Goal: Task Accomplishment & Management: Manage account settings

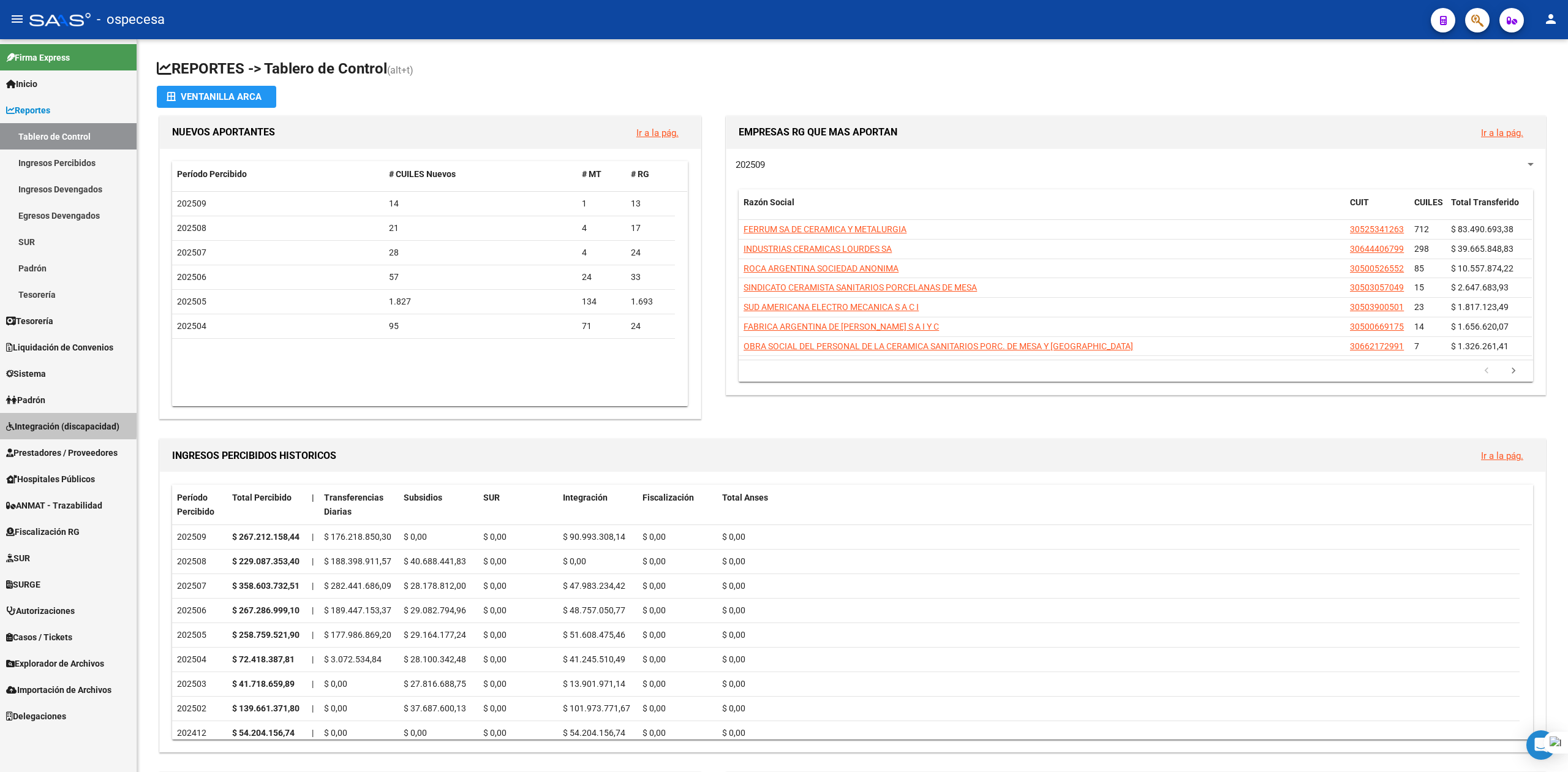
click at [40, 421] on span "Integración (discapacidad)" at bounding box center [63, 426] width 113 height 13
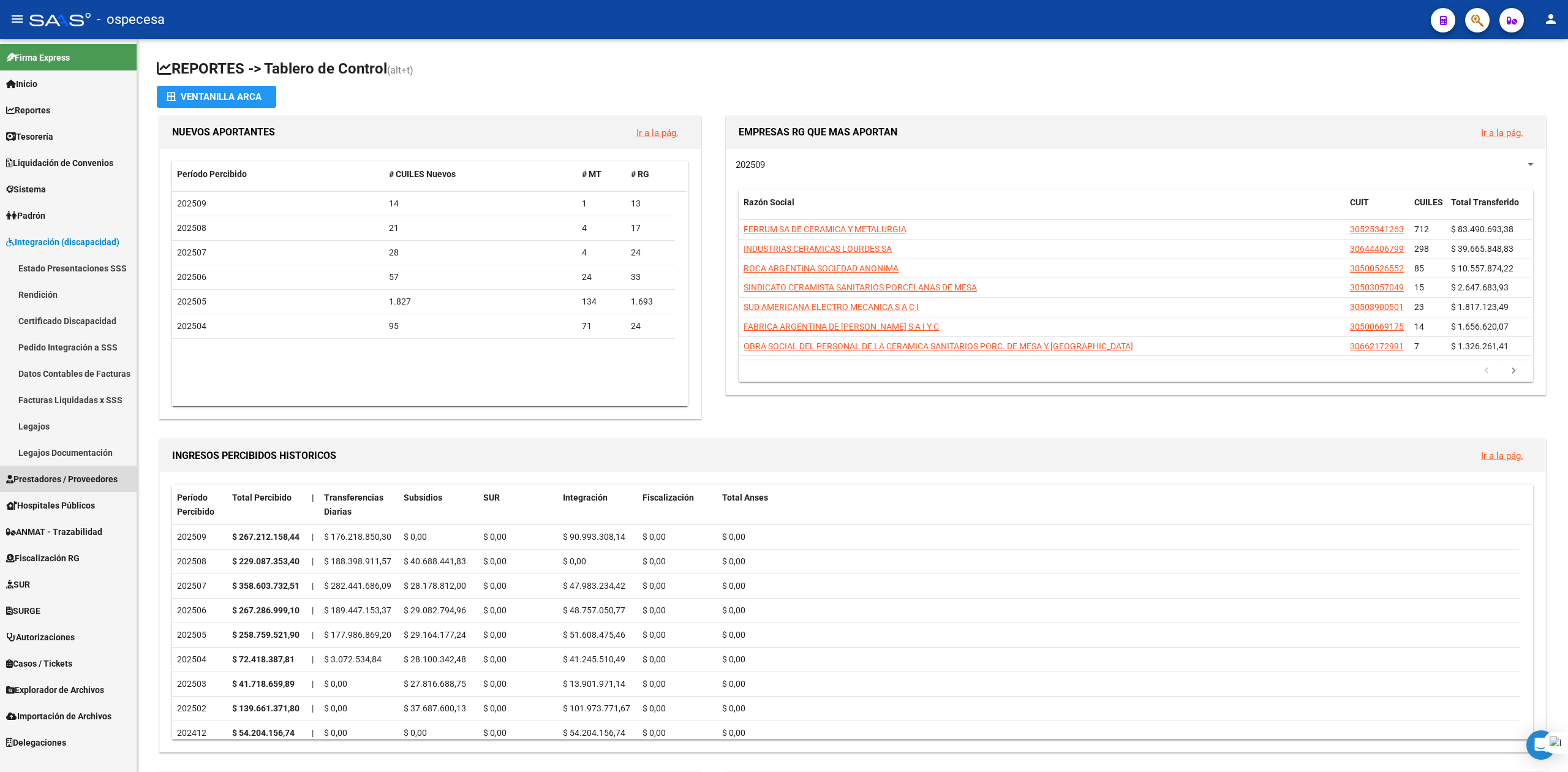
click at [36, 479] on span "Prestadores / Proveedores" at bounding box center [62, 479] width 112 height 13
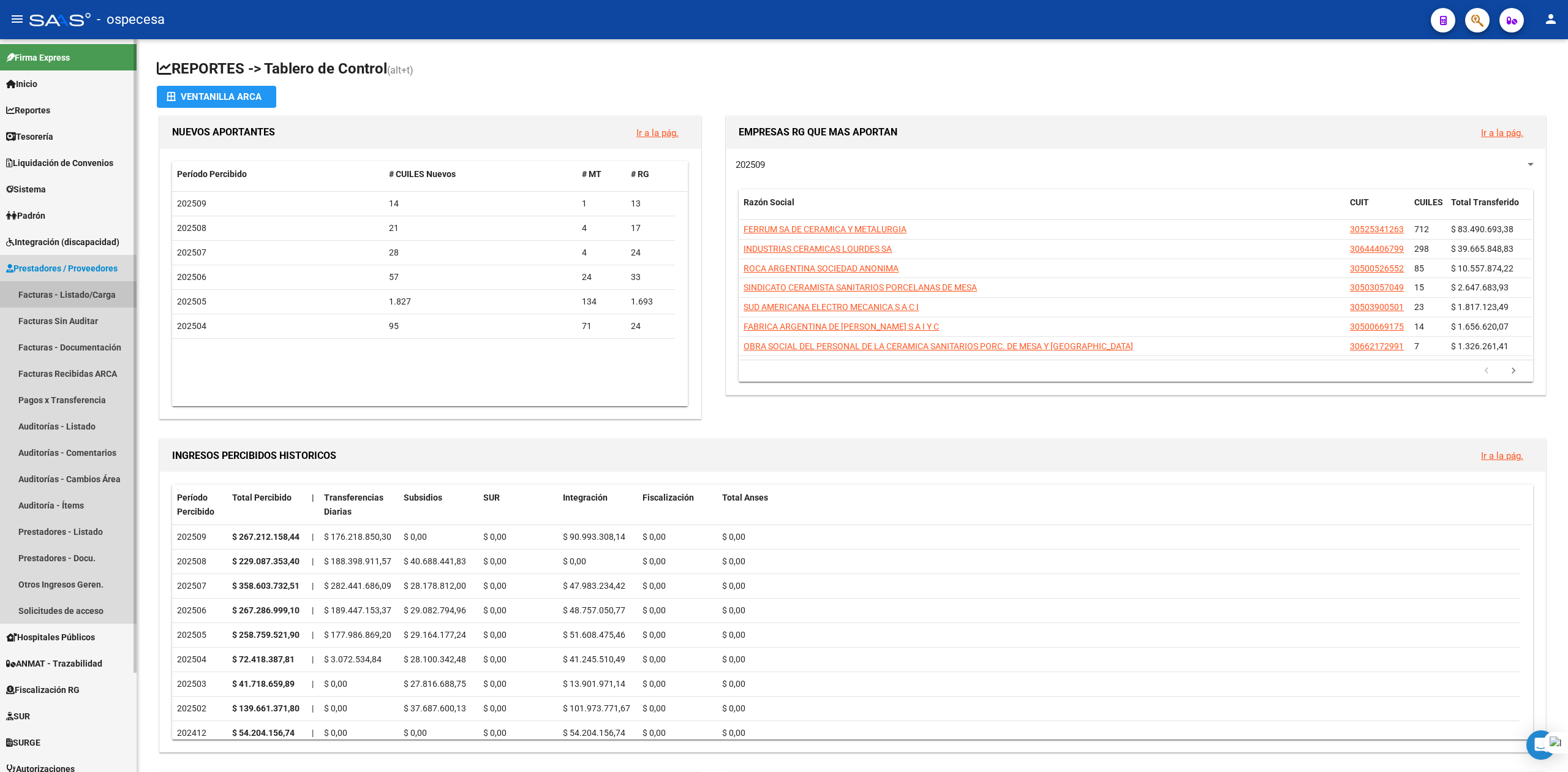
click at [52, 298] on link "Facturas - Listado/Carga" at bounding box center [68, 295] width 137 height 26
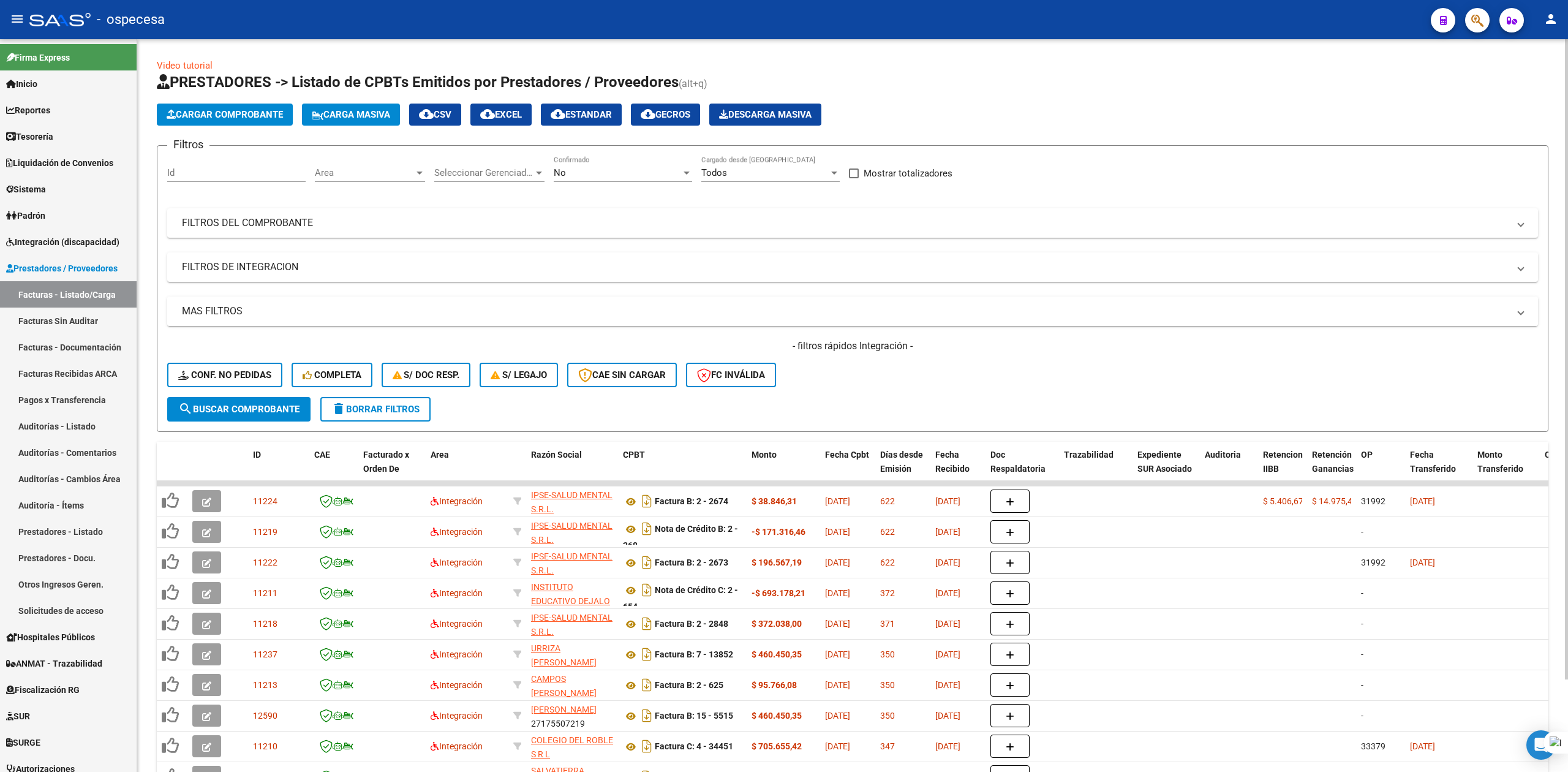
click at [408, 318] on mat-expansion-panel-header "MAS FILTROS" at bounding box center [852, 311] width 1371 height 30
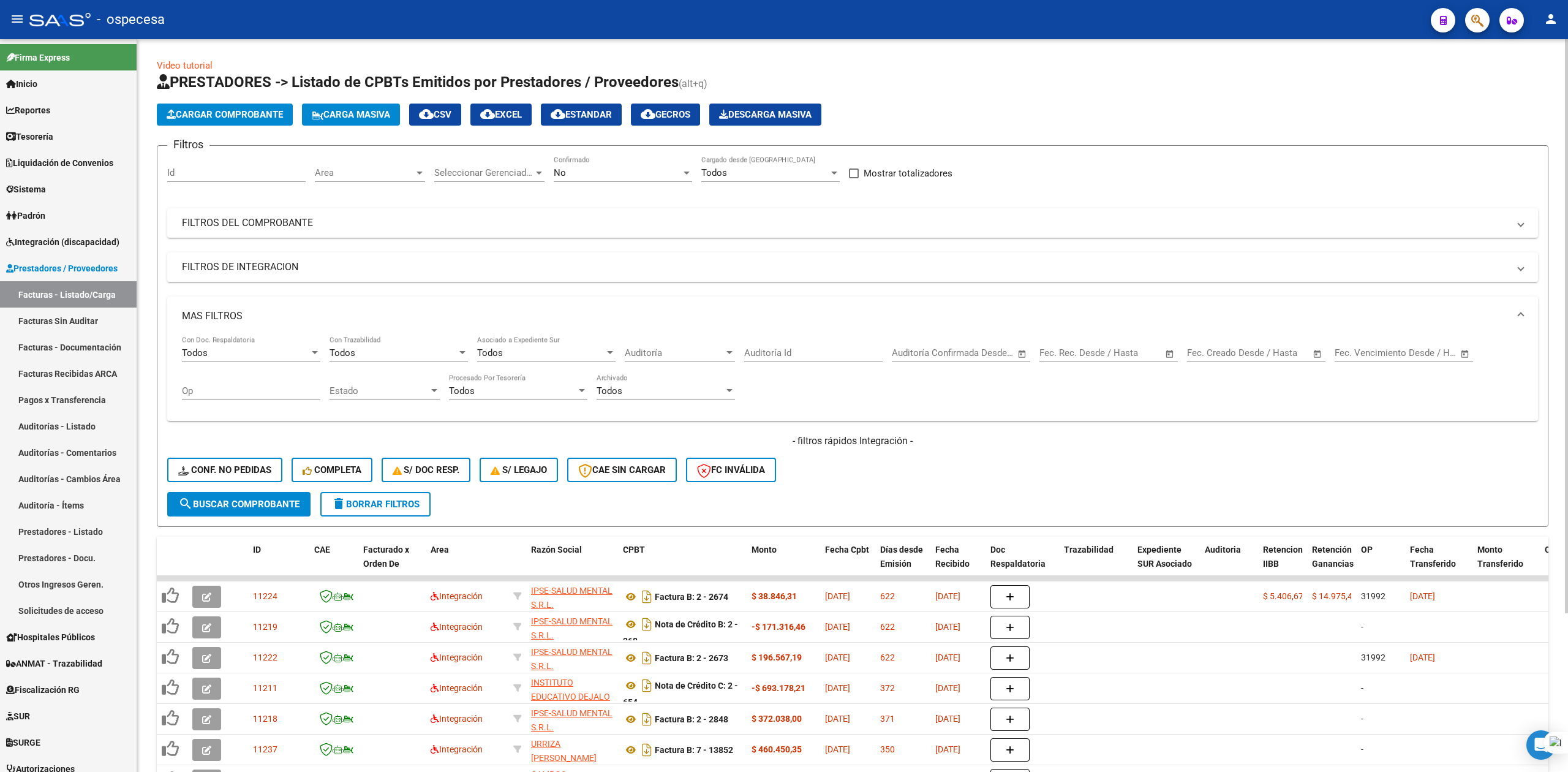
click at [378, 263] on mat-panel-title "FILTROS DE INTEGRACION" at bounding box center [845, 267] width 1327 height 13
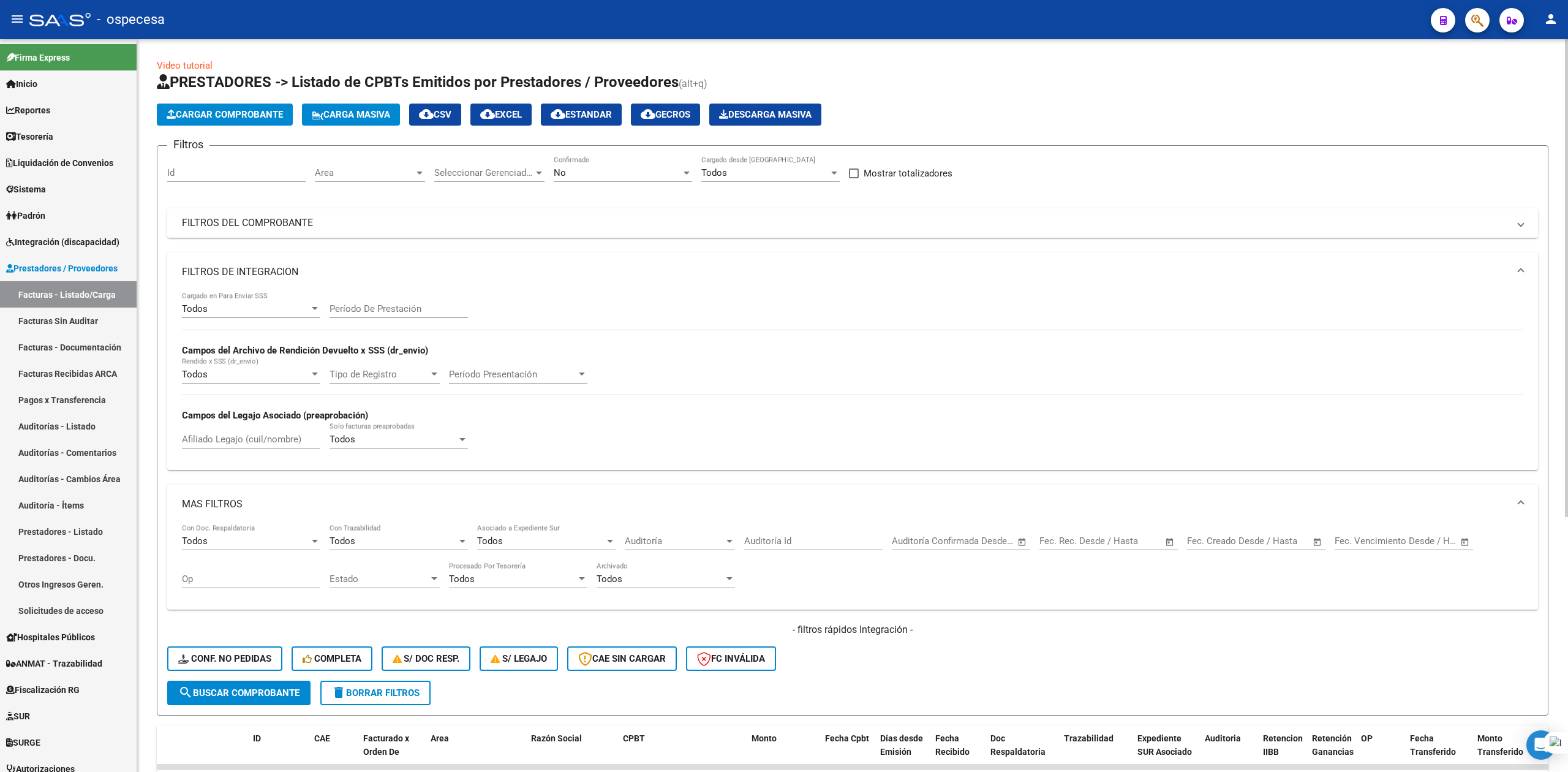
click at [406, 231] on mat-expansion-panel-header "FILTROS DEL COMPROBANTE" at bounding box center [852, 223] width 1371 height 30
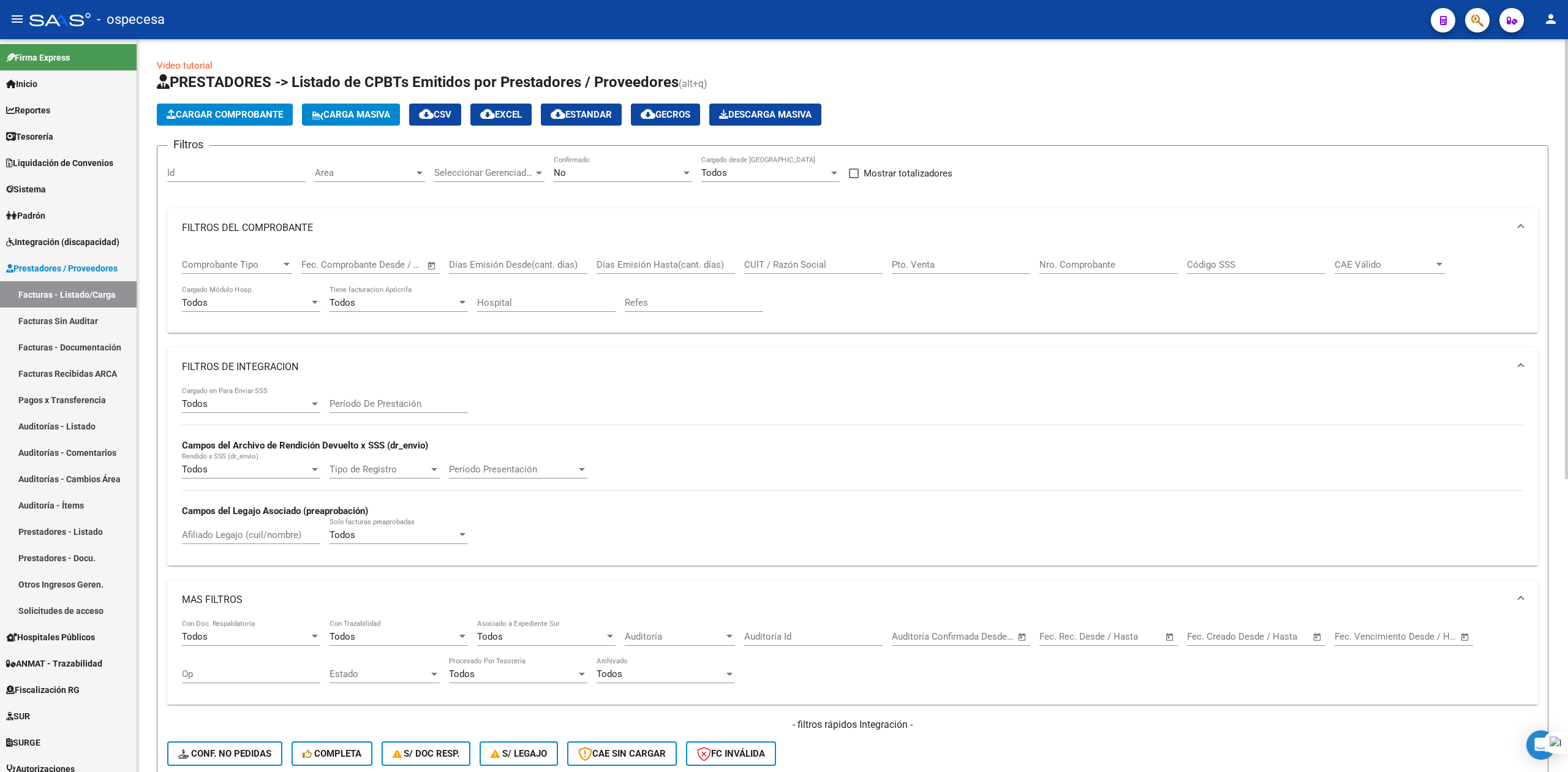
click at [406, 229] on mat-panel-title "FILTROS DEL COMPROBANTE" at bounding box center [845, 227] width 1327 height 13
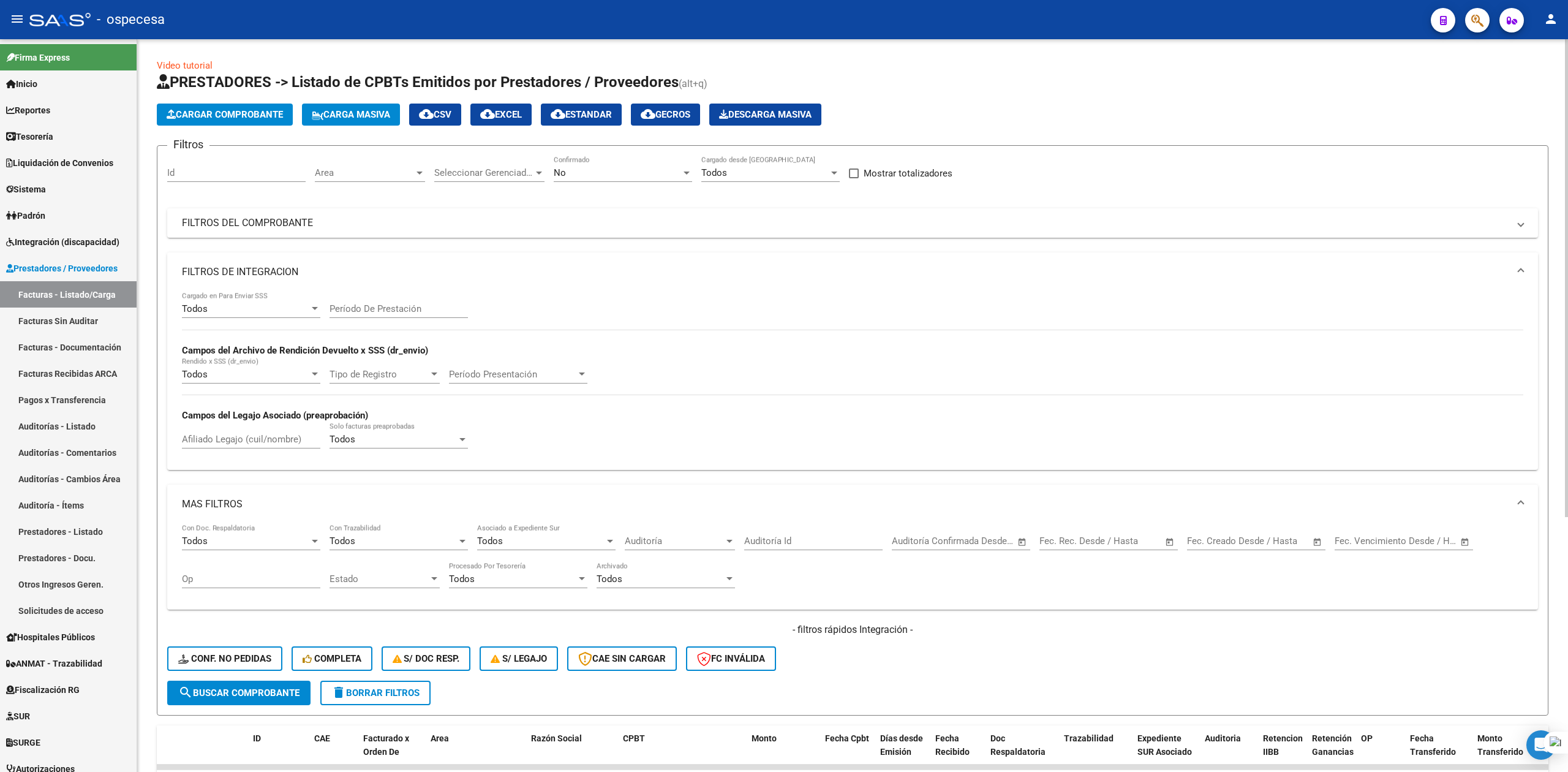
click at [428, 255] on mat-expansion-panel-header "FILTROS DE INTEGRACION" at bounding box center [852, 272] width 1371 height 39
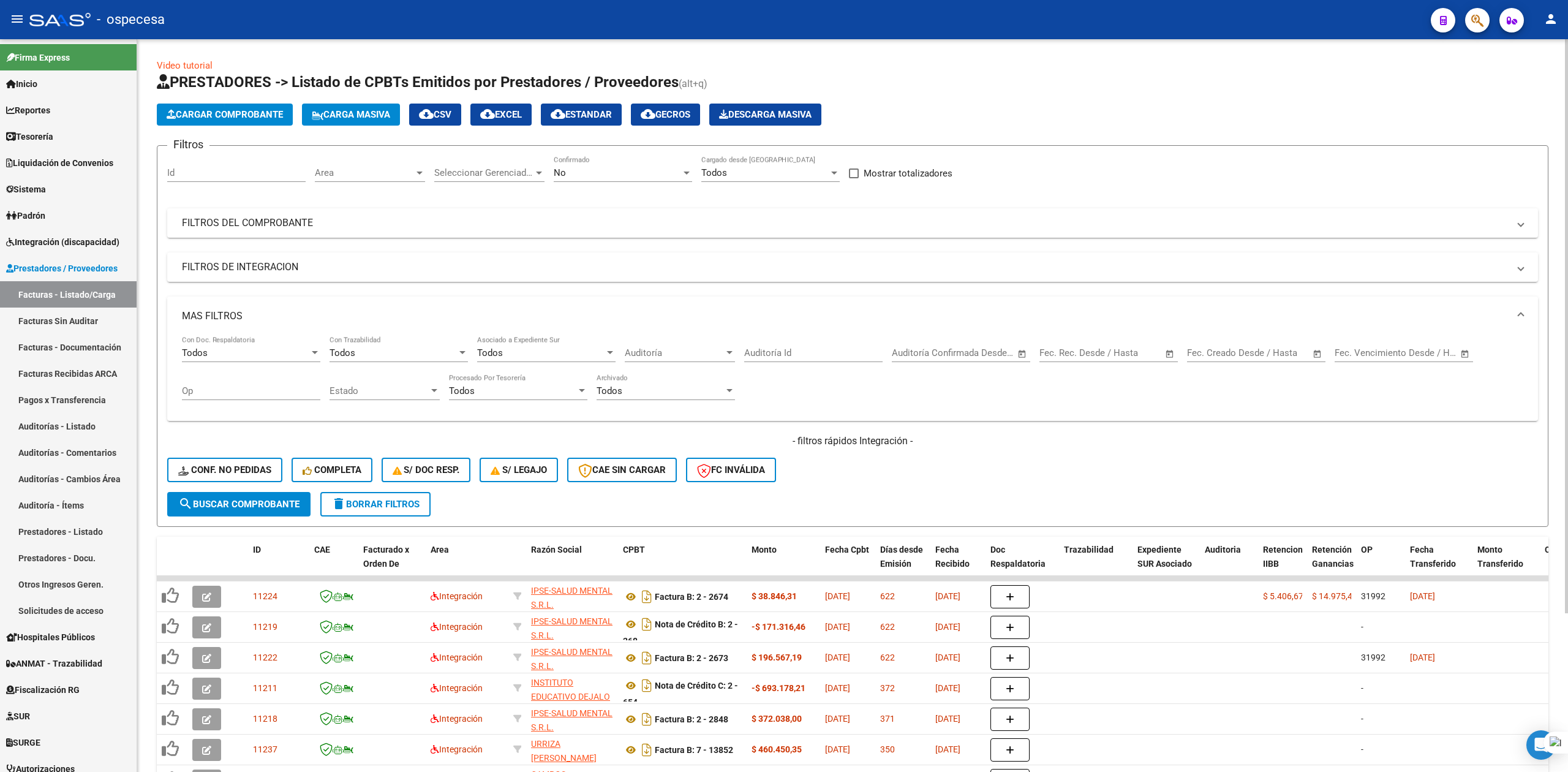
click at [562, 313] on mat-panel-title "MAS FILTROS" at bounding box center [845, 316] width 1327 height 13
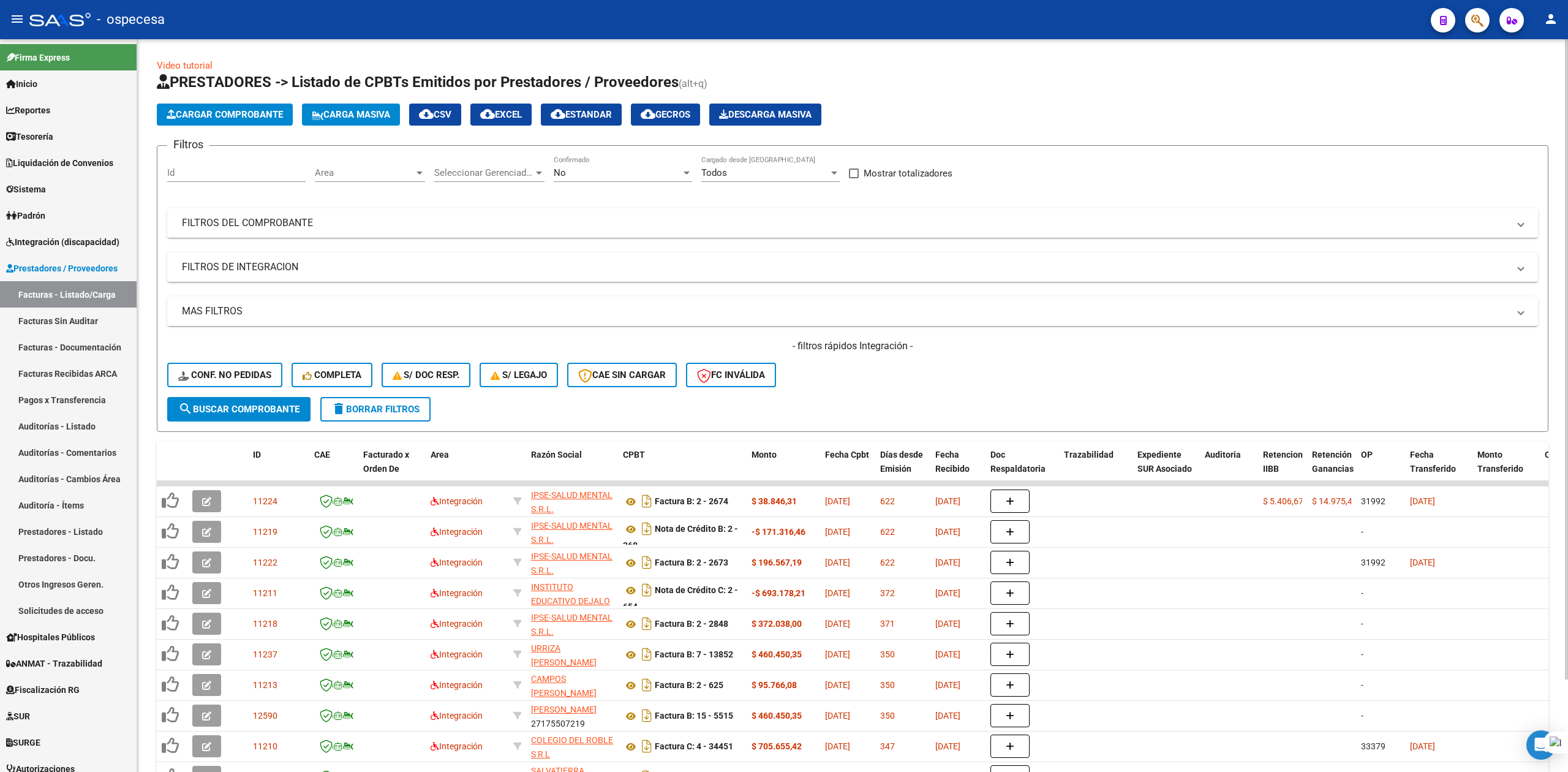
click at [557, 313] on mat-panel-title "MAS FILTROS" at bounding box center [845, 311] width 1327 height 13
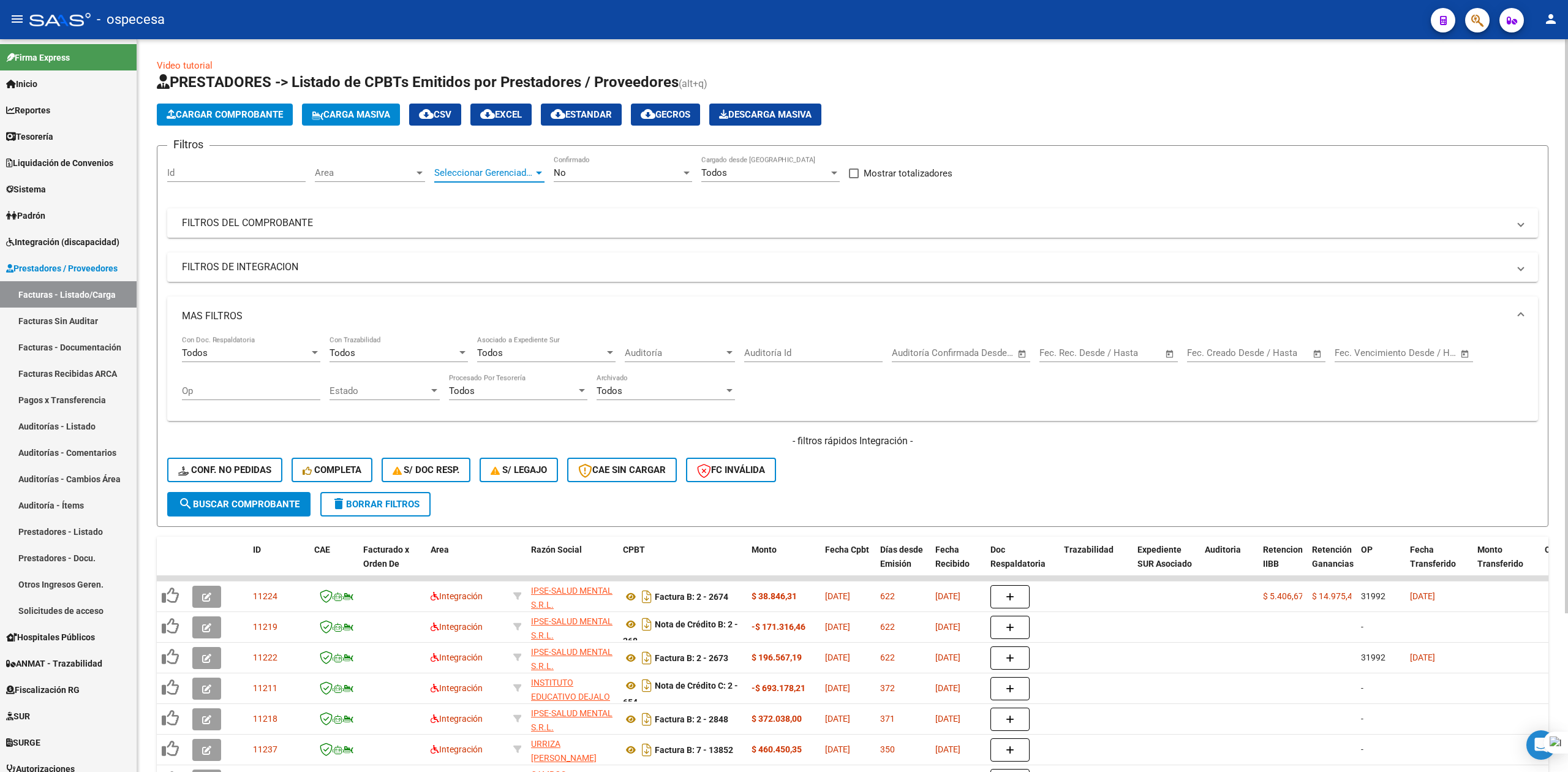
click at [492, 171] on span "Seleccionar Gerenciador" at bounding box center [484, 173] width 99 height 11
click at [344, 213] on div at bounding box center [784, 386] width 1568 height 772
click at [320, 229] on mat-panel-title "FILTROS DEL COMPROBANTE" at bounding box center [845, 222] width 1327 height 13
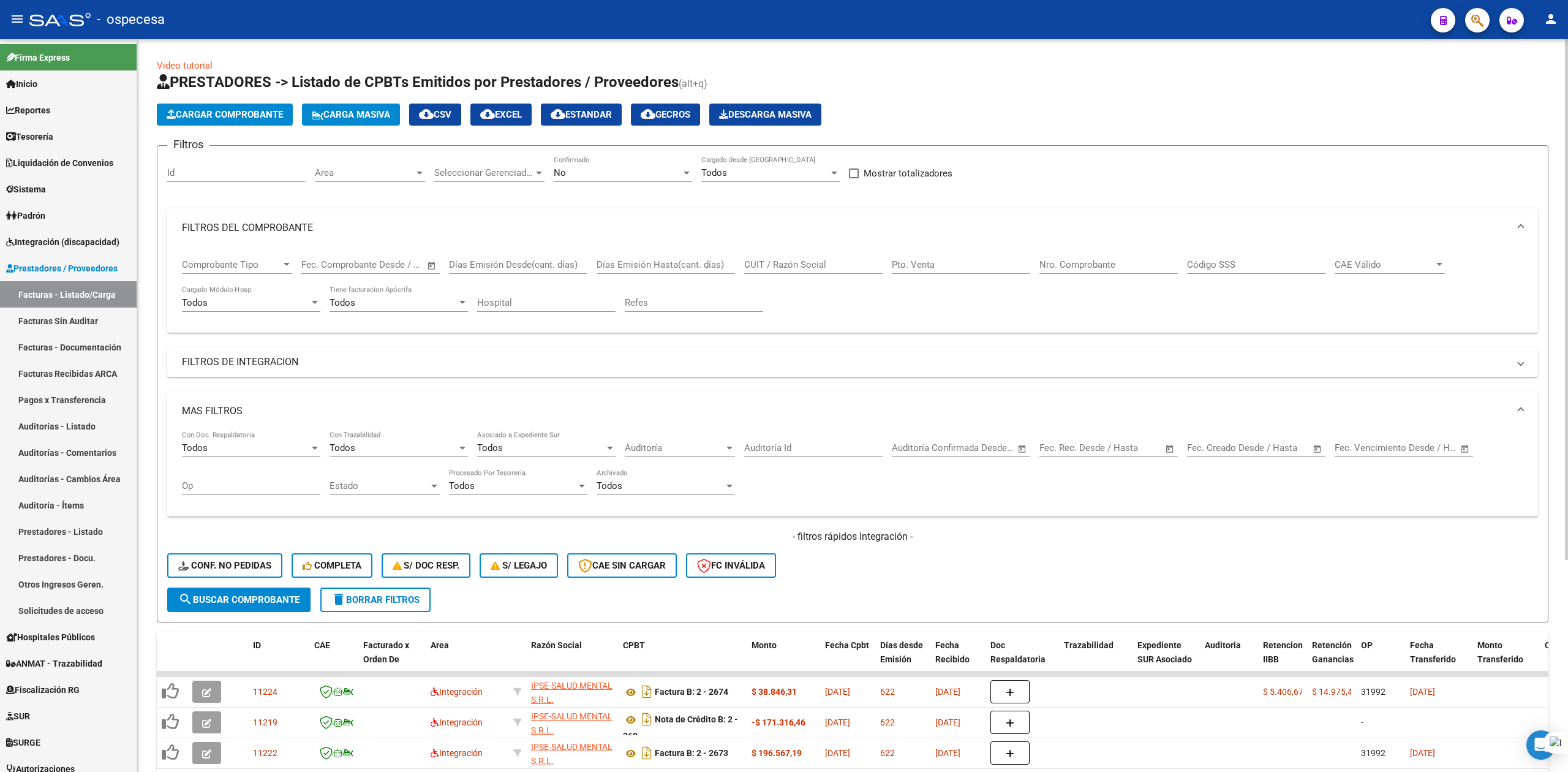
click at [468, 266] on input "Días Emisión Desde(cant. días)" at bounding box center [518, 265] width 138 height 11
type input "0"
click at [327, 263] on input "text" at bounding box center [326, 265] width 50 height 11
click at [442, 299] on button "Previous month" at bounding box center [443, 300] width 24 height 24
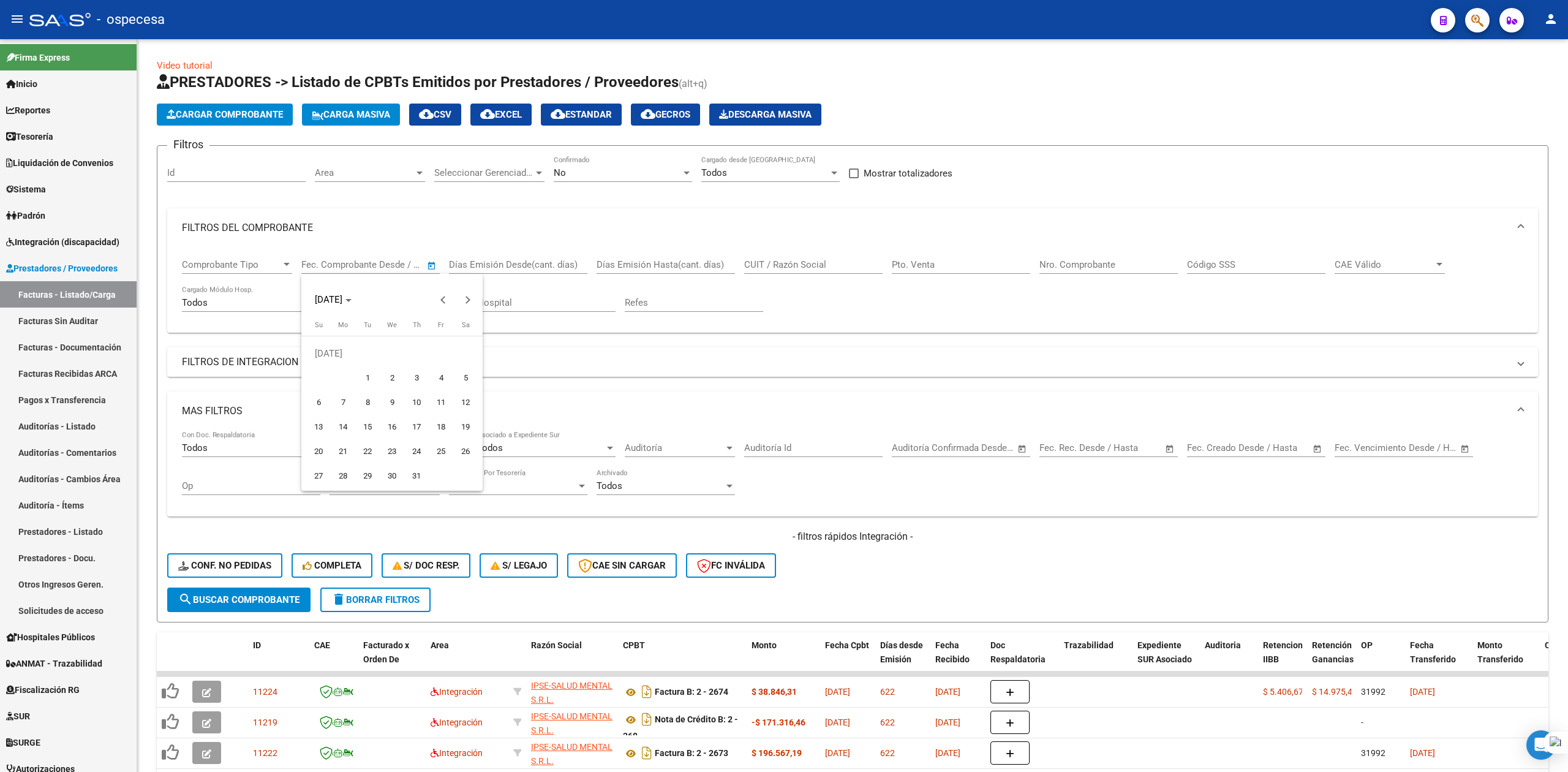
click at [369, 371] on span "1" at bounding box center [367, 378] width 22 height 22
type input "[DATE]"
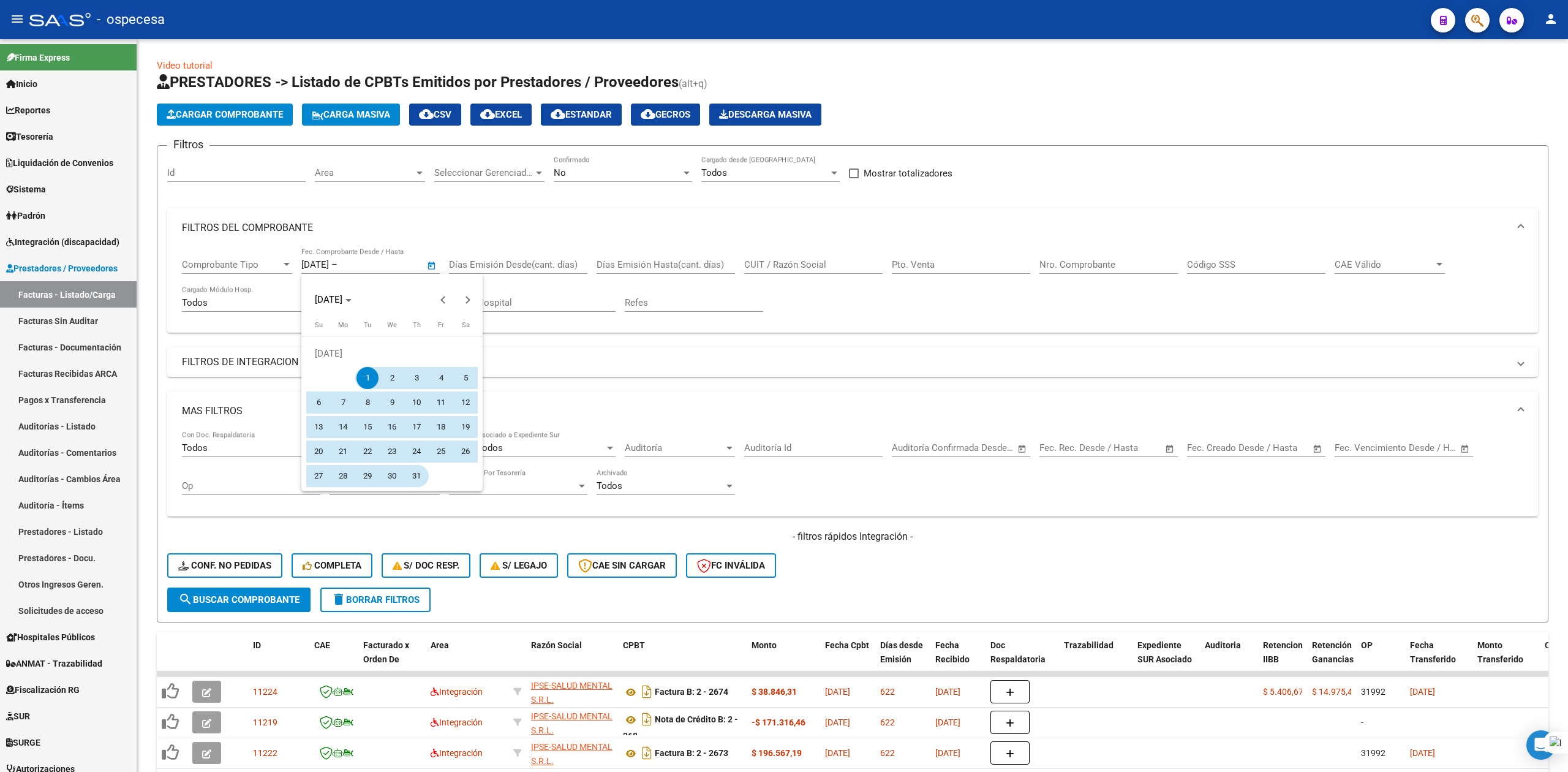
click at [414, 476] on span "31" at bounding box center [416, 476] width 22 height 22
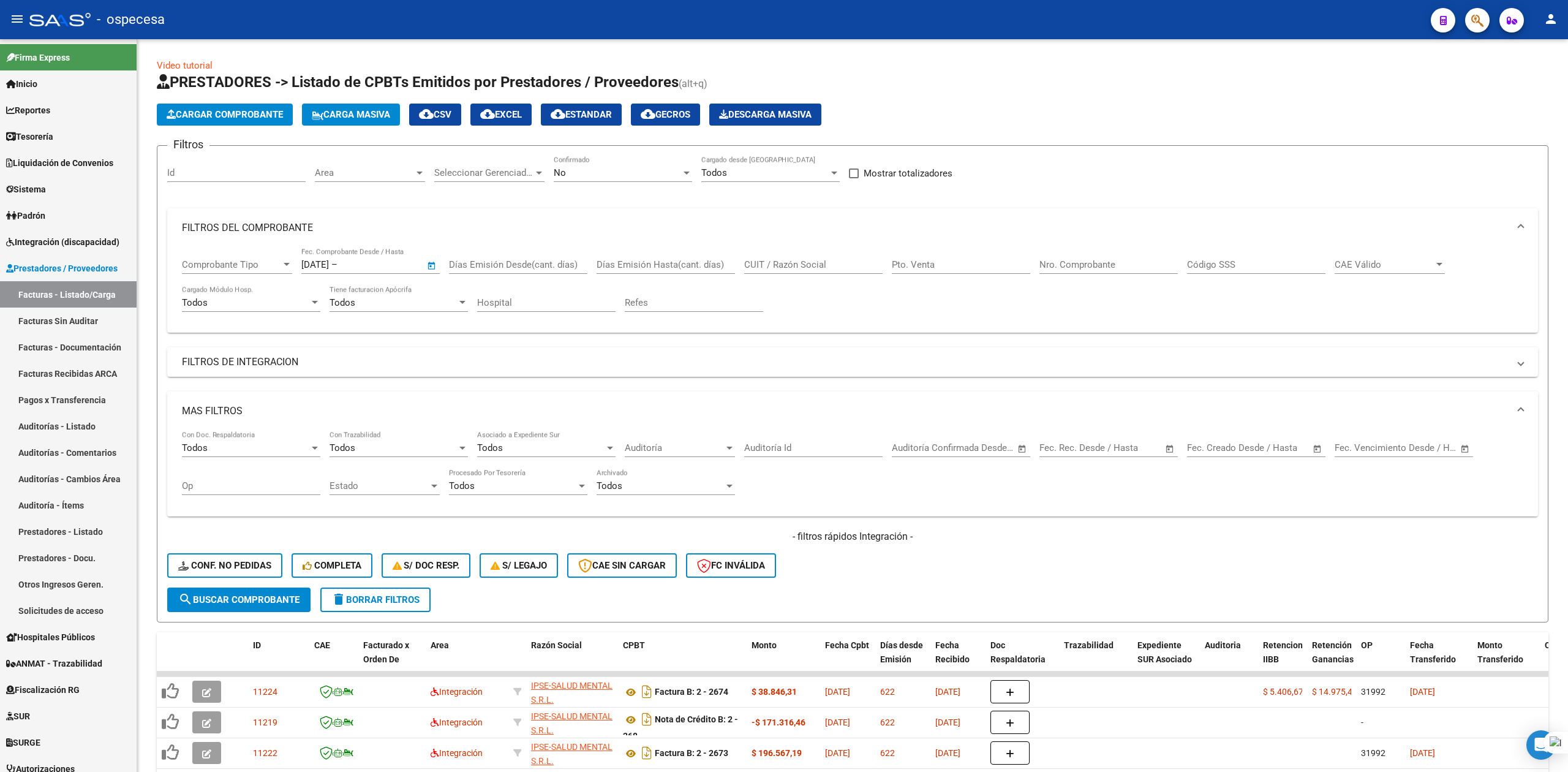
type input "[DATE]"
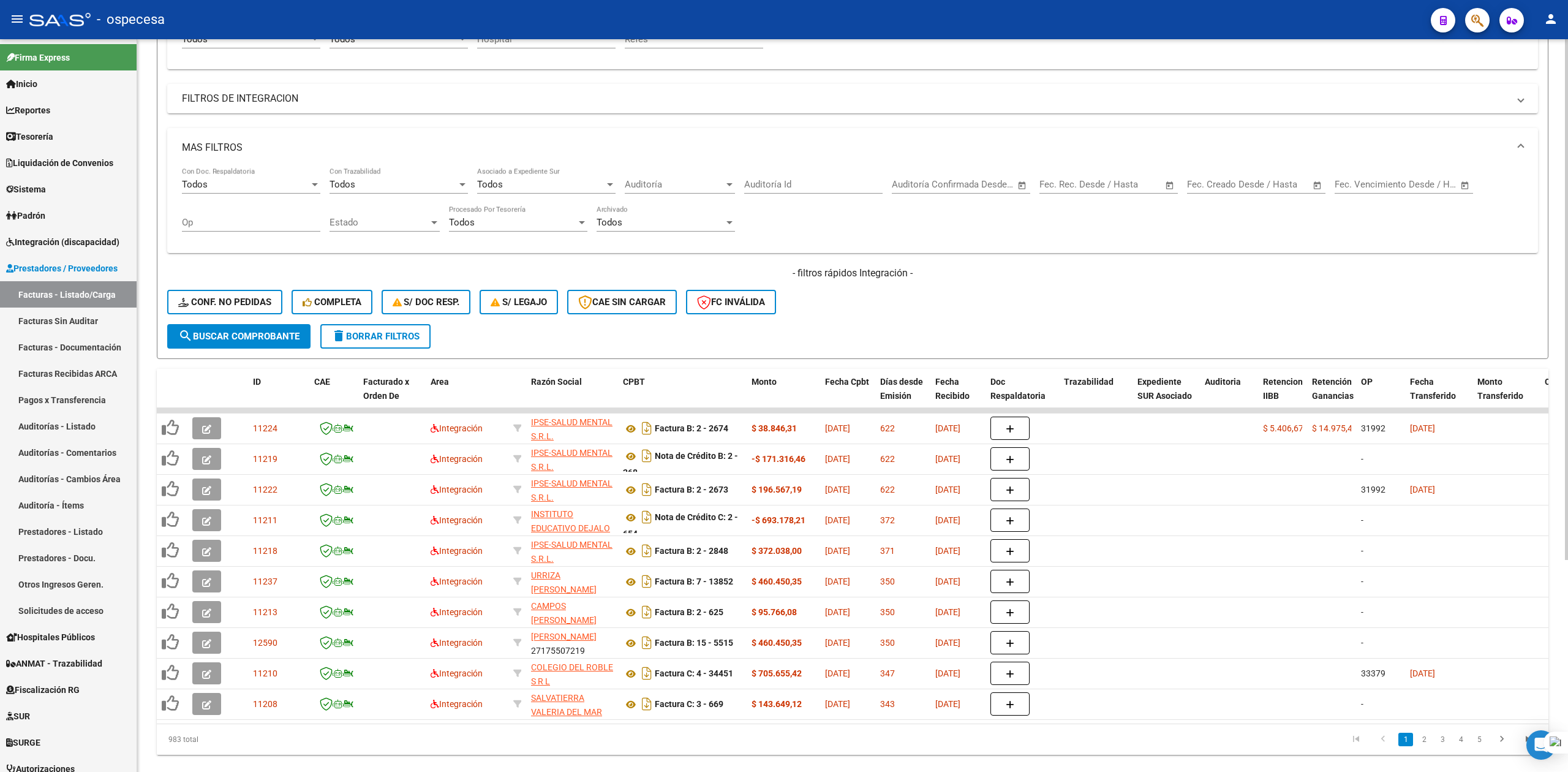
scroll to position [297, 0]
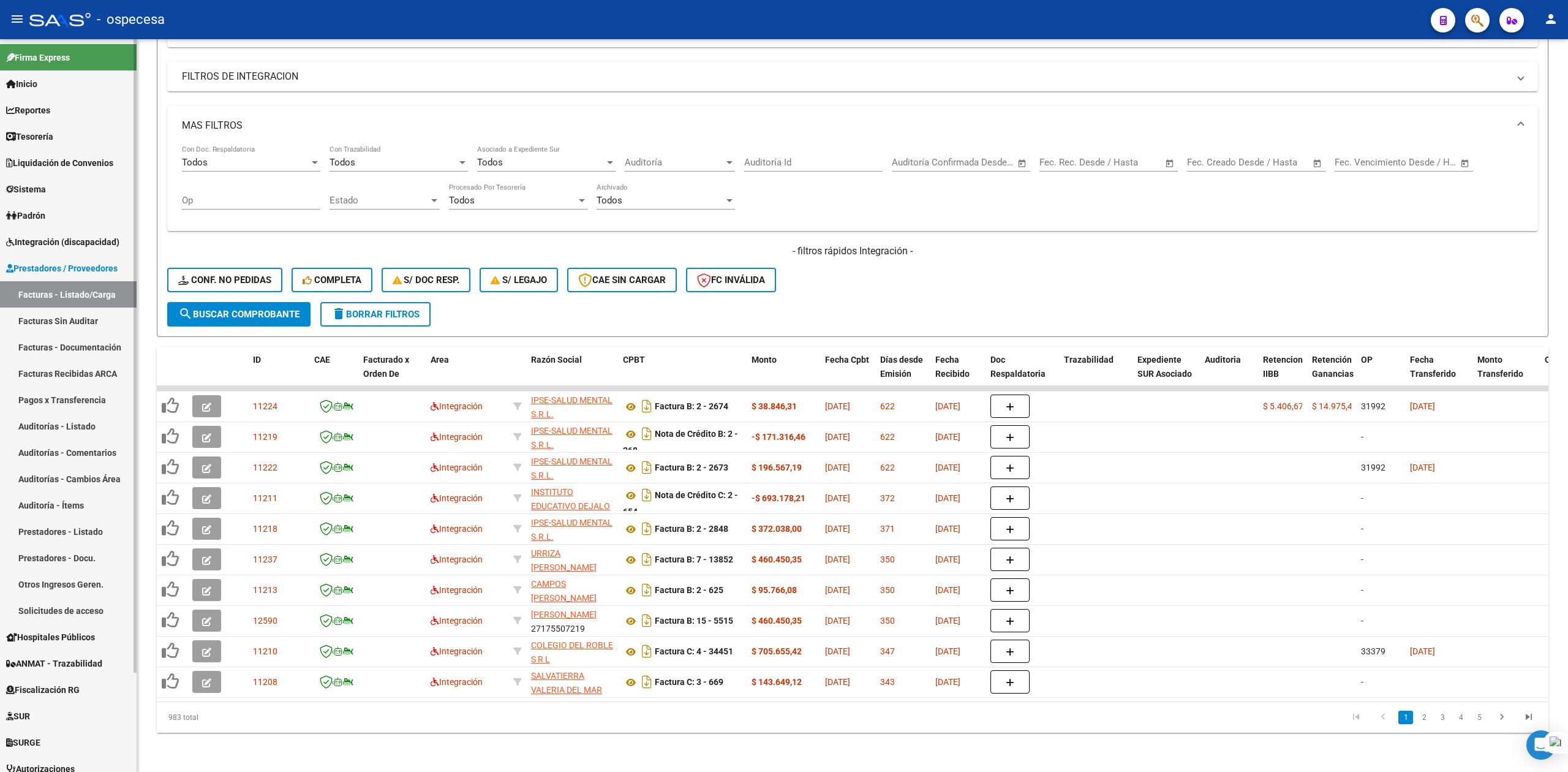
click at [72, 317] on link "Facturas Sin Auditar" at bounding box center [68, 321] width 137 height 26
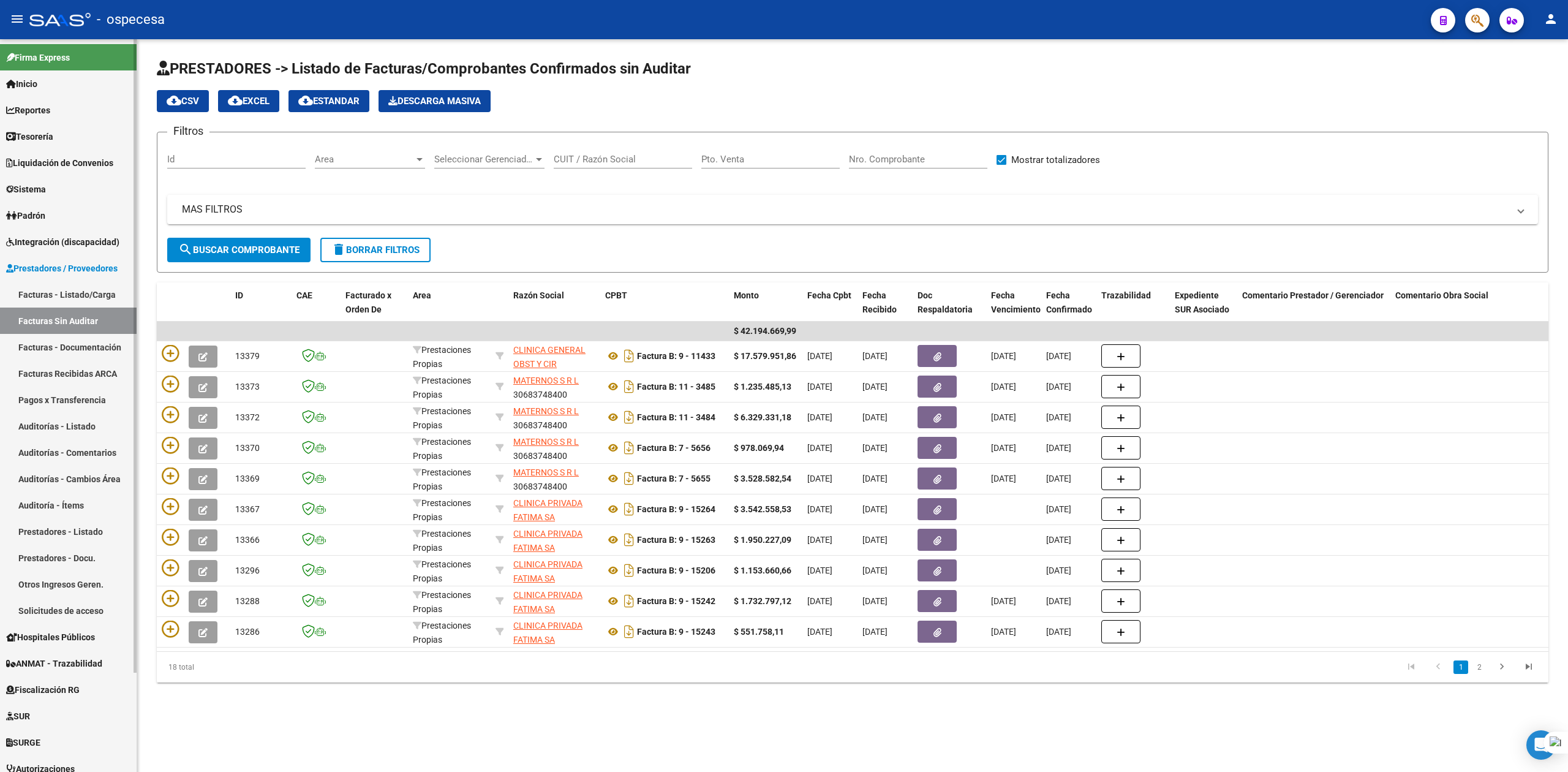
click at [52, 294] on link "Facturas - Listado/Carga" at bounding box center [68, 295] width 137 height 26
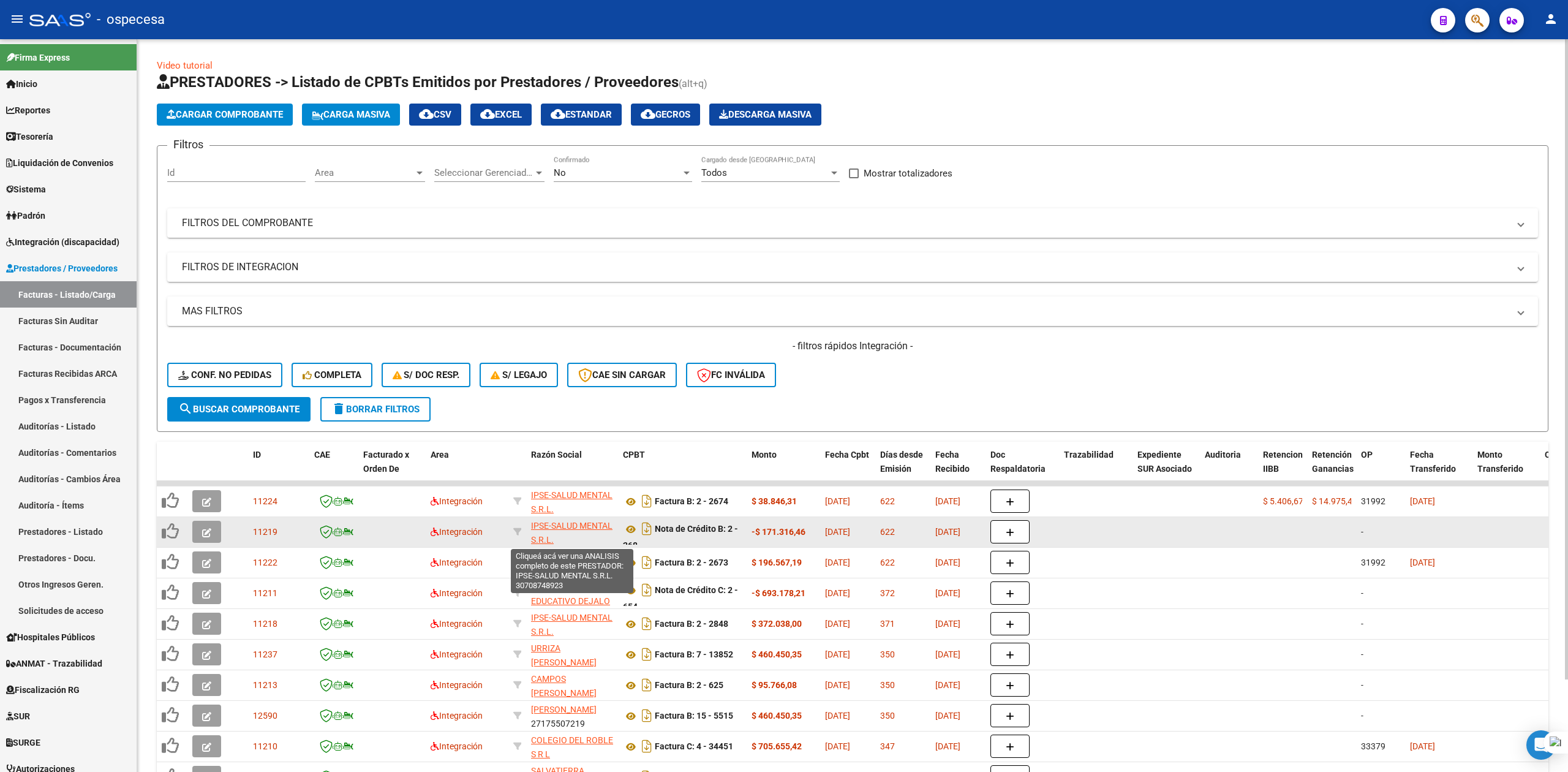
scroll to position [15, 0]
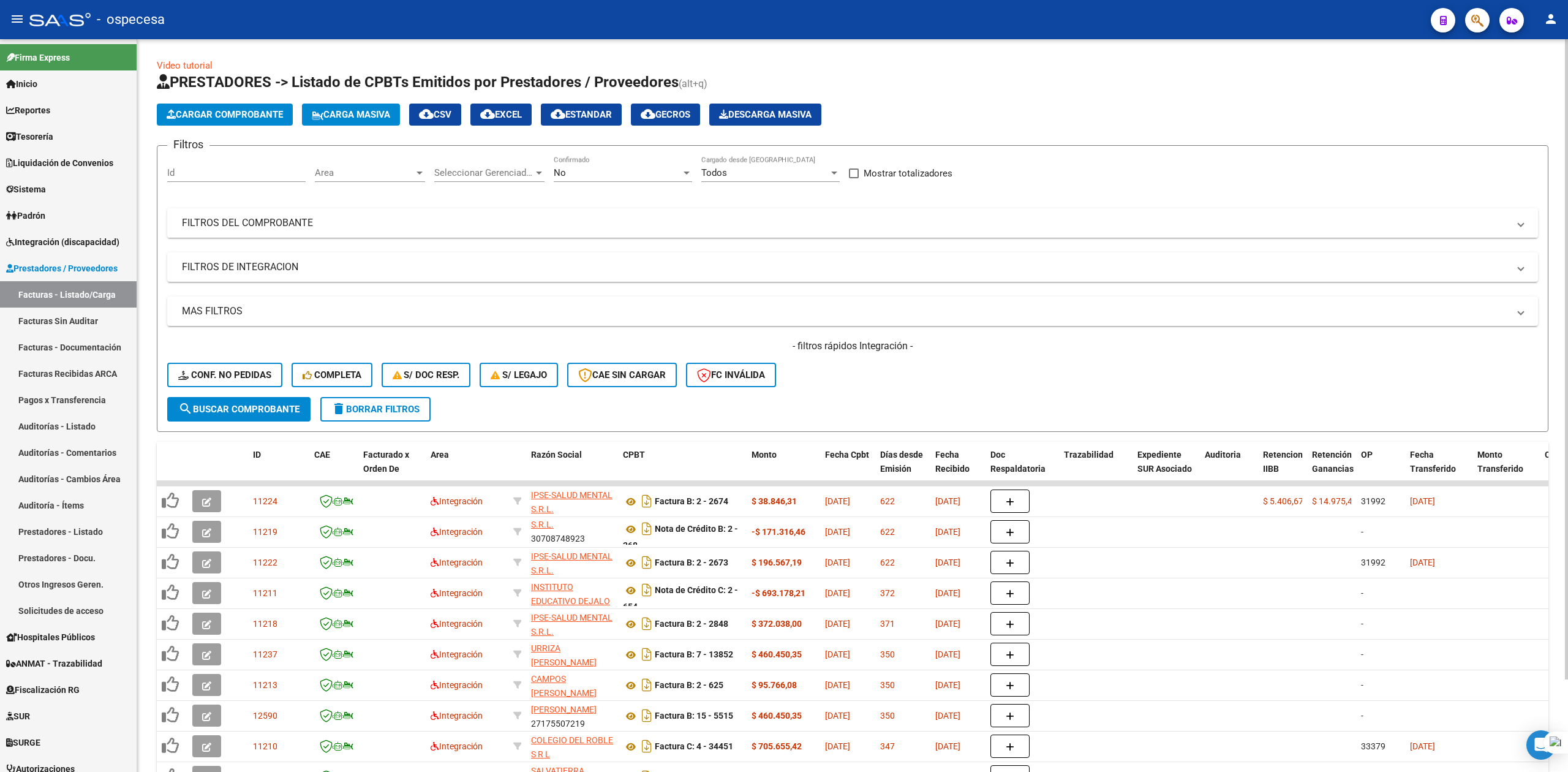
click at [403, 234] on mat-expansion-panel-header "FILTROS DEL COMPROBANTE" at bounding box center [852, 223] width 1371 height 30
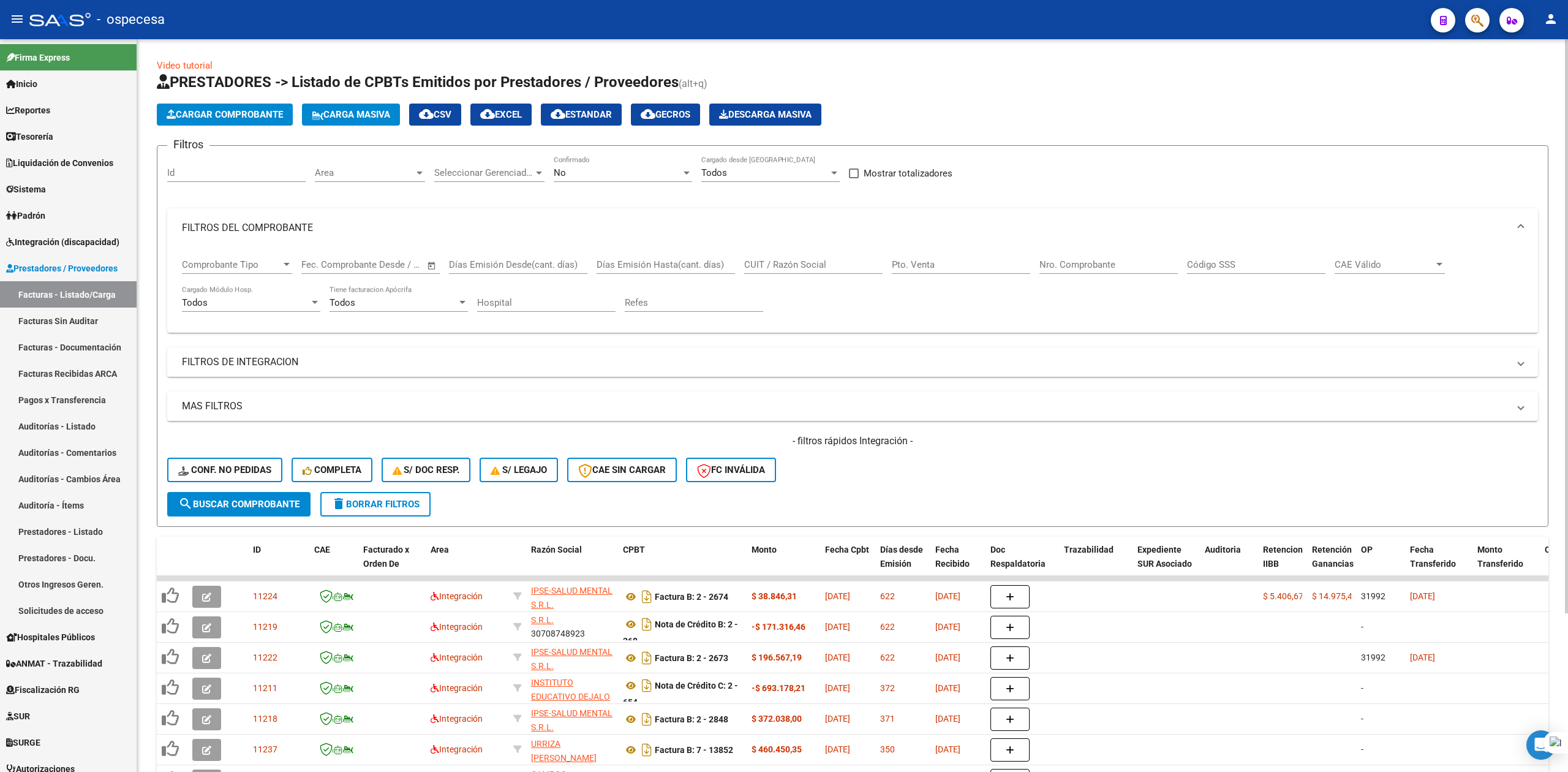
click at [359, 264] on span "–" at bounding box center [357, 265] width 6 height 11
click at [436, 302] on span "Previous month" at bounding box center [443, 300] width 24 height 24
click at [435, 302] on span "Previous month" at bounding box center [443, 300] width 24 height 24
click at [373, 374] on span "1" at bounding box center [367, 378] width 22 height 22
type input "[DATE]"
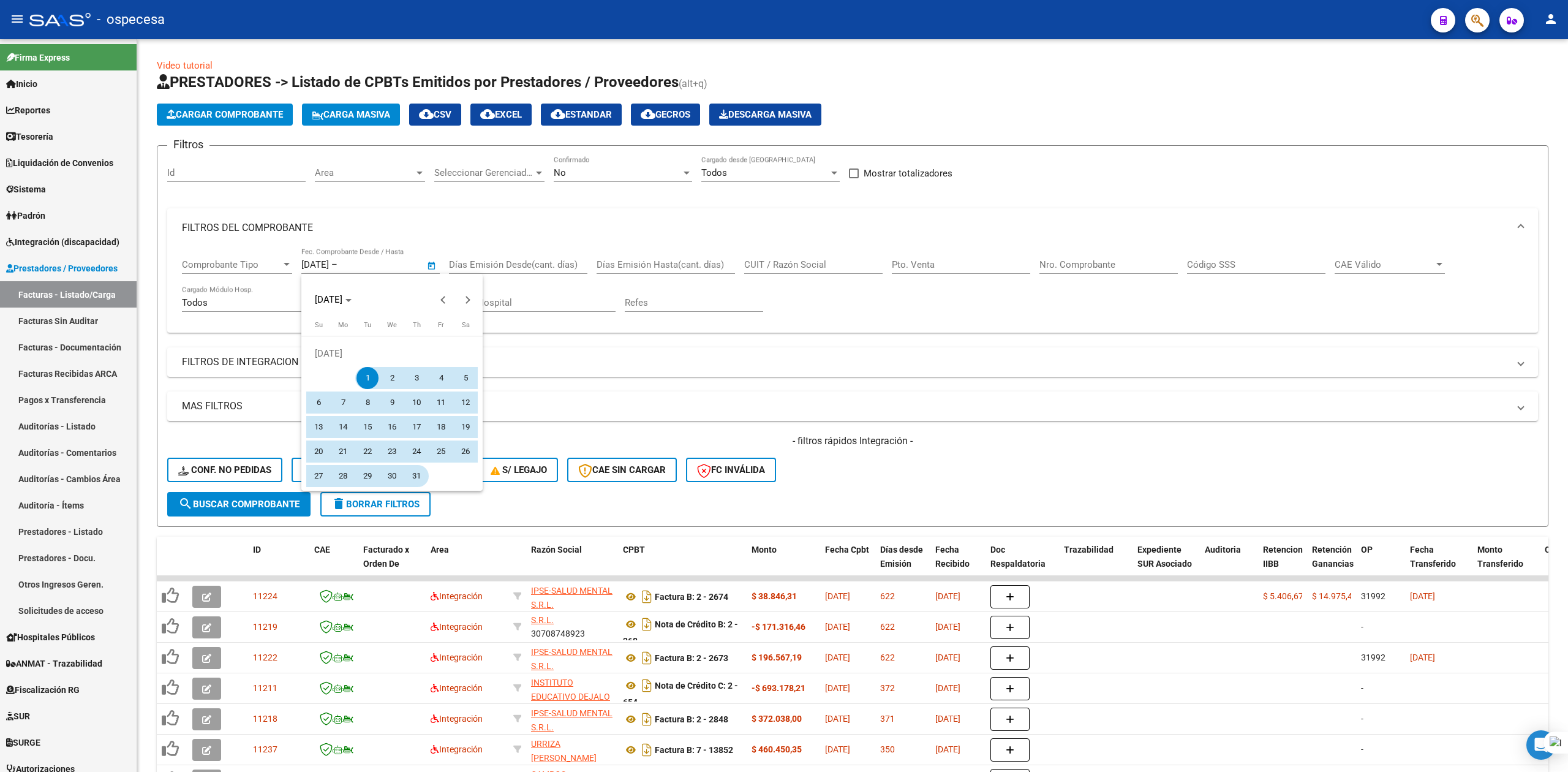
click at [413, 479] on span "31" at bounding box center [416, 476] width 22 height 22
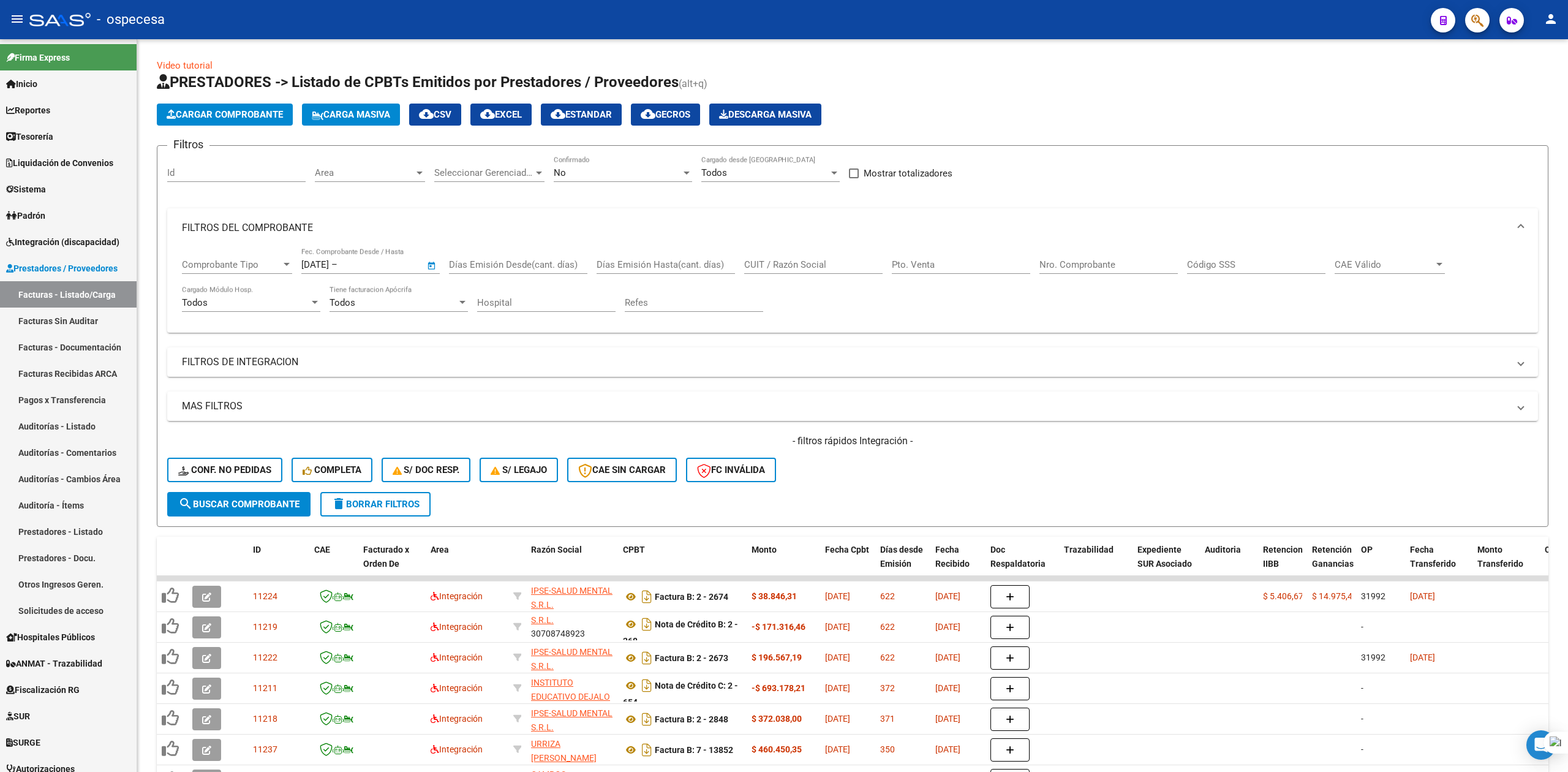
type input "[DATE]"
click at [280, 504] on span "search Buscar Comprobante" at bounding box center [239, 504] width 121 height 11
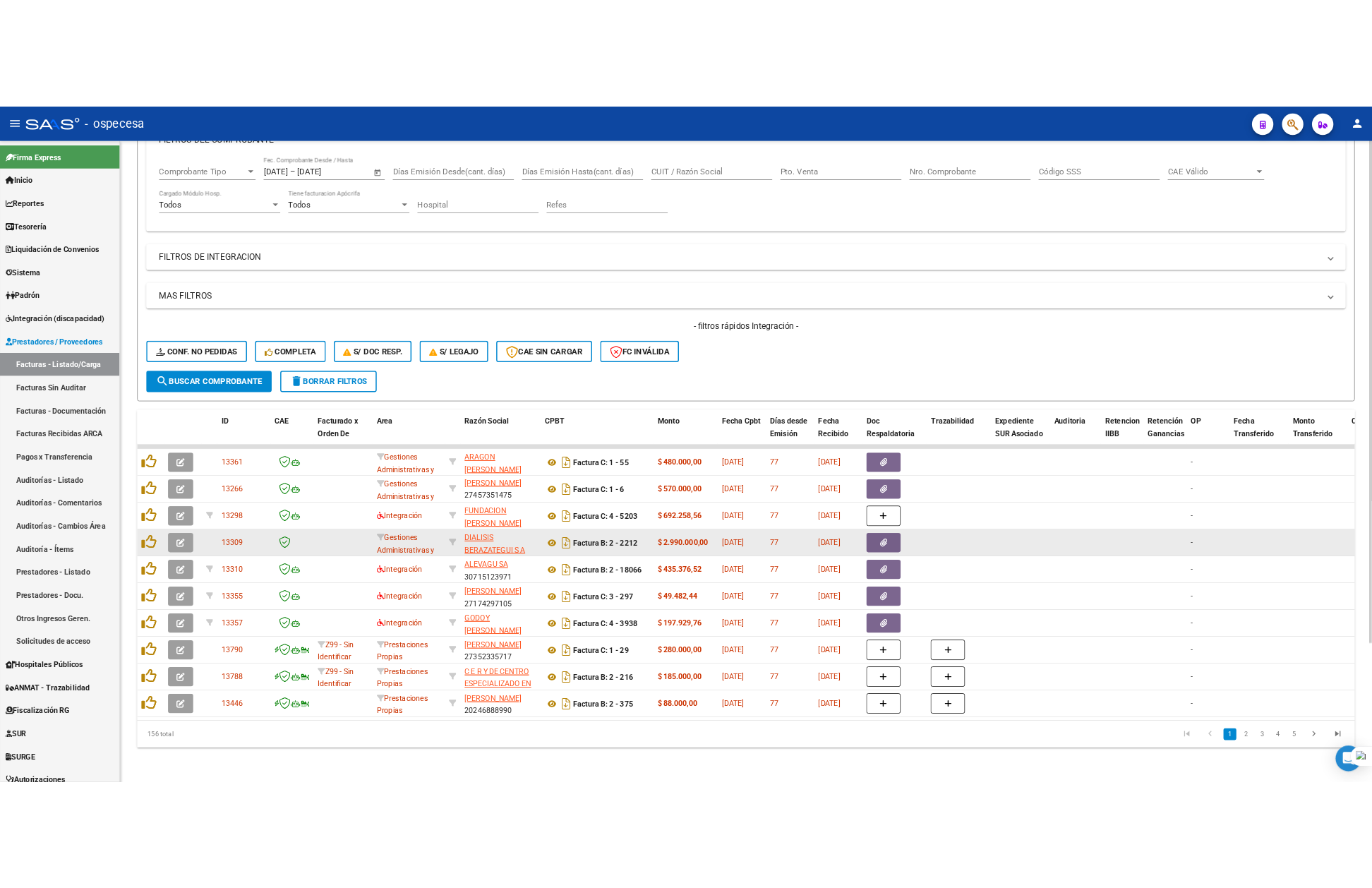
scroll to position [232, 0]
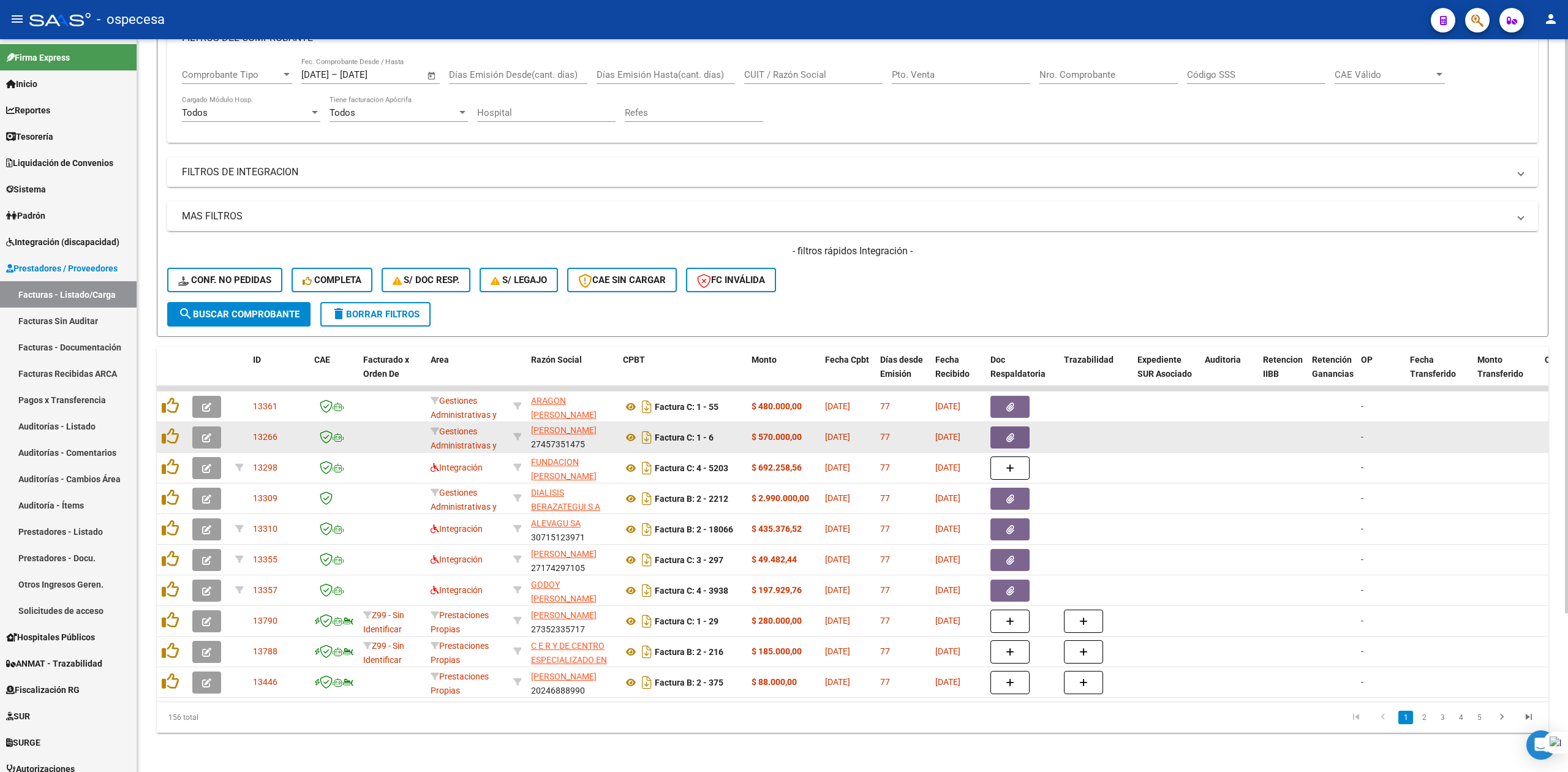
click at [209, 433] on icon "button" at bounding box center [207, 438] width 9 height 9
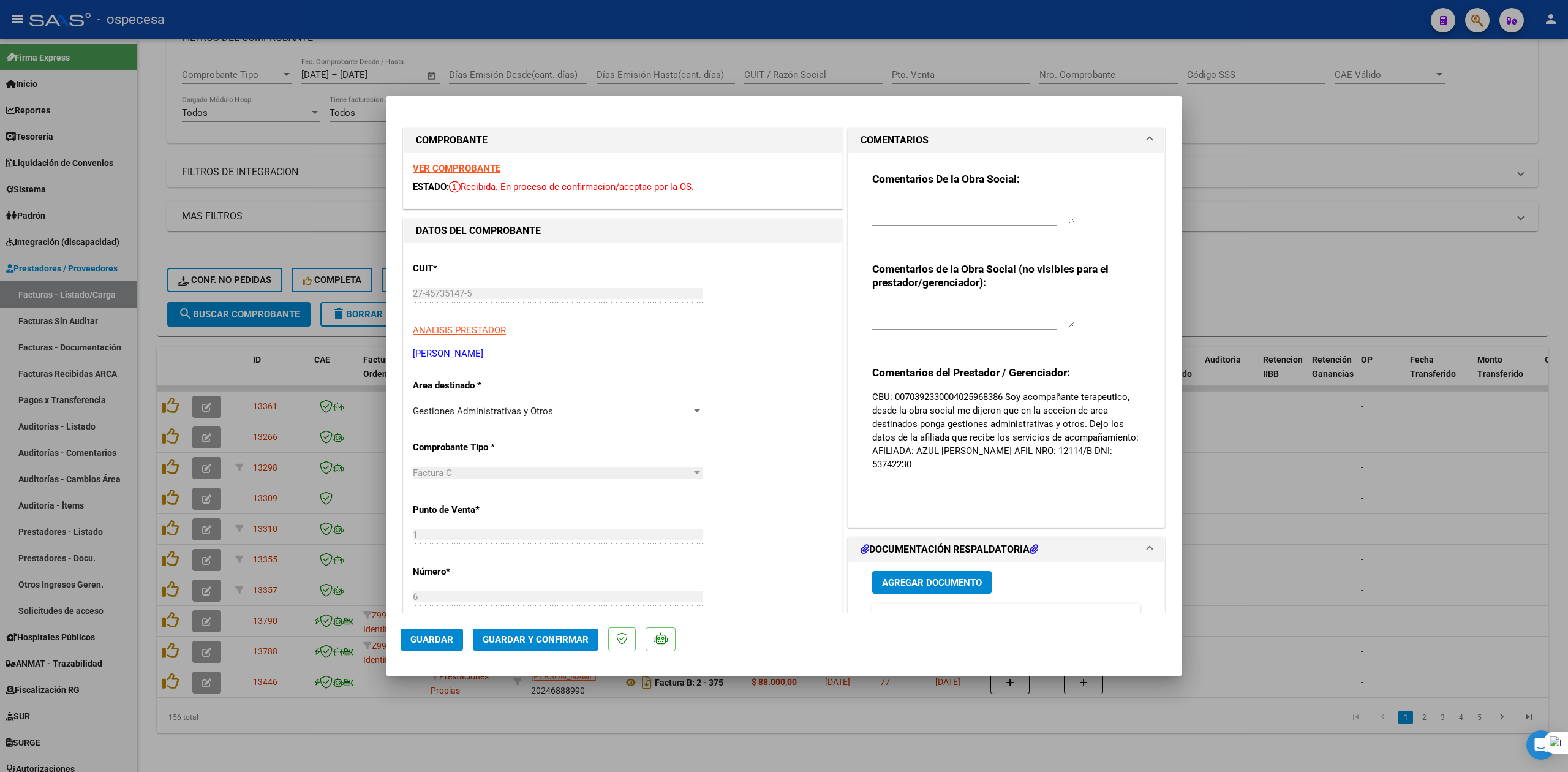
click at [1327, 106] on div at bounding box center [784, 386] width 1568 height 772
type input "$ 0,00"
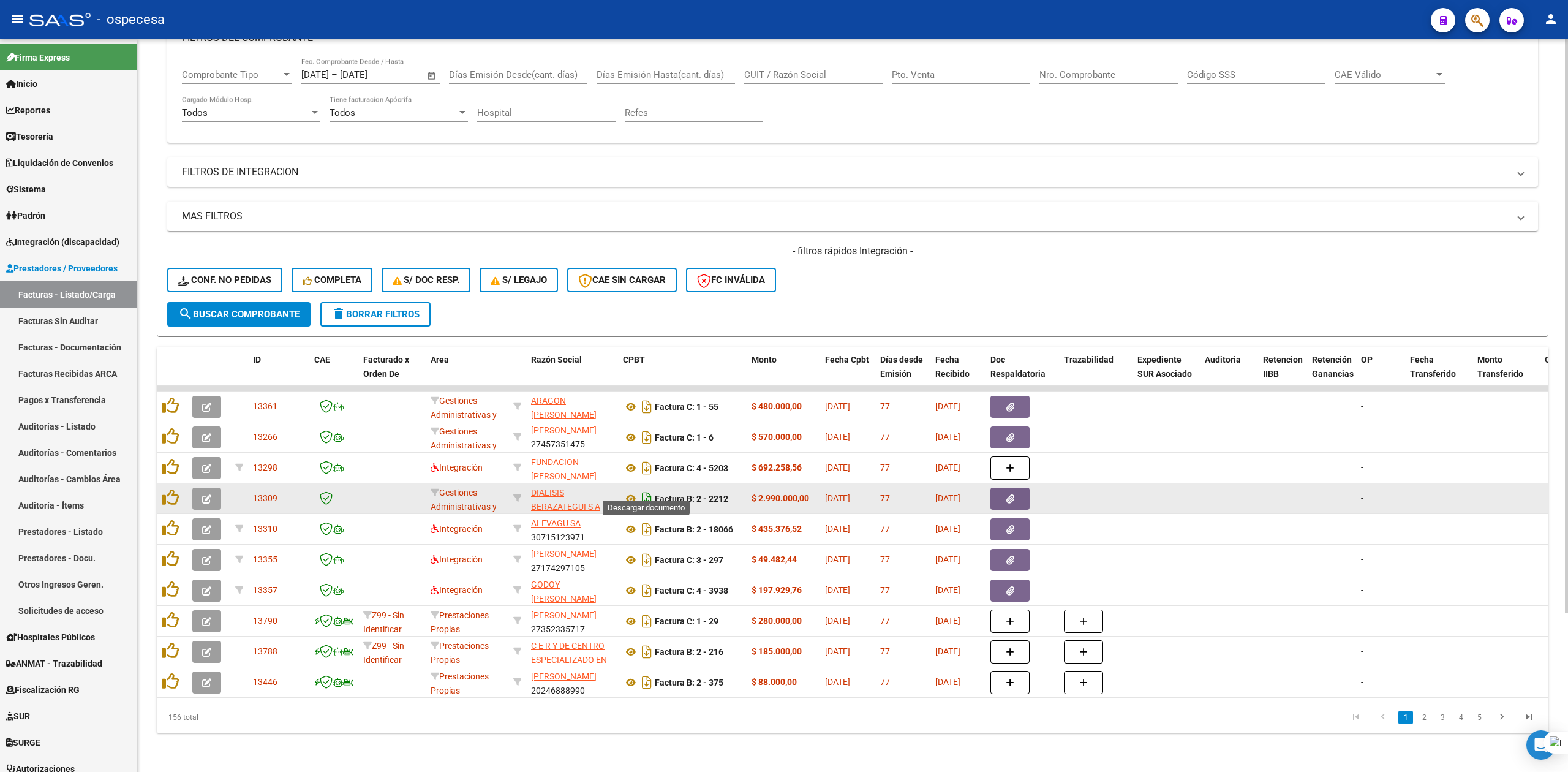
click at [645, 489] on icon "Descargar documento" at bounding box center [647, 498] width 16 height 19
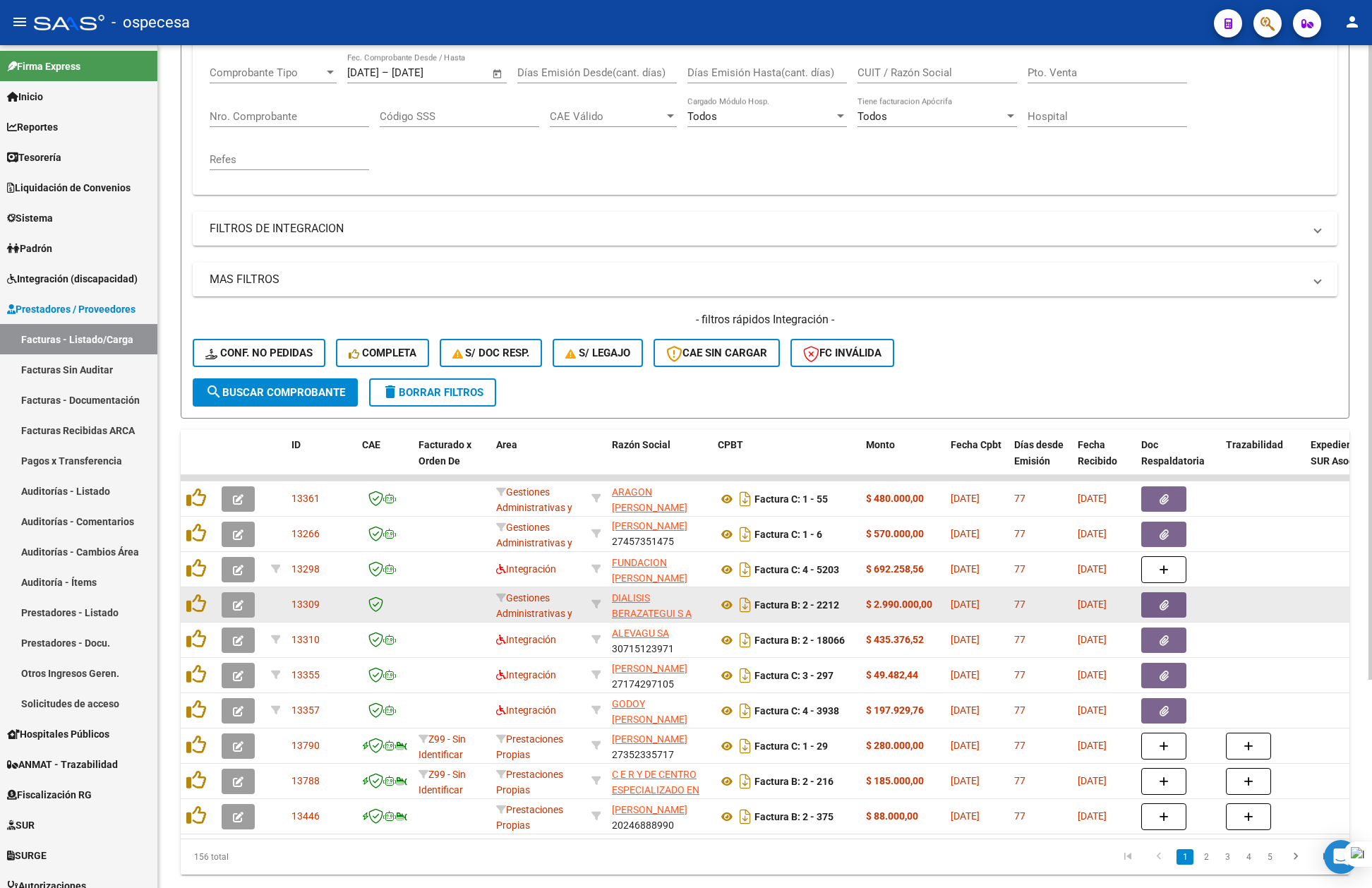
click at [1363, 656] on div "Video tutorial PRESTADORES -> Listado de CPBTs Emitidos por Prestadores / Prove…" at bounding box center [766, 366] width 1214 height 1107
click at [206, 601] on div at bounding box center [198, 604] width 24 height 22
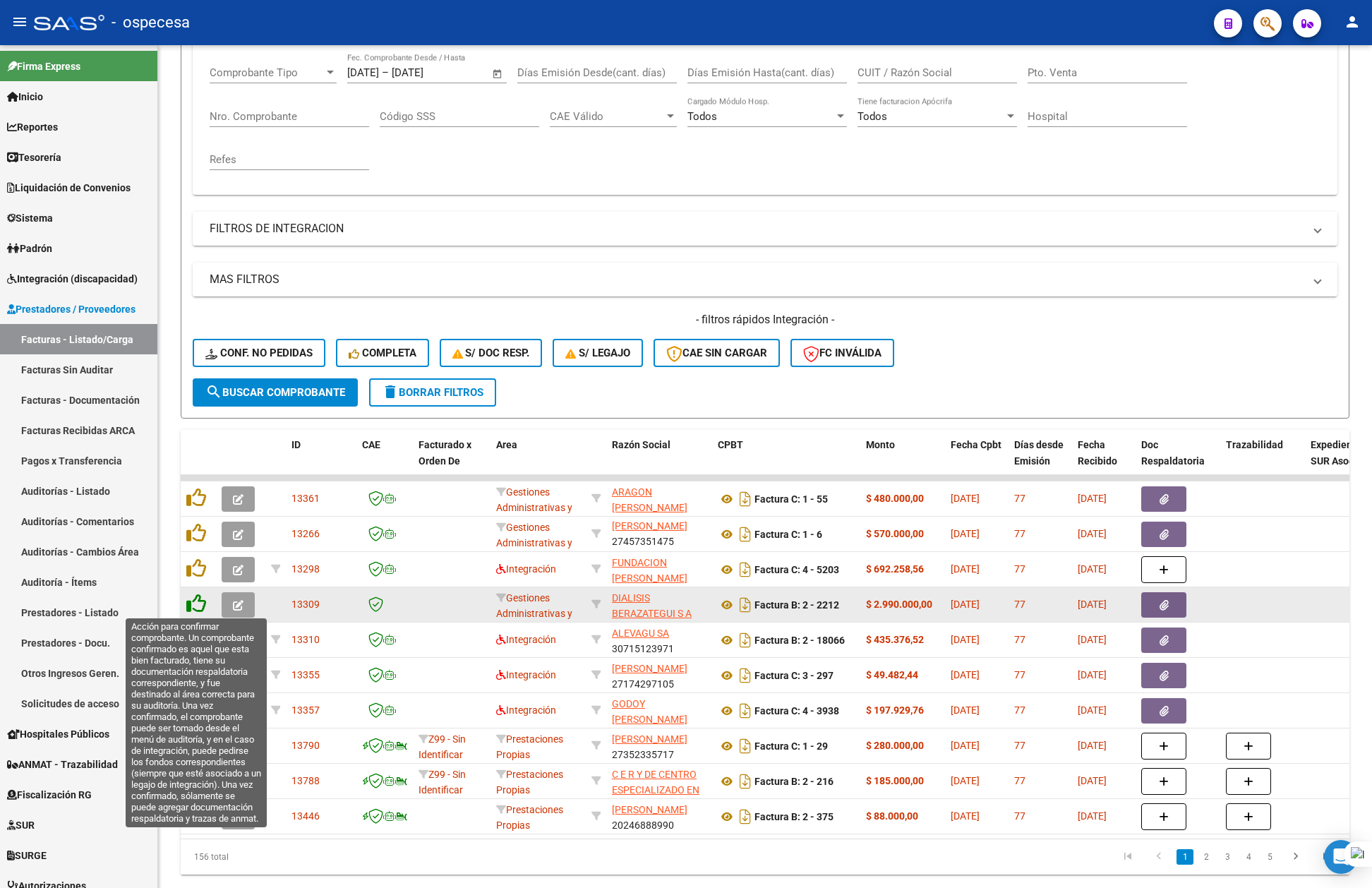
click at [190, 596] on icon at bounding box center [196, 603] width 20 height 20
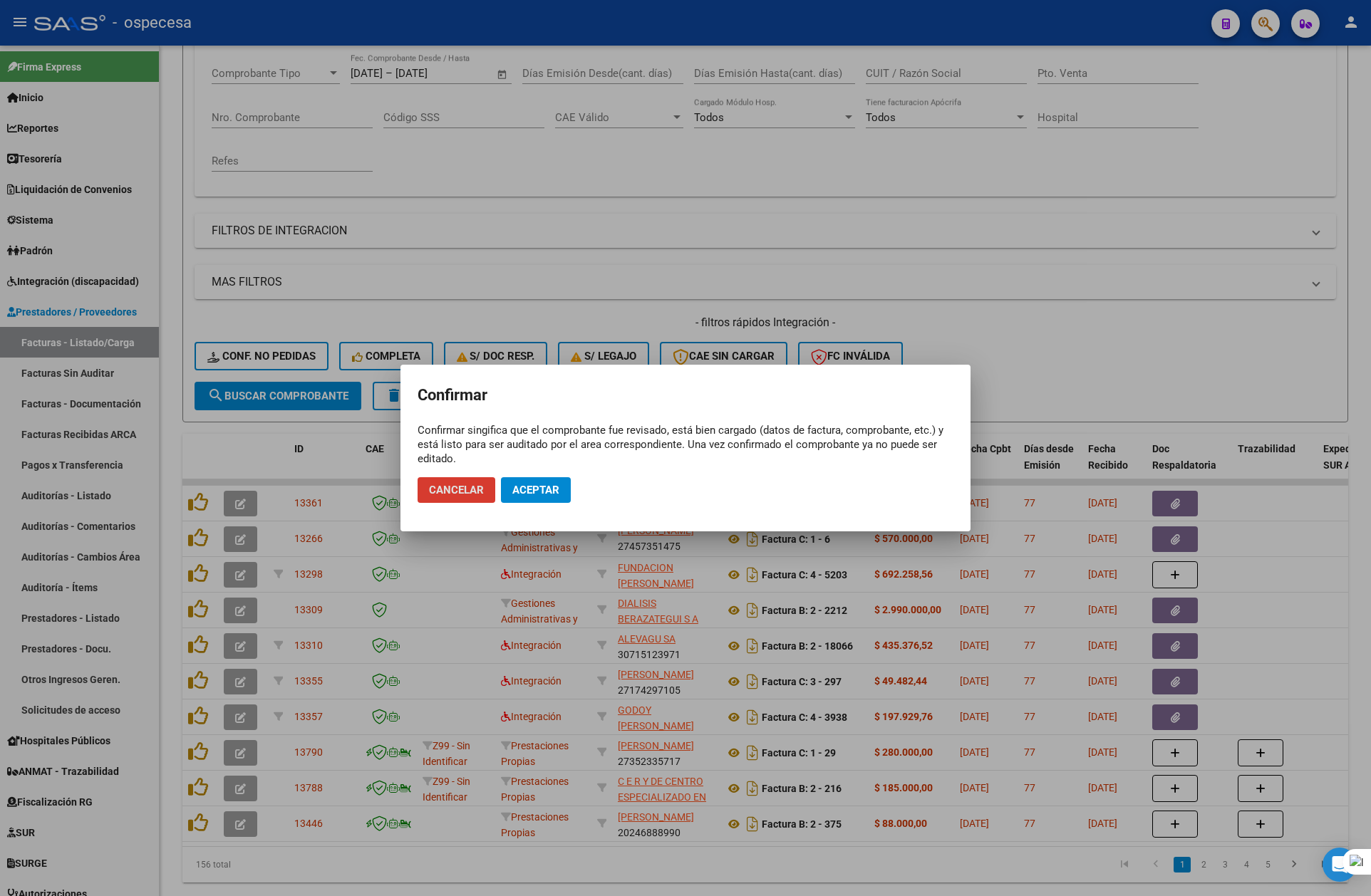
click at [557, 496] on span "Aceptar" at bounding box center [535, 490] width 47 height 13
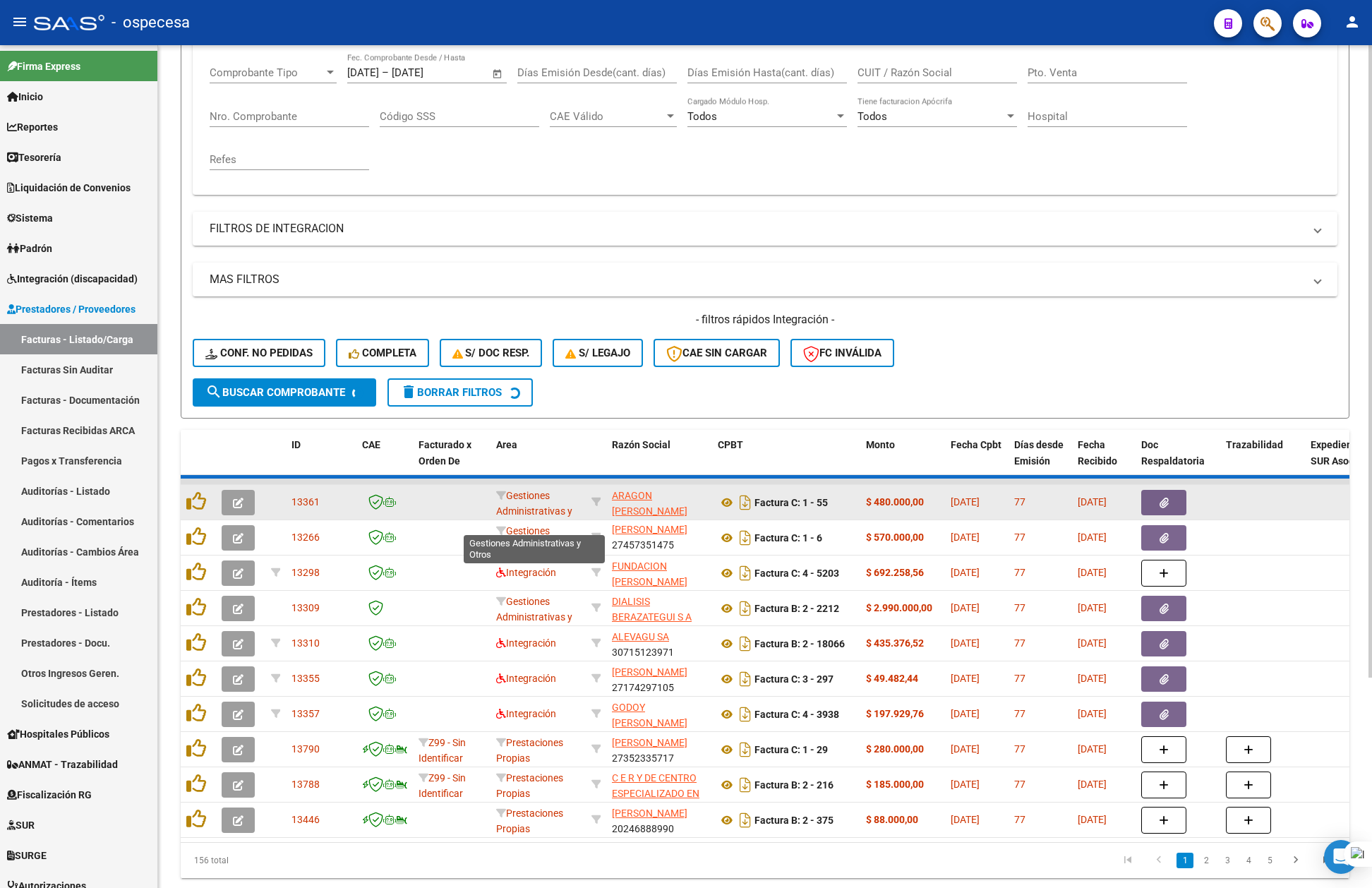
scroll to position [17, 0]
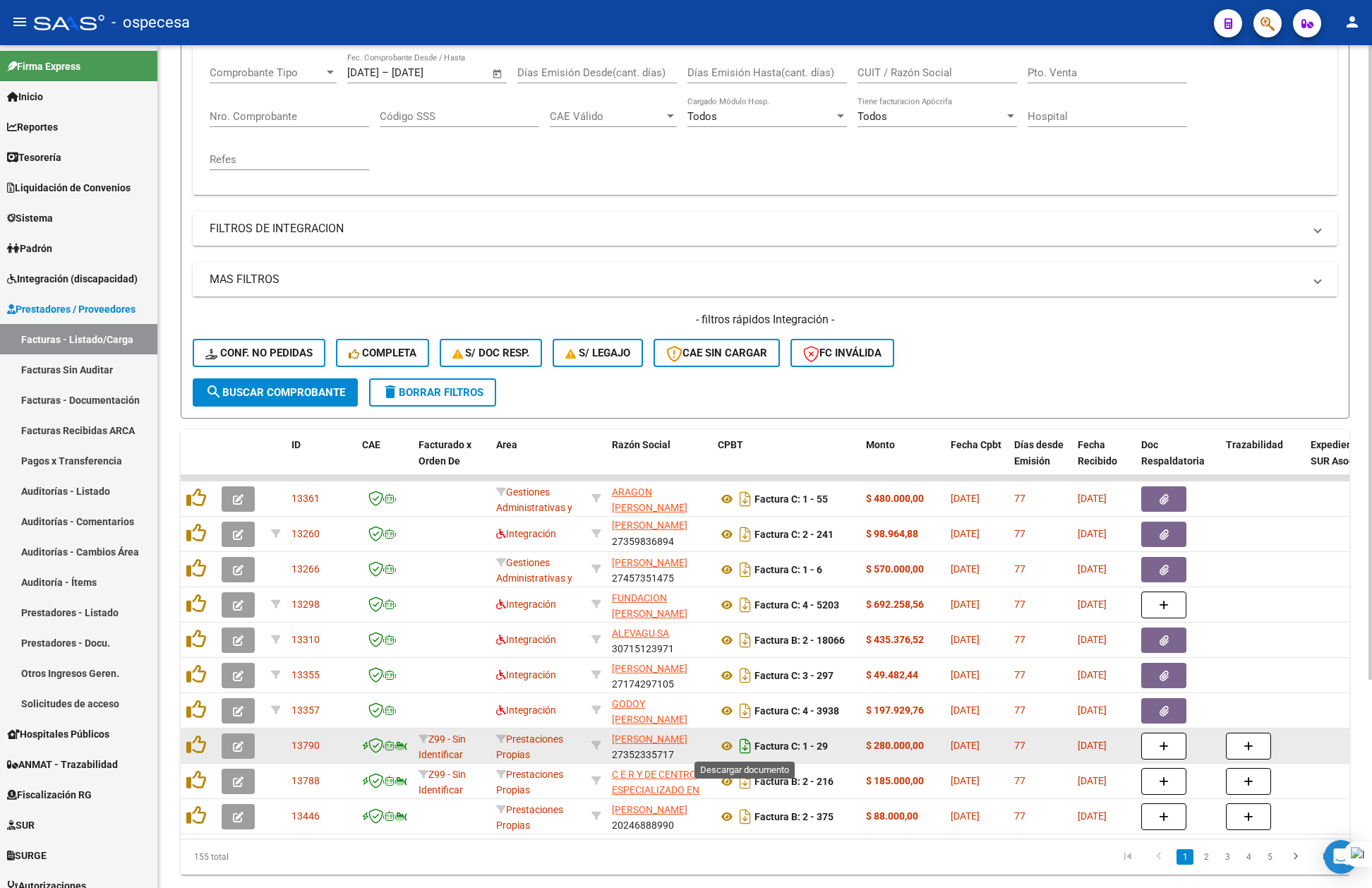
click at [740, 740] on icon "Descargar documento" at bounding box center [745, 746] width 18 height 22
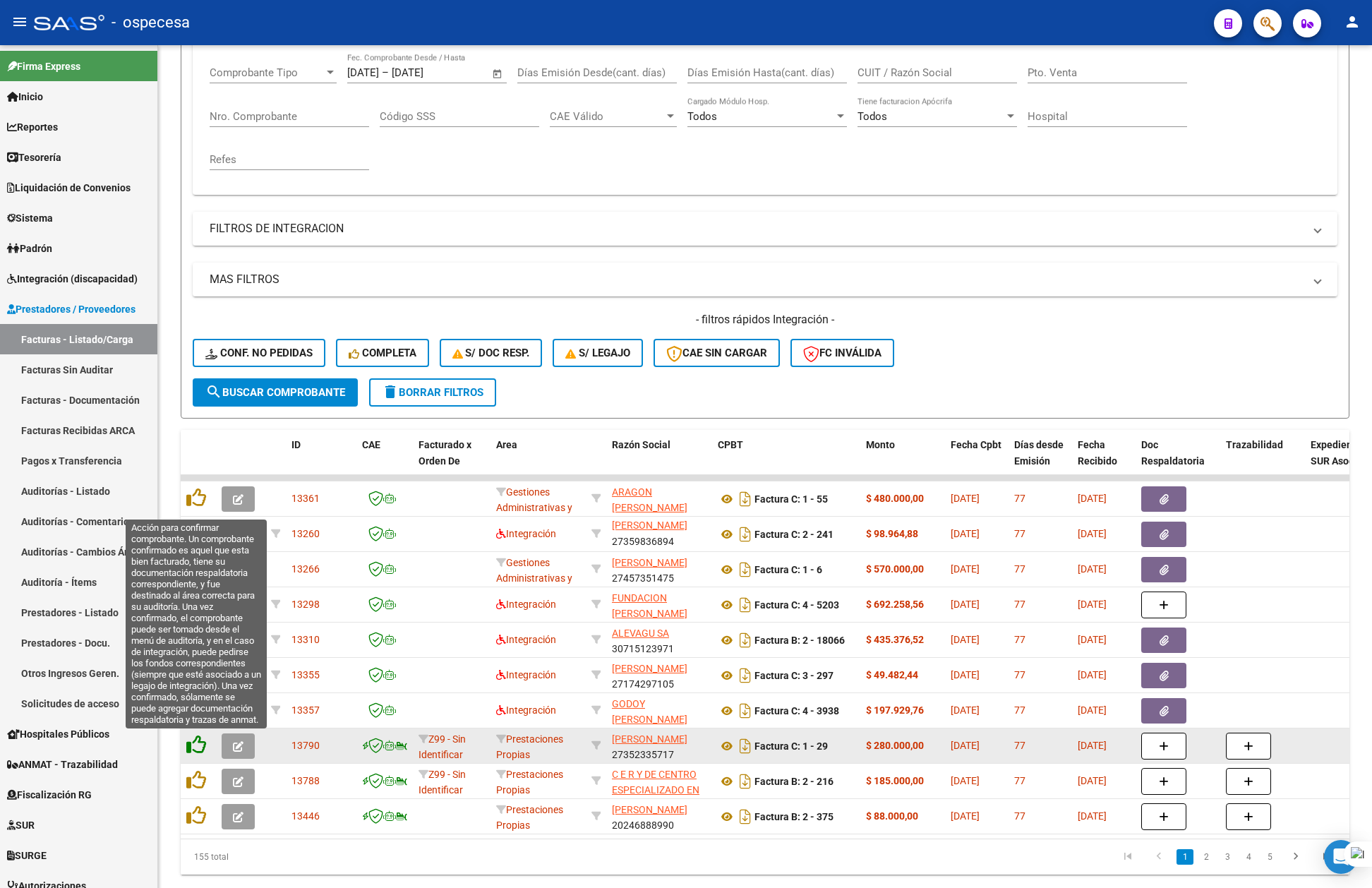
click at [195, 737] on icon at bounding box center [196, 745] width 20 height 20
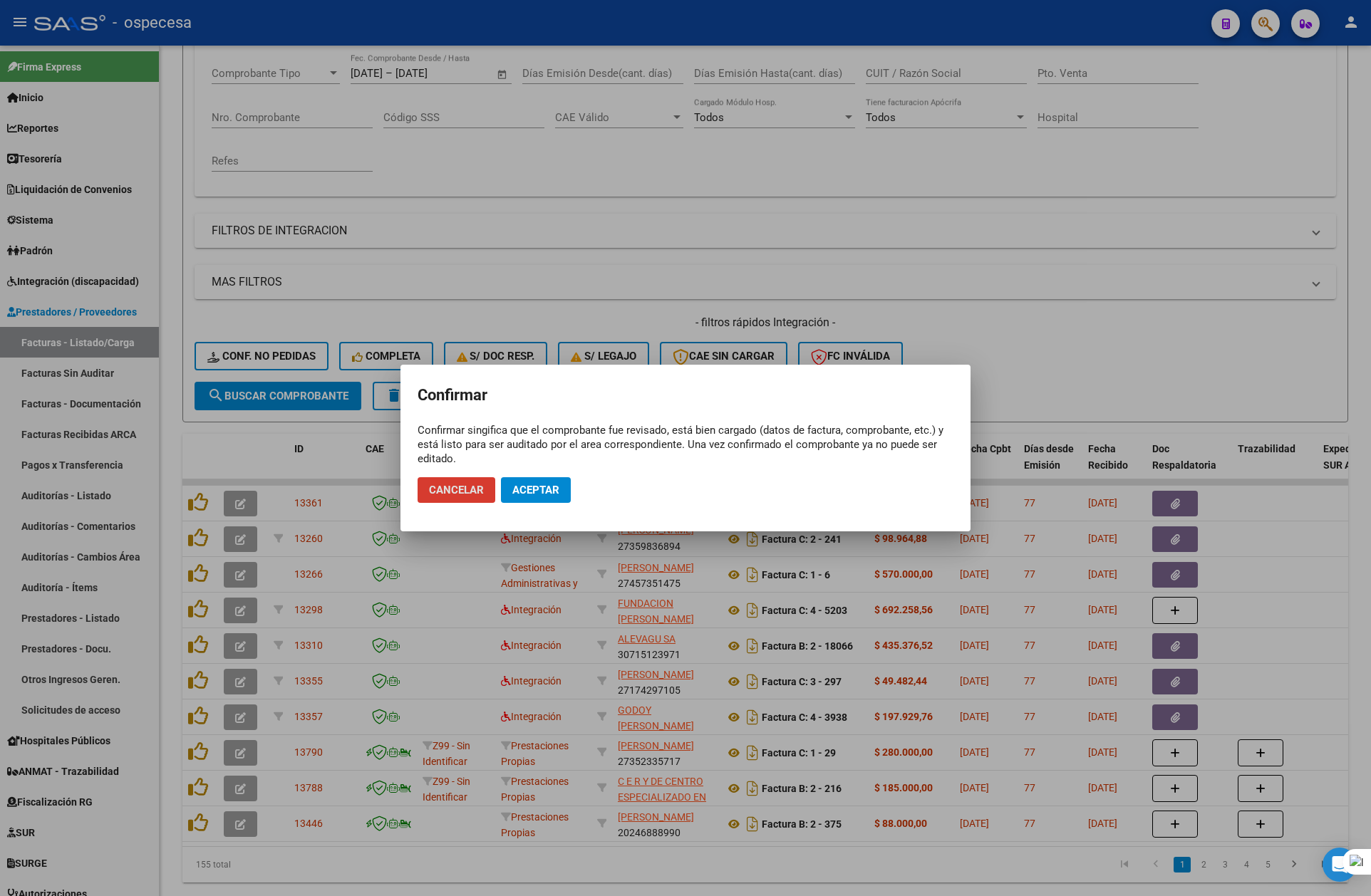
click at [543, 489] on span "Aceptar" at bounding box center [535, 490] width 47 height 13
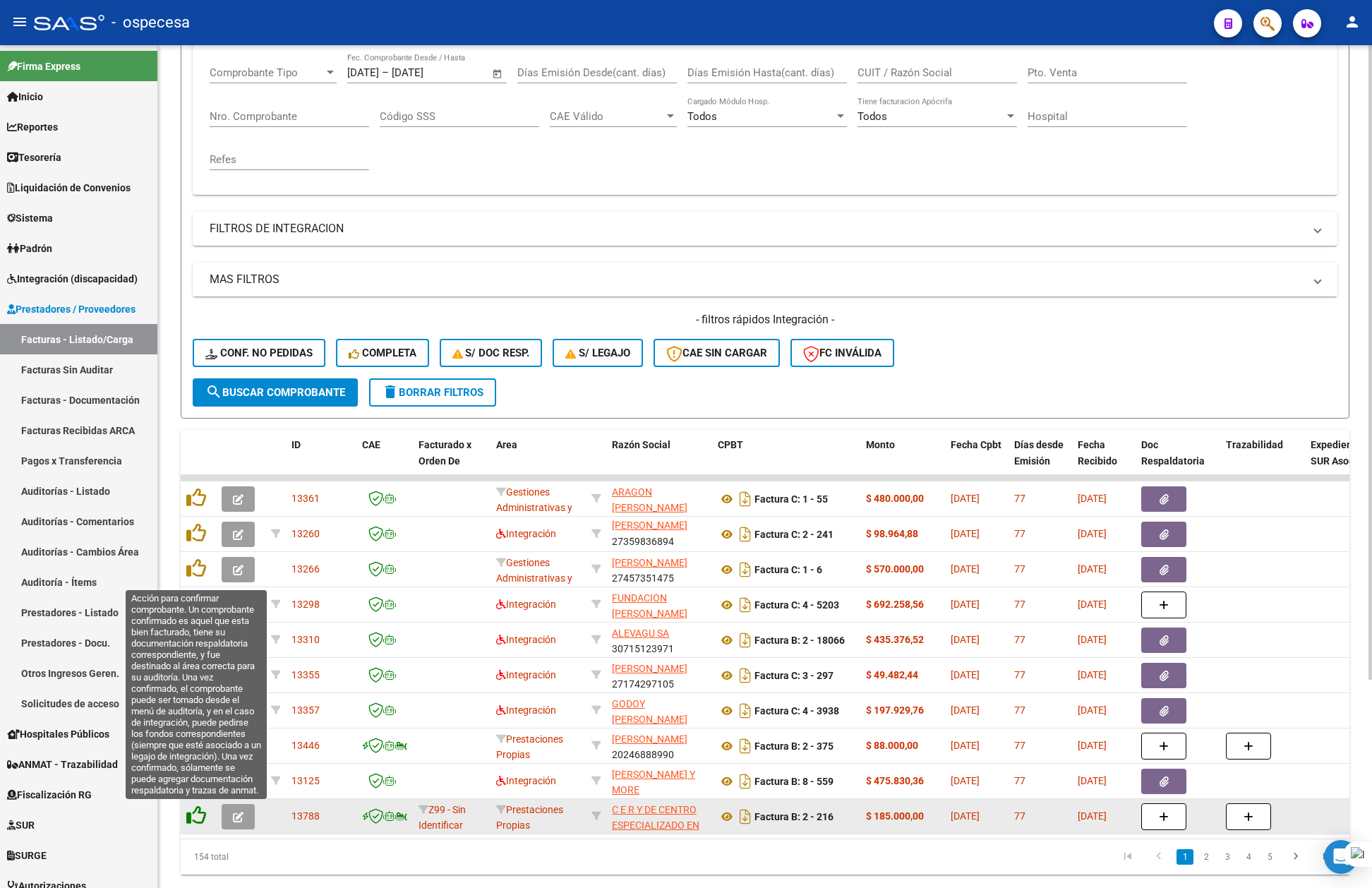
click at [190, 815] on icon at bounding box center [196, 815] width 20 height 20
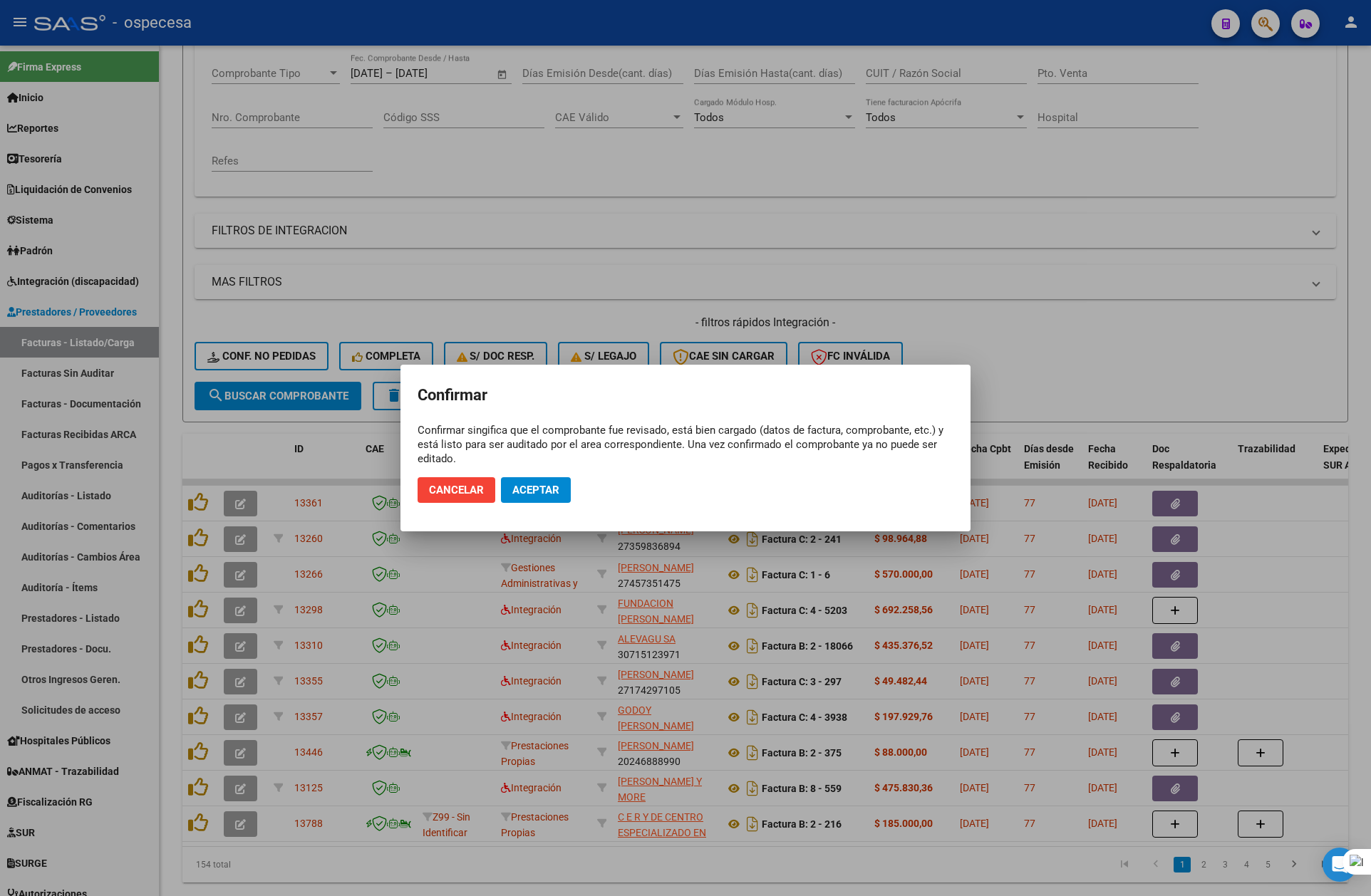
click at [587, 858] on div at bounding box center [685, 448] width 1371 height 896
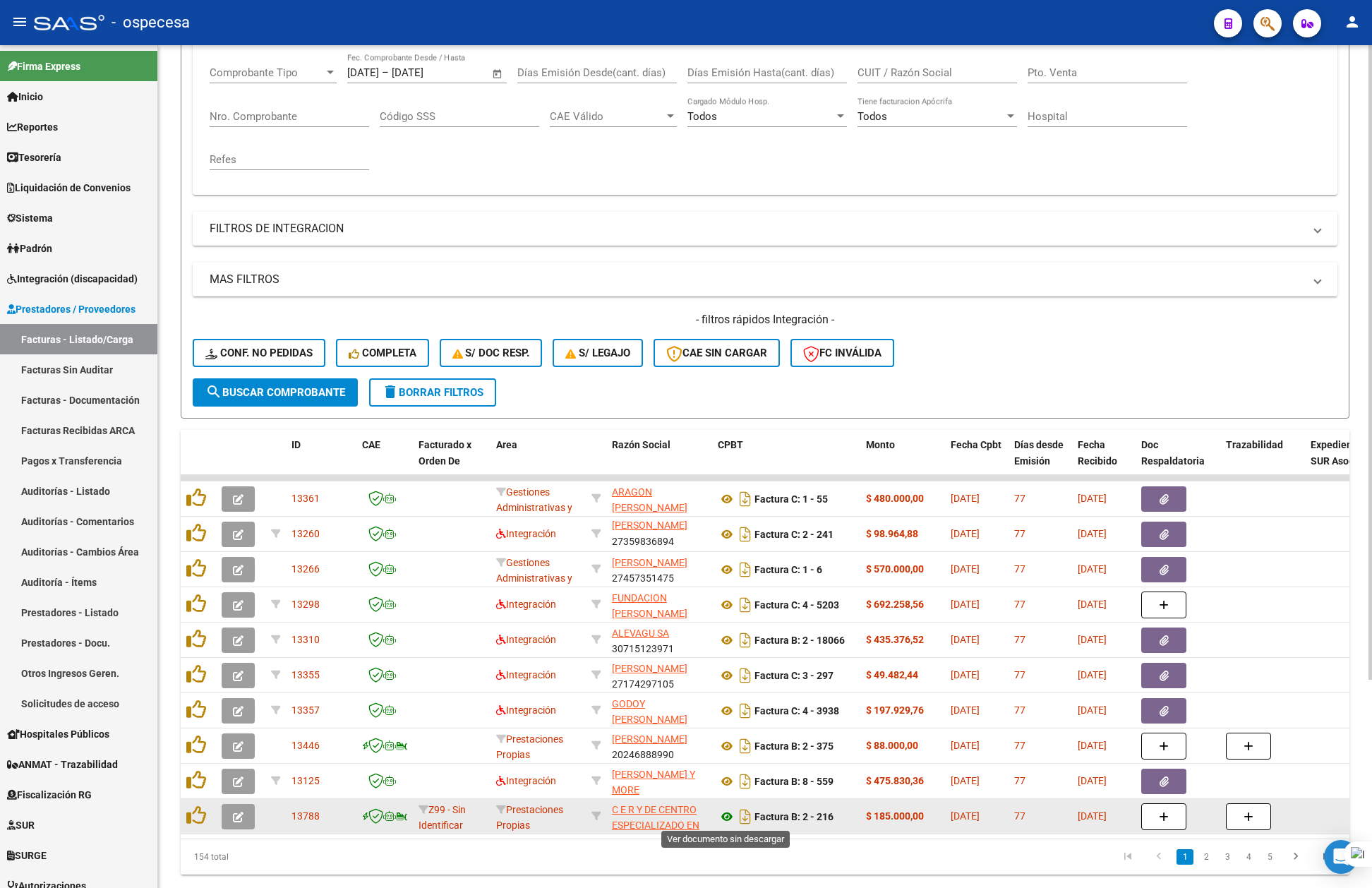
click at [723, 814] on icon at bounding box center [727, 816] width 18 height 17
click at [742, 817] on icon "Descargar documento" at bounding box center [745, 816] width 18 height 22
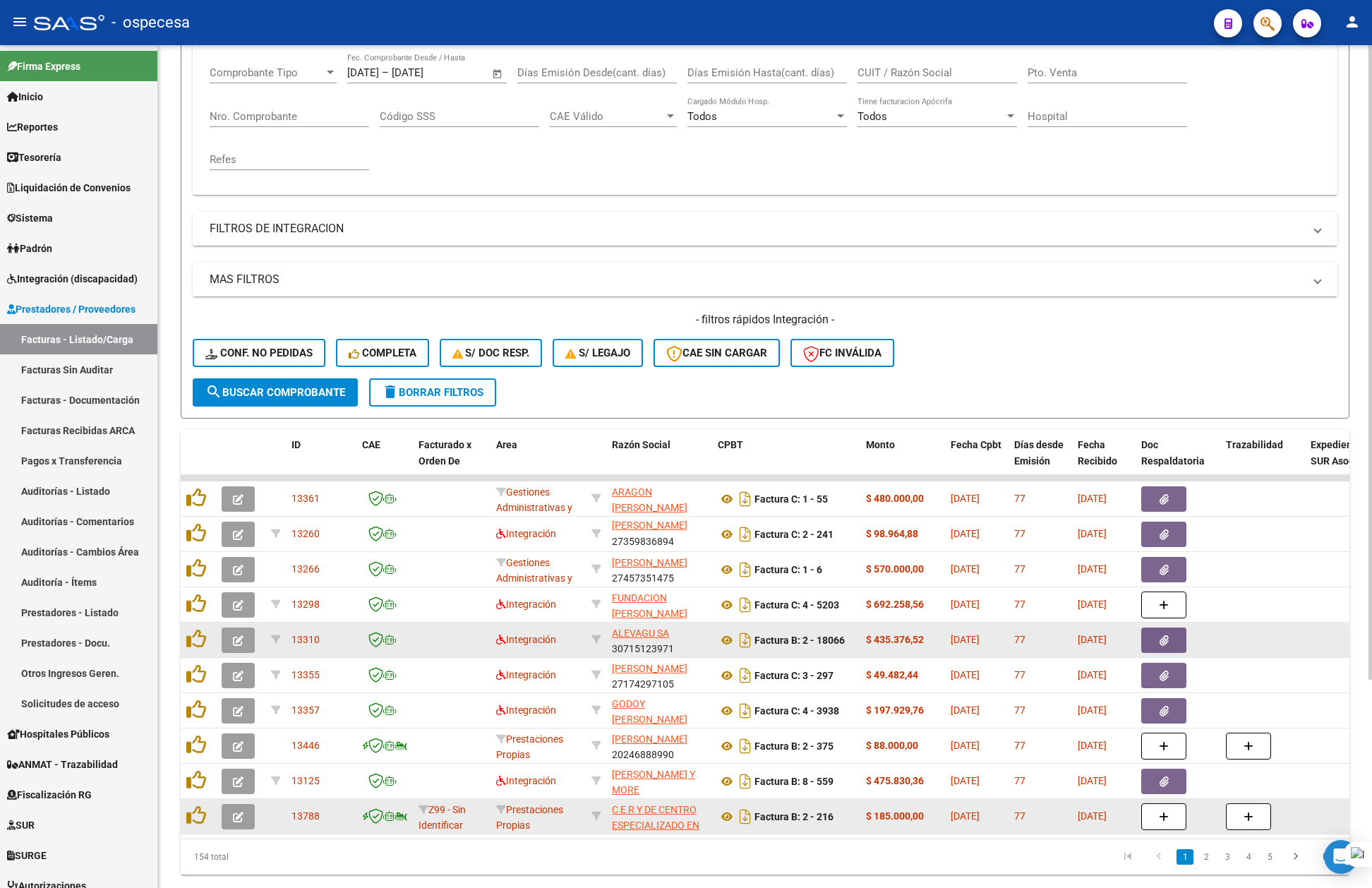
click at [1313, 628] on datatable-body-cell at bounding box center [1344, 640] width 77 height 35
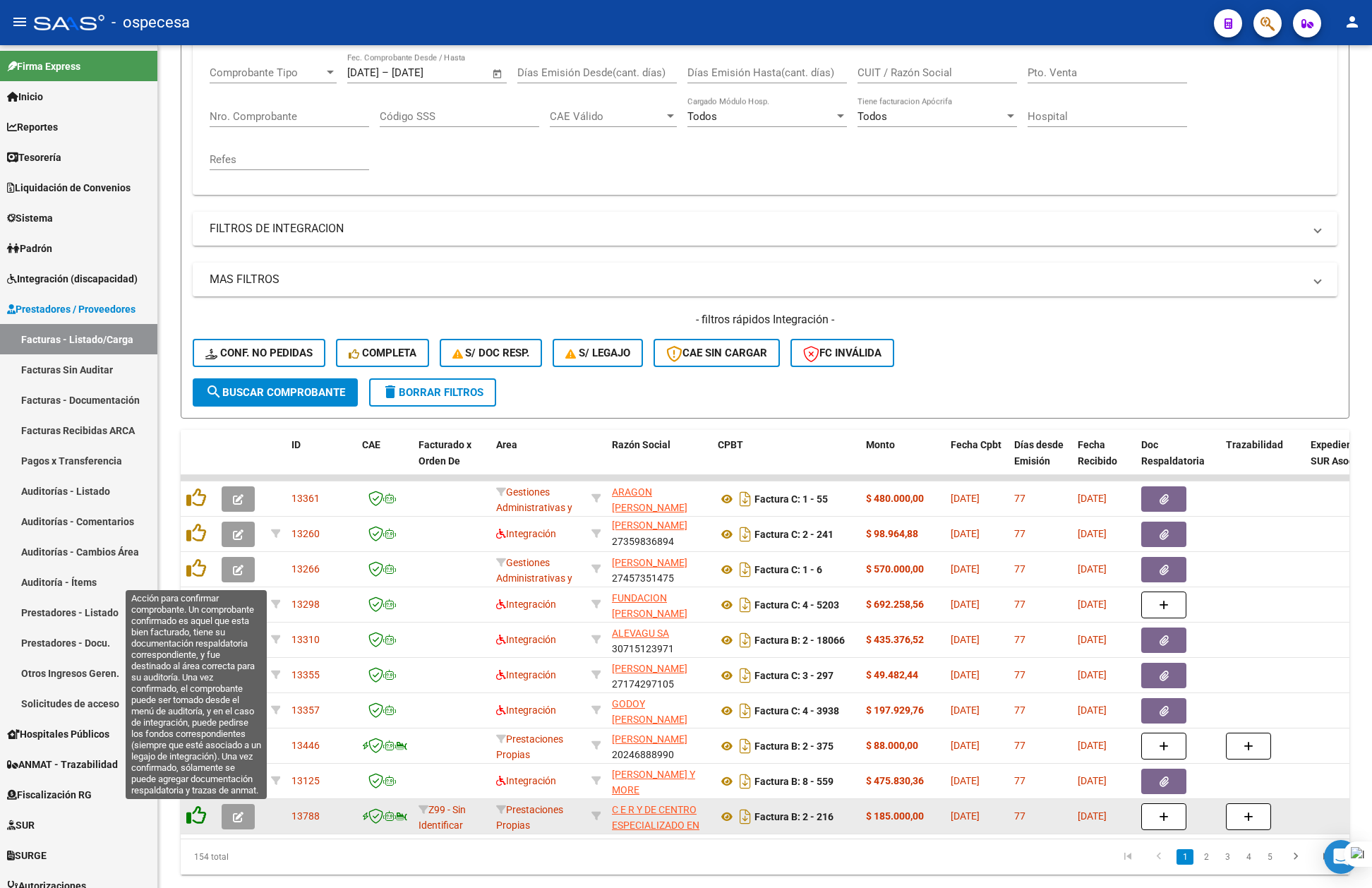
click at [198, 811] on icon at bounding box center [196, 815] width 20 height 20
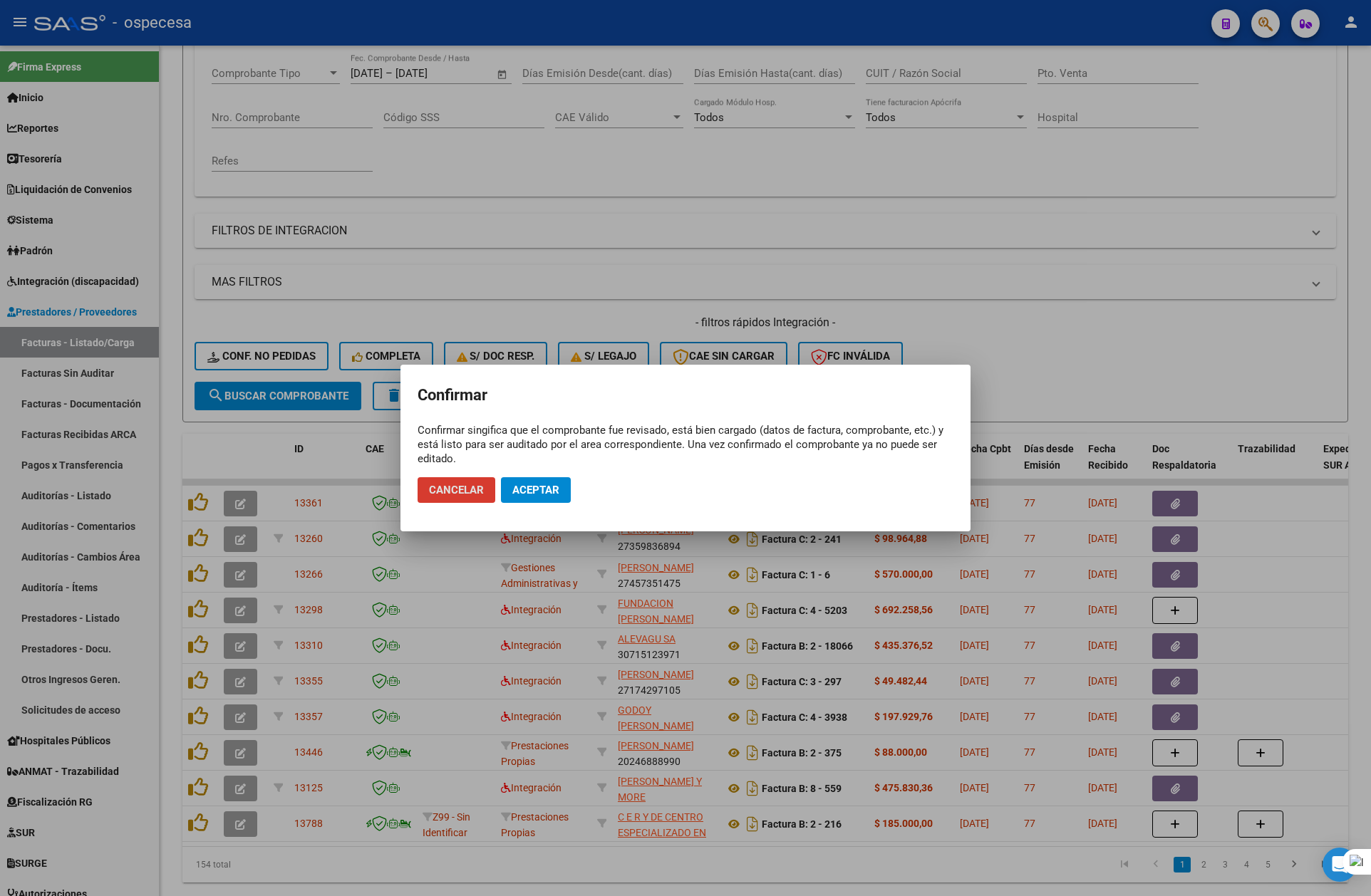
click at [542, 489] on span "Aceptar" at bounding box center [535, 490] width 47 height 13
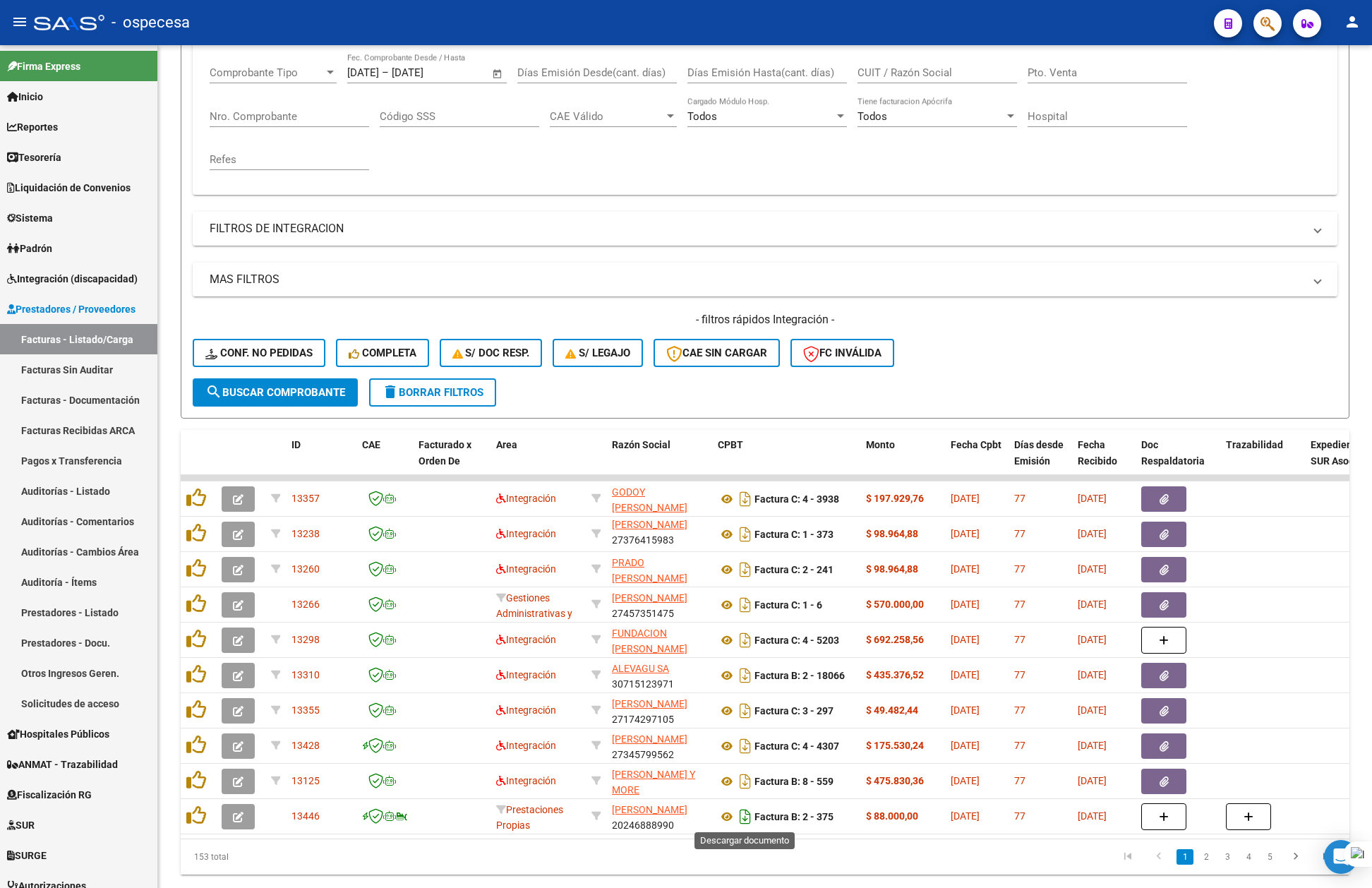
click at [740, 817] on icon "Descargar documento" at bounding box center [745, 816] width 18 height 22
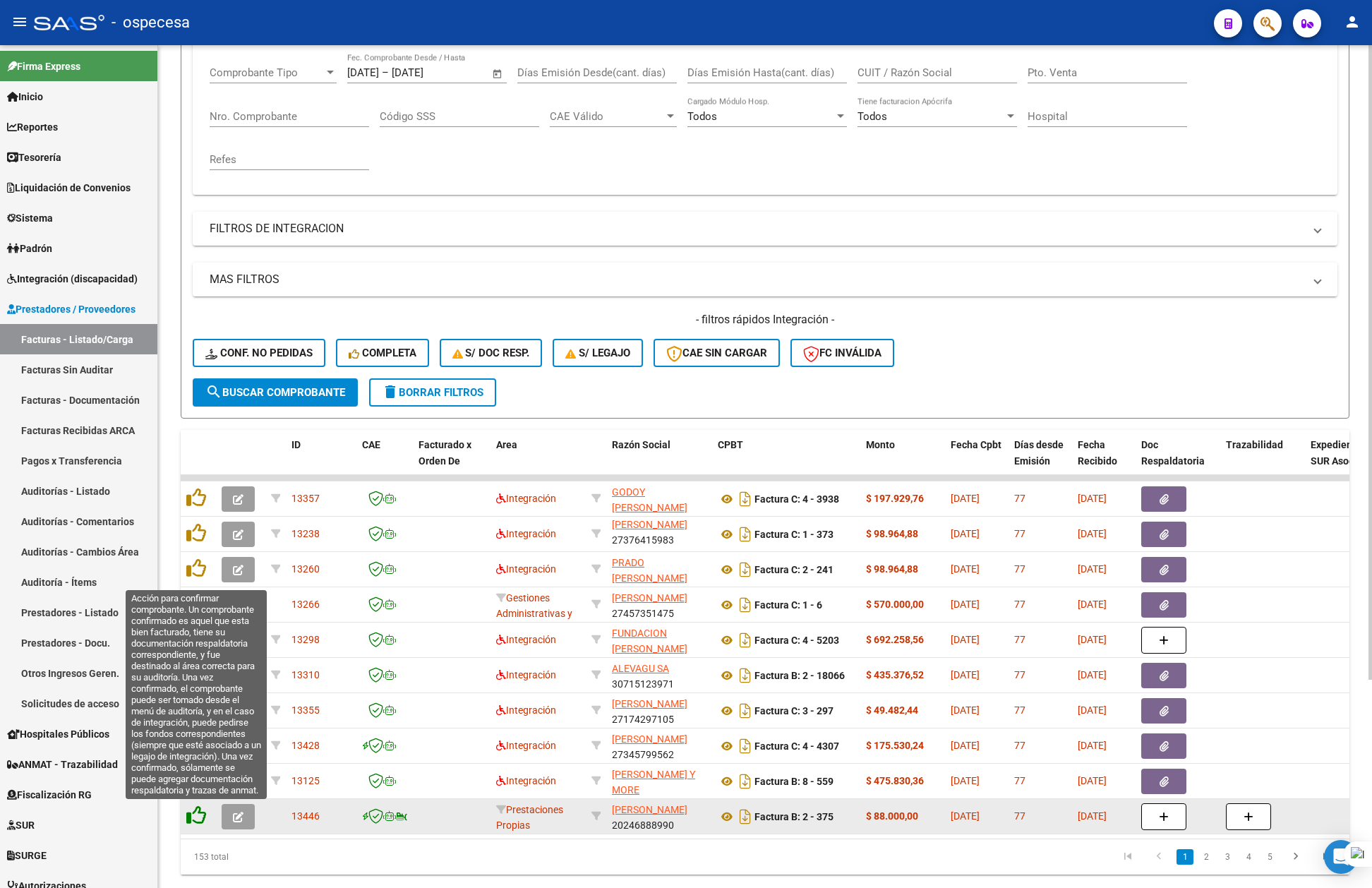
click at [198, 814] on icon at bounding box center [196, 815] width 20 height 20
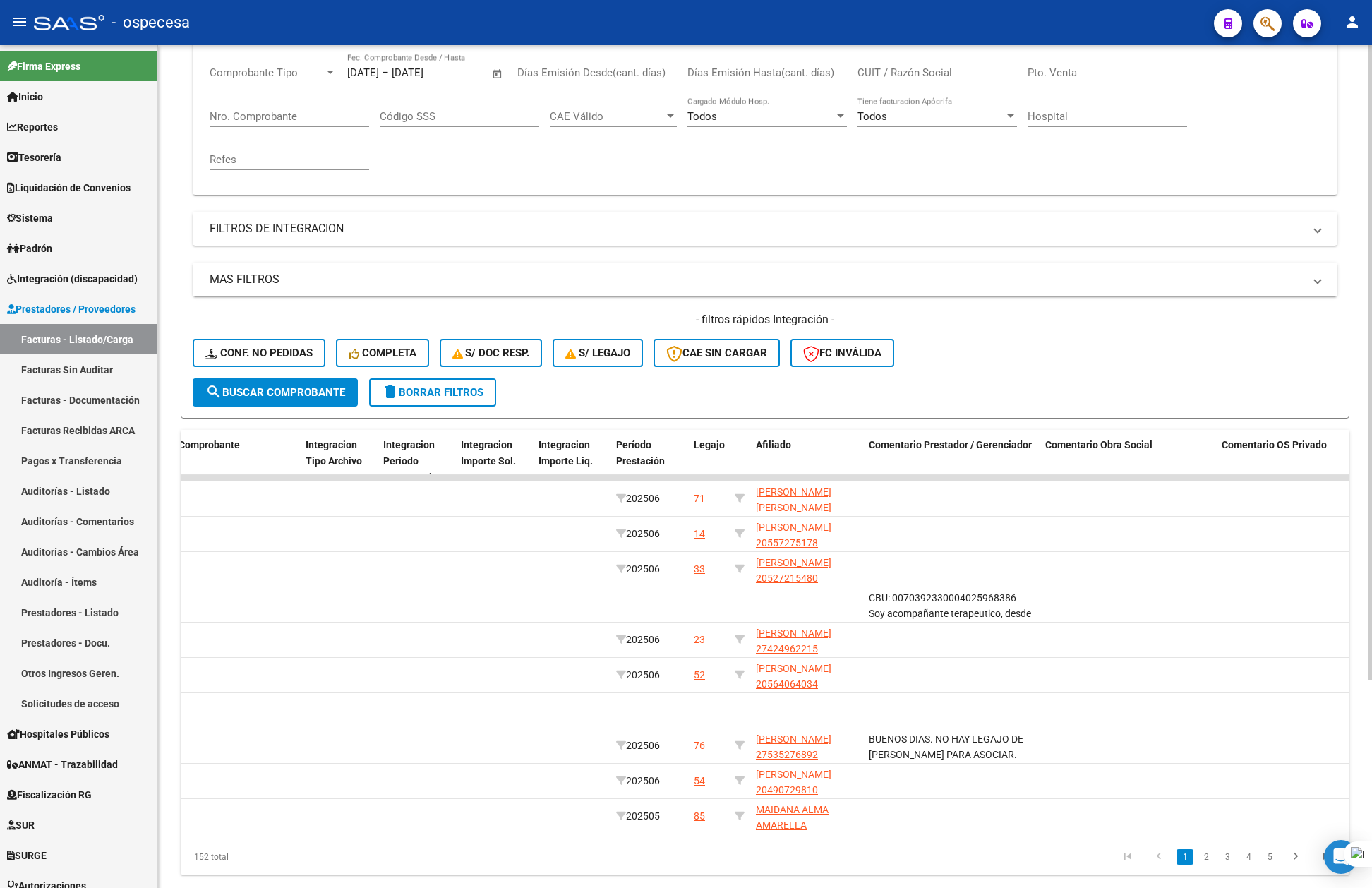
scroll to position [0, 1599]
click at [1203, 865] on link "2" at bounding box center [1206, 857] width 17 height 15
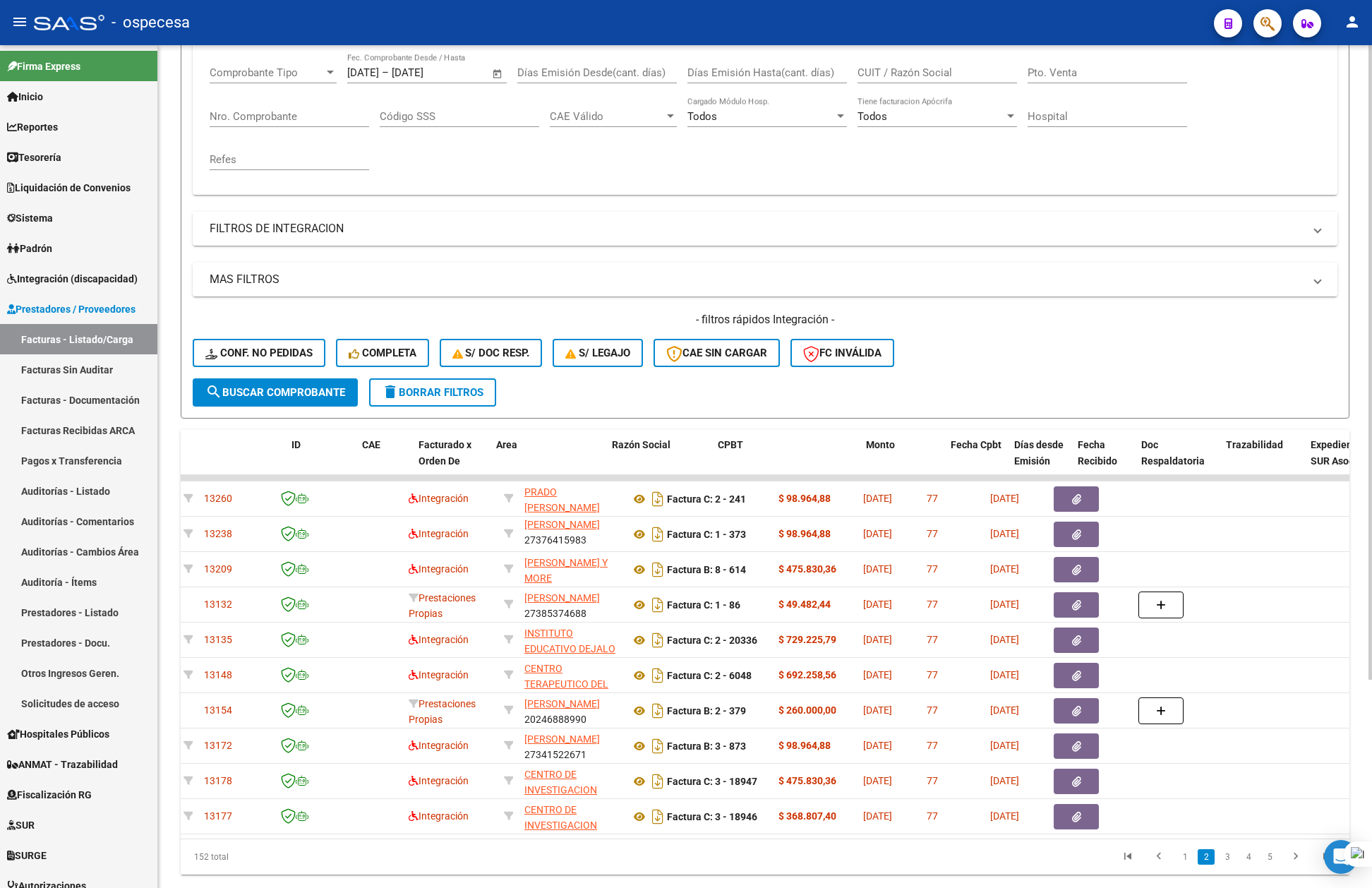
scroll to position [0, 0]
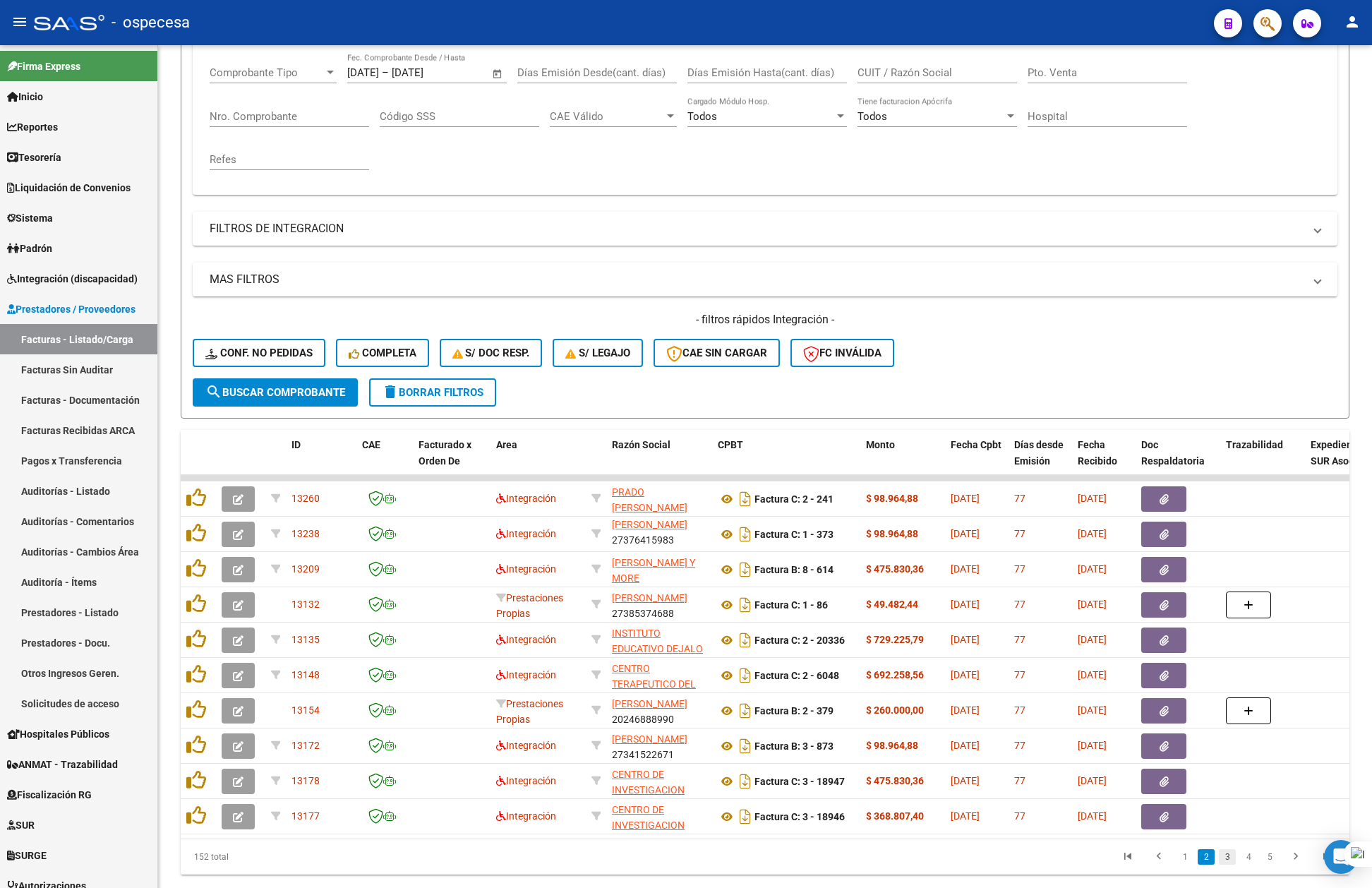
click at [1231, 863] on link "3" at bounding box center [1227, 857] width 17 height 15
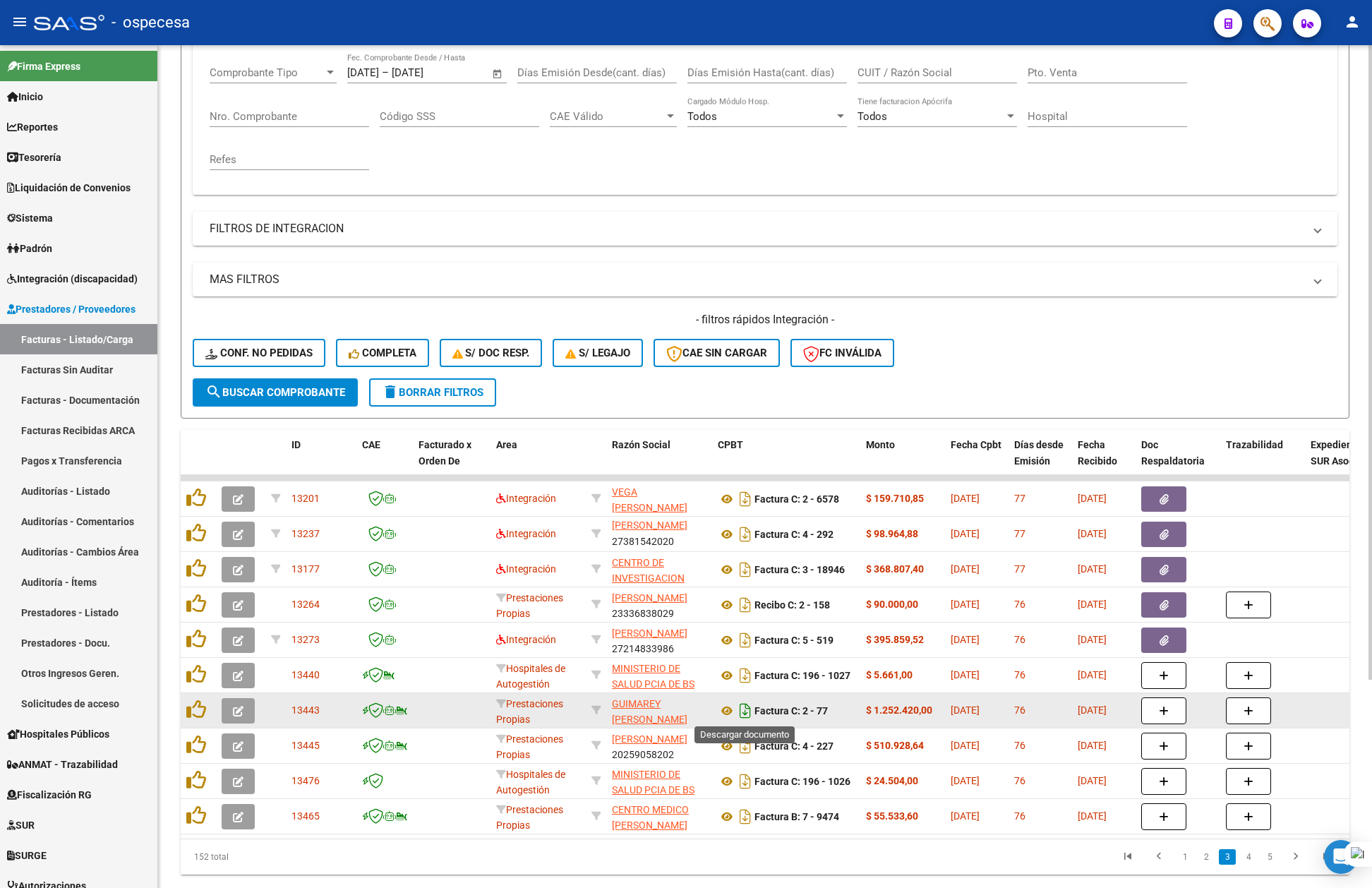
click at [745, 714] on icon "Descargar documento" at bounding box center [745, 711] width 18 height 22
click at [743, 745] on icon "Descargar documento" at bounding box center [745, 746] width 18 height 22
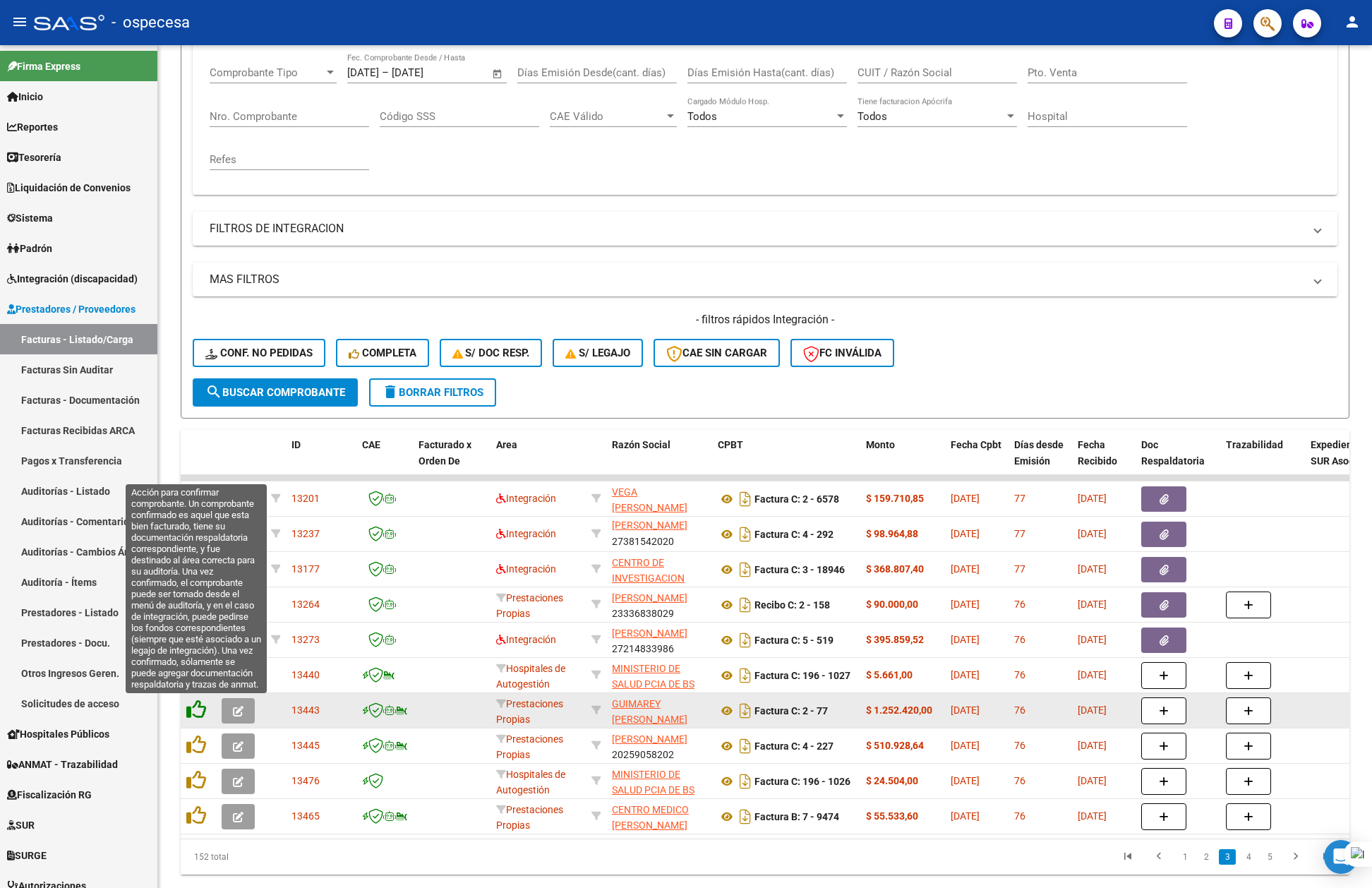
click at [199, 704] on icon at bounding box center [196, 709] width 20 height 20
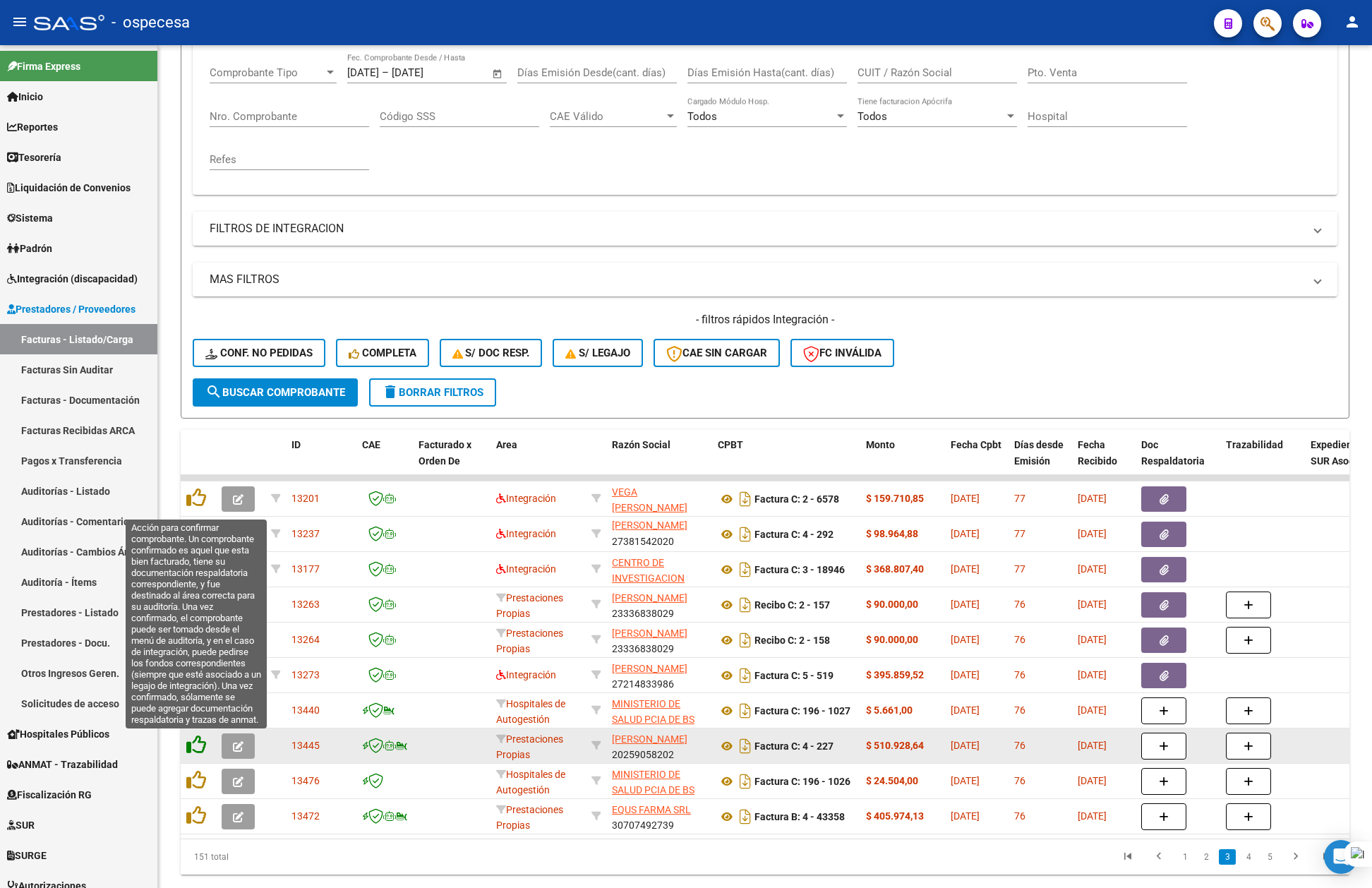
click at [195, 747] on icon at bounding box center [196, 745] width 20 height 20
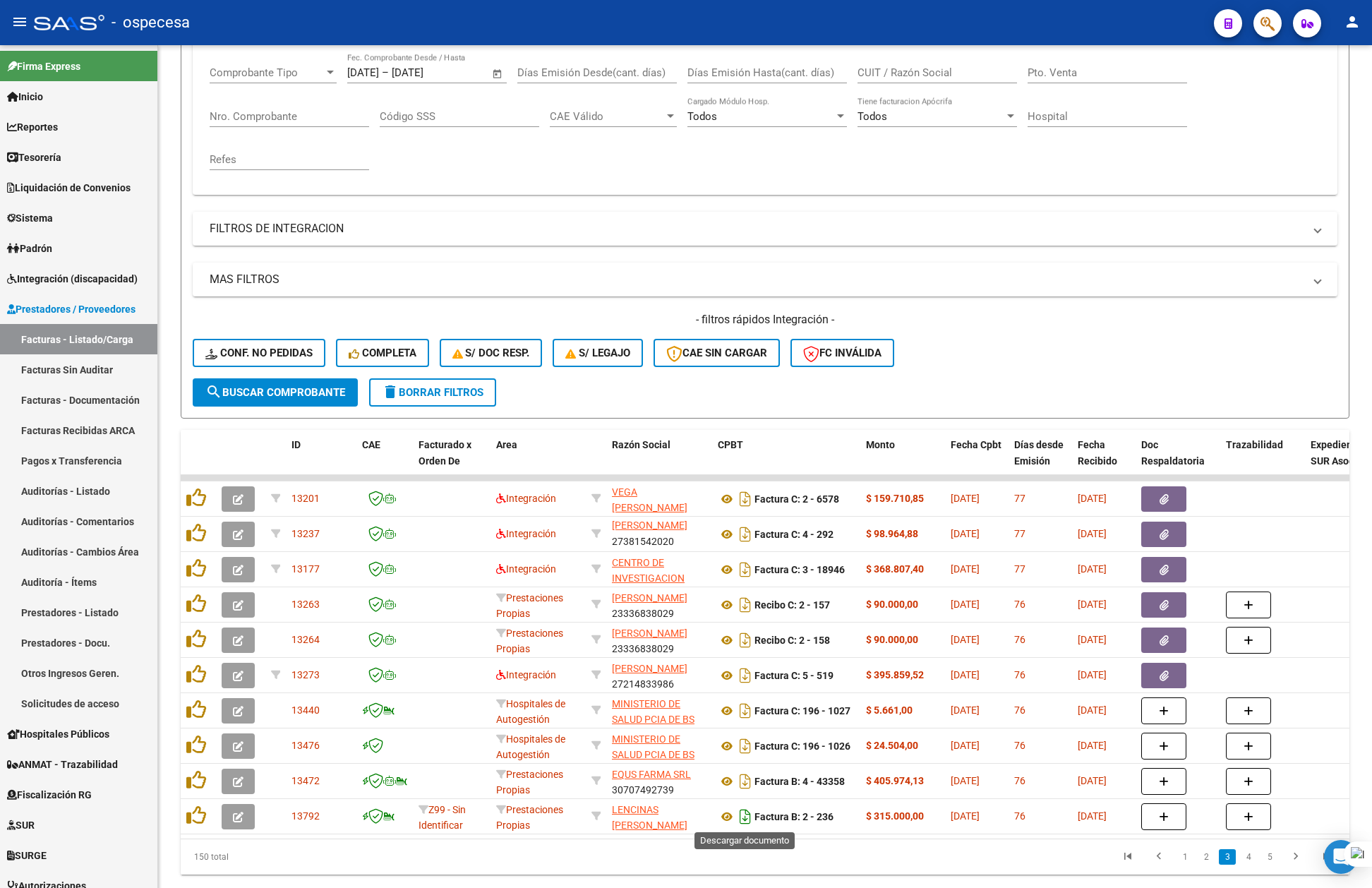
click at [737, 812] on icon "Descargar documento" at bounding box center [745, 816] width 18 height 22
click at [1251, 865] on link "4" at bounding box center [1248, 857] width 17 height 15
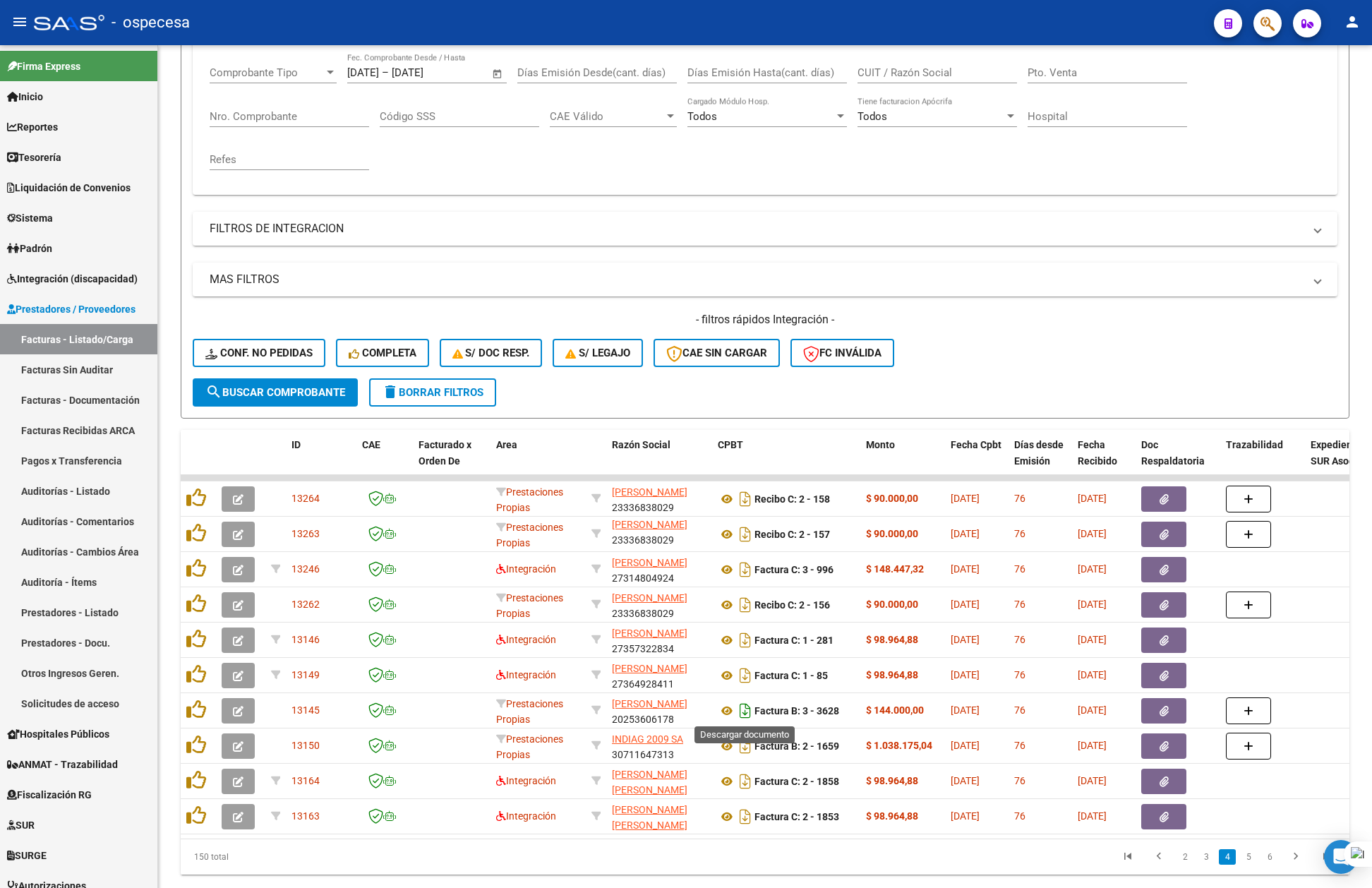
click at [740, 710] on icon "Descargar documento" at bounding box center [745, 711] width 18 height 22
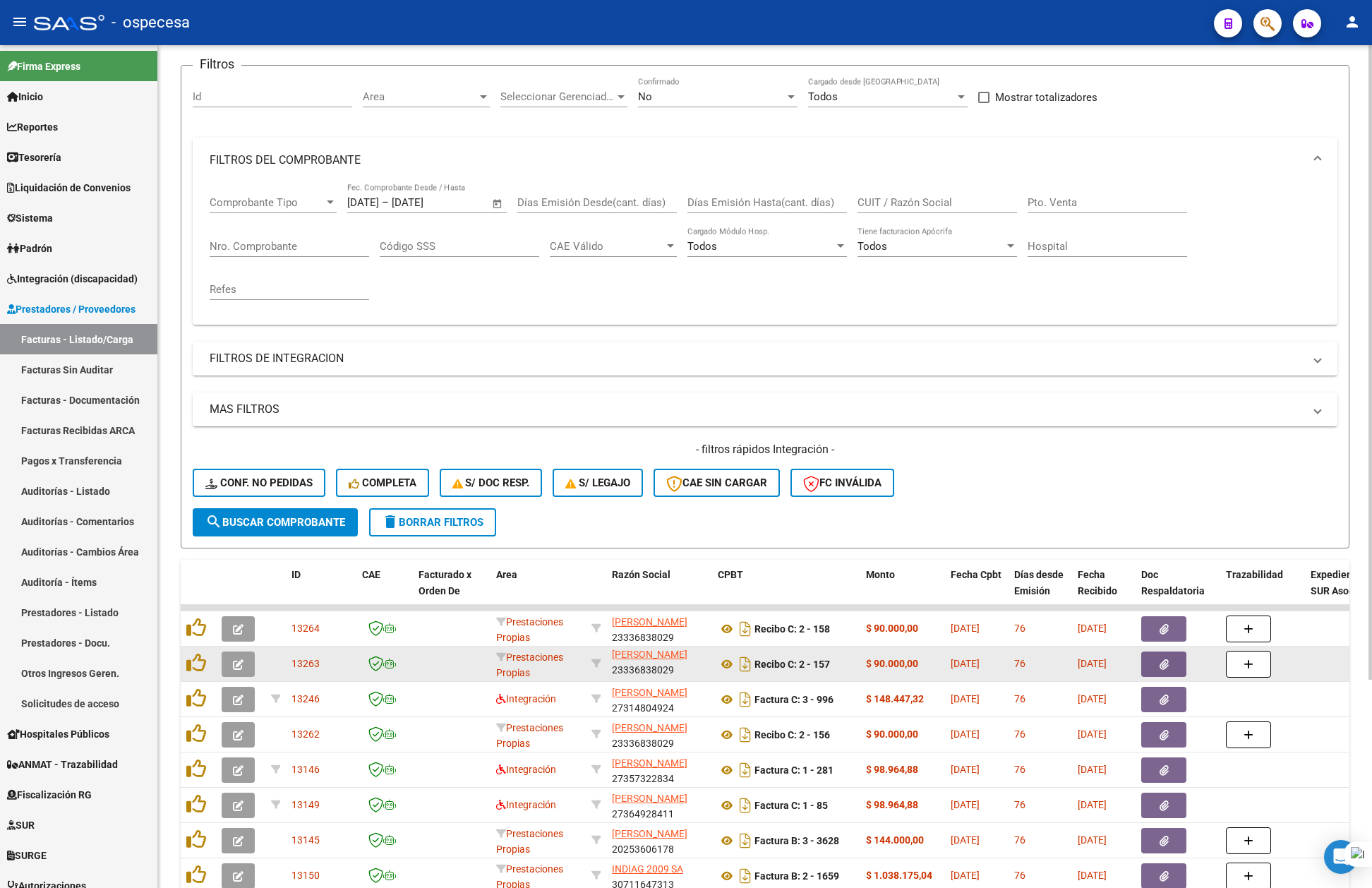
scroll to position [277, 0]
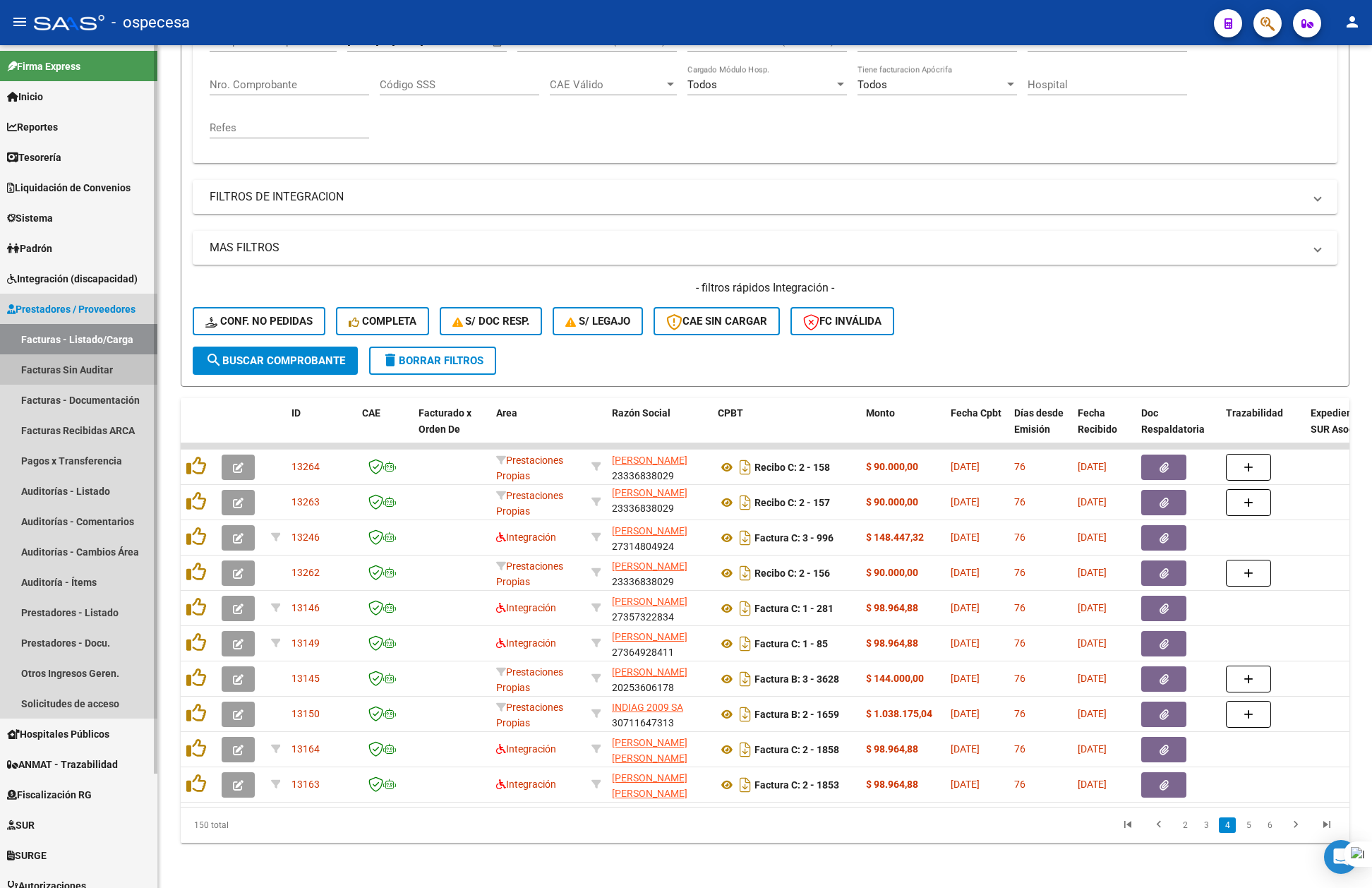
click at [88, 373] on link "Facturas Sin Auditar" at bounding box center [79, 370] width 158 height 30
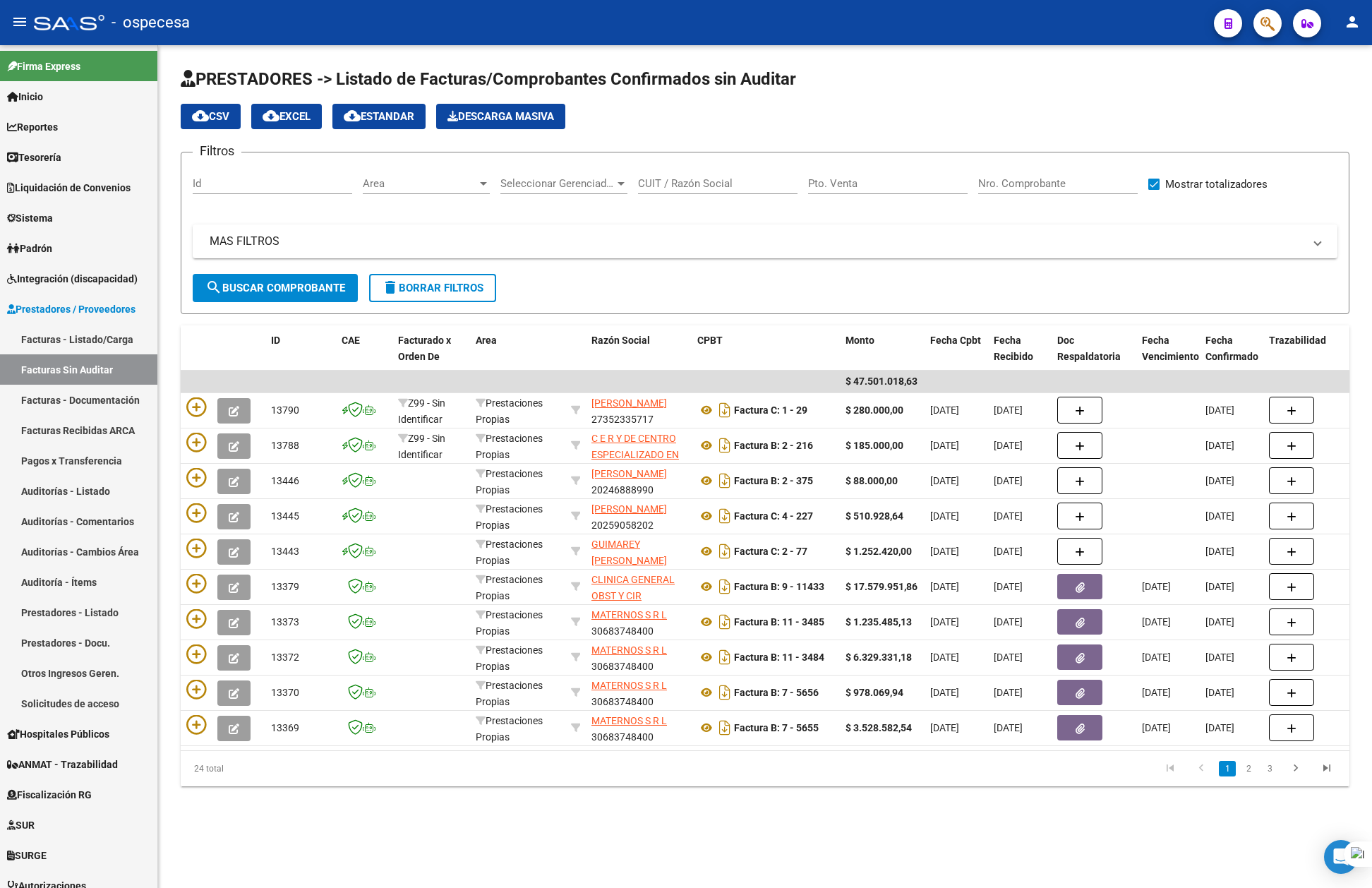
click at [939, 111] on div "cloud_download CSV cloud_download EXCEL cloud_download Estandar Descarga Masiva" at bounding box center [766, 116] width 1169 height 25
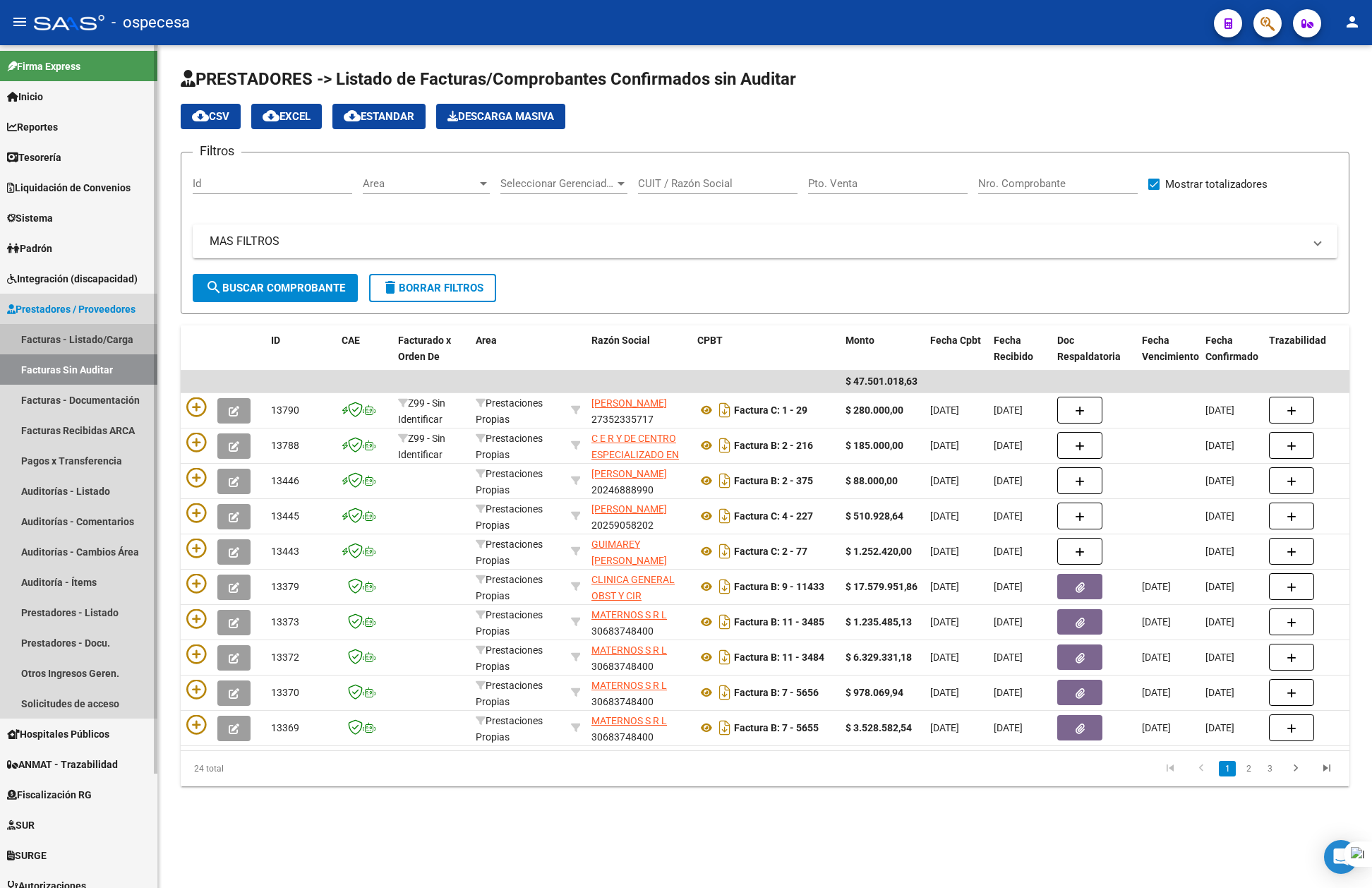
click at [48, 336] on link "Facturas - Listado/Carga" at bounding box center [79, 339] width 158 height 30
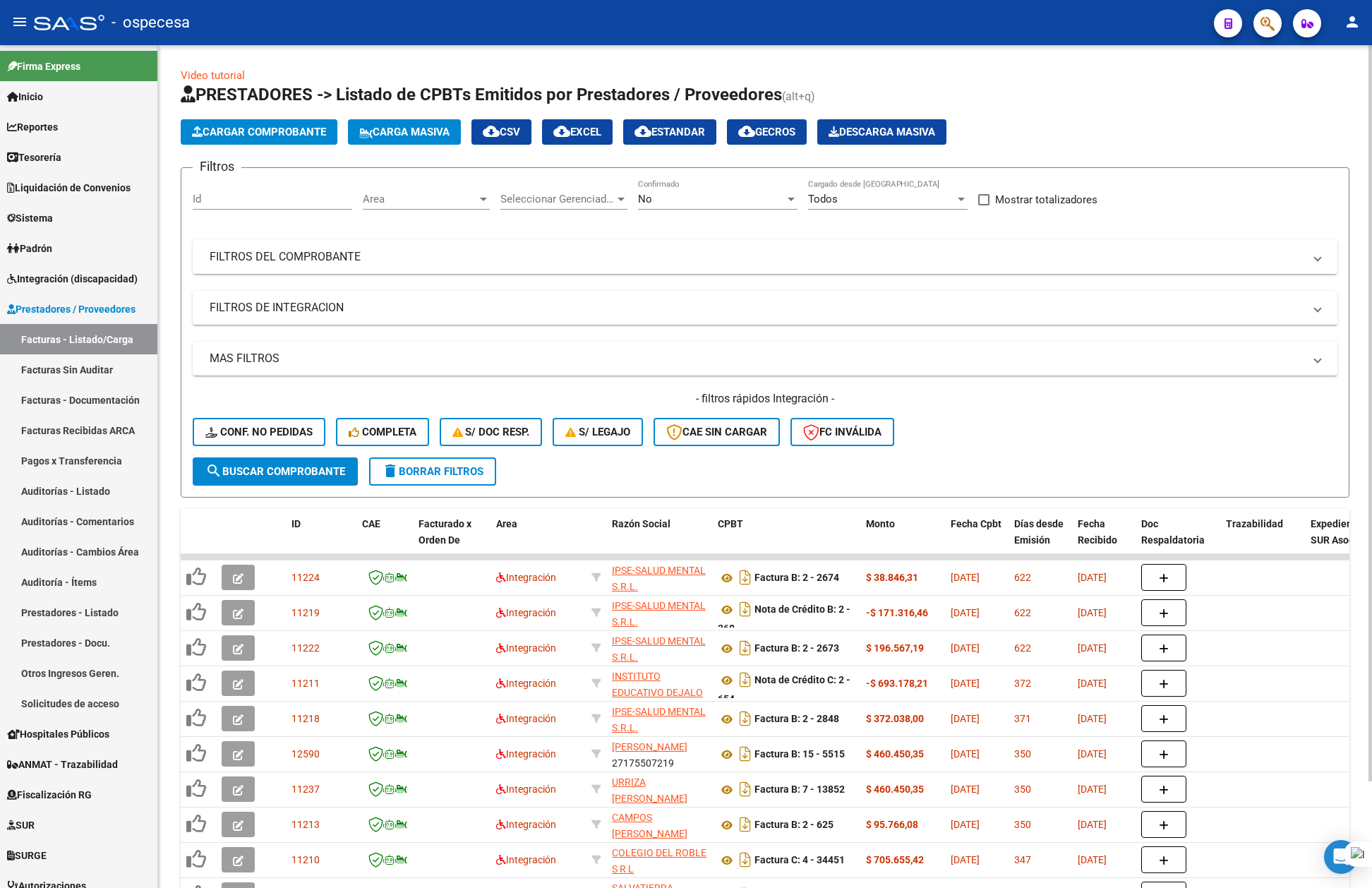
click at [316, 261] on mat-panel-title "FILTROS DEL COMPROBANTE" at bounding box center [757, 256] width 1094 height 15
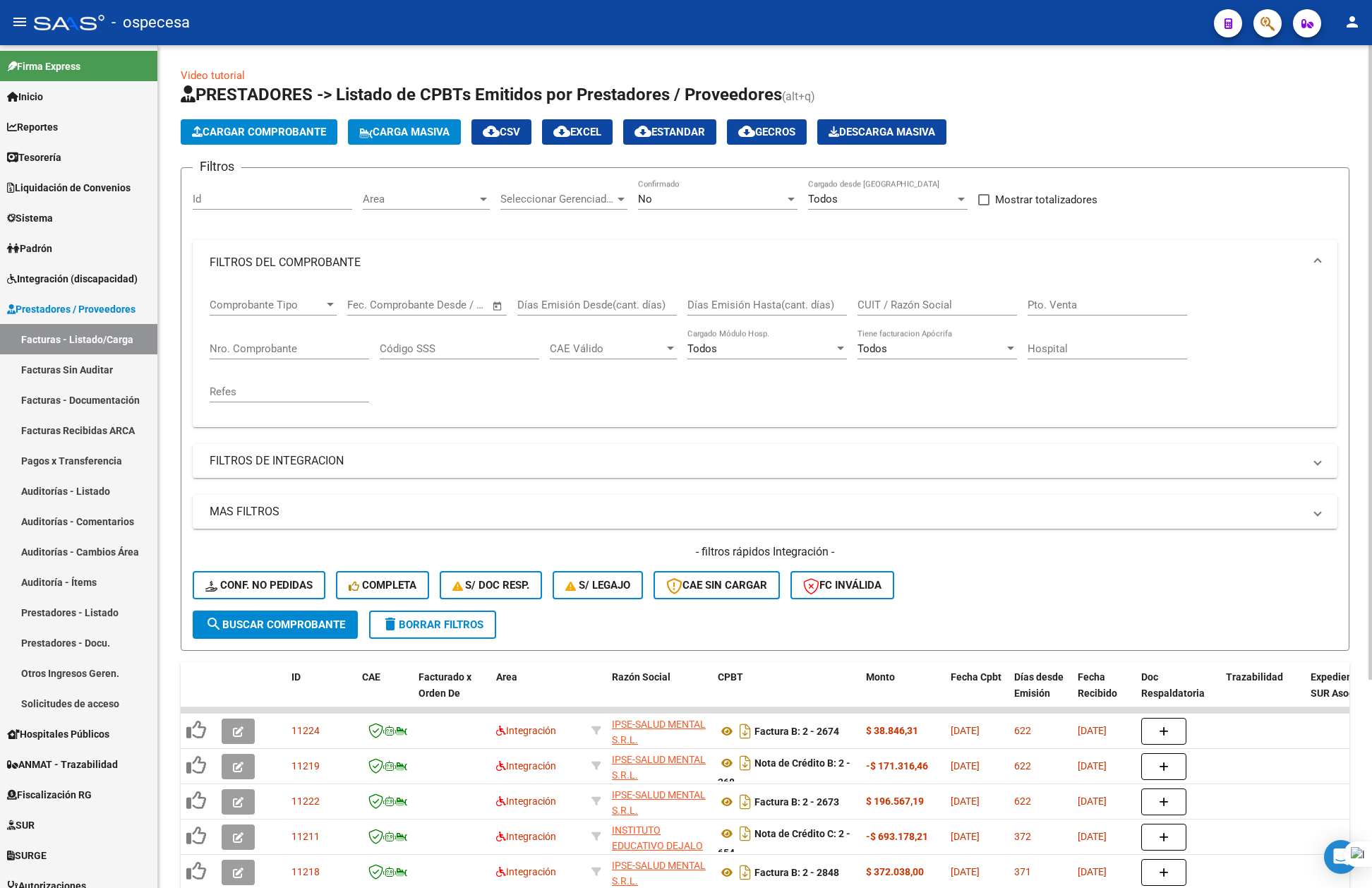
click at [339, 305] on app-drop-down-list "Comprobante Tipo Comprobante Tipo" at bounding box center [279, 307] width 137 height 43
click at [323, 305] on span "Comprobante Tipo" at bounding box center [267, 305] width 114 height 13
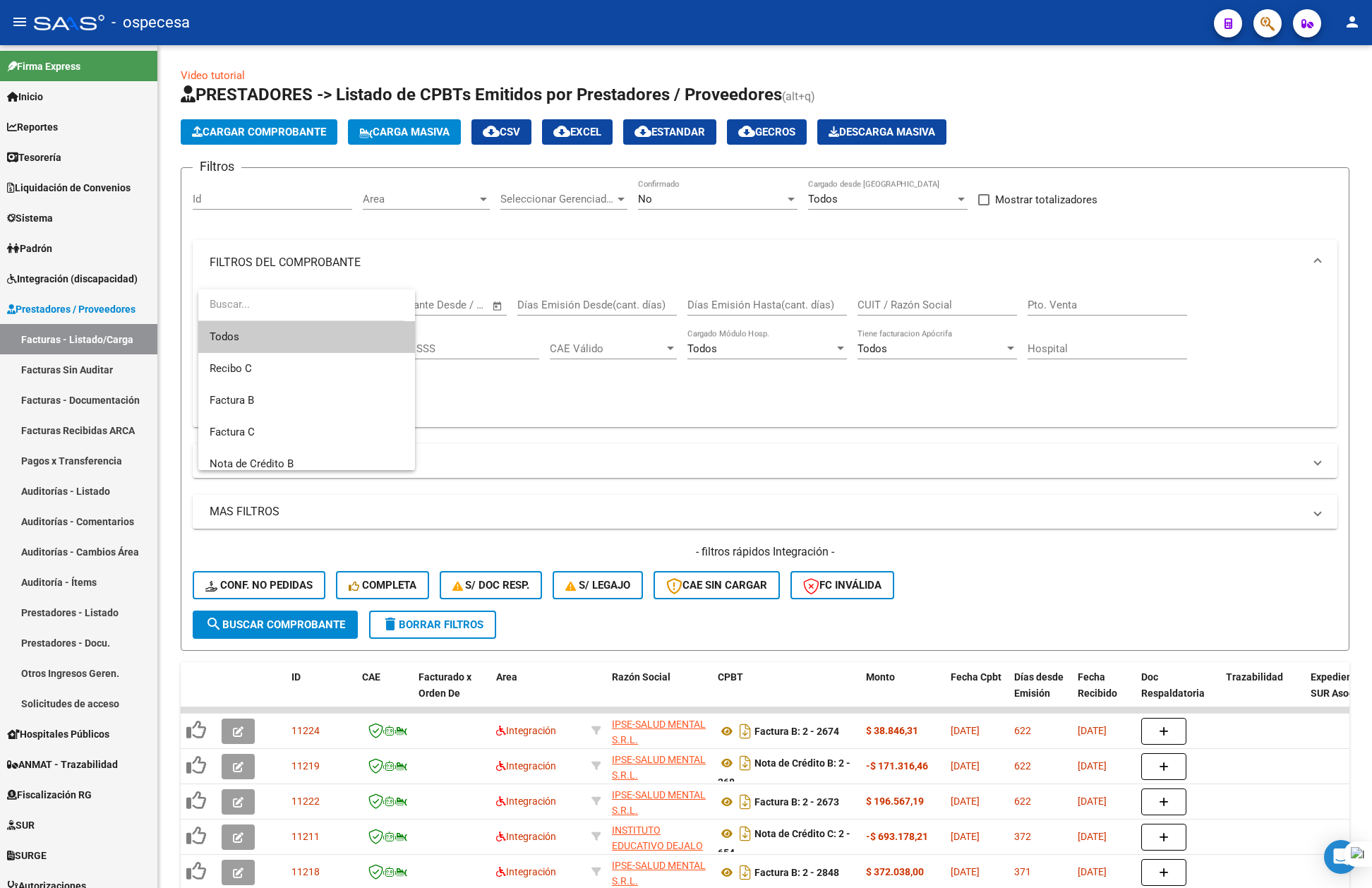
click at [436, 261] on div at bounding box center [686, 444] width 1372 height 888
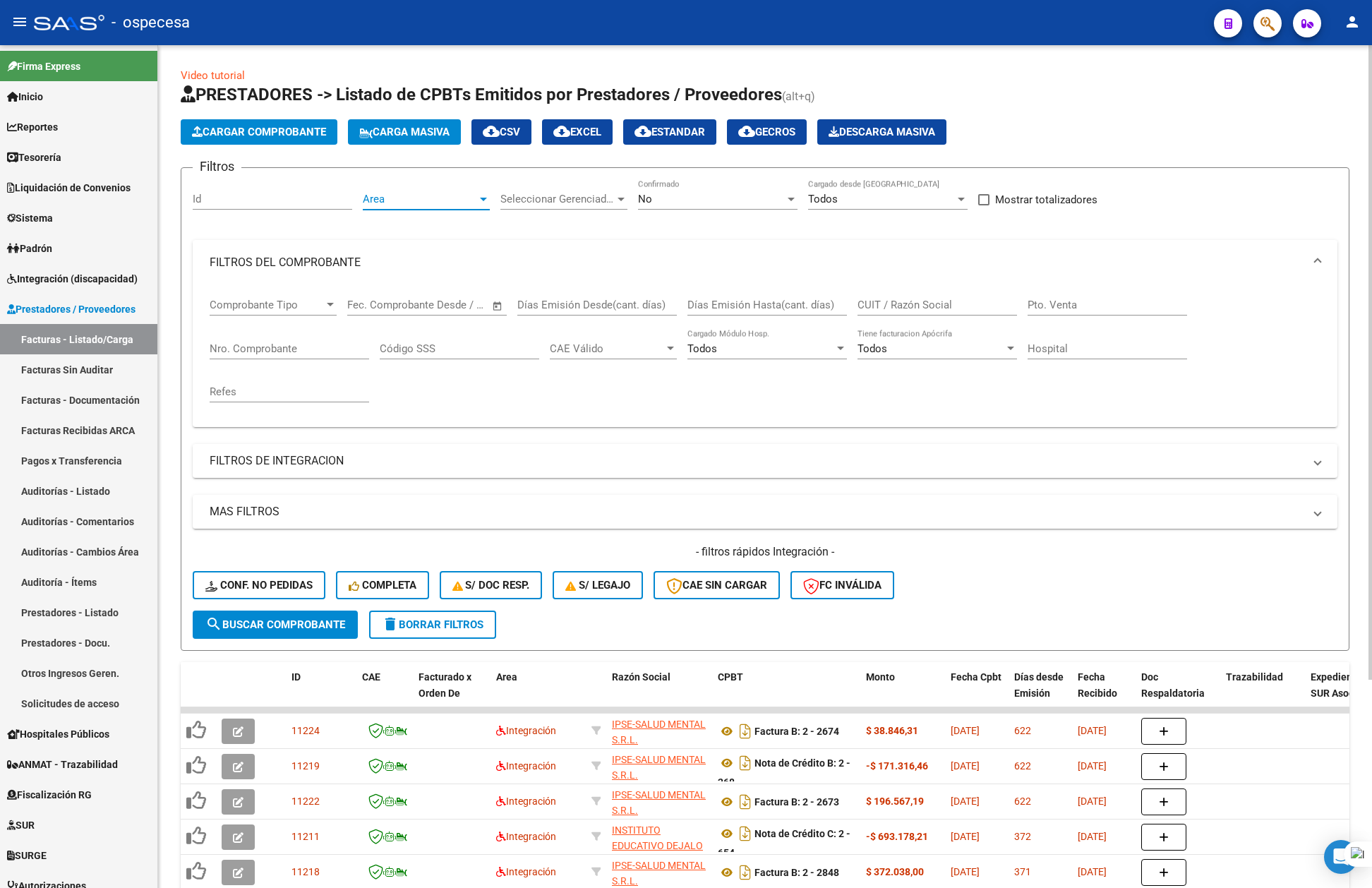
click at [457, 201] on span "Area" at bounding box center [420, 199] width 114 height 13
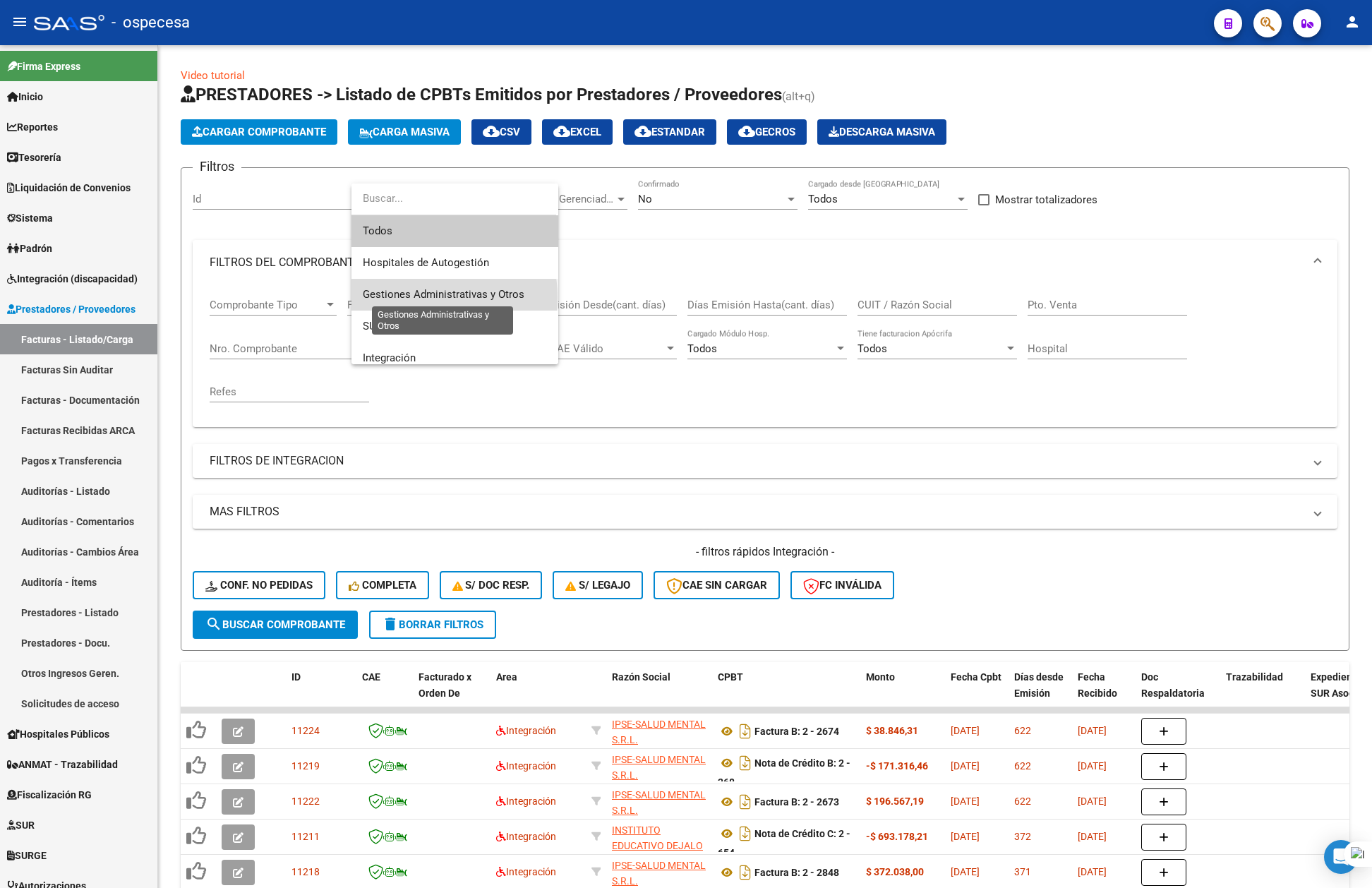
click at [416, 297] on span "Gestiones Administrativas y Otros" at bounding box center [443, 295] width 161 height 13
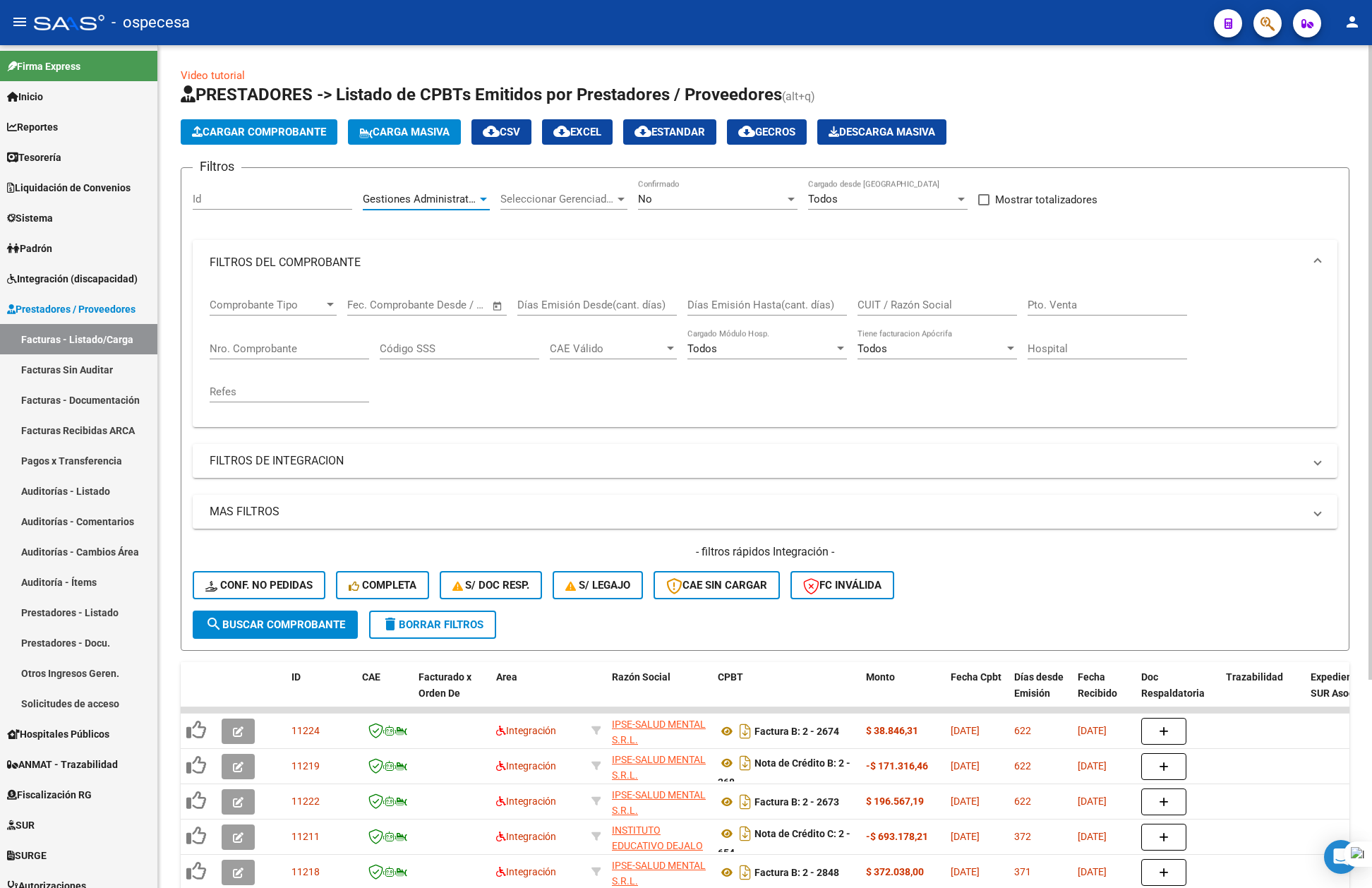
click at [316, 614] on button "search Buscar Comprobante" at bounding box center [275, 625] width 165 height 28
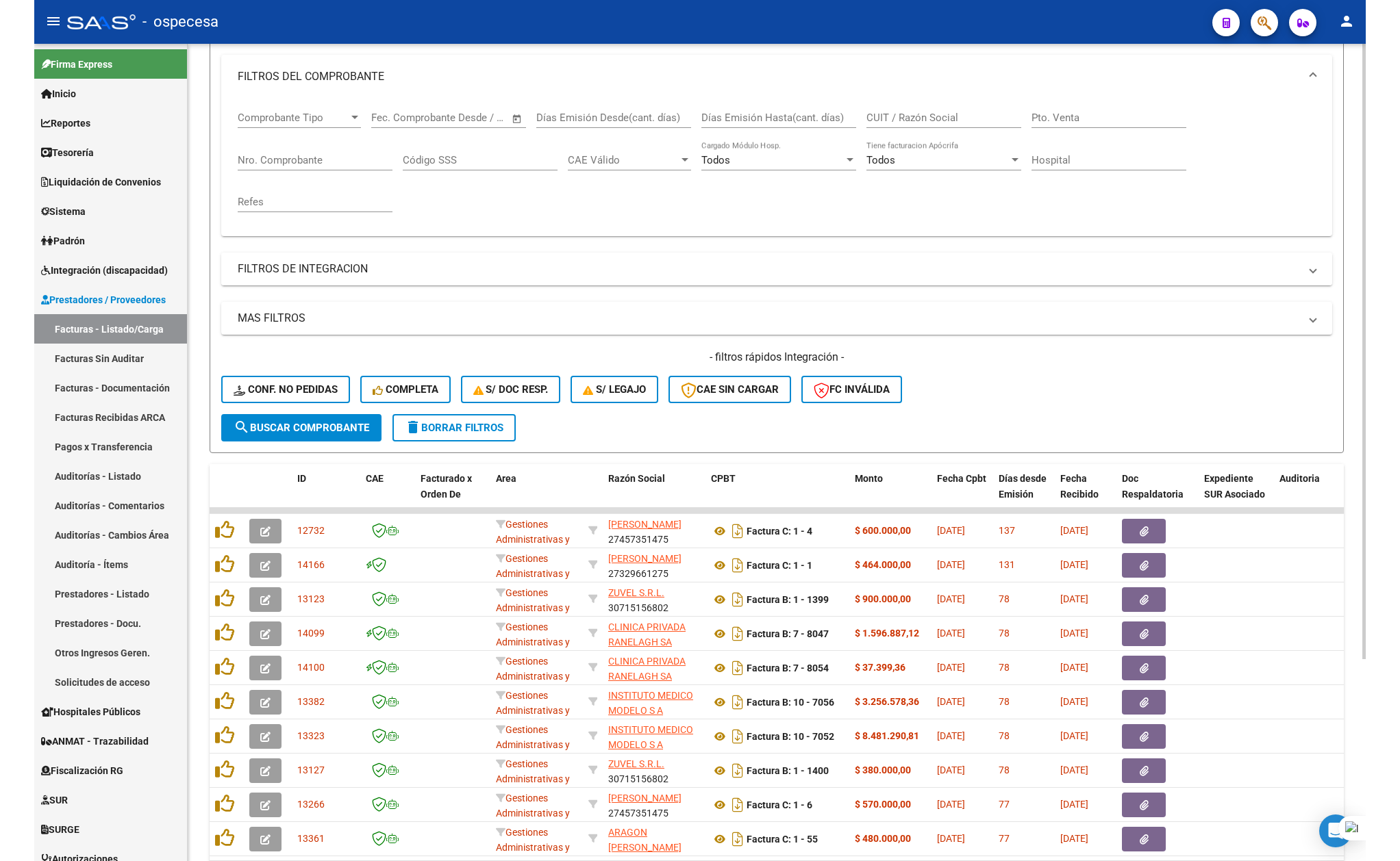
scroll to position [269, 0]
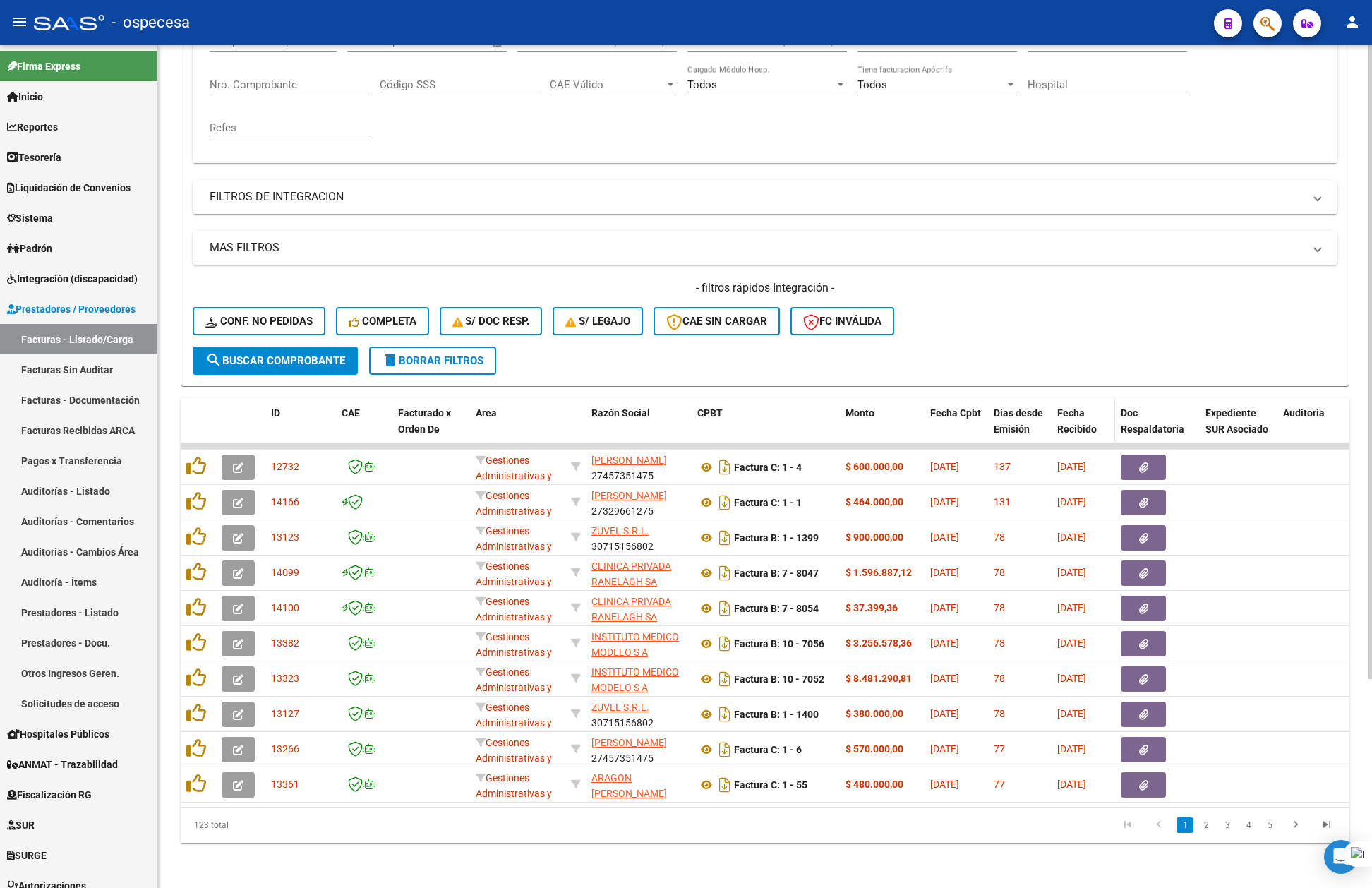
click at [1080, 407] on span "Fecha Recibido" at bounding box center [1077, 421] width 40 height 28
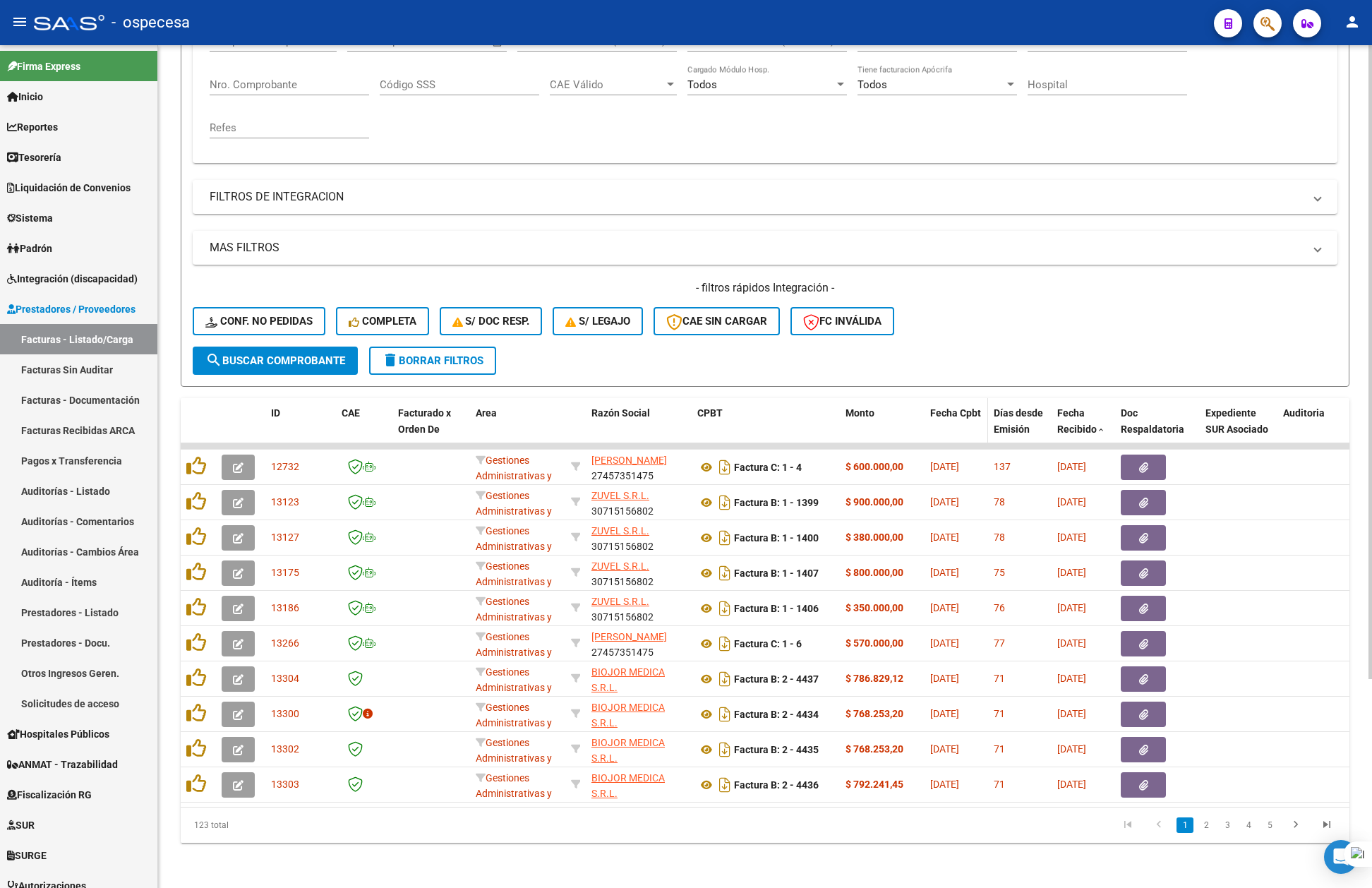
click at [955, 416] on datatable-header-cell "Fecha Cpbt" at bounding box center [957, 429] width 64 height 62
click at [949, 407] on span "Fecha Cpbt" at bounding box center [956, 413] width 51 height 12
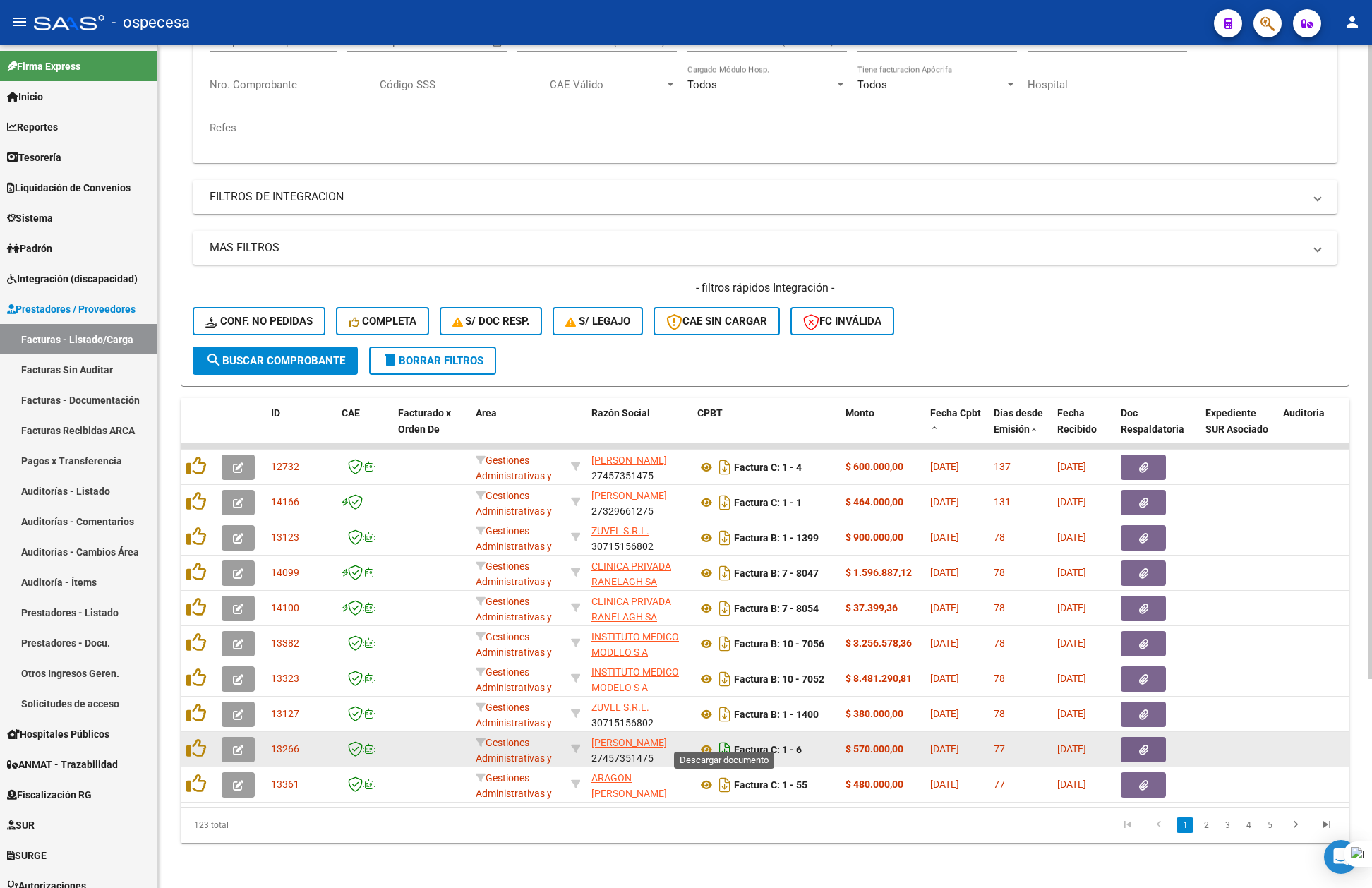
click at [723, 738] on icon "Descargar documento" at bounding box center [724, 749] width 18 height 22
click at [1137, 737] on button "button" at bounding box center [1143, 749] width 45 height 25
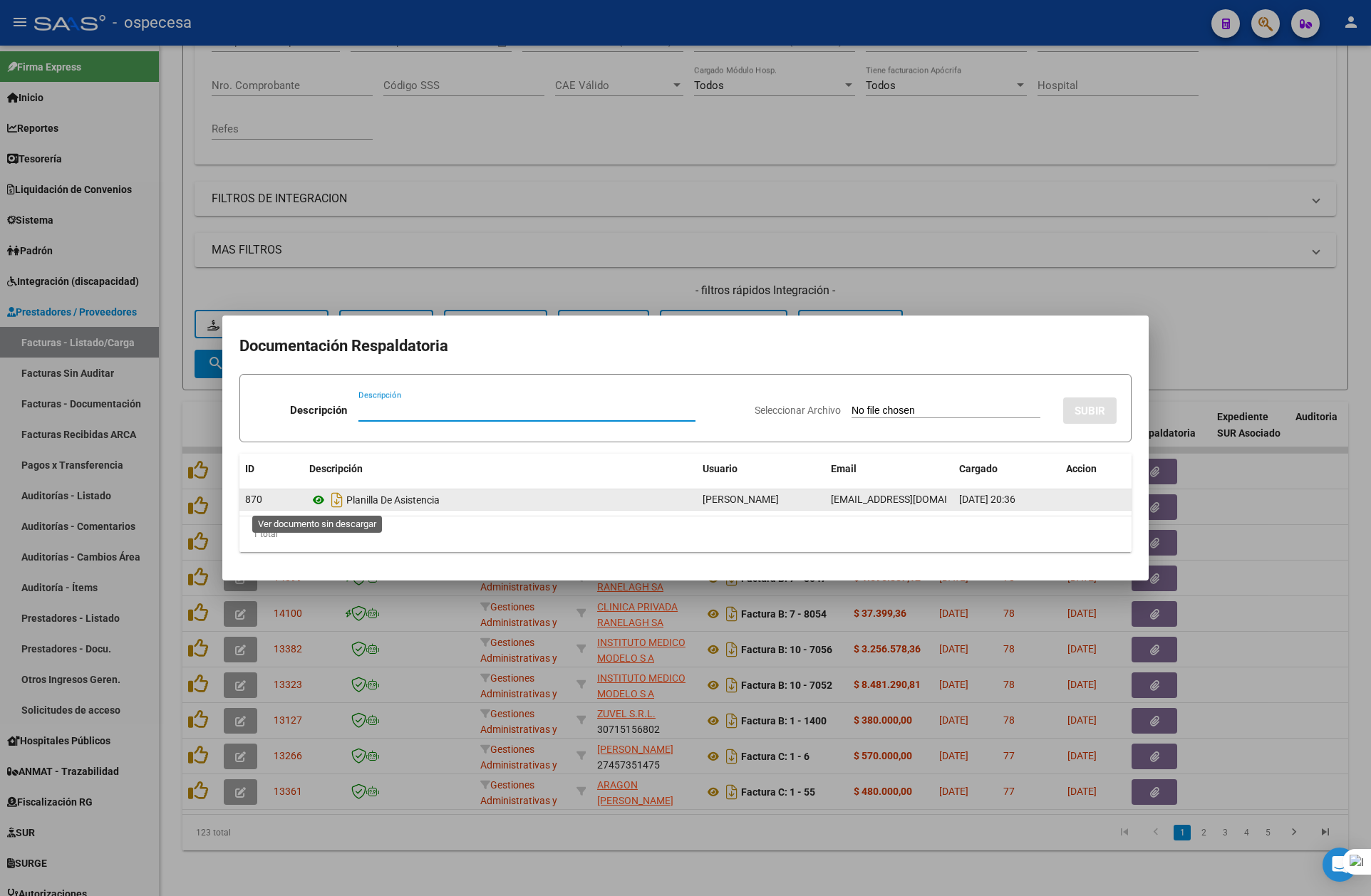
click at [323, 503] on icon at bounding box center [318, 499] width 18 height 17
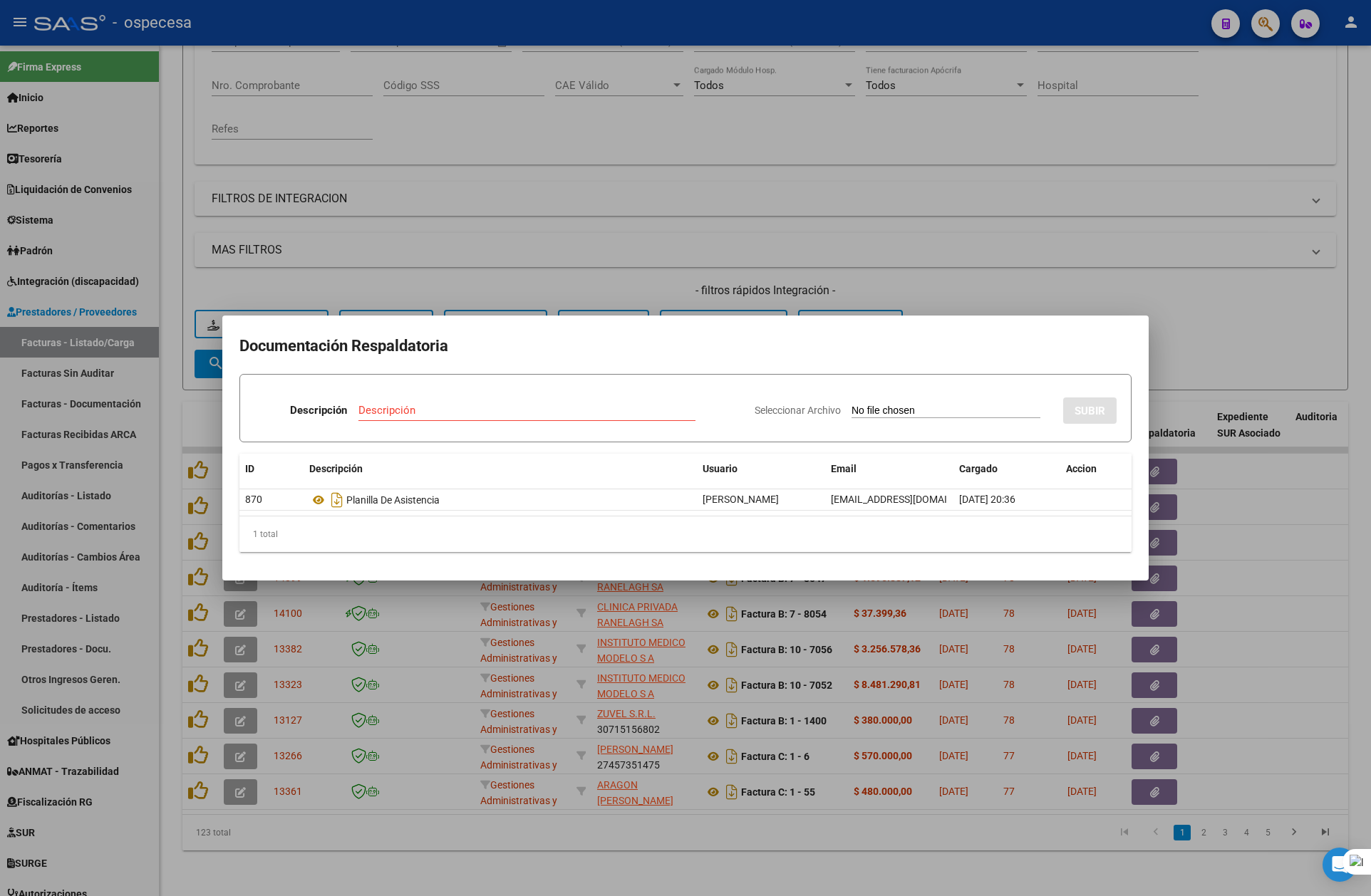
click at [1064, 277] on div at bounding box center [685, 448] width 1371 height 896
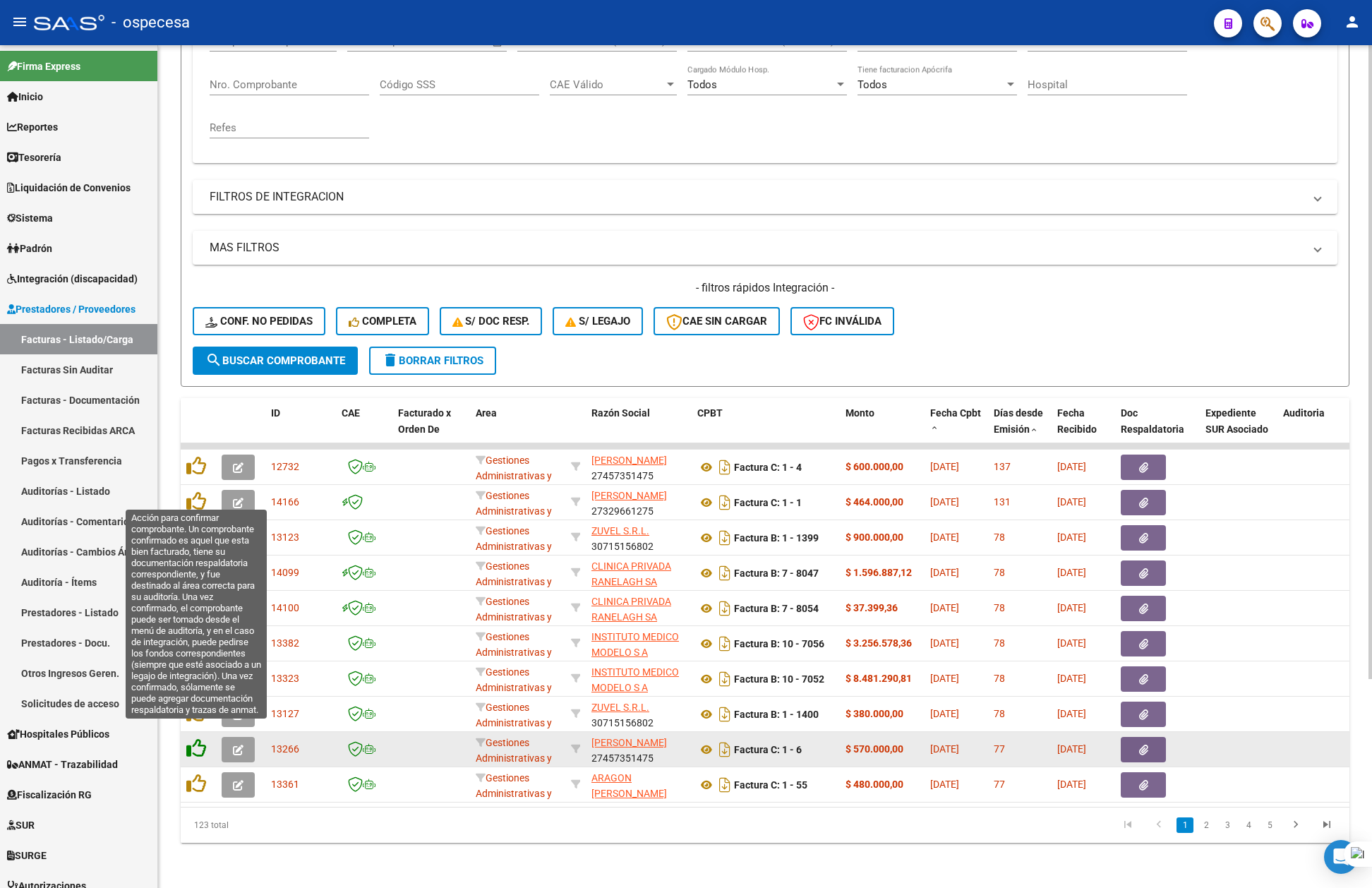
click at [193, 738] on icon at bounding box center [196, 748] width 20 height 20
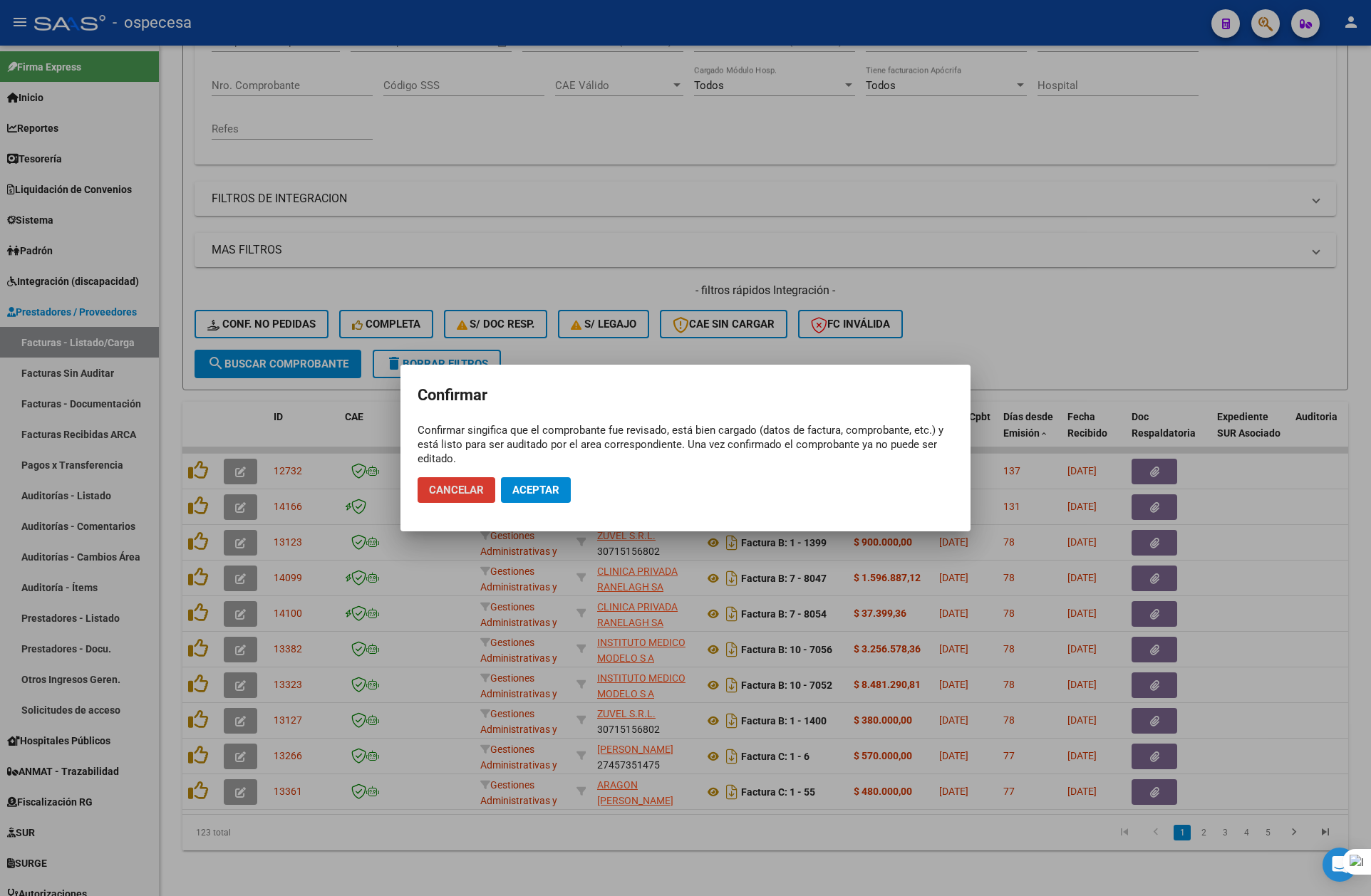
click at [531, 497] on button "Aceptar" at bounding box center [536, 490] width 70 height 26
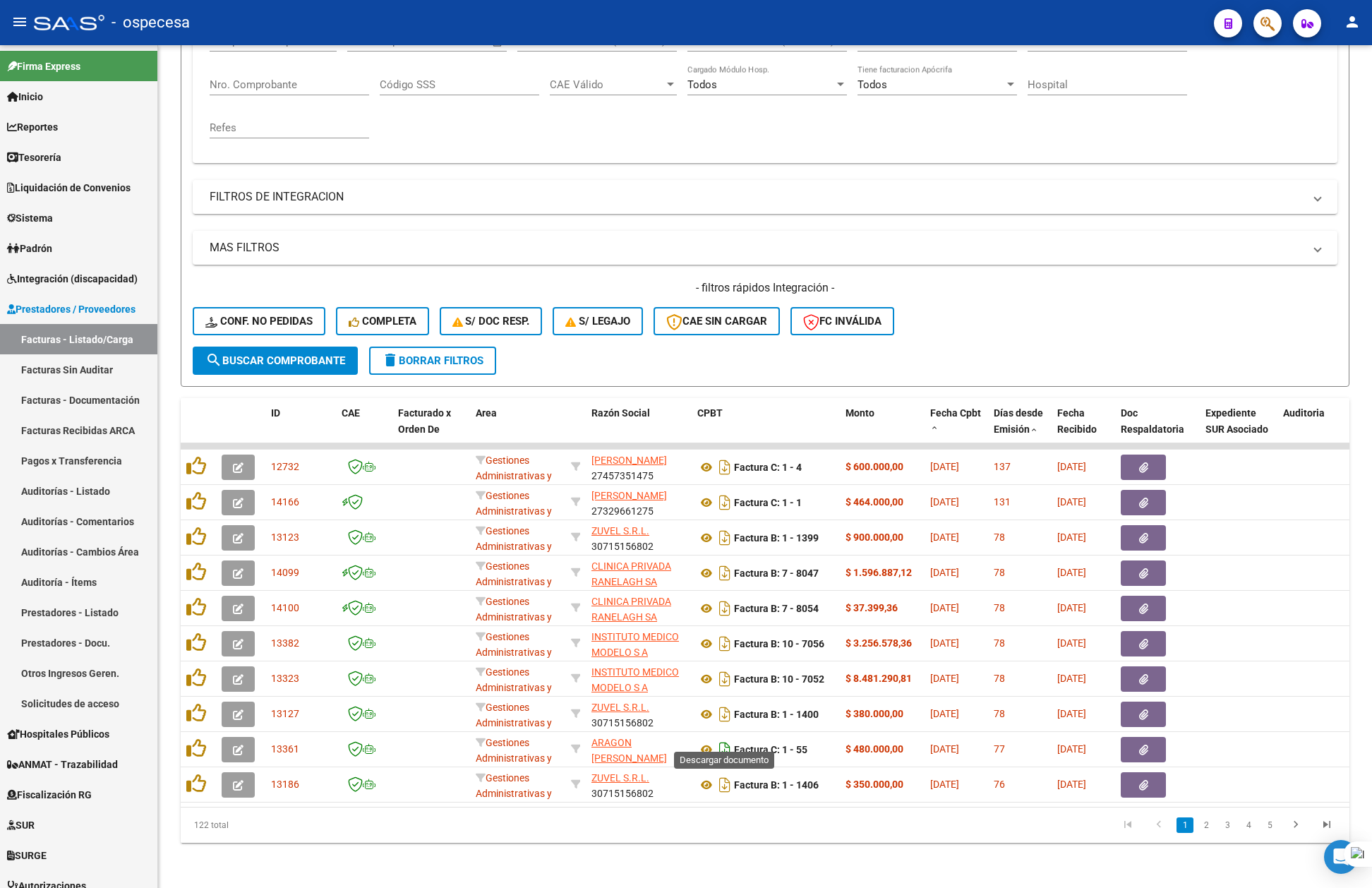
click at [727, 738] on icon "Descargar documento" at bounding box center [724, 749] width 18 height 22
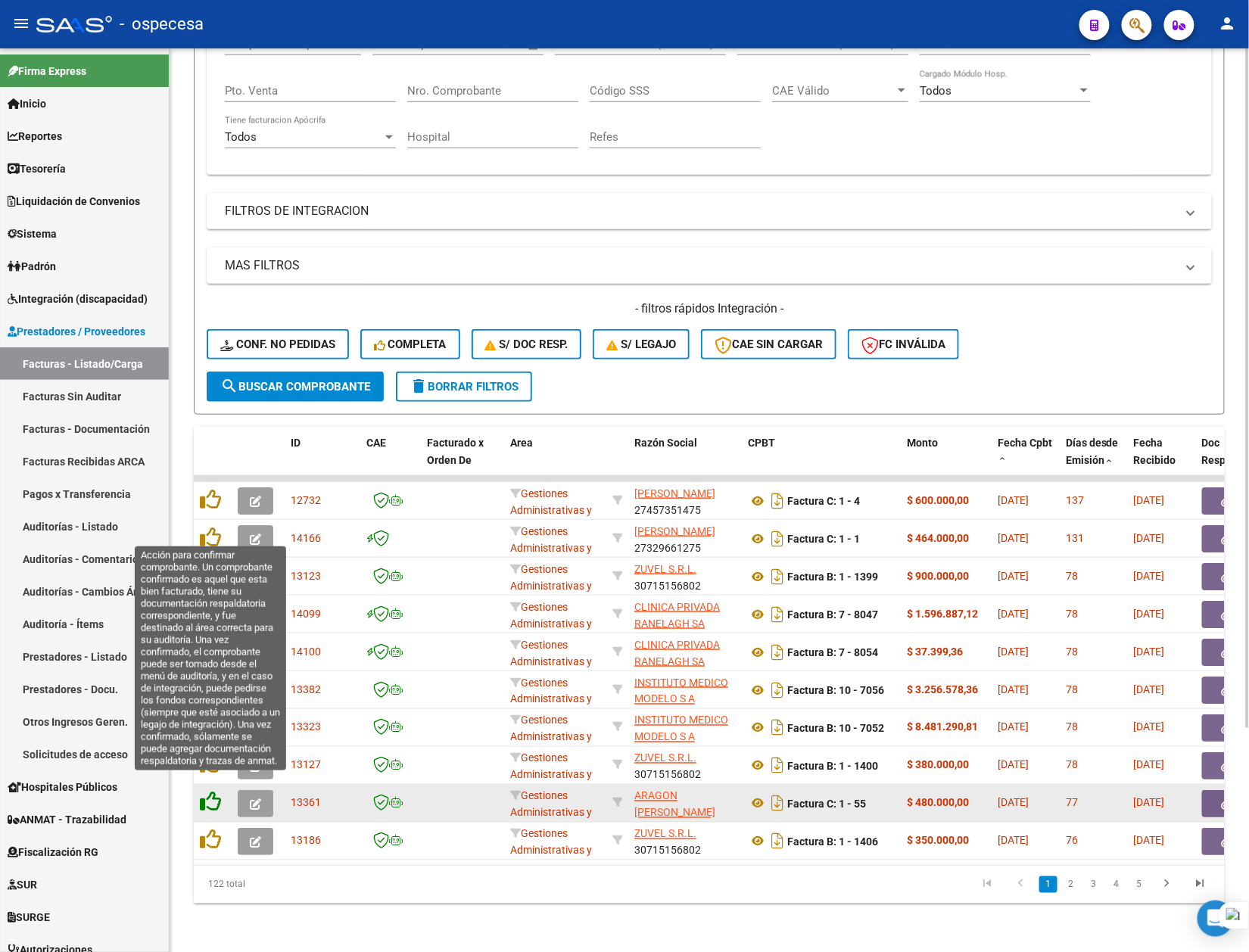
click at [216, 791] on icon at bounding box center [210, 801] width 21 height 21
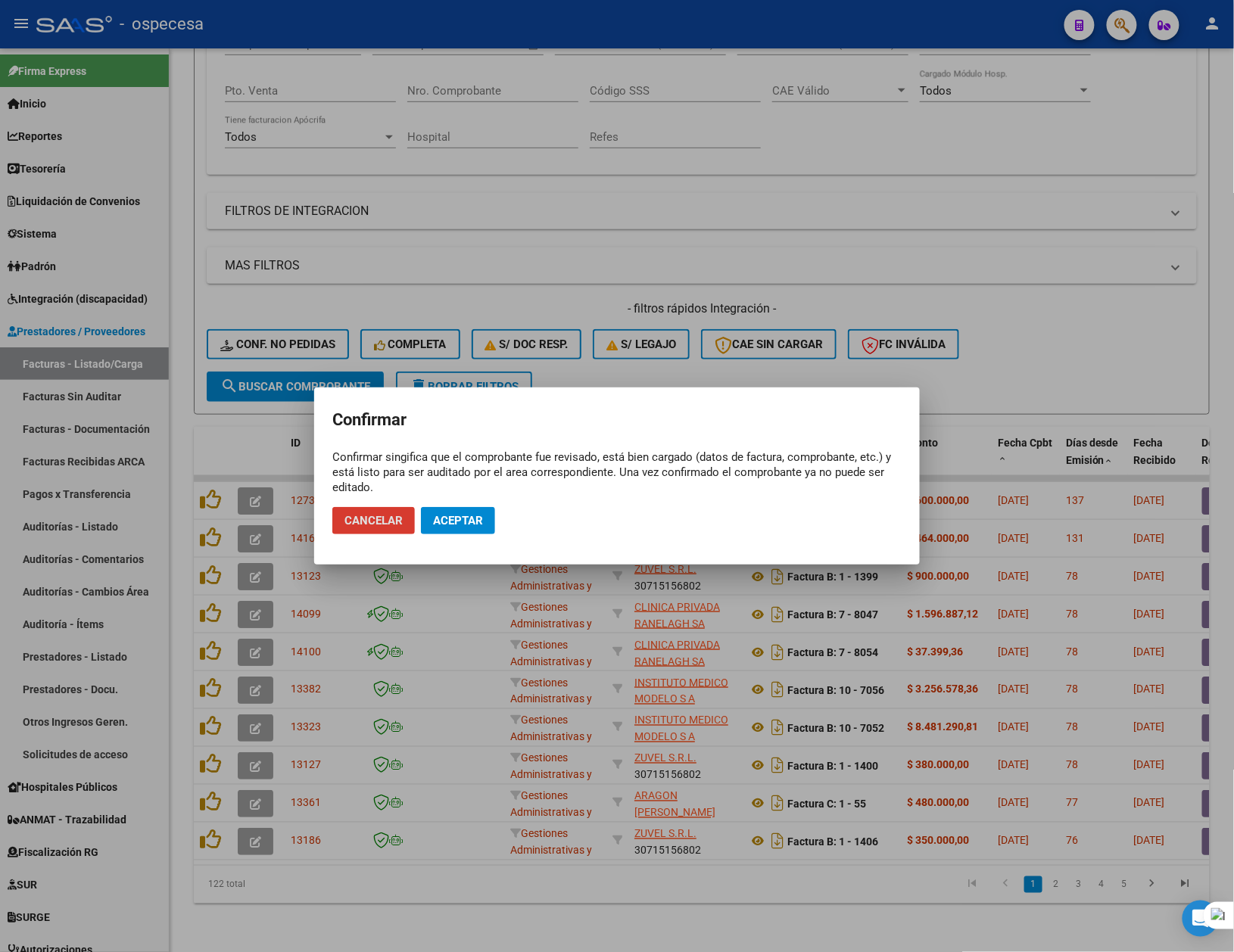
click at [483, 521] on button "Aceptar" at bounding box center [458, 521] width 75 height 27
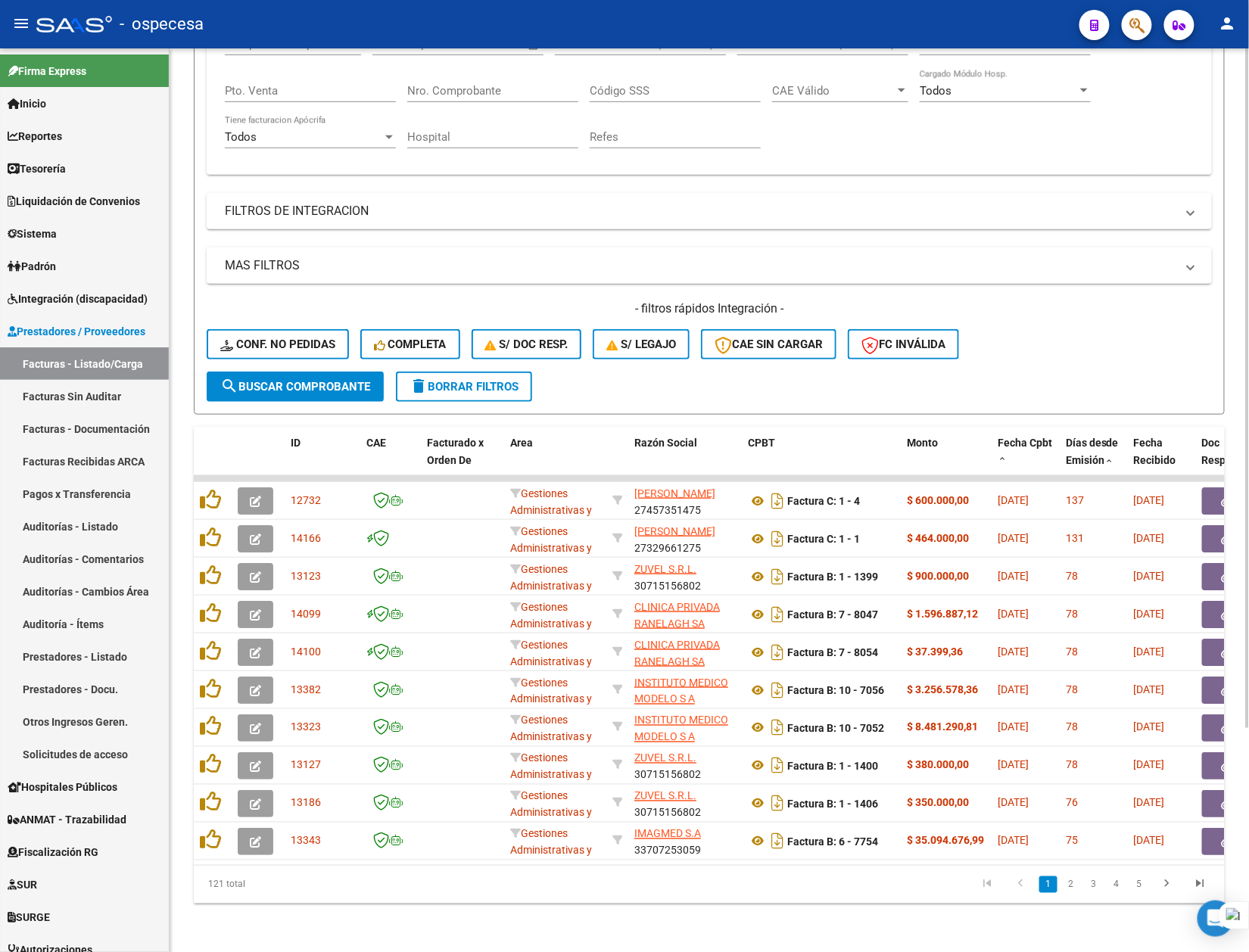
click at [1068, 887] on link "2" at bounding box center [1071, 884] width 18 height 16
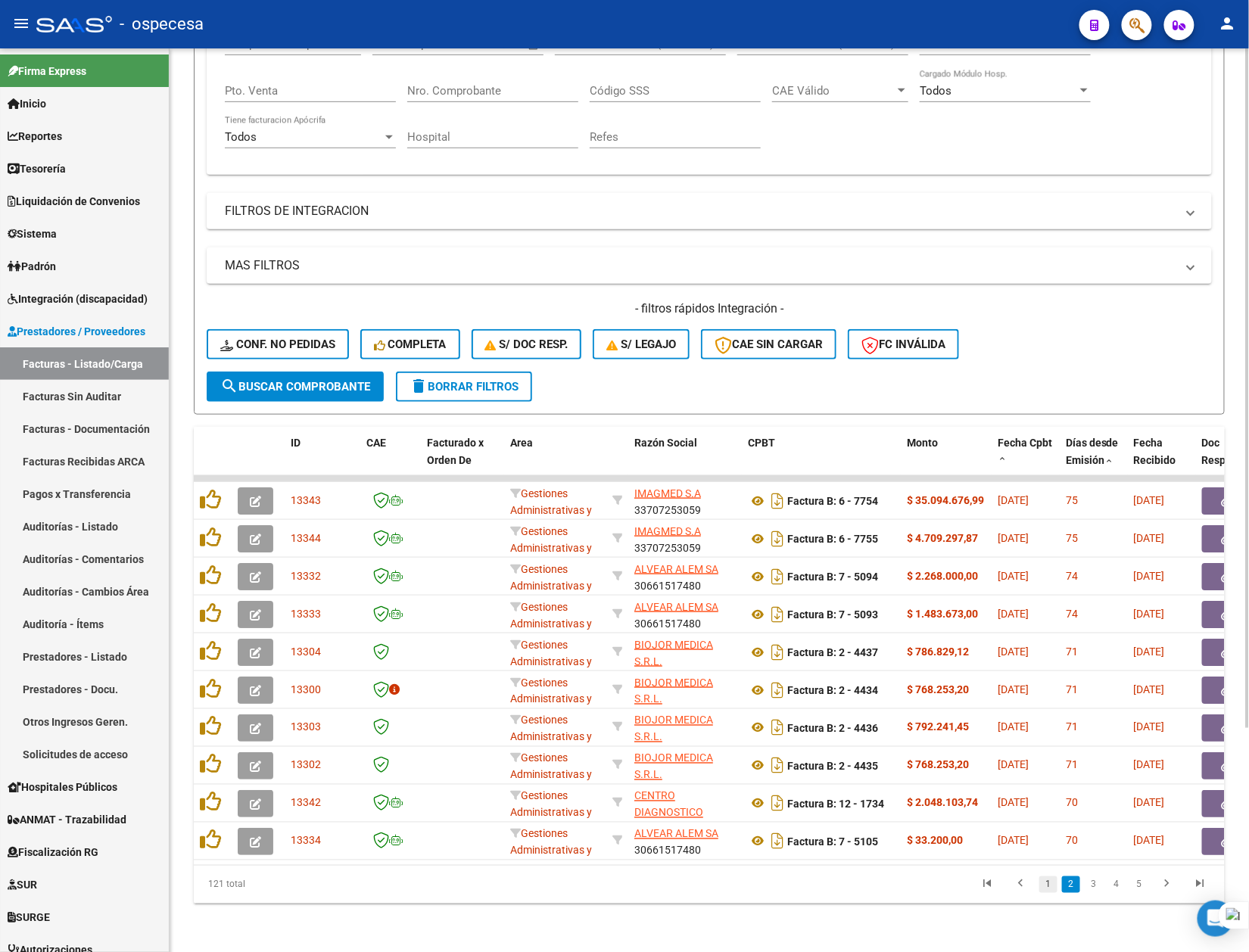
click at [1054, 884] on link "1" at bounding box center [1047, 884] width 18 height 16
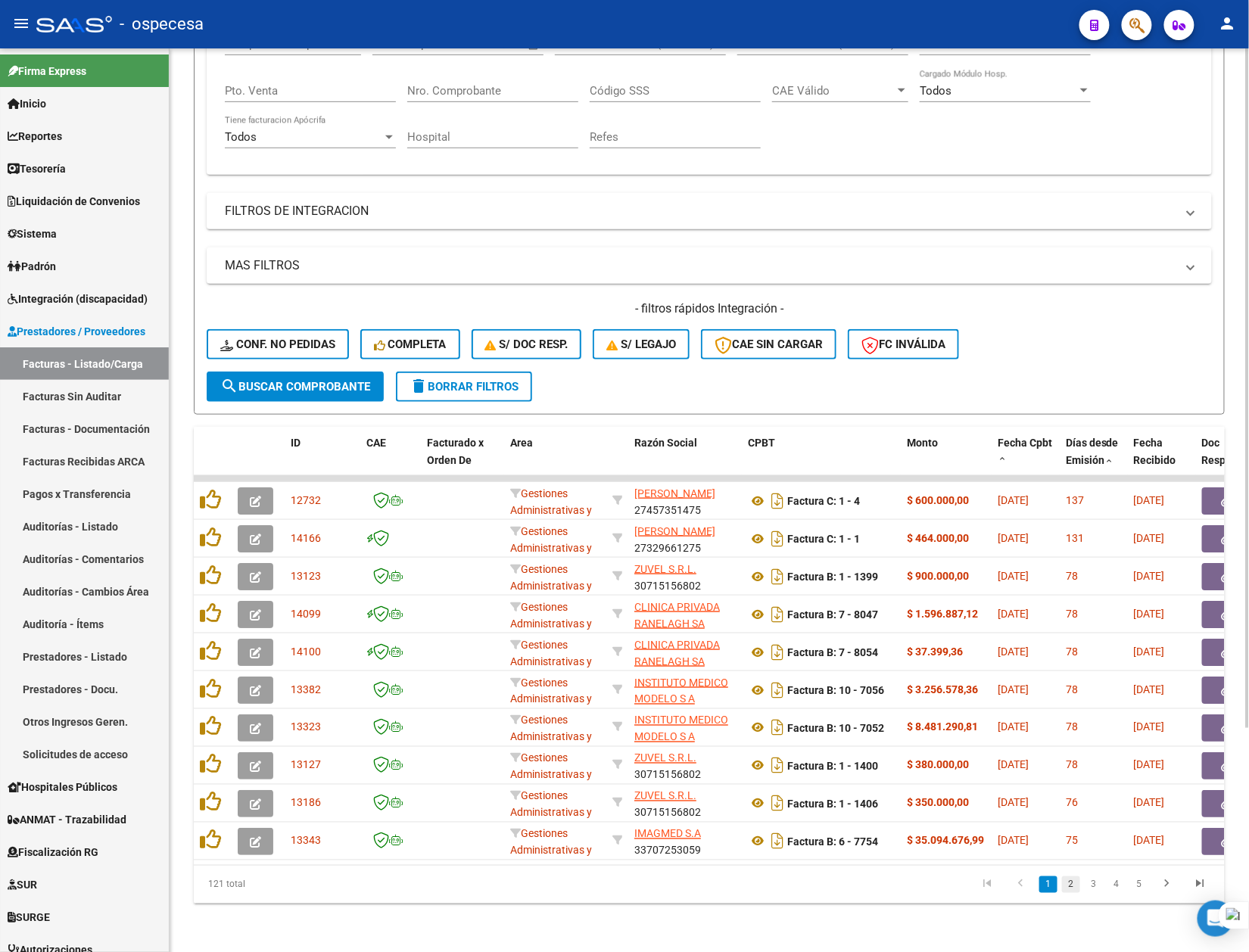
click at [1070, 891] on link "2" at bounding box center [1071, 884] width 18 height 16
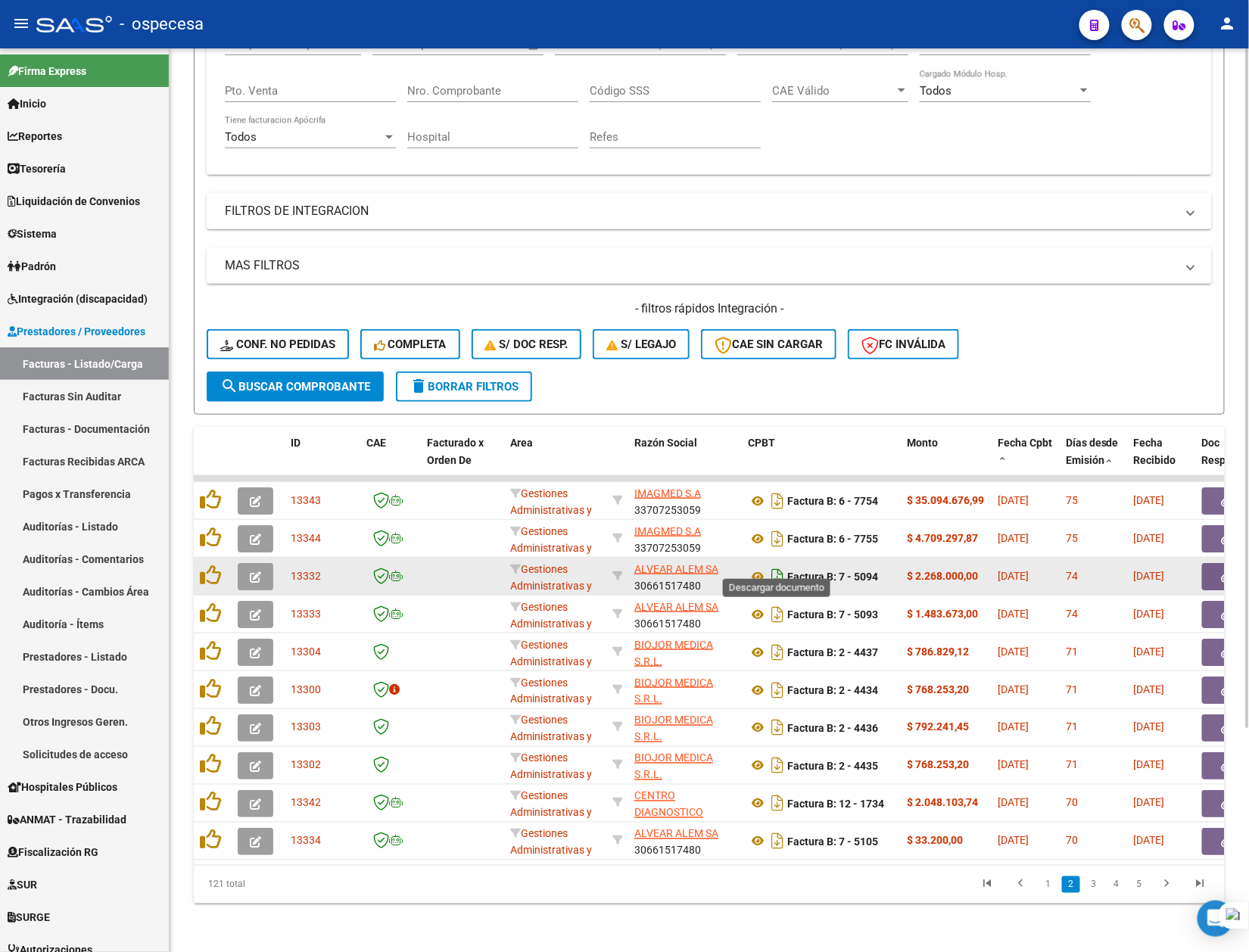
click at [770, 565] on icon "Descargar documento" at bounding box center [777, 576] width 19 height 24
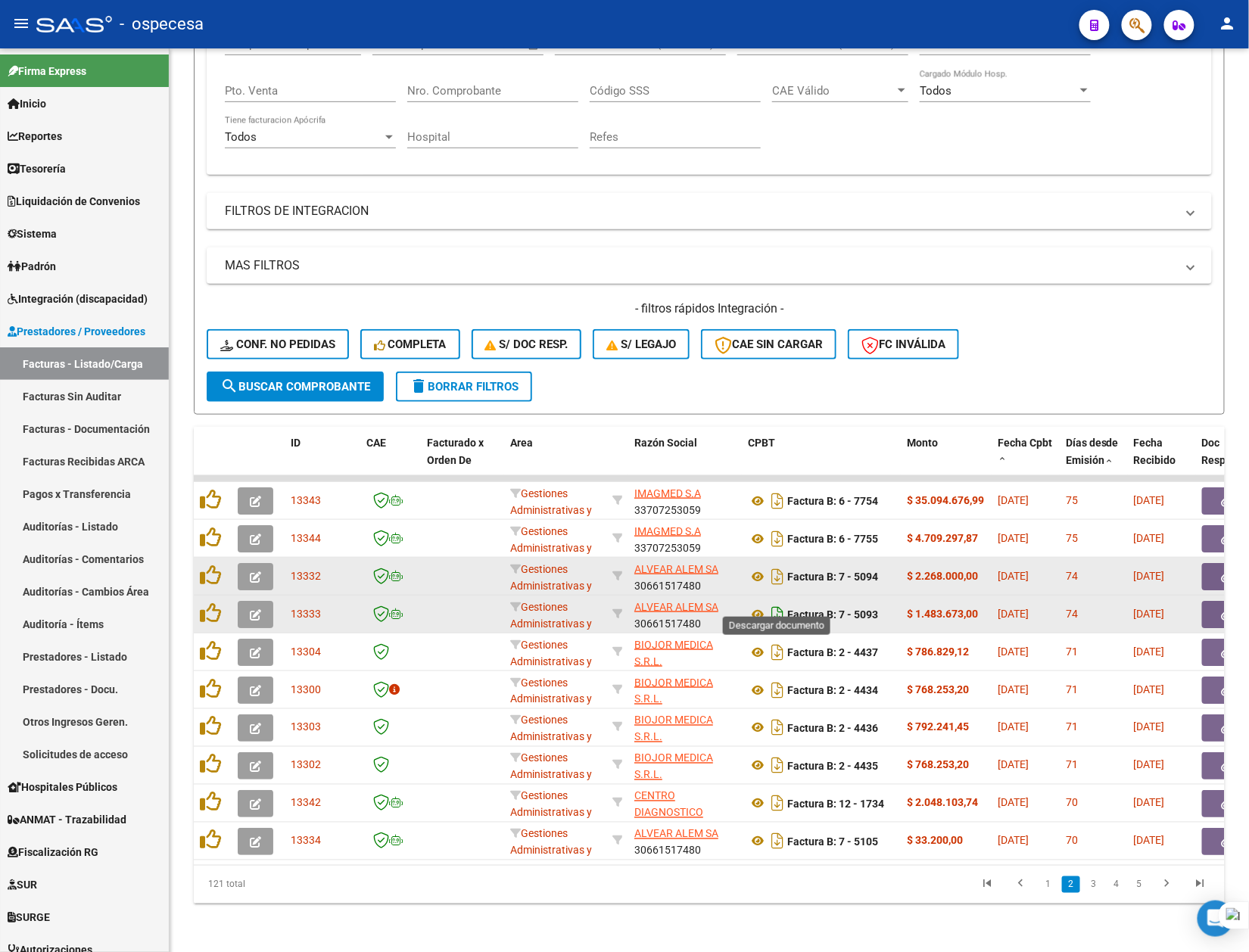
click at [780, 603] on icon "Descargar documento" at bounding box center [777, 614] width 19 height 24
click at [1216, 566] on button "button" at bounding box center [1226, 576] width 48 height 27
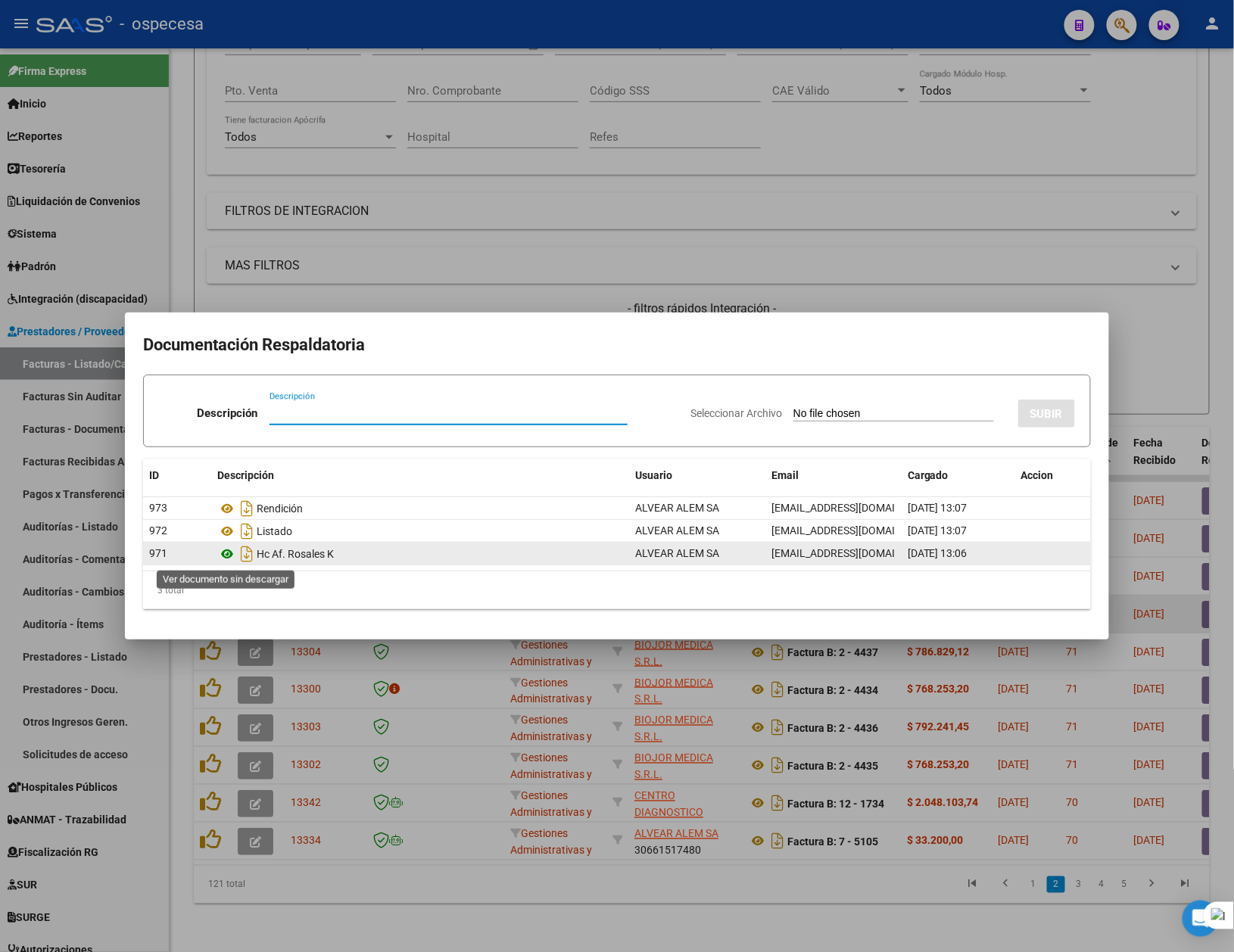
click at [229, 554] on icon at bounding box center [227, 553] width 19 height 18
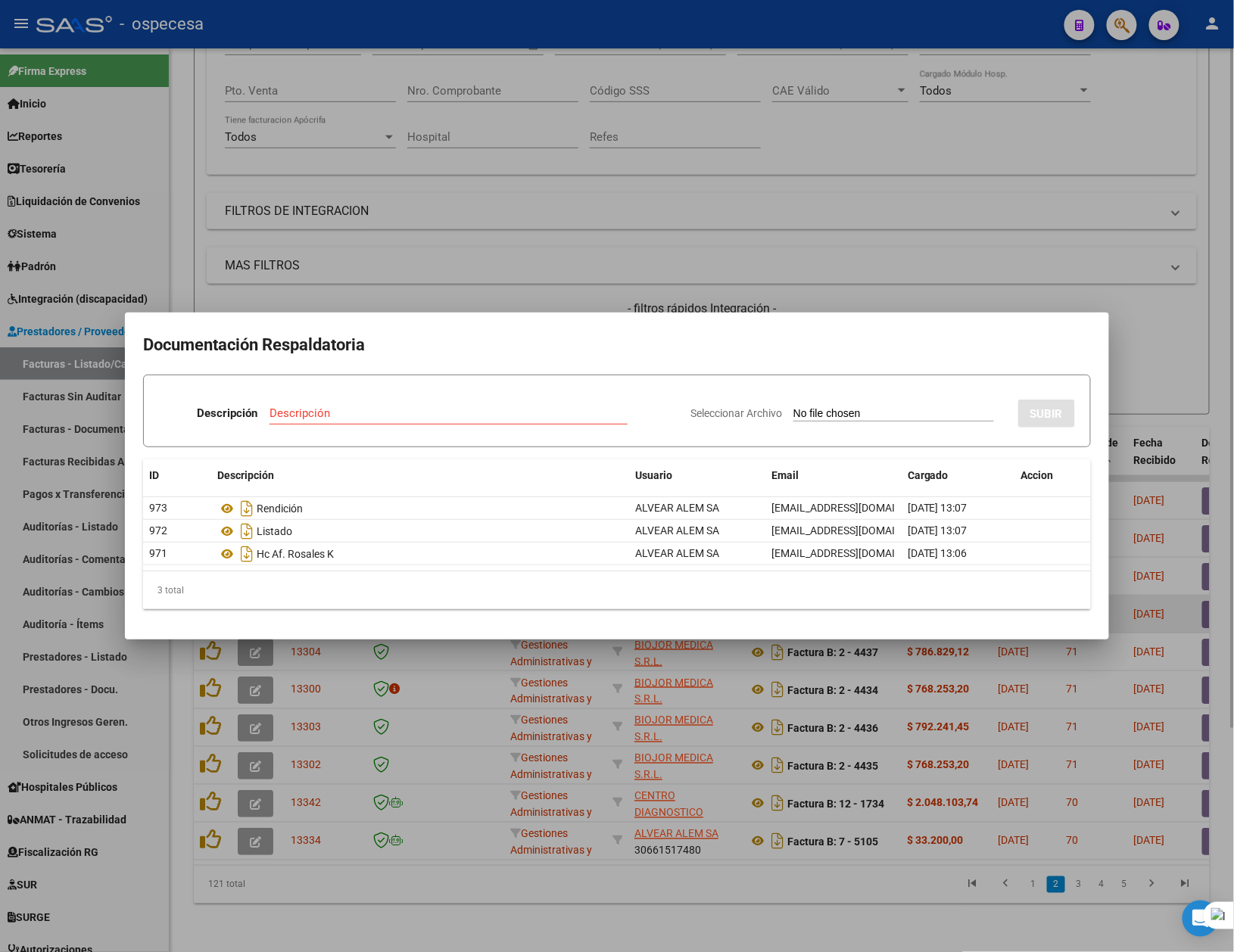
click at [1194, 313] on div at bounding box center [617, 476] width 1234 height 952
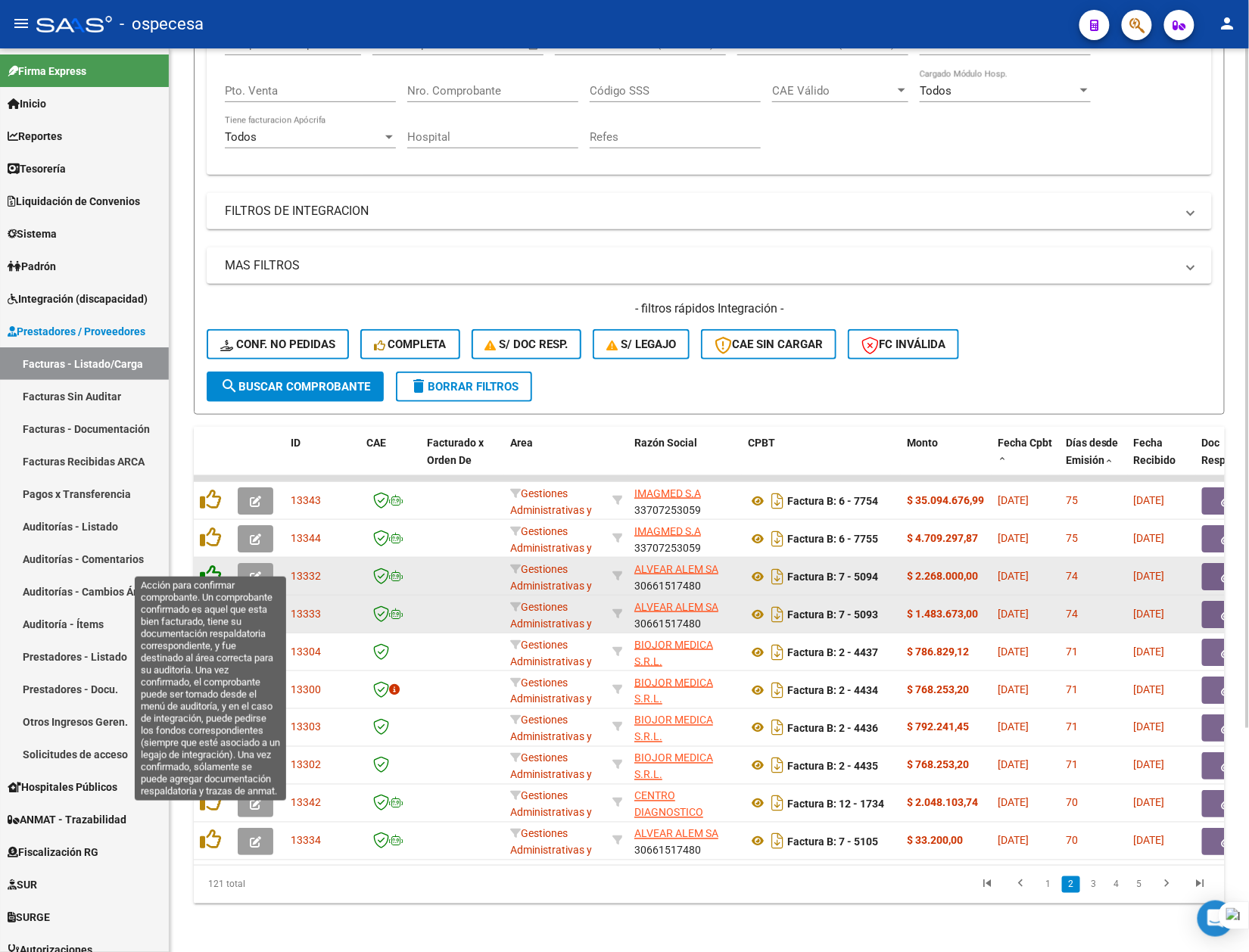
click at [216, 565] on icon at bounding box center [210, 575] width 21 height 21
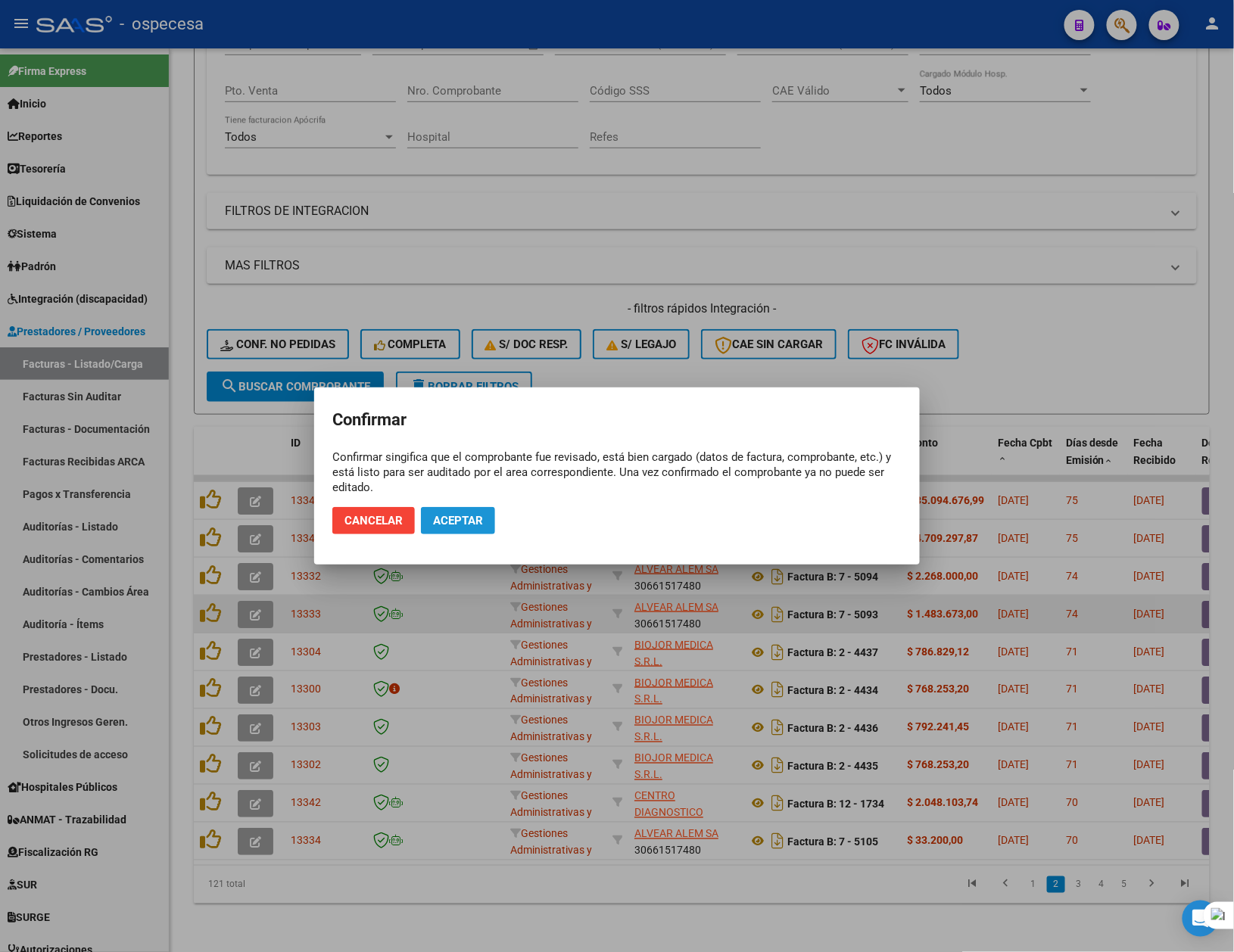
click at [459, 518] on span "Aceptar" at bounding box center [458, 521] width 50 height 14
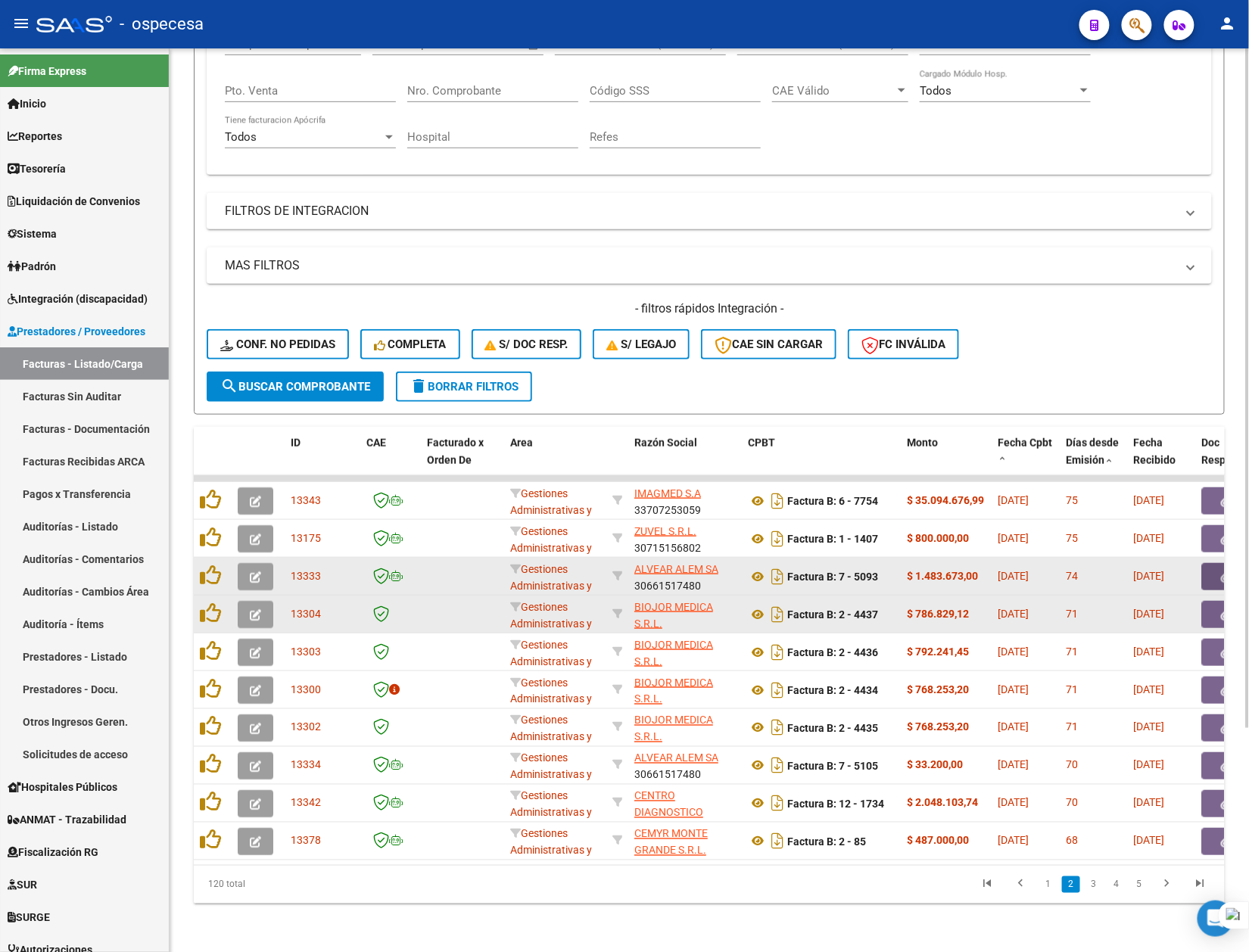
click at [1216, 565] on button "button" at bounding box center [1226, 576] width 48 height 27
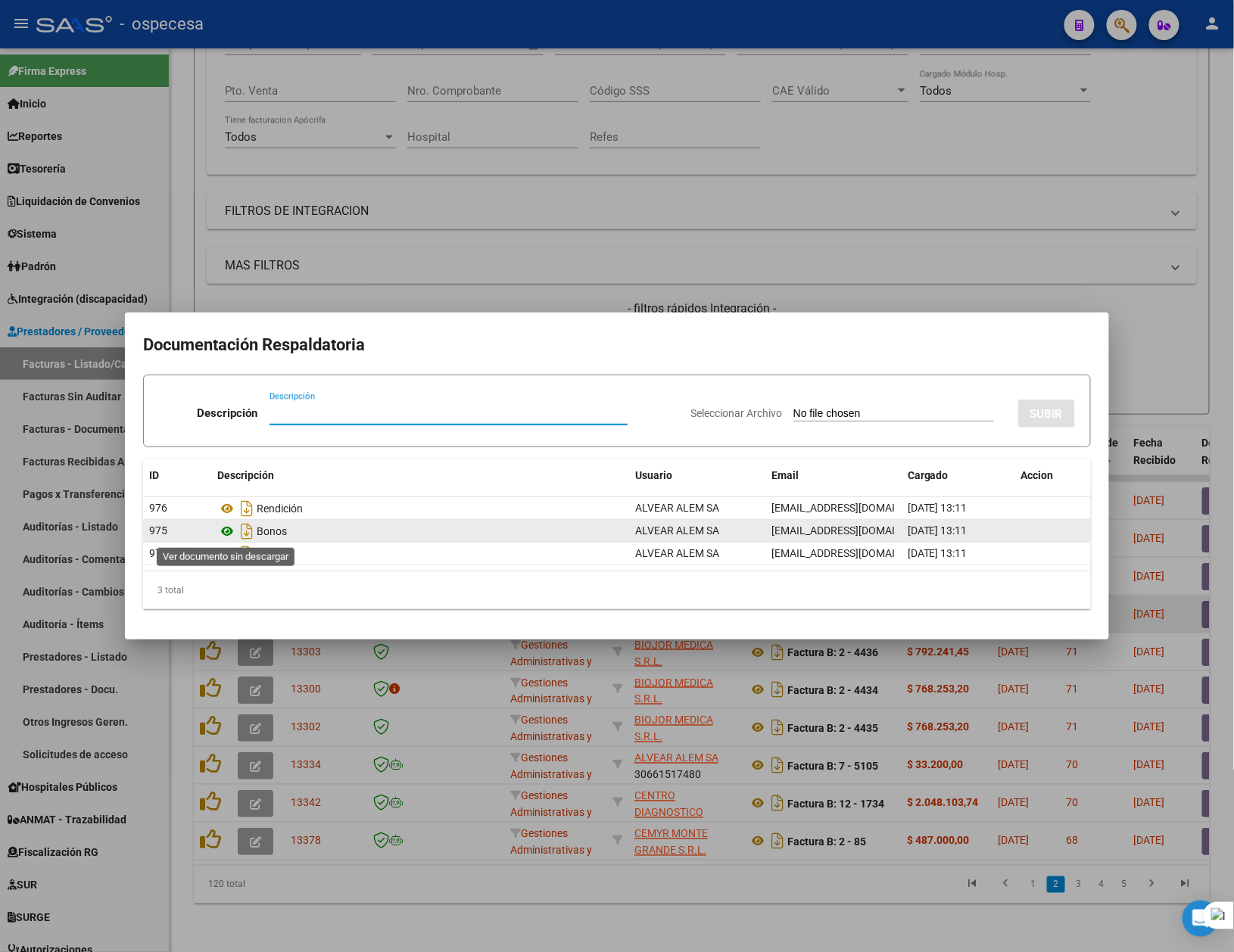
click at [231, 531] on icon at bounding box center [227, 531] width 19 height 18
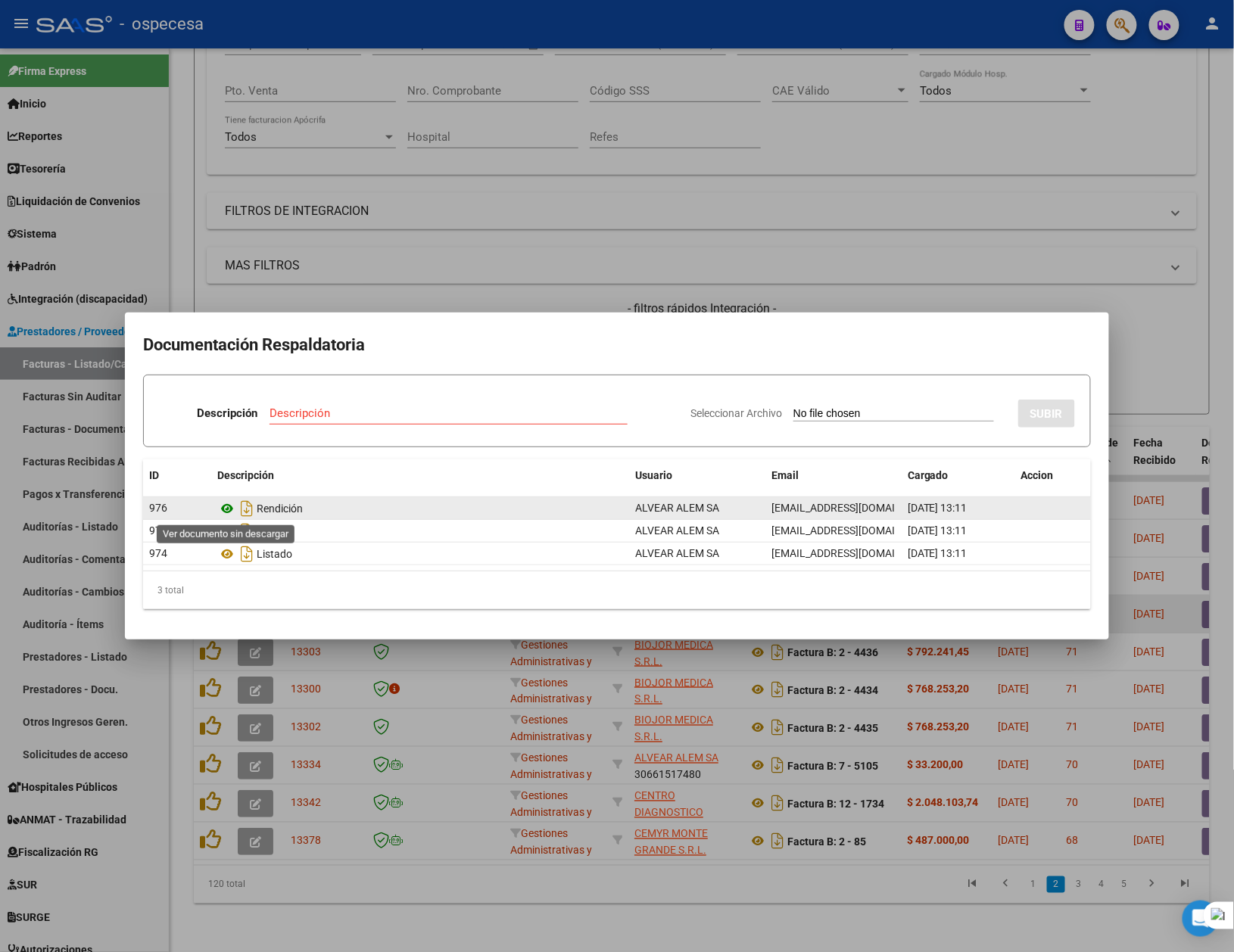
click at [225, 501] on icon at bounding box center [227, 508] width 19 height 18
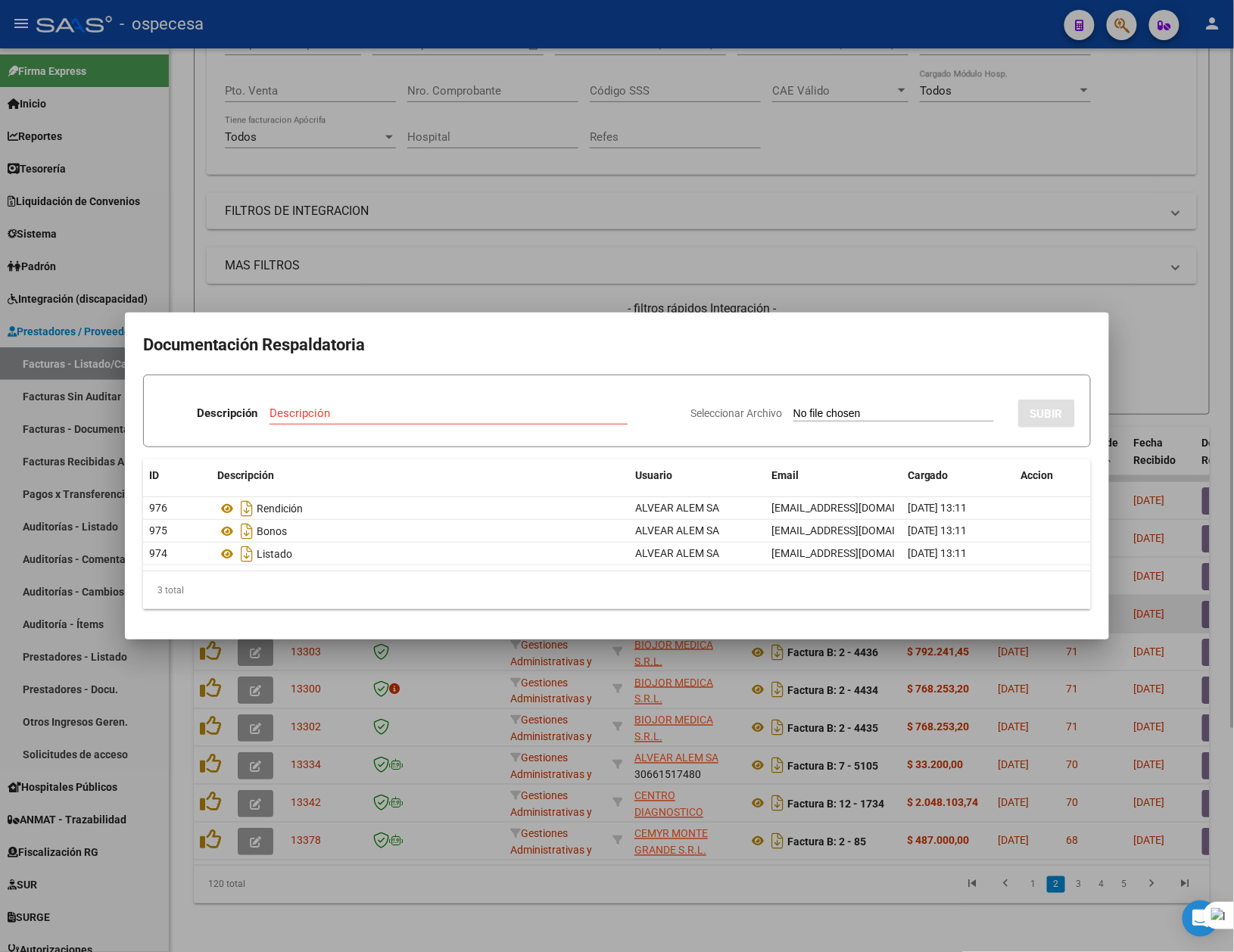
click at [1055, 273] on div at bounding box center [617, 476] width 1234 height 952
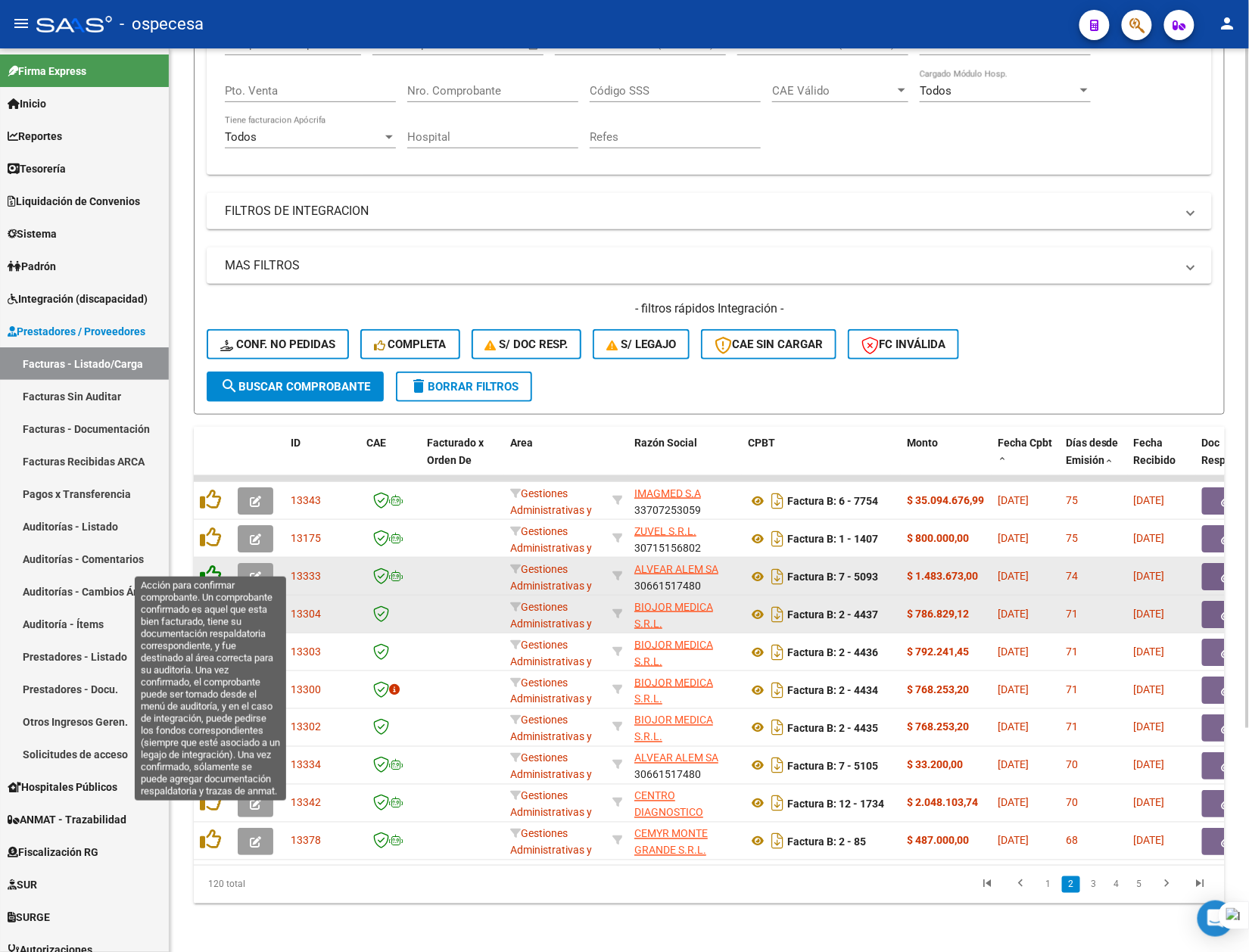
click at [207, 565] on icon at bounding box center [210, 575] width 21 height 21
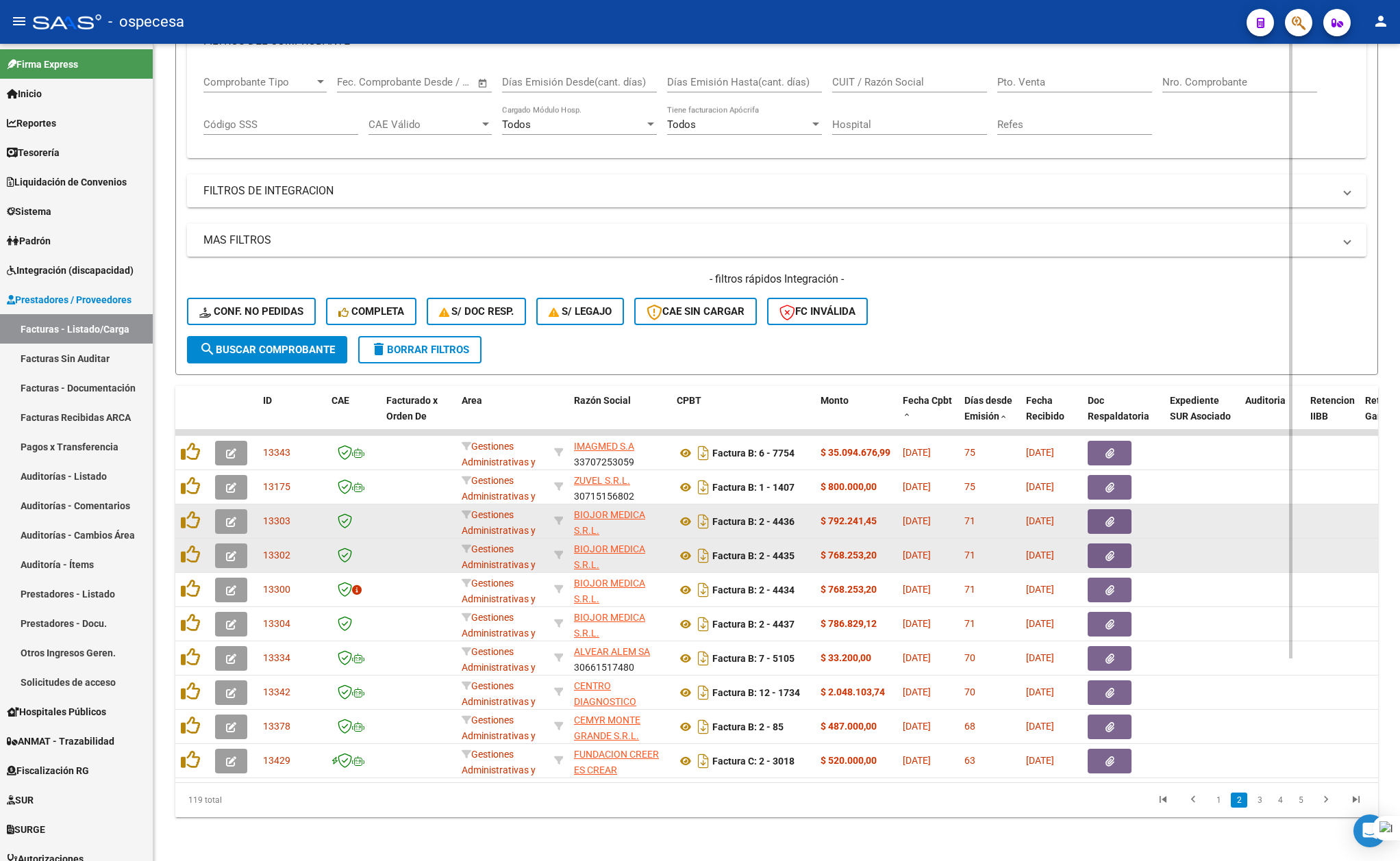
scroll to position [226, 0]
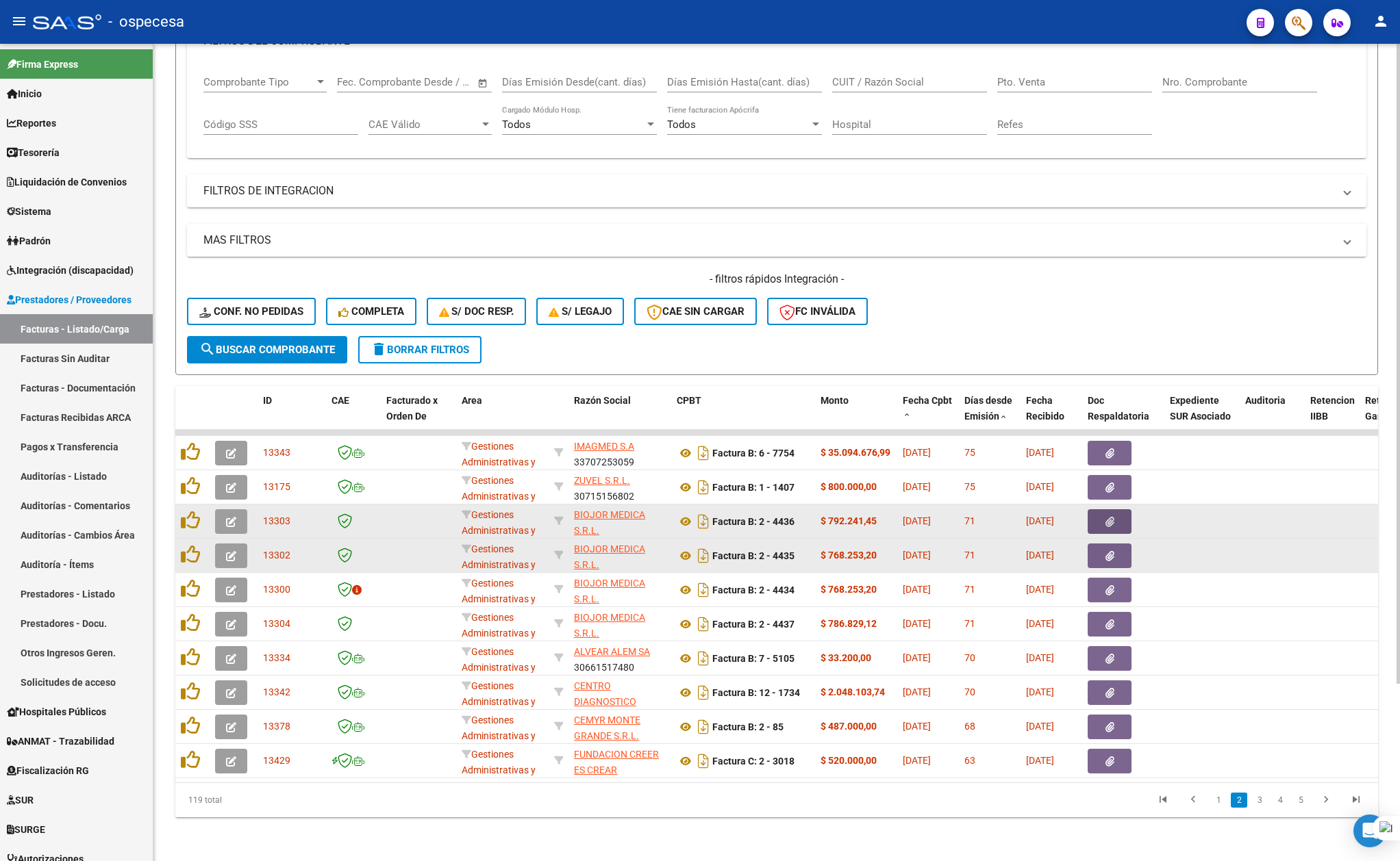
click at [1116, 510] on button "button" at bounding box center [1109, 521] width 44 height 25
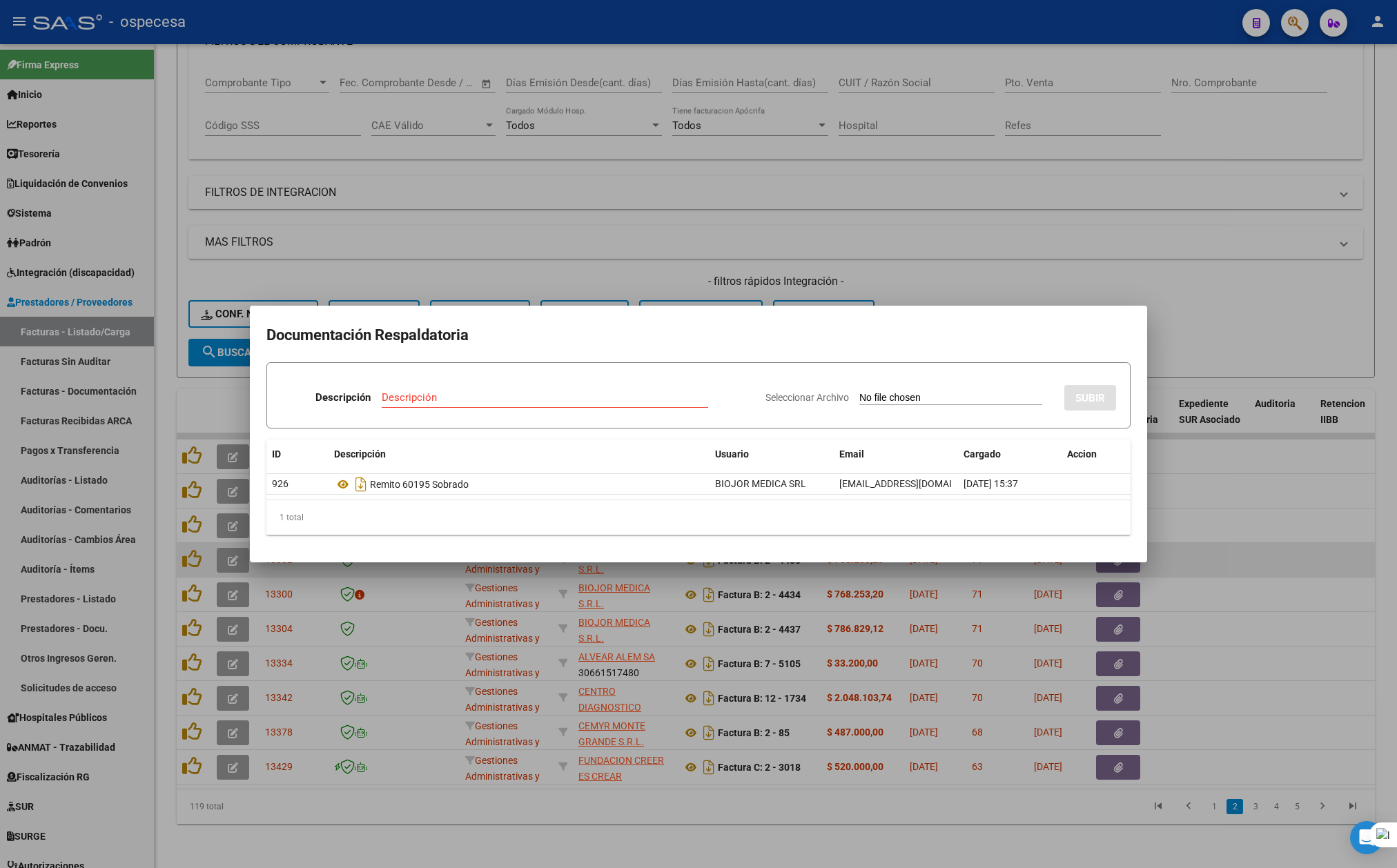
click at [1204, 528] on div at bounding box center [698, 434] width 1397 height 868
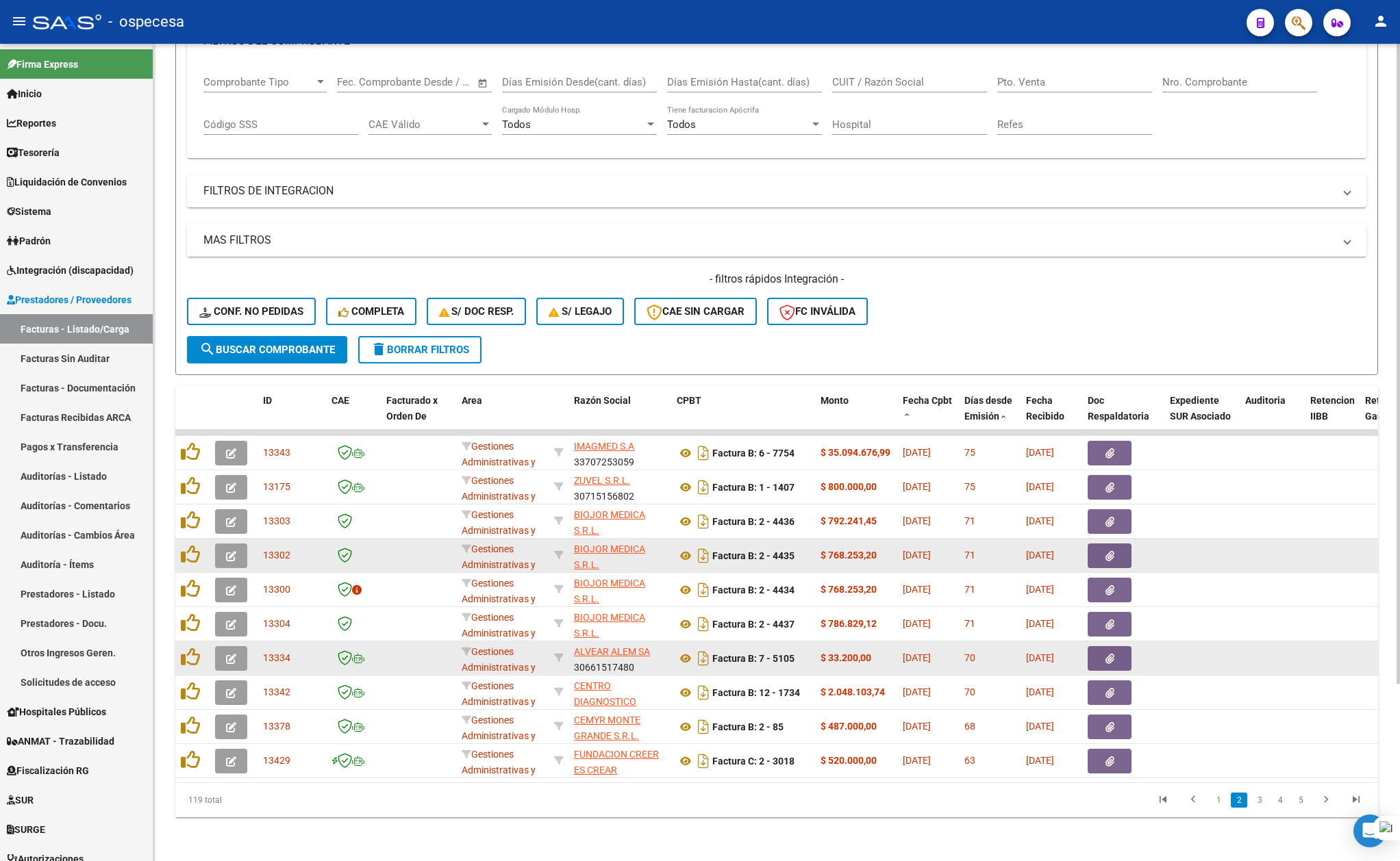
click at [1107, 654] on icon "button" at bounding box center [1110, 659] width 9 height 11
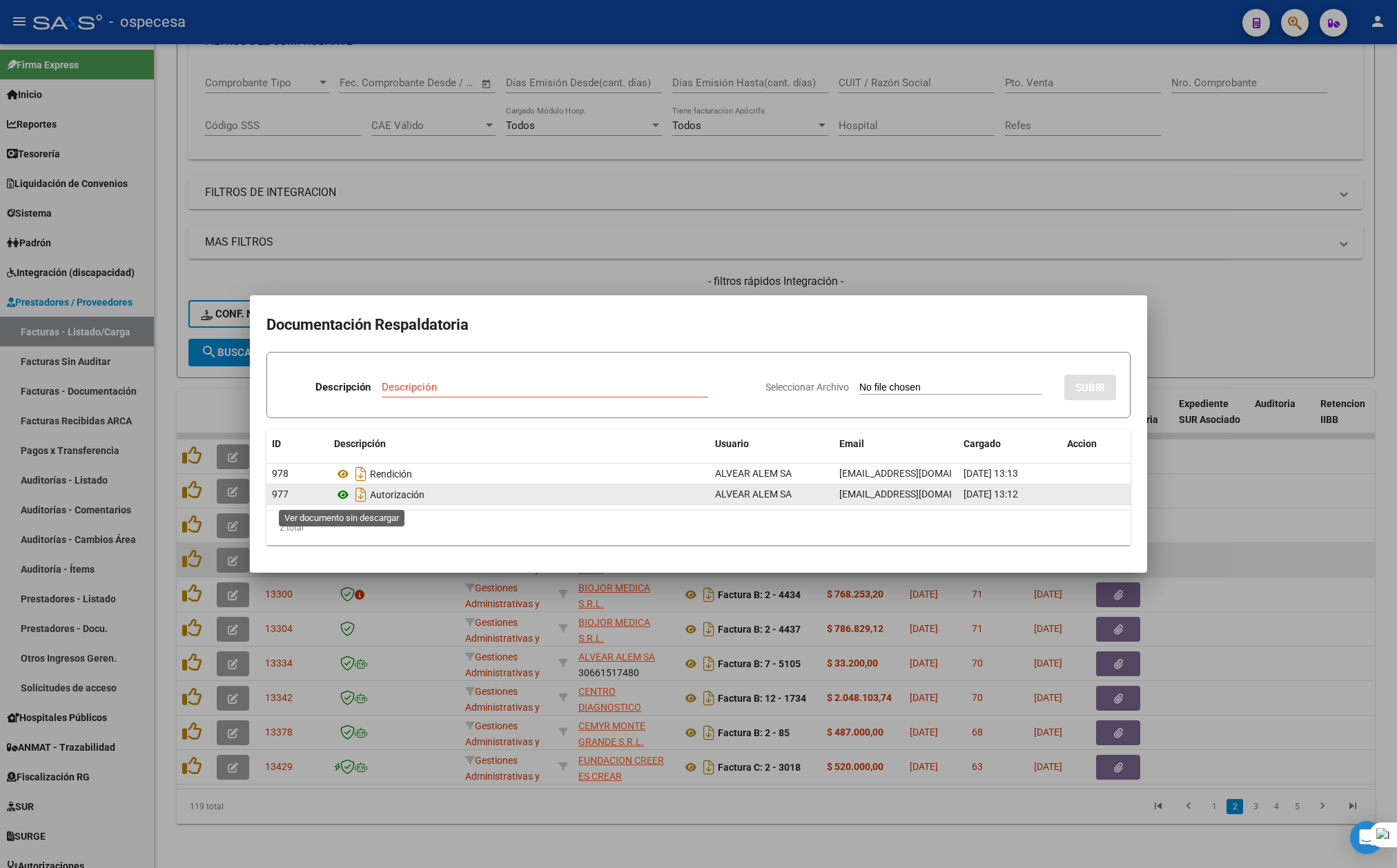
click at [342, 490] on icon at bounding box center [342, 494] width 18 height 16
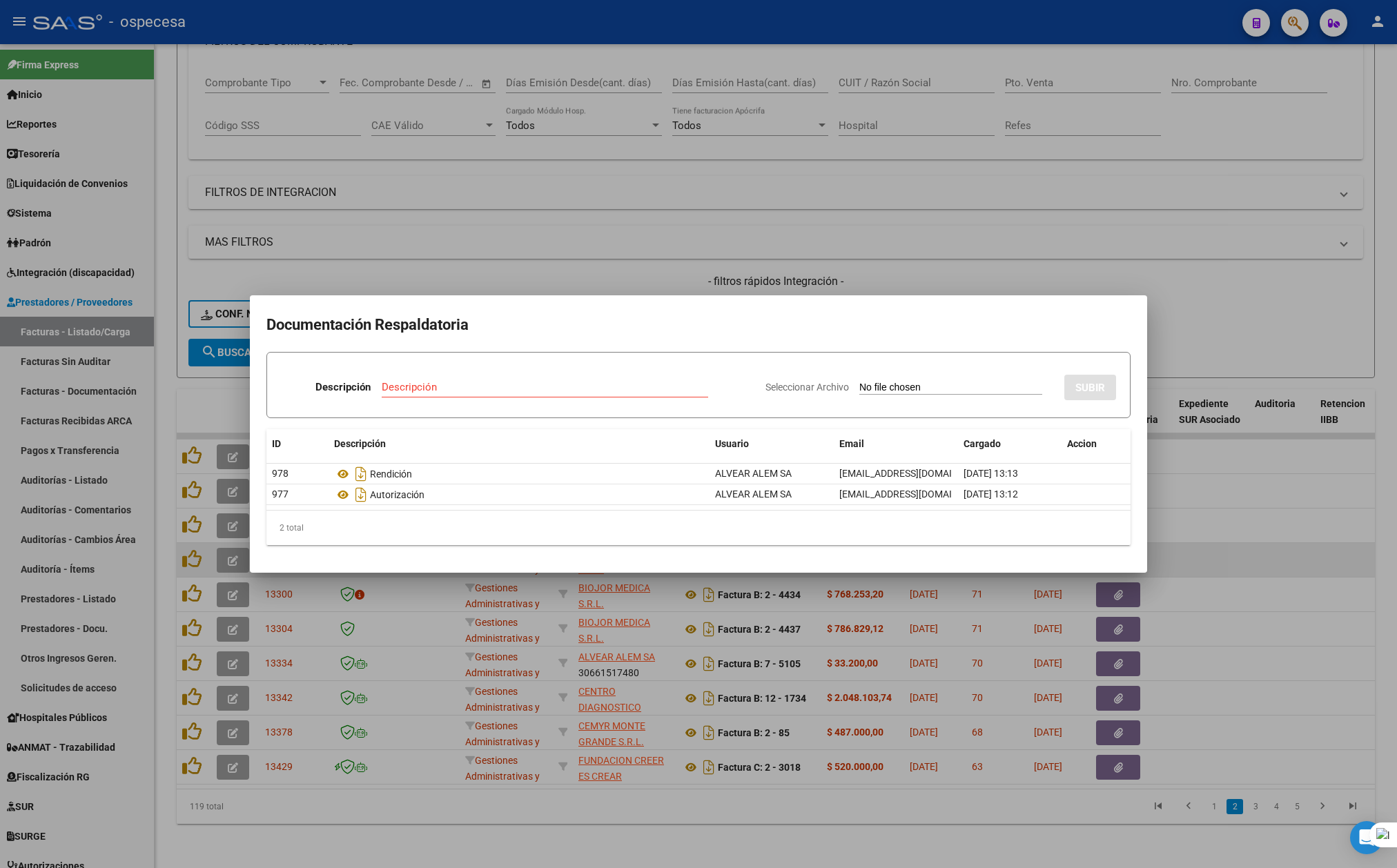
click at [1313, 627] on div at bounding box center [698, 434] width 1397 height 868
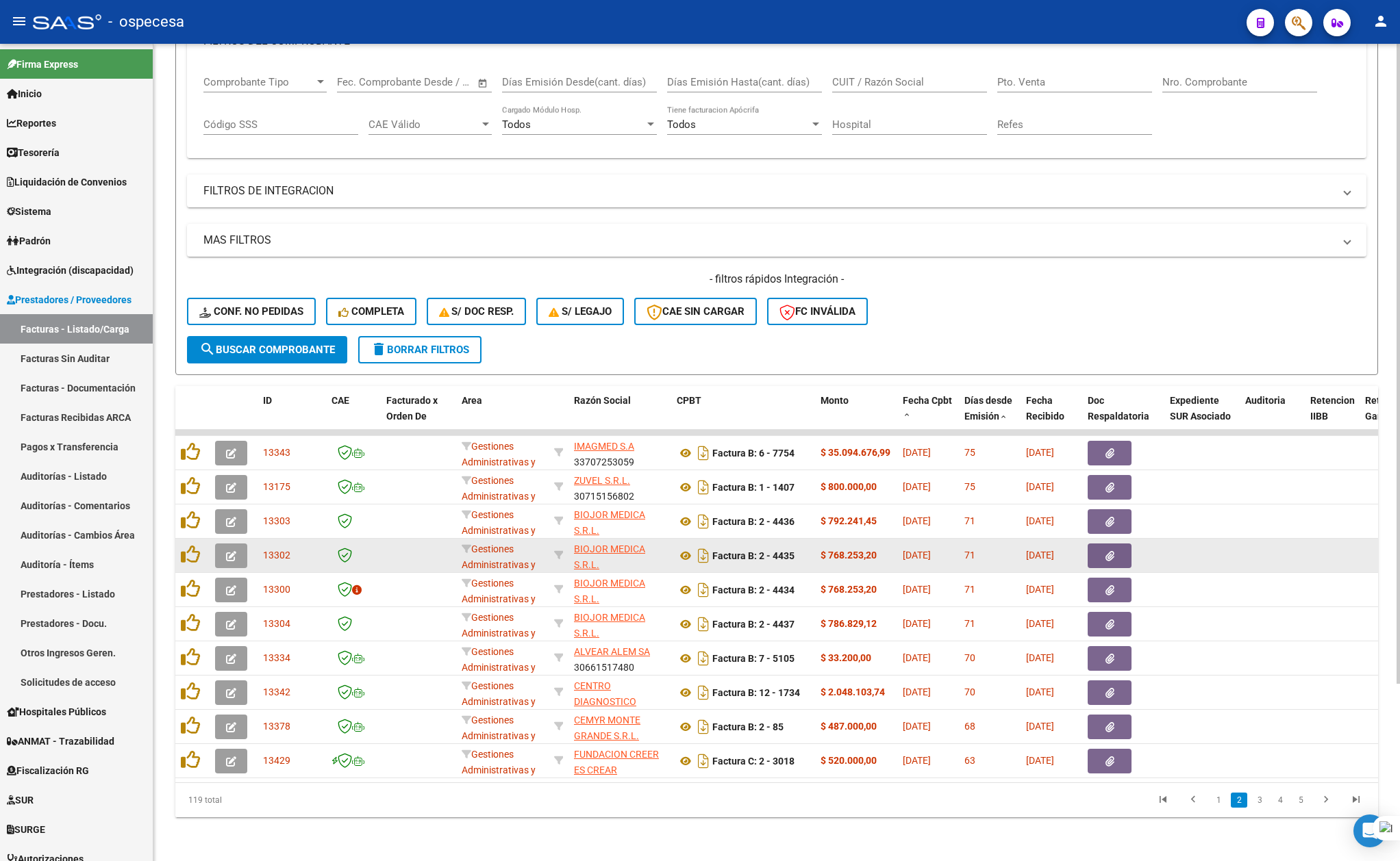
click at [907, 833] on div "Video tutorial PRESTADORES -> Listado de CPBTs Emitidos por Prestadores / Prove…" at bounding box center [777, 345] width 1247 height 1031
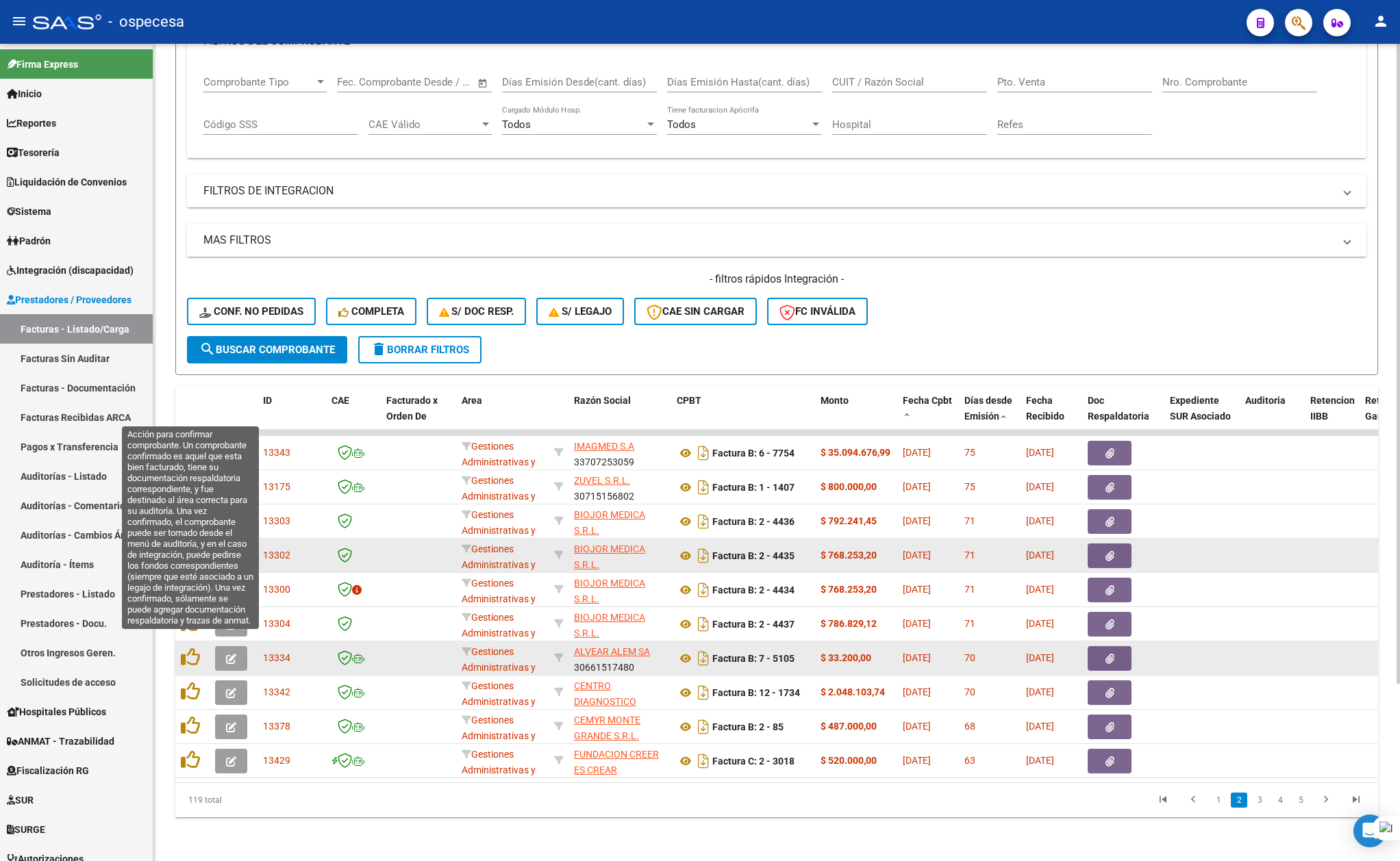
drag, startPoint x: 193, startPoint y: 642, endPoint x: 209, endPoint y: 642, distance: 16.0
click at [193, 648] on icon at bounding box center [190, 657] width 19 height 19
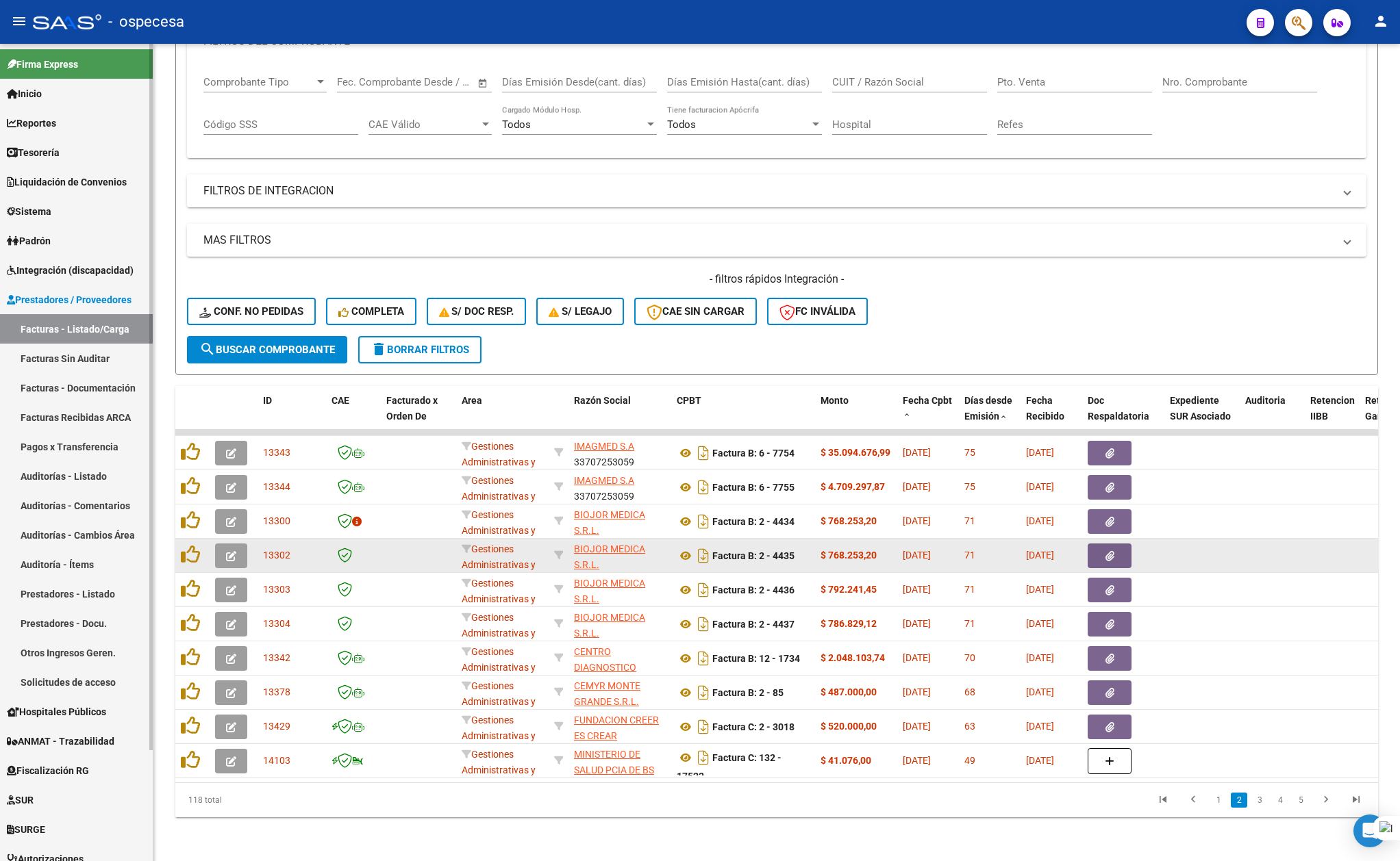
click at [83, 357] on link "Facturas Sin Auditar" at bounding box center [77, 359] width 153 height 29
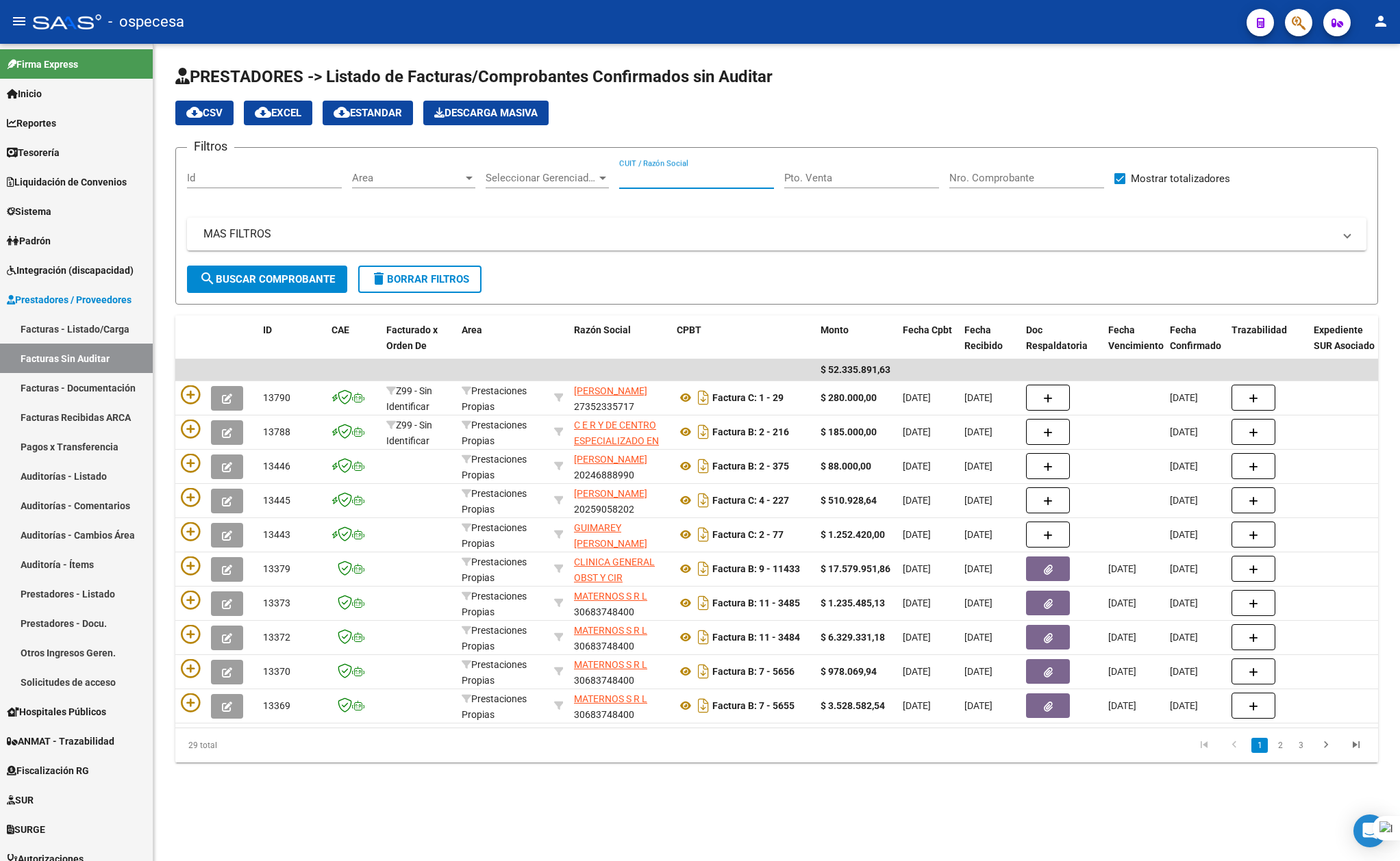
click at [668, 179] on input "CUIT / Razón Social" at bounding box center [696, 178] width 154 height 13
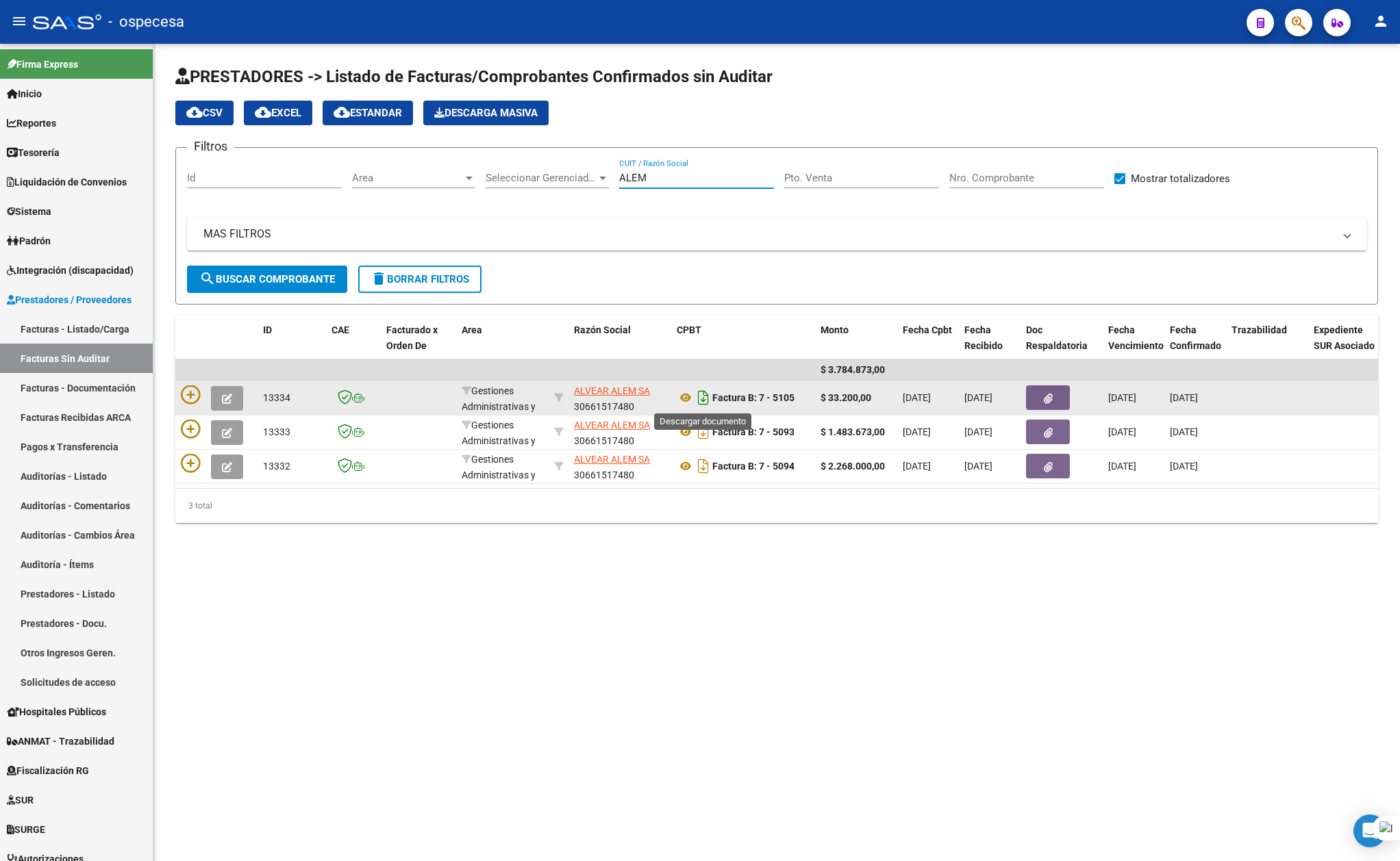
type input "ALEM"
click at [697, 393] on icon "Descargar documento" at bounding box center [703, 397] width 18 height 22
click at [72, 328] on link "Facturas - Listado/Carga" at bounding box center [77, 329] width 153 height 29
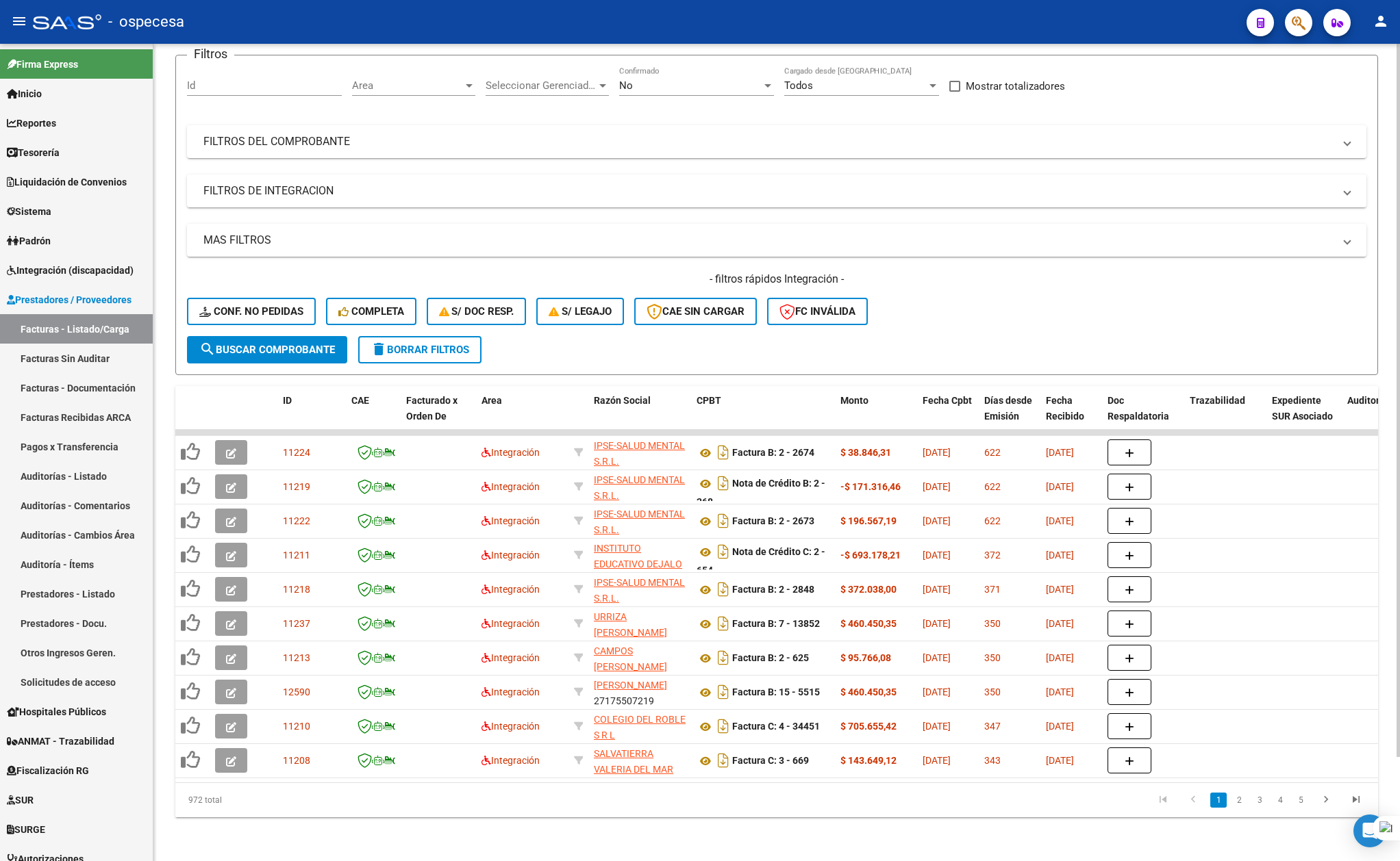
scroll to position [119, 0]
click at [1236, 808] on link "2" at bounding box center [1239, 800] width 16 height 15
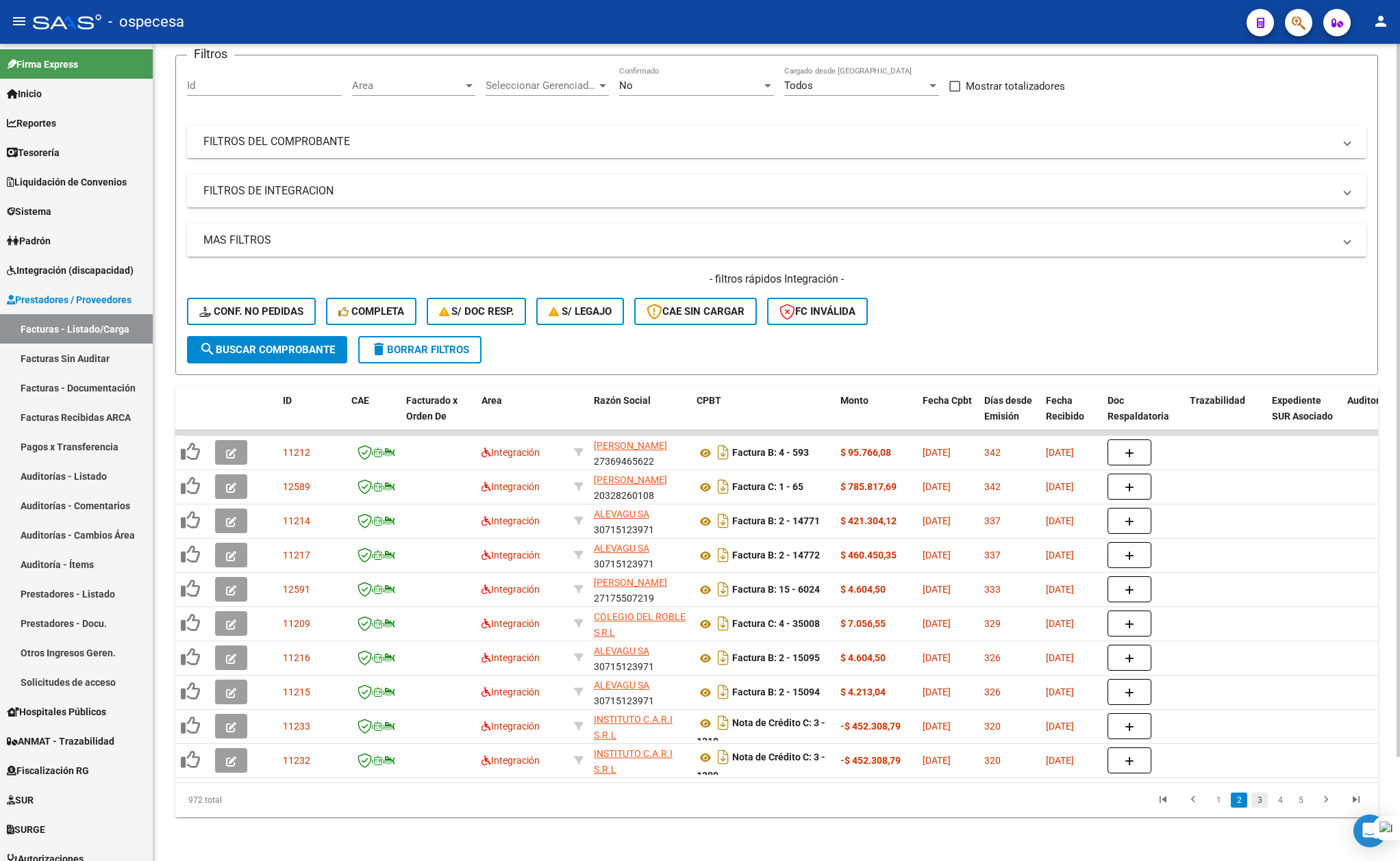
click at [1256, 802] on link "3" at bounding box center [1259, 800] width 16 height 15
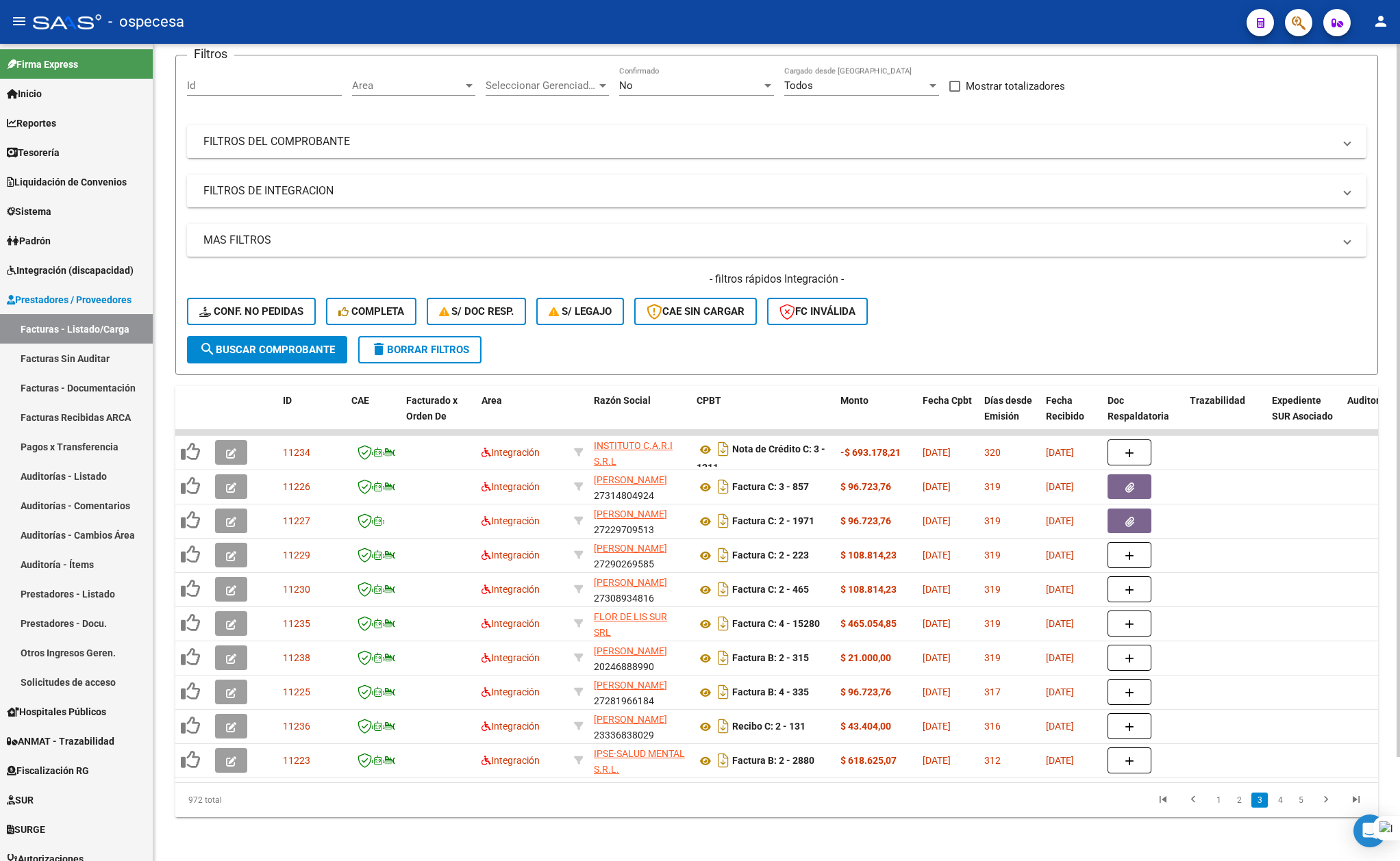
click at [1256, 802] on link "3" at bounding box center [1259, 800] width 16 height 15
click at [1279, 805] on link "4" at bounding box center [1280, 800] width 16 height 15
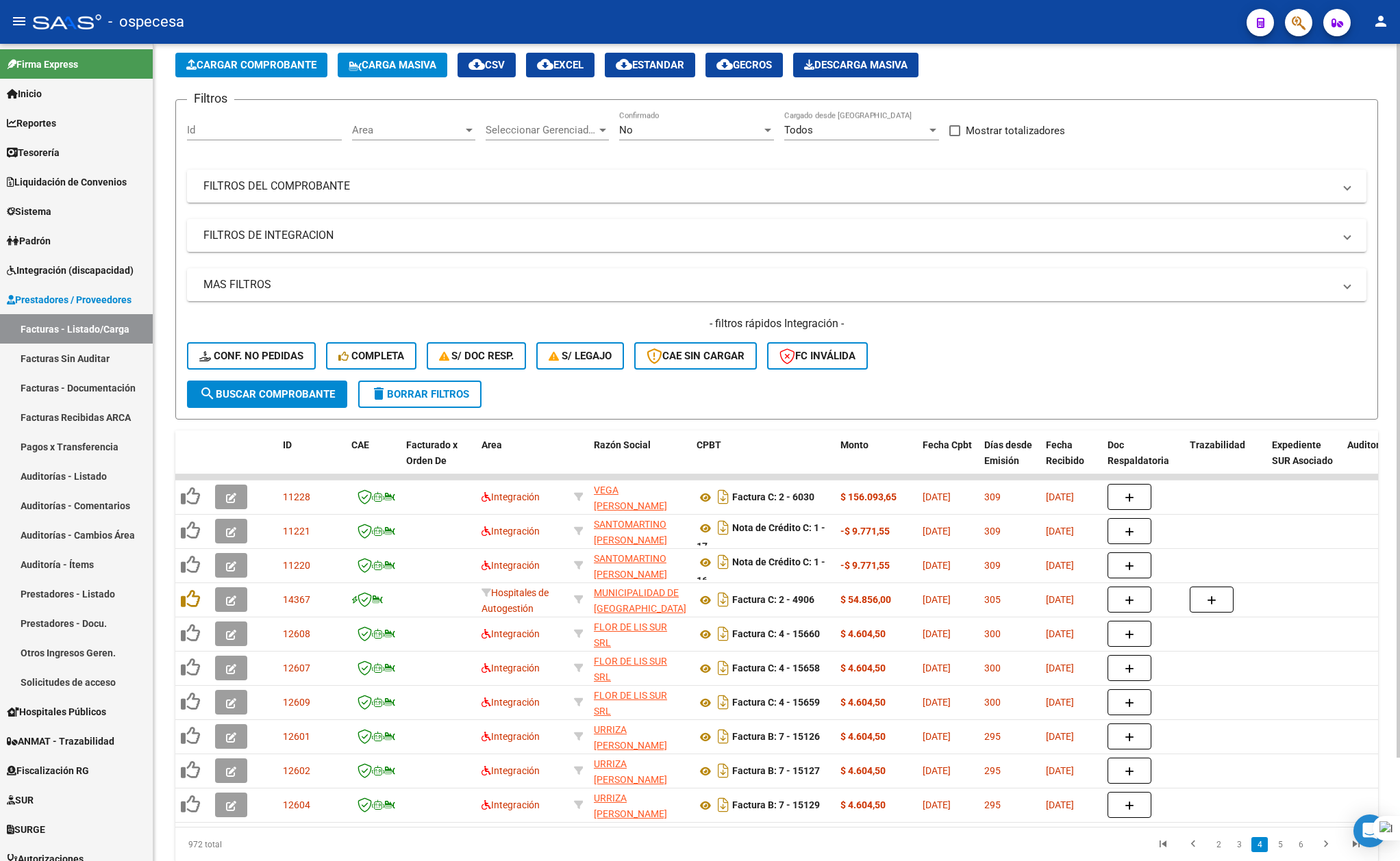
scroll to position [0, 0]
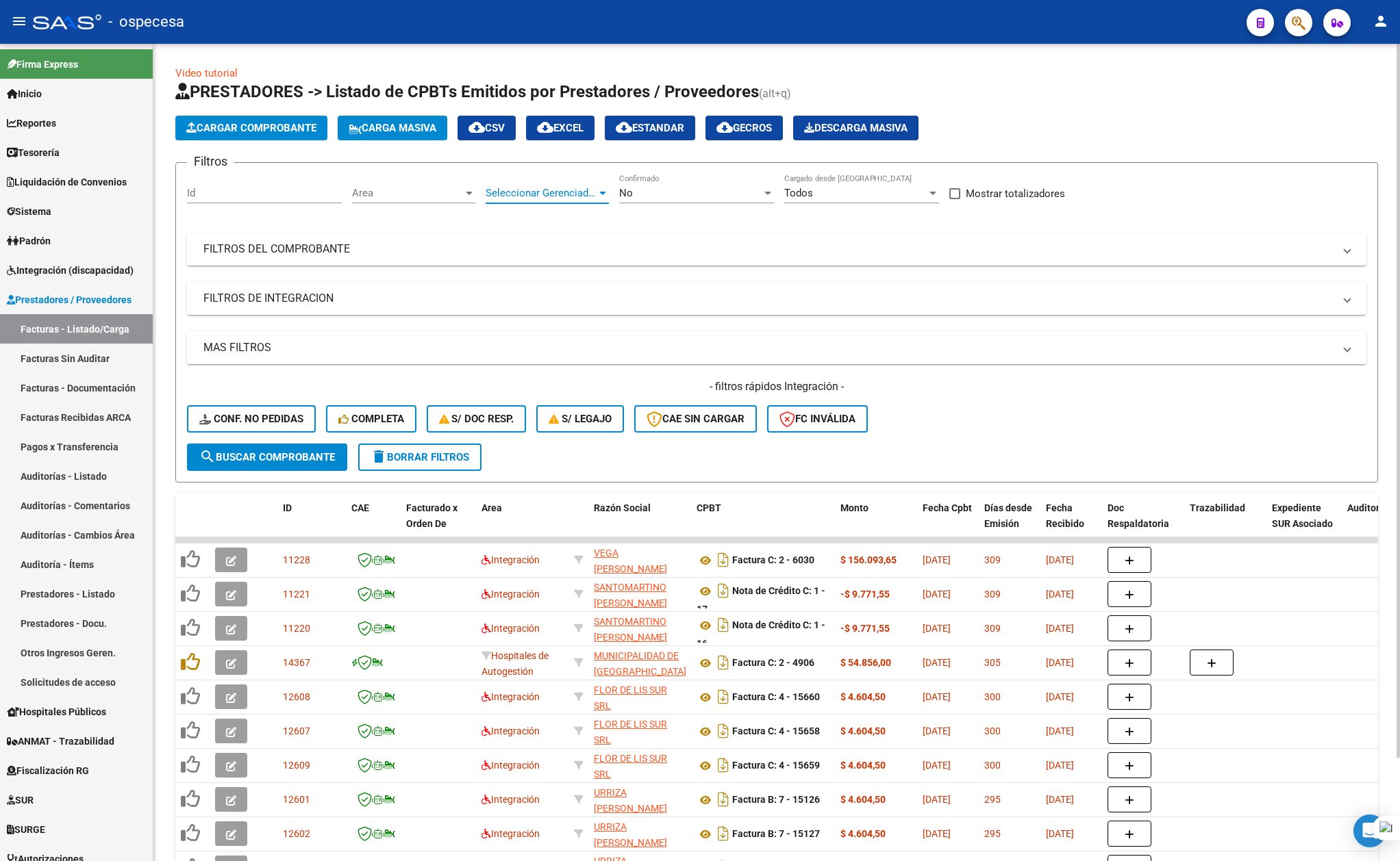
click at [543, 198] on span "Seleccionar Gerenciador" at bounding box center [541, 193] width 111 height 13
click at [752, 259] on div at bounding box center [700, 430] width 1400 height 861
click at [402, 184] on div "Area Area" at bounding box center [414, 189] width 124 height 29
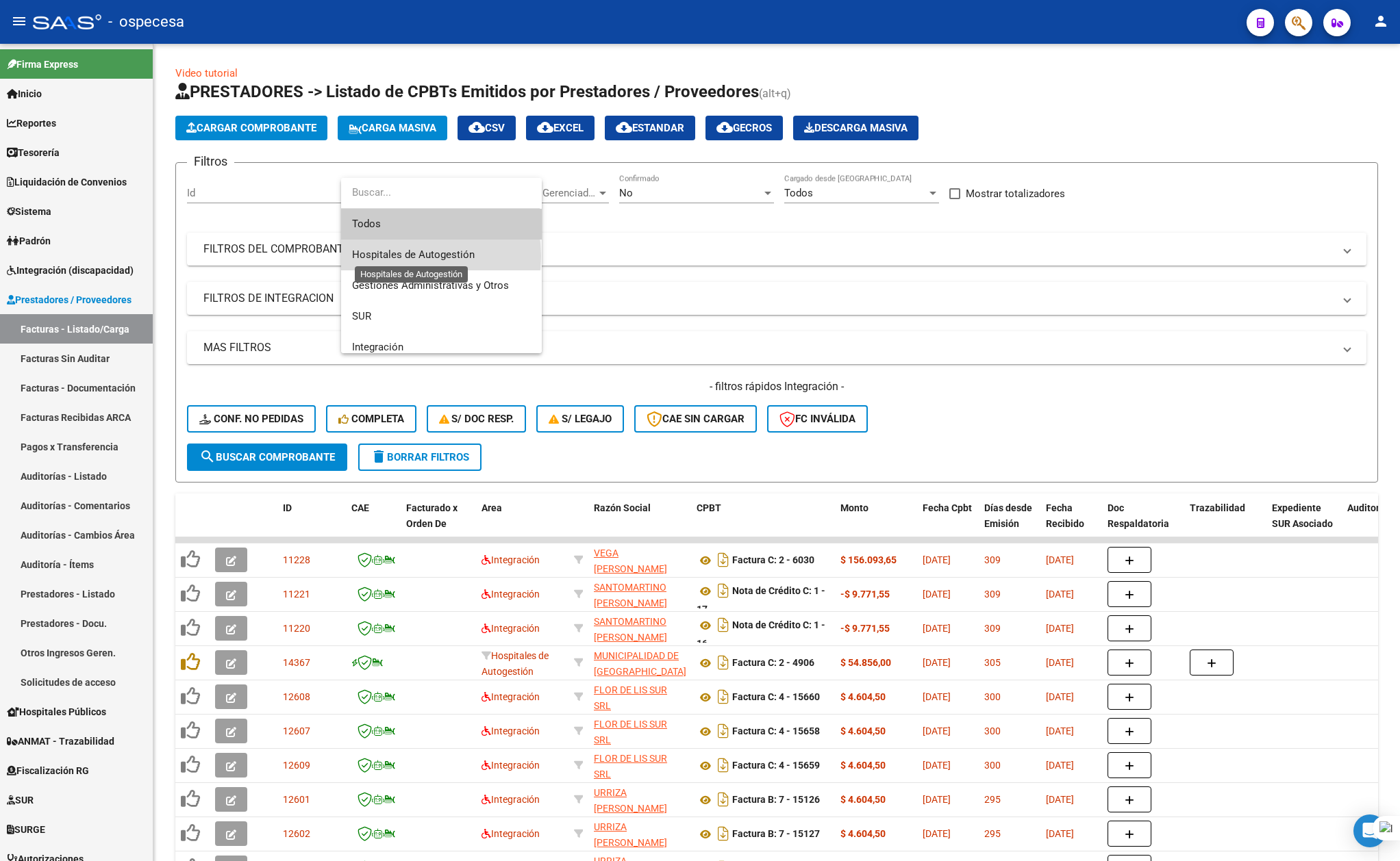
click at [417, 256] on span "Hospitales de Autogestión" at bounding box center [413, 255] width 123 height 13
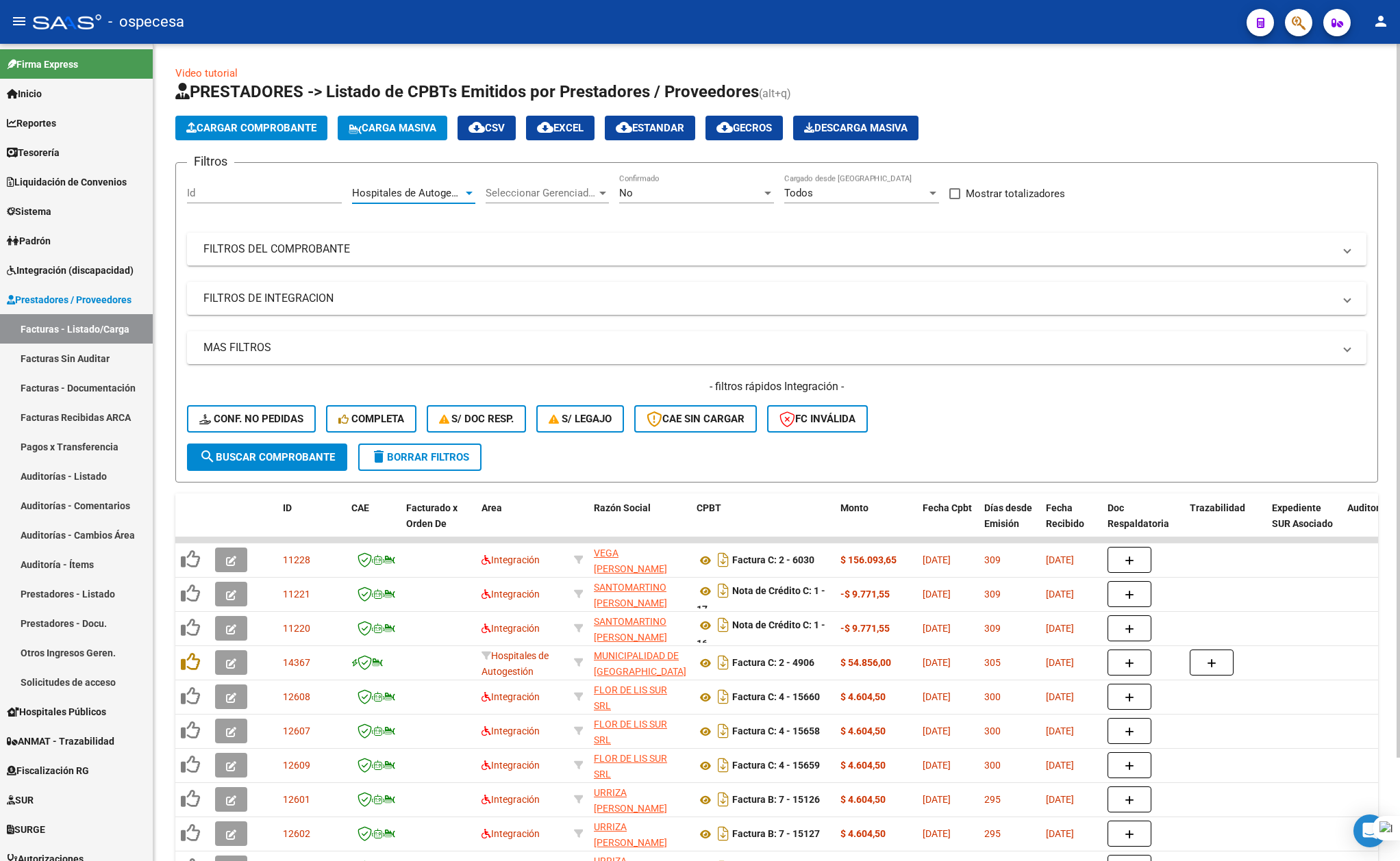
click at [417, 214] on div "Hospitales de Autogestión Area" at bounding box center [414, 195] width 124 height 42
click at [416, 199] on div "Hospitales de Autogestión" at bounding box center [407, 193] width 111 height 13
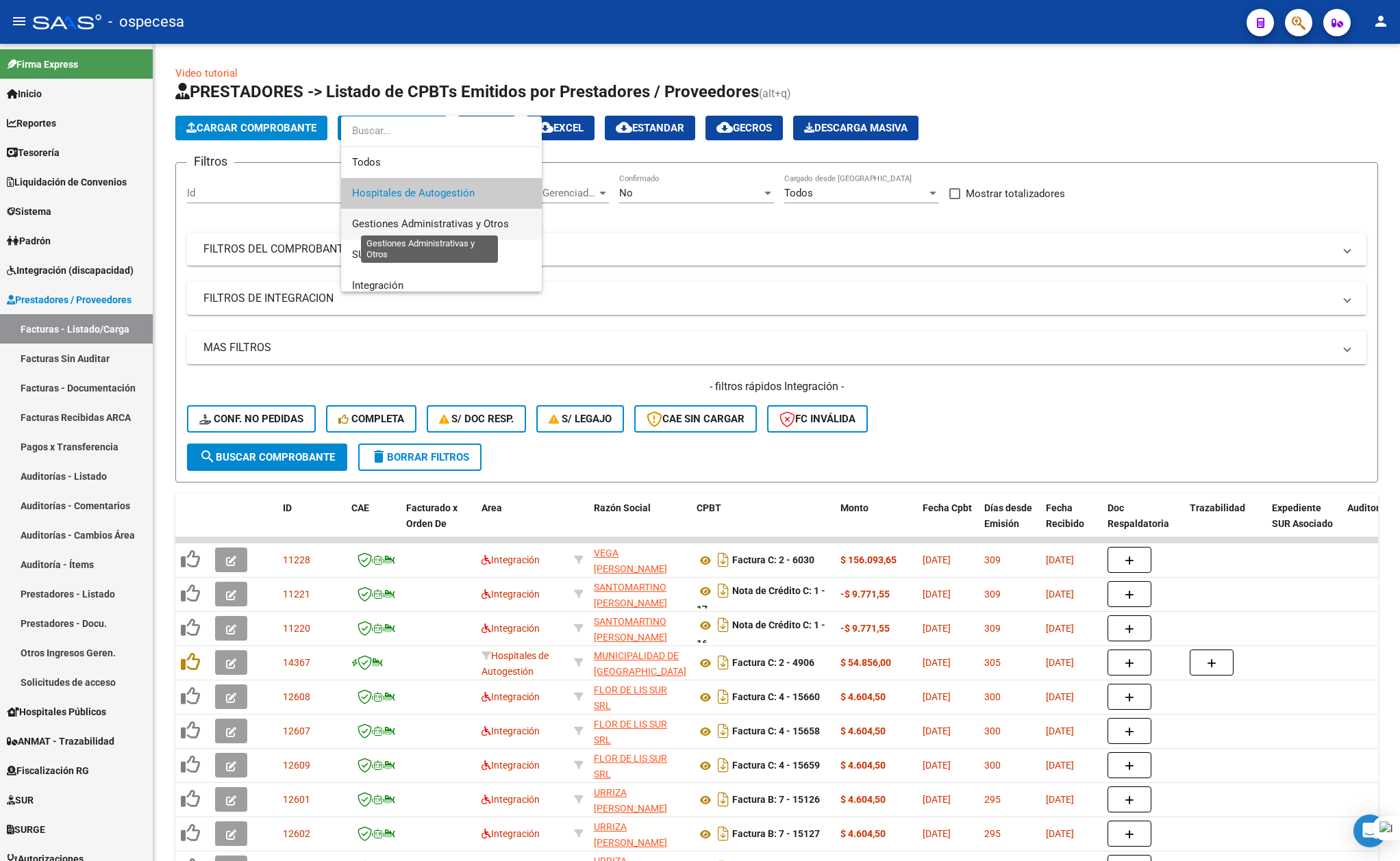
click at [409, 222] on span "Gestiones Administrativas y Otros" at bounding box center [430, 224] width 157 height 13
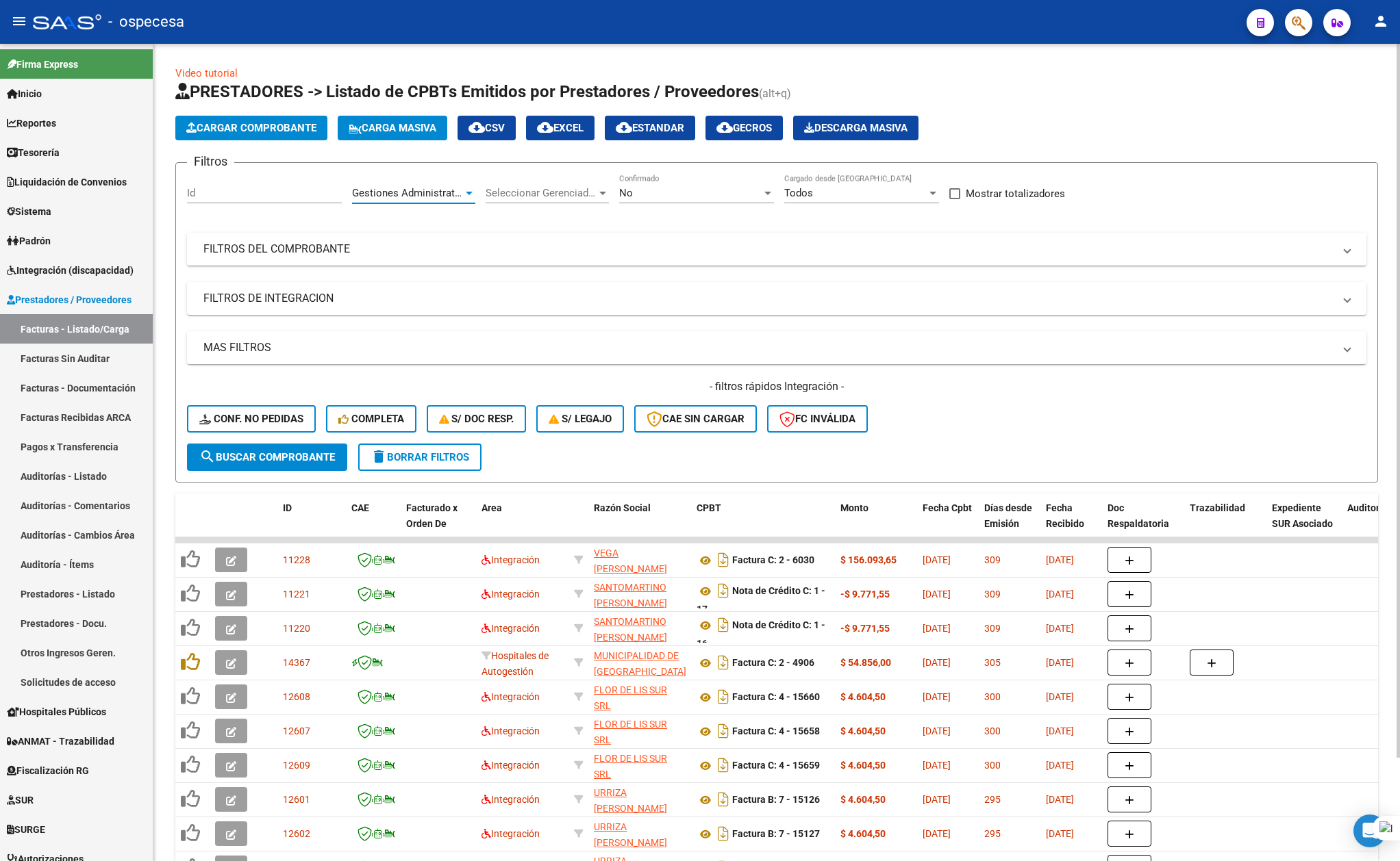
click at [435, 187] on span "Gestiones Administrativas y Otros" at bounding box center [430, 193] width 157 height 13
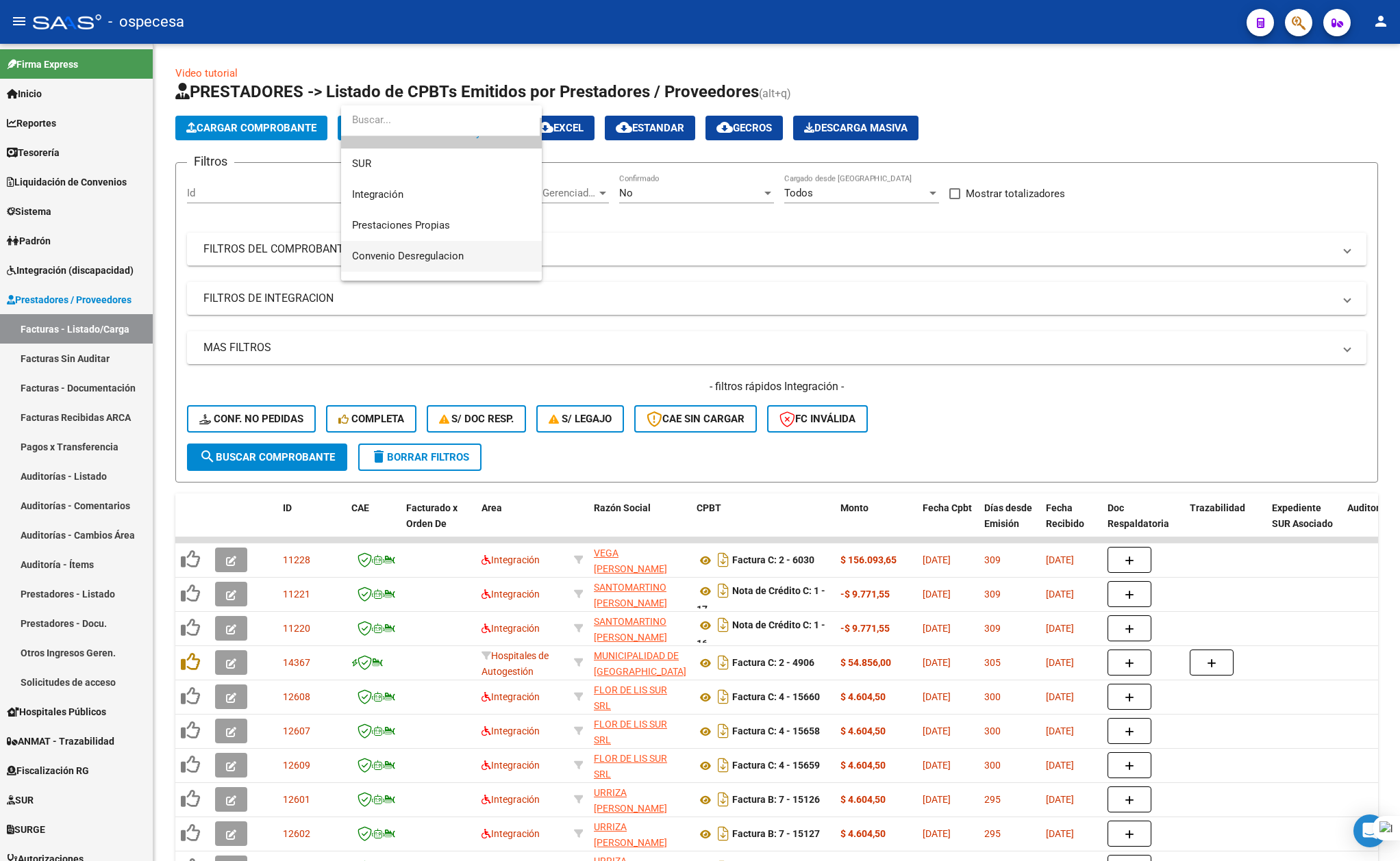
scroll to position [163, 0]
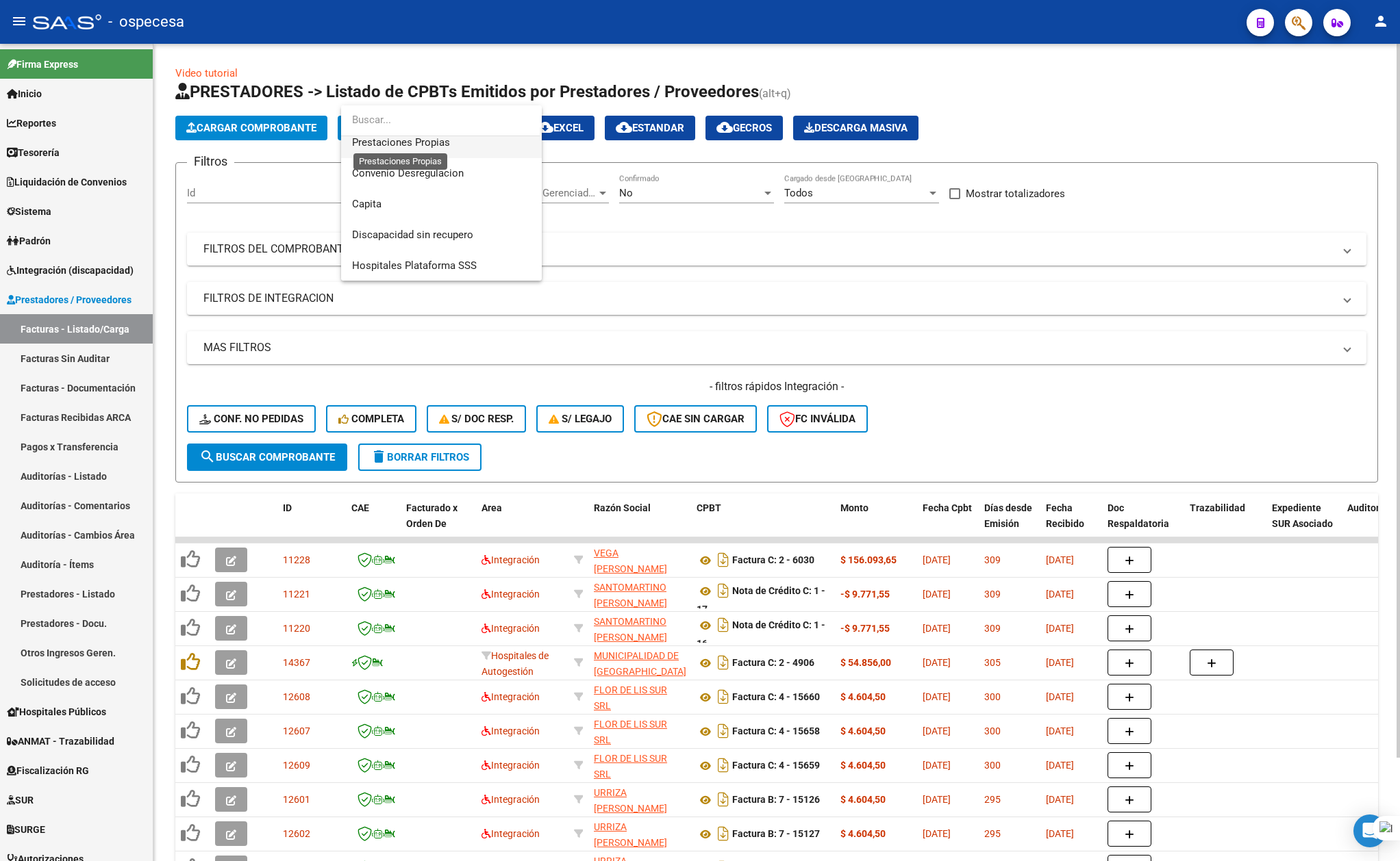
click at [425, 143] on span "Prestaciones Propias" at bounding box center [401, 142] width 98 height 13
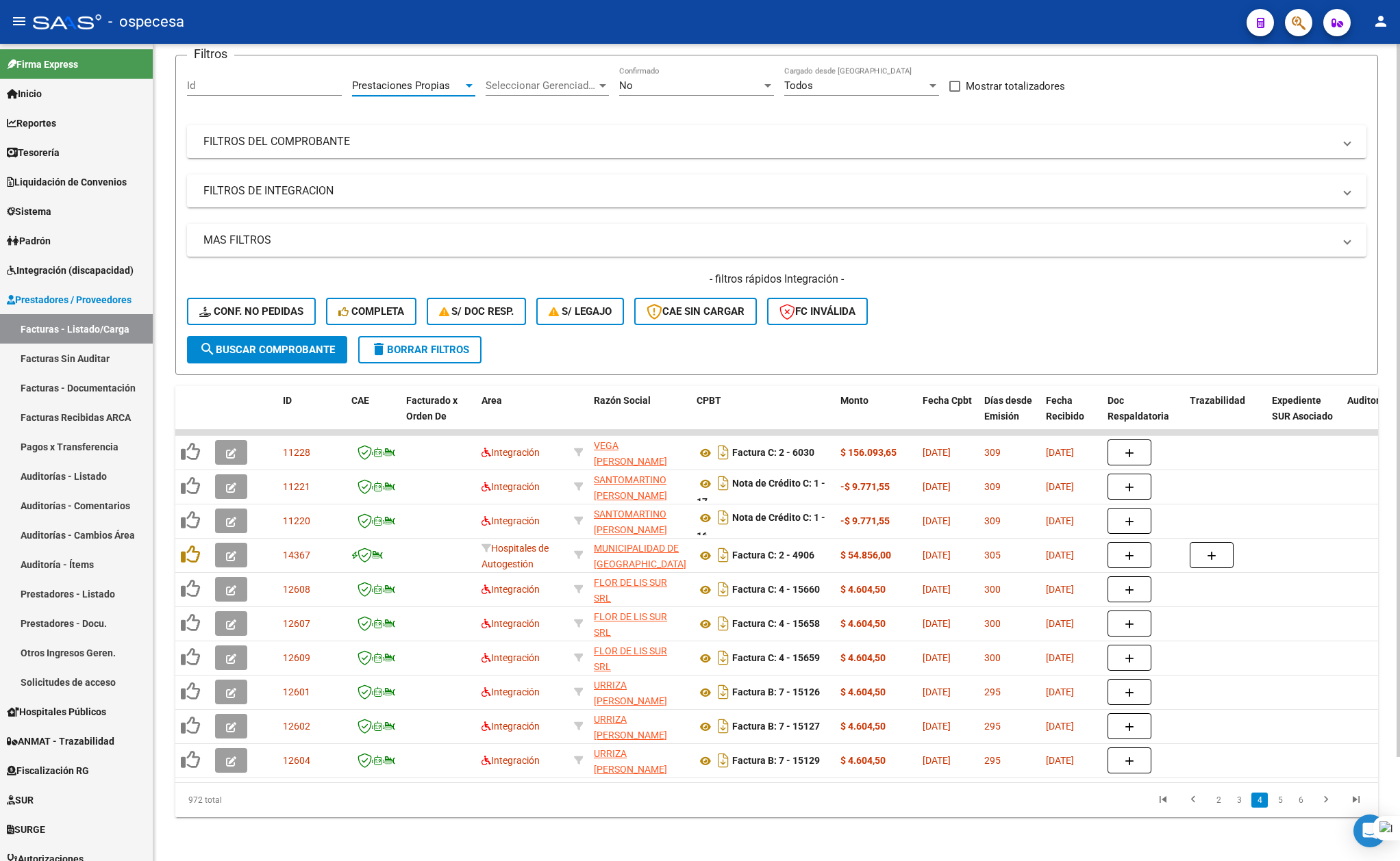
scroll to position [119, 0]
click at [311, 346] on button "search Buscar Comprobante" at bounding box center [267, 349] width 160 height 27
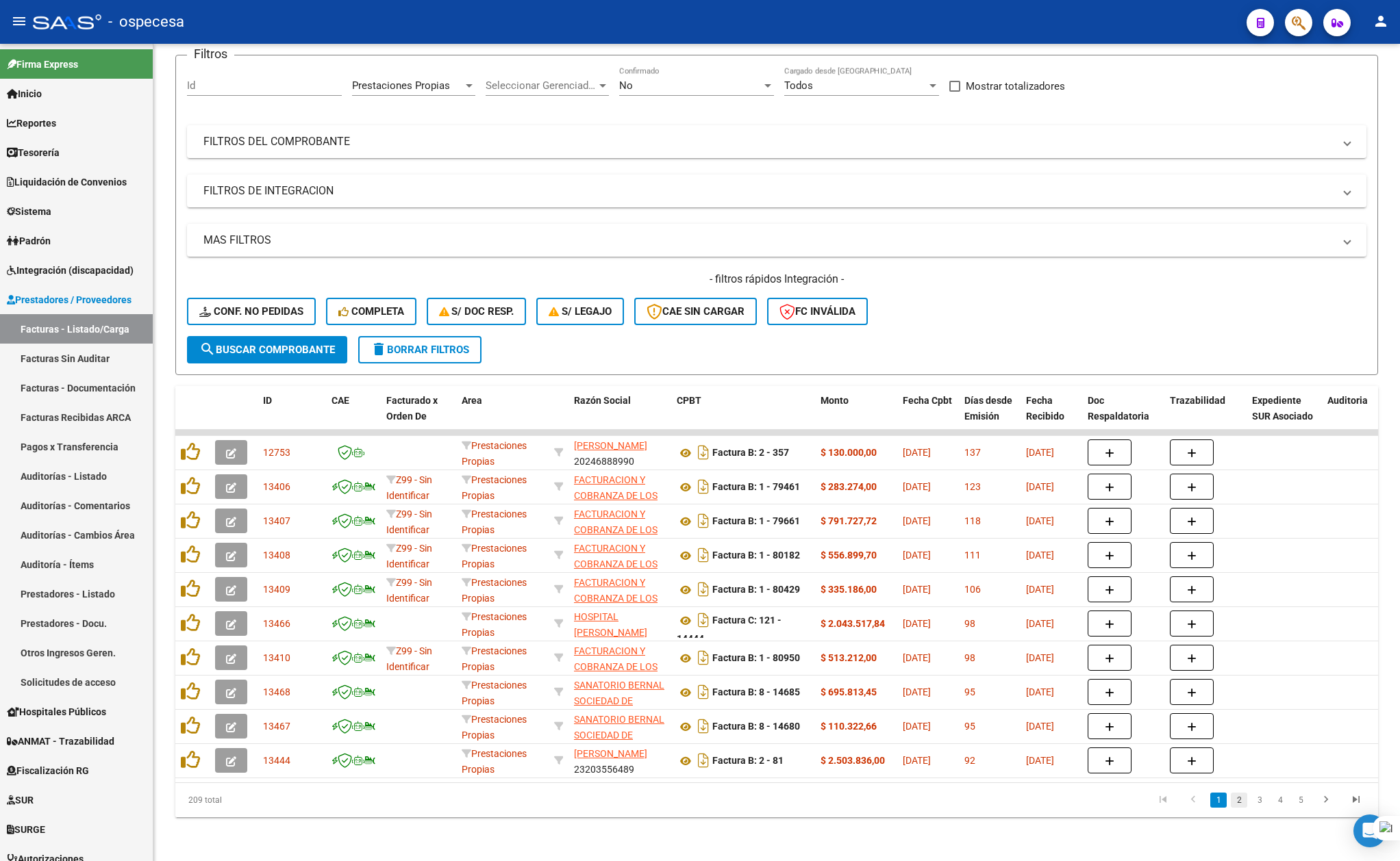
click at [1239, 802] on link "2" at bounding box center [1239, 800] width 16 height 15
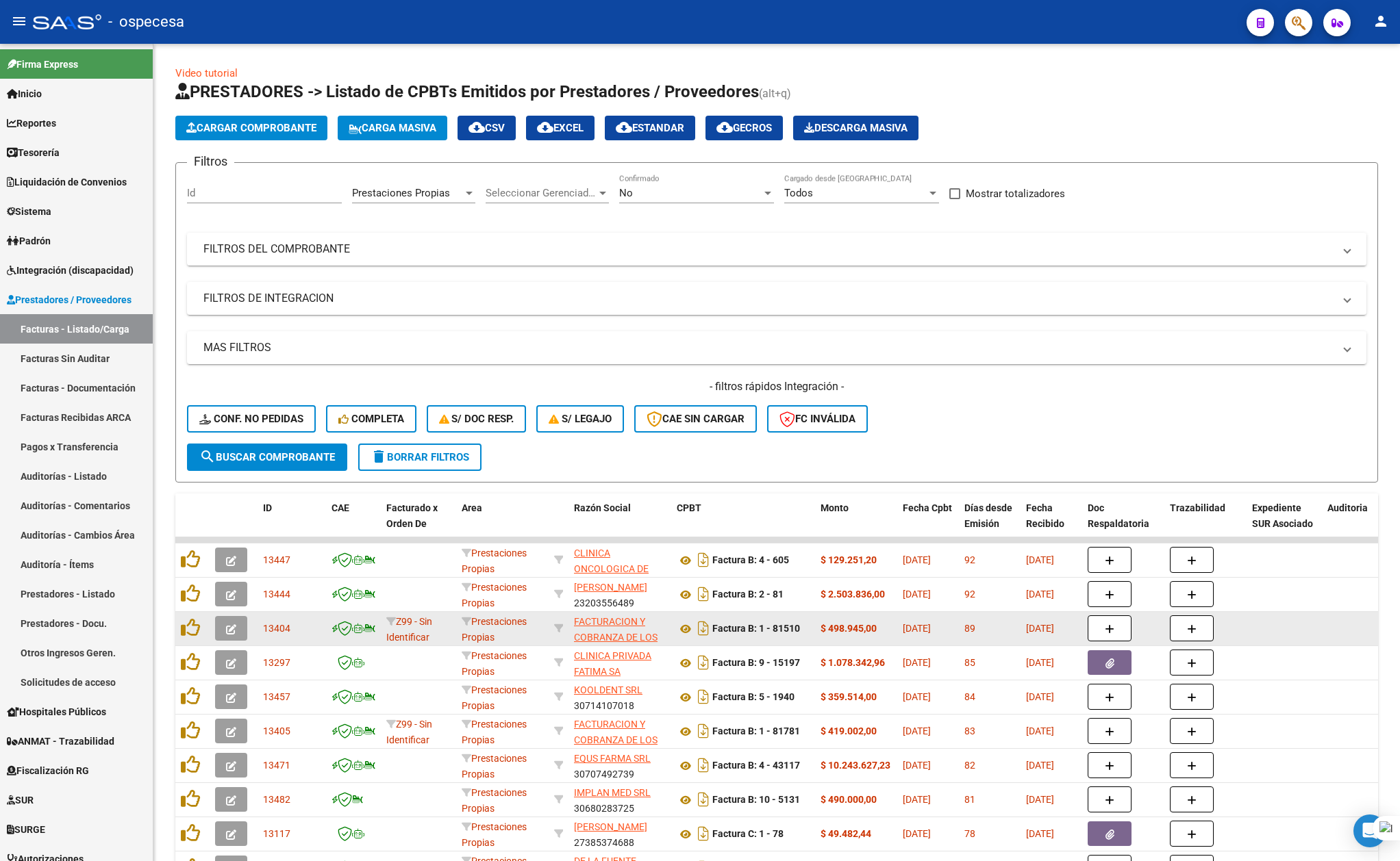
scroll to position [91, 0]
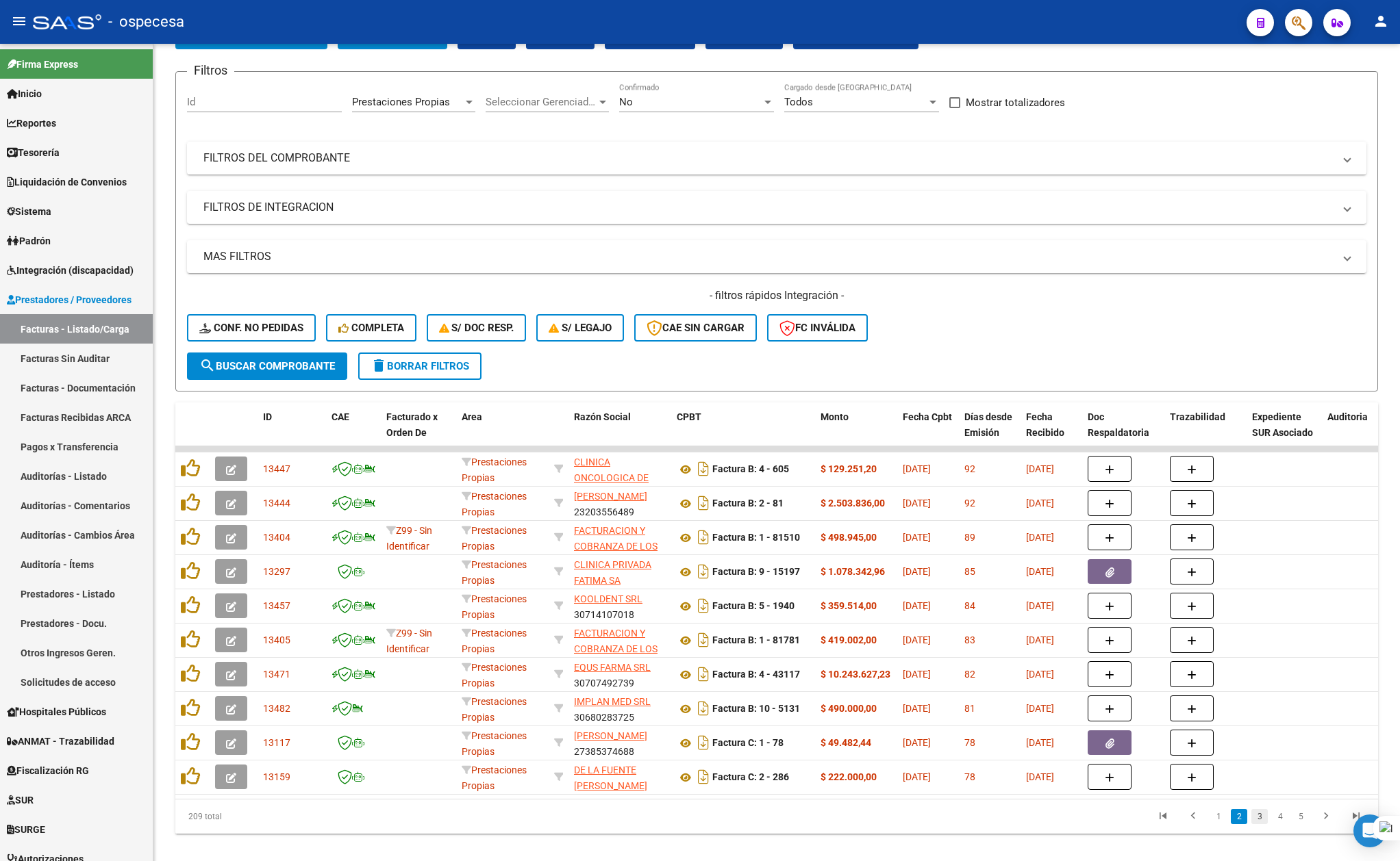
click at [1255, 825] on link "3" at bounding box center [1259, 816] width 16 height 15
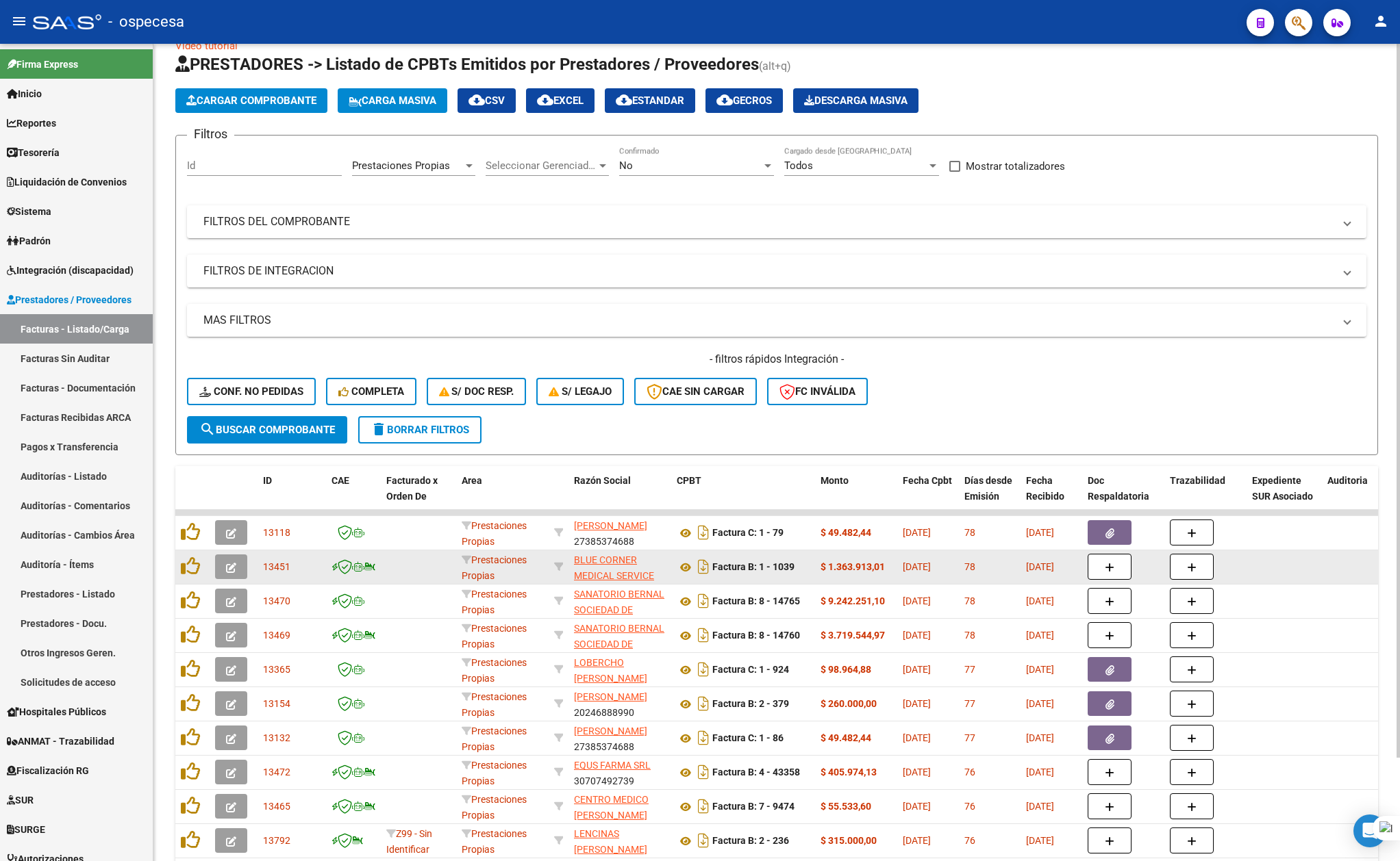
scroll to position [0, 0]
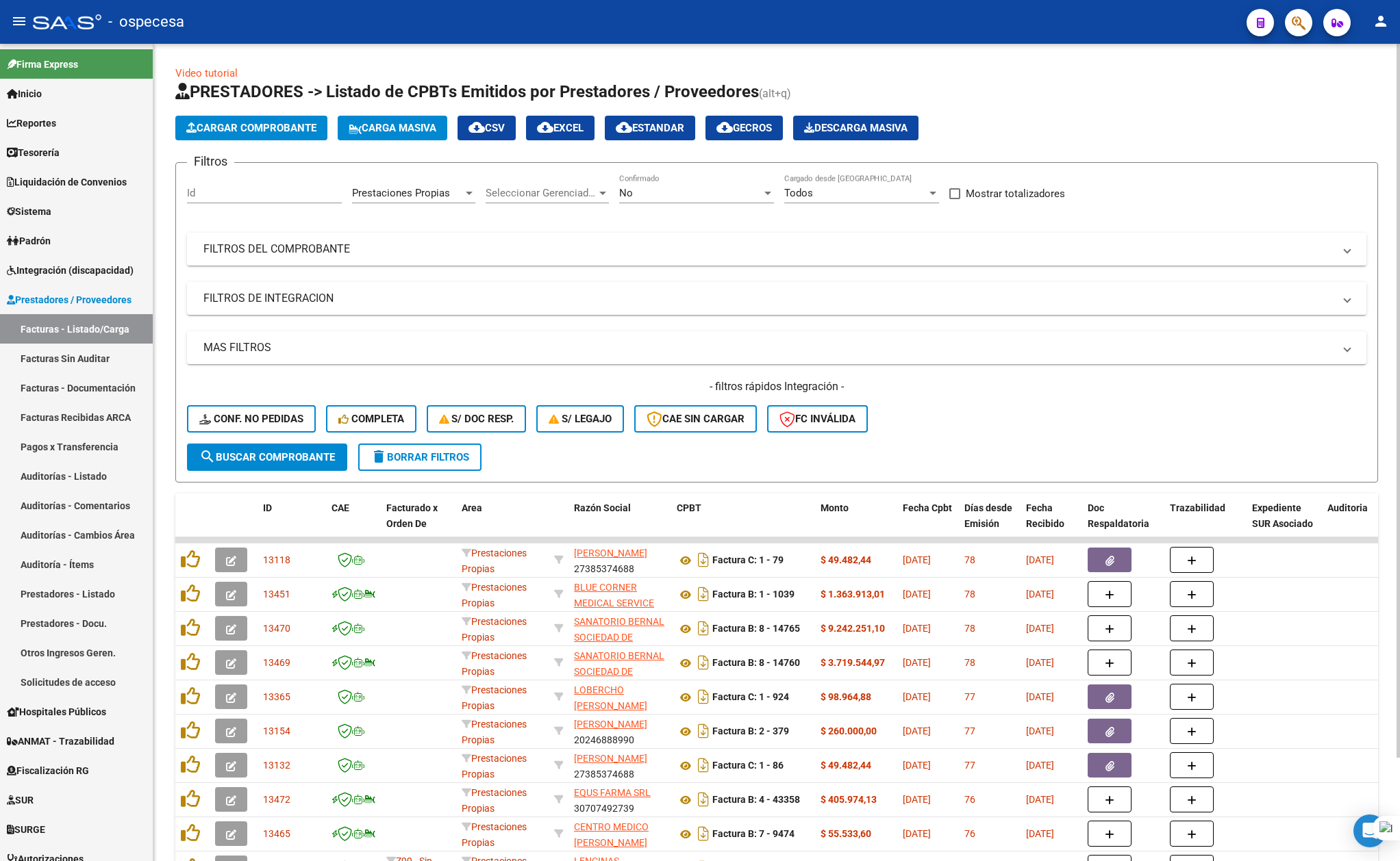
click at [370, 243] on mat-panel-title "FILTROS DEL COMPROBANTE" at bounding box center [769, 248] width 1130 height 15
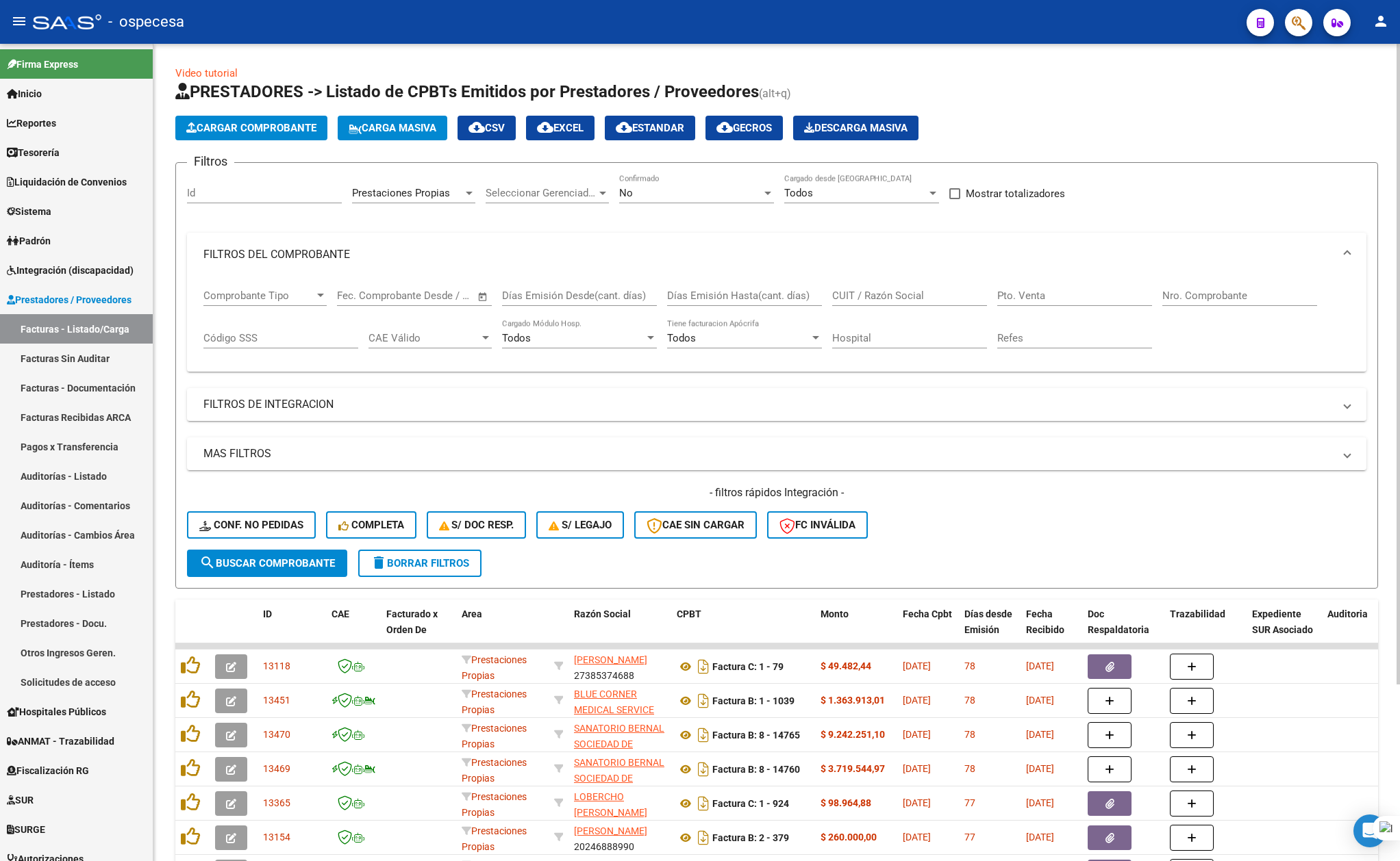
click at [359, 297] on input "text" at bounding box center [364, 296] width 55 height 13
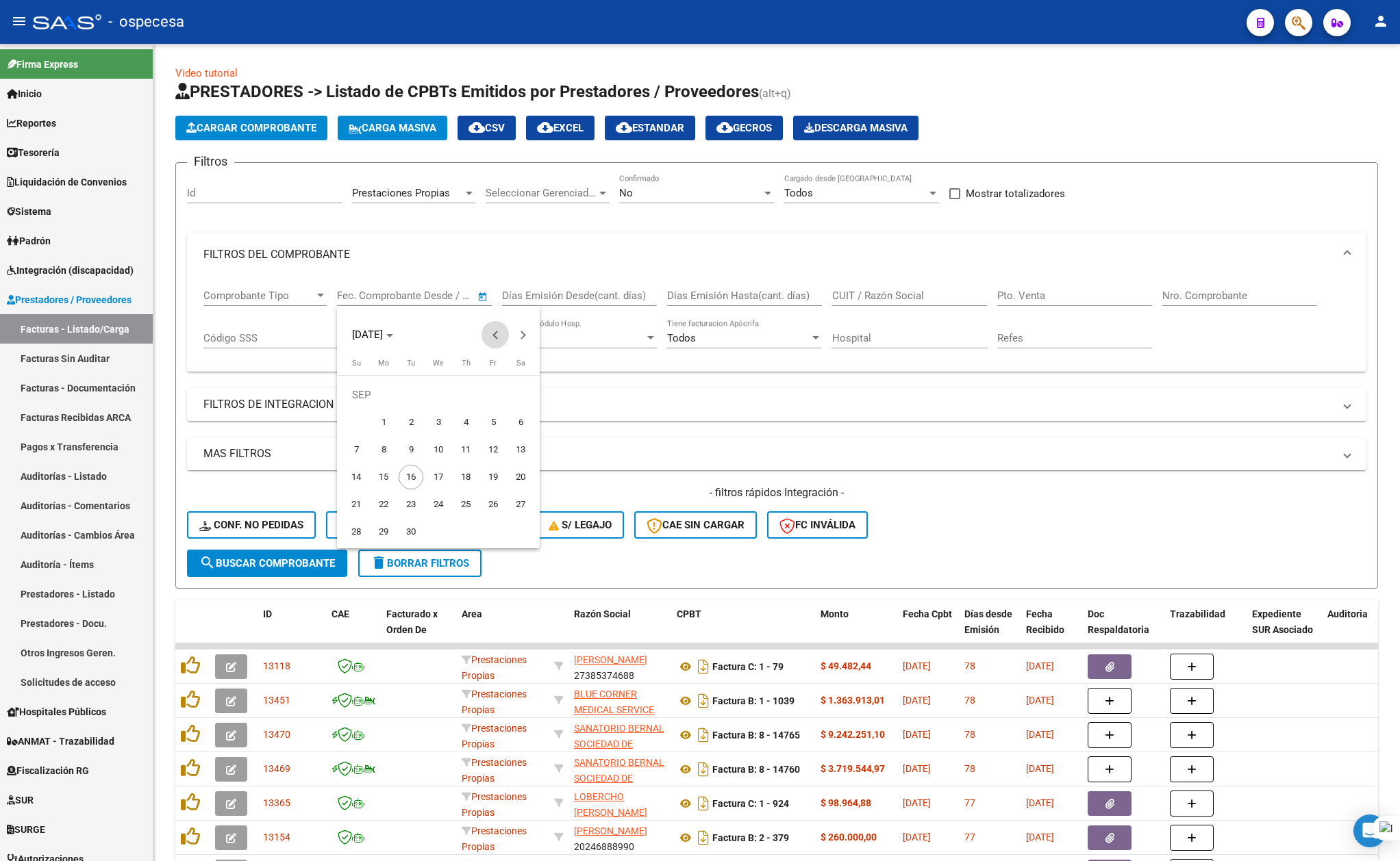
click at [494, 331] on span "Previous month" at bounding box center [495, 335] width 27 height 27
click at [488, 337] on span "Previous month" at bounding box center [495, 335] width 27 height 27
click at [403, 416] on span "1" at bounding box center [411, 422] width 25 height 25
type input "[DATE]"
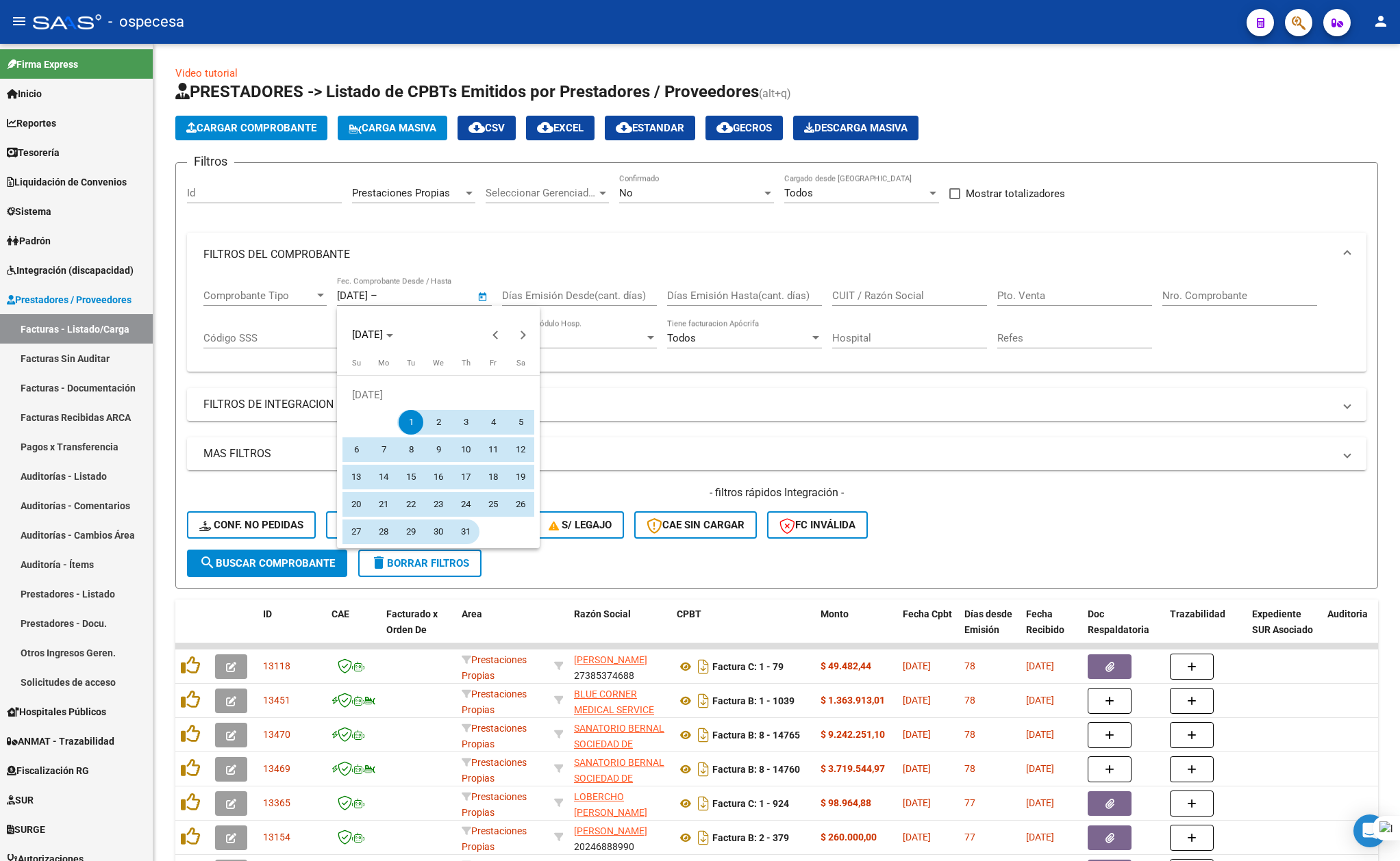
click at [469, 529] on span "31" at bounding box center [465, 531] width 25 height 25
type input "[DATE]"
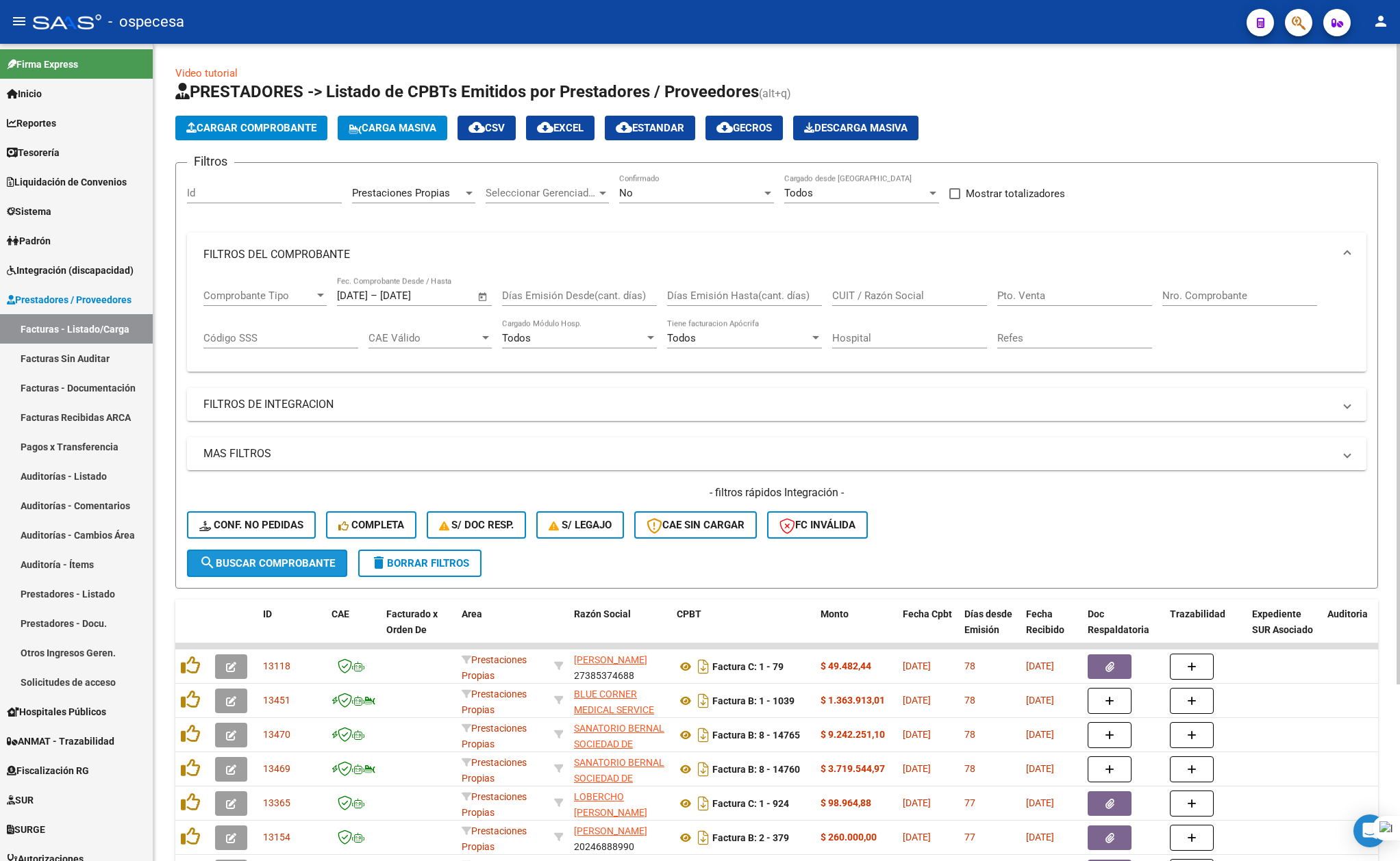
click at [289, 557] on span "search Buscar Comprobante" at bounding box center [267, 563] width 136 height 13
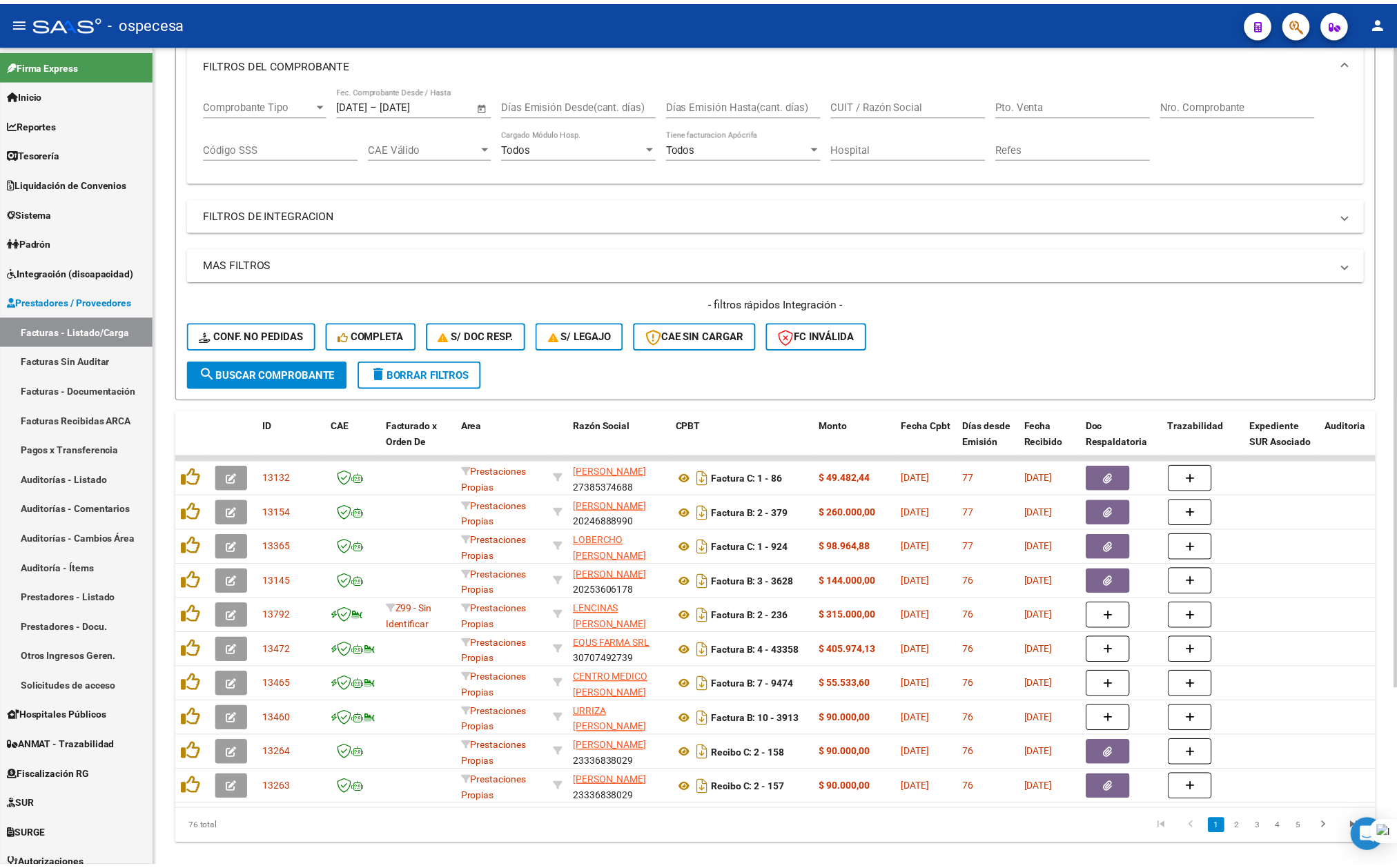
scroll to position [228, 0]
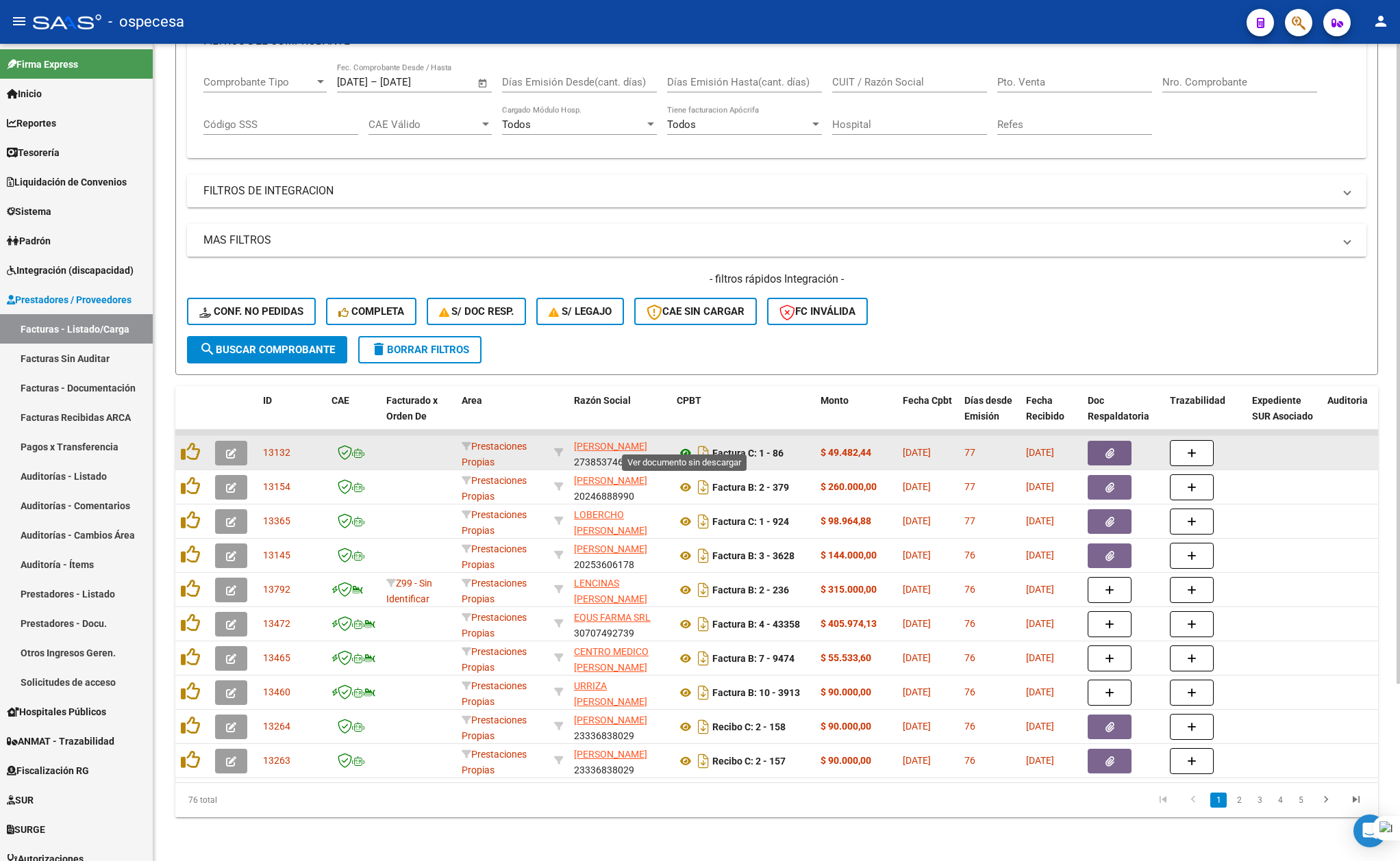
click at [683, 445] on icon at bounding box center [685, 453] width 18 height 16
click at [228, 448] on icon "button" at bounding box center [231, 453] width 11 height 11
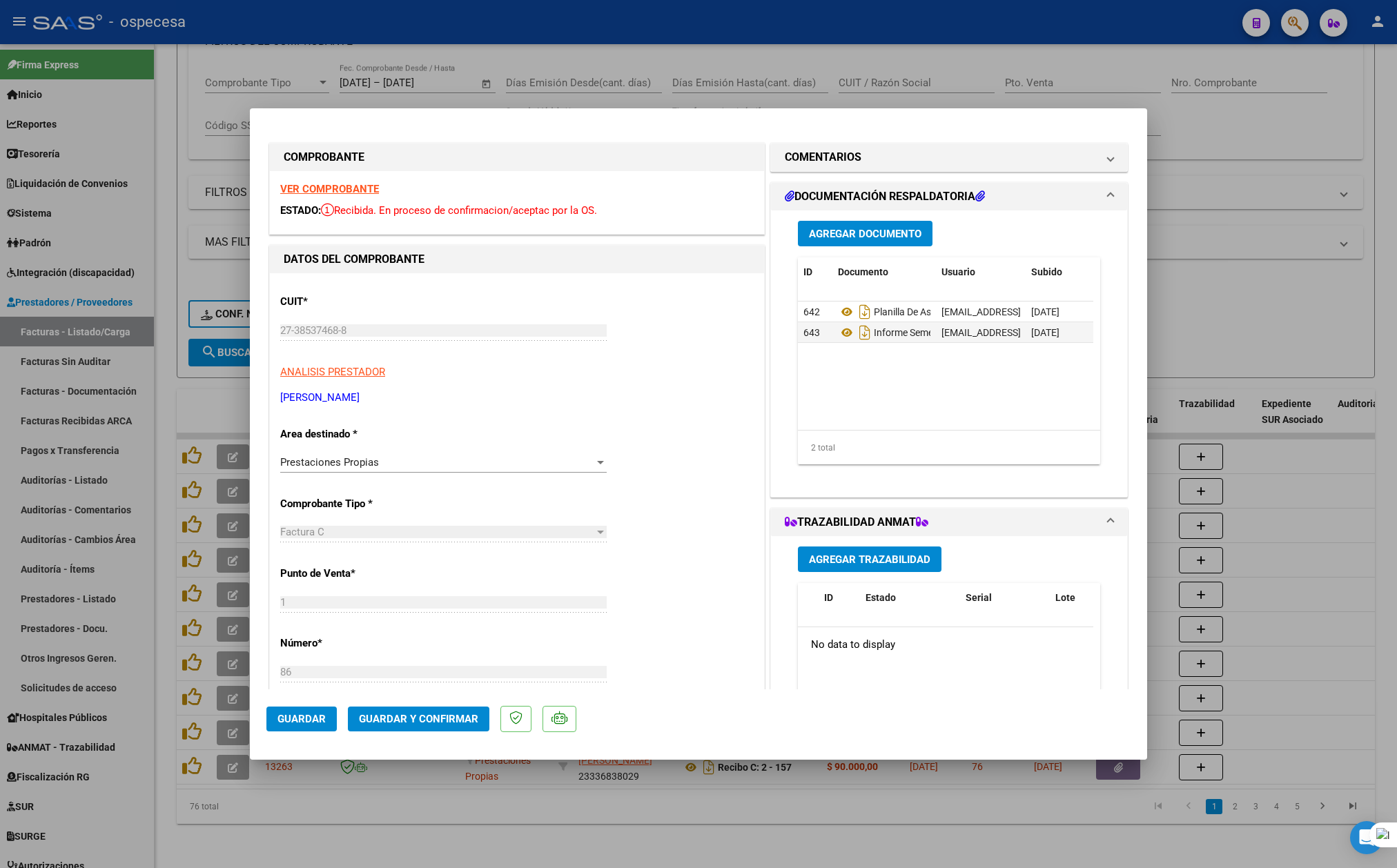
click at [388, 458] on div "Prestaciones Propias" at bounding box center [437, 463] width 314 height 13
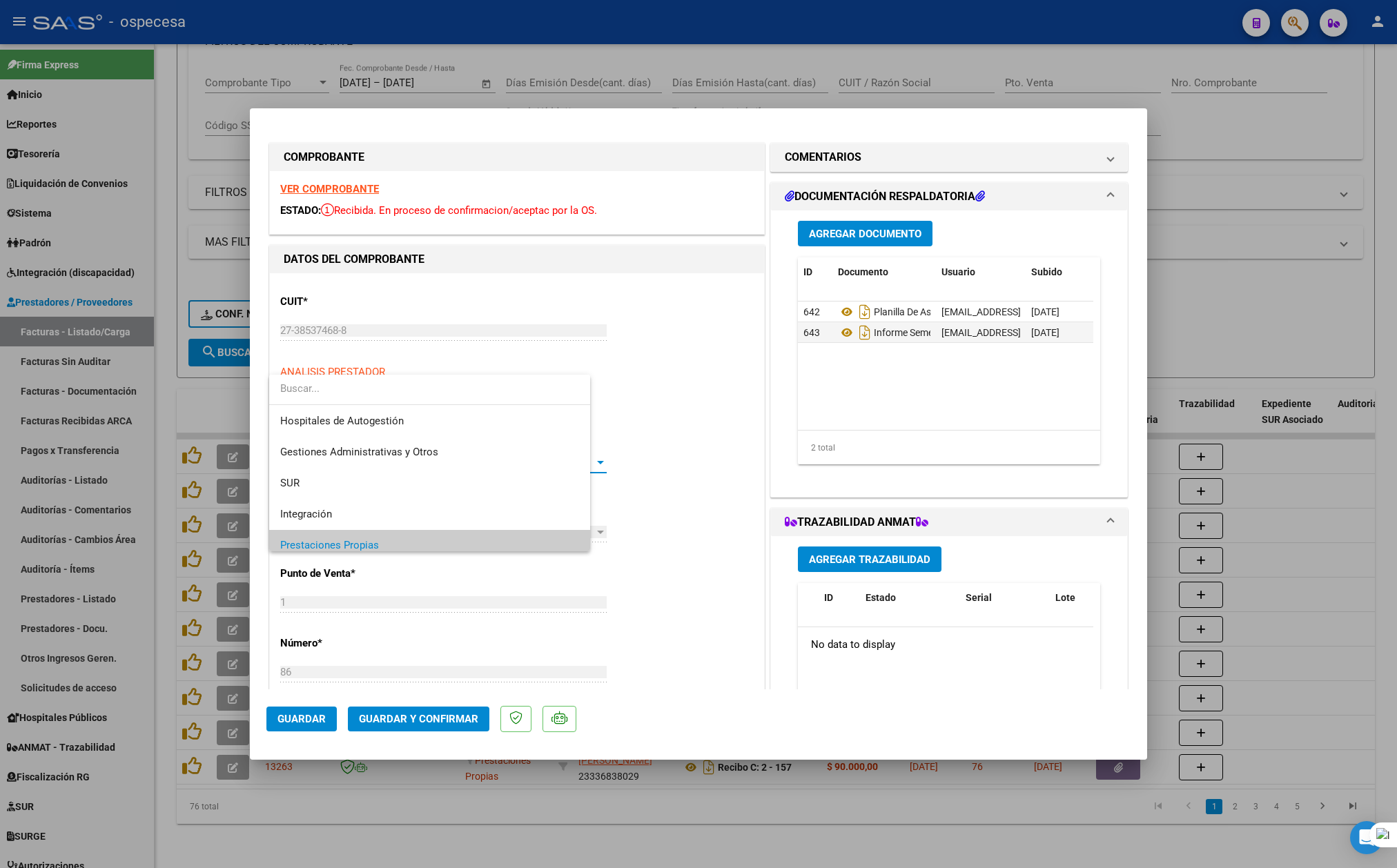
scroll to position [83, 0]
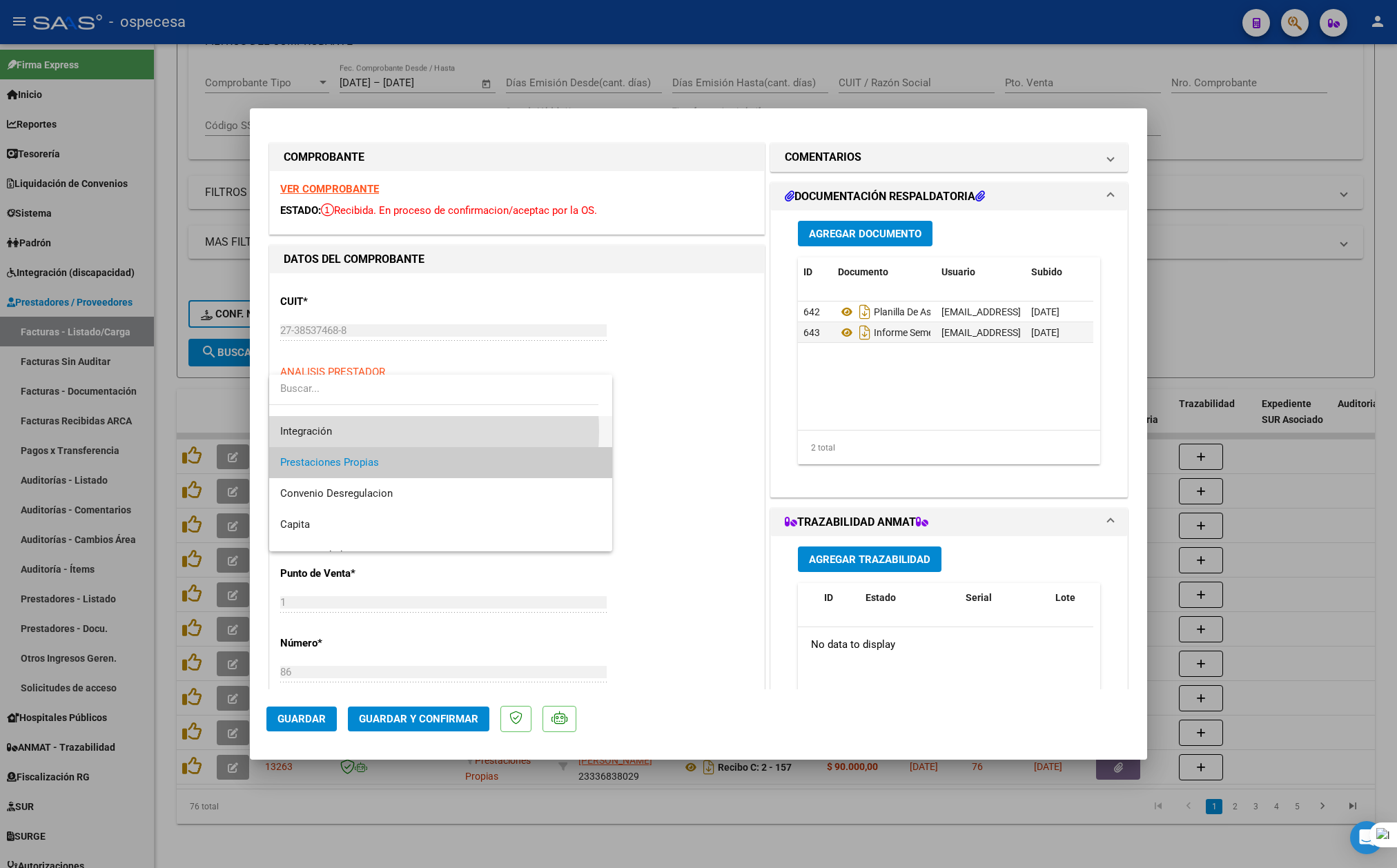
click at [371, 432] on span "Integración" at bounding box center [441, 432] width 321 height 31
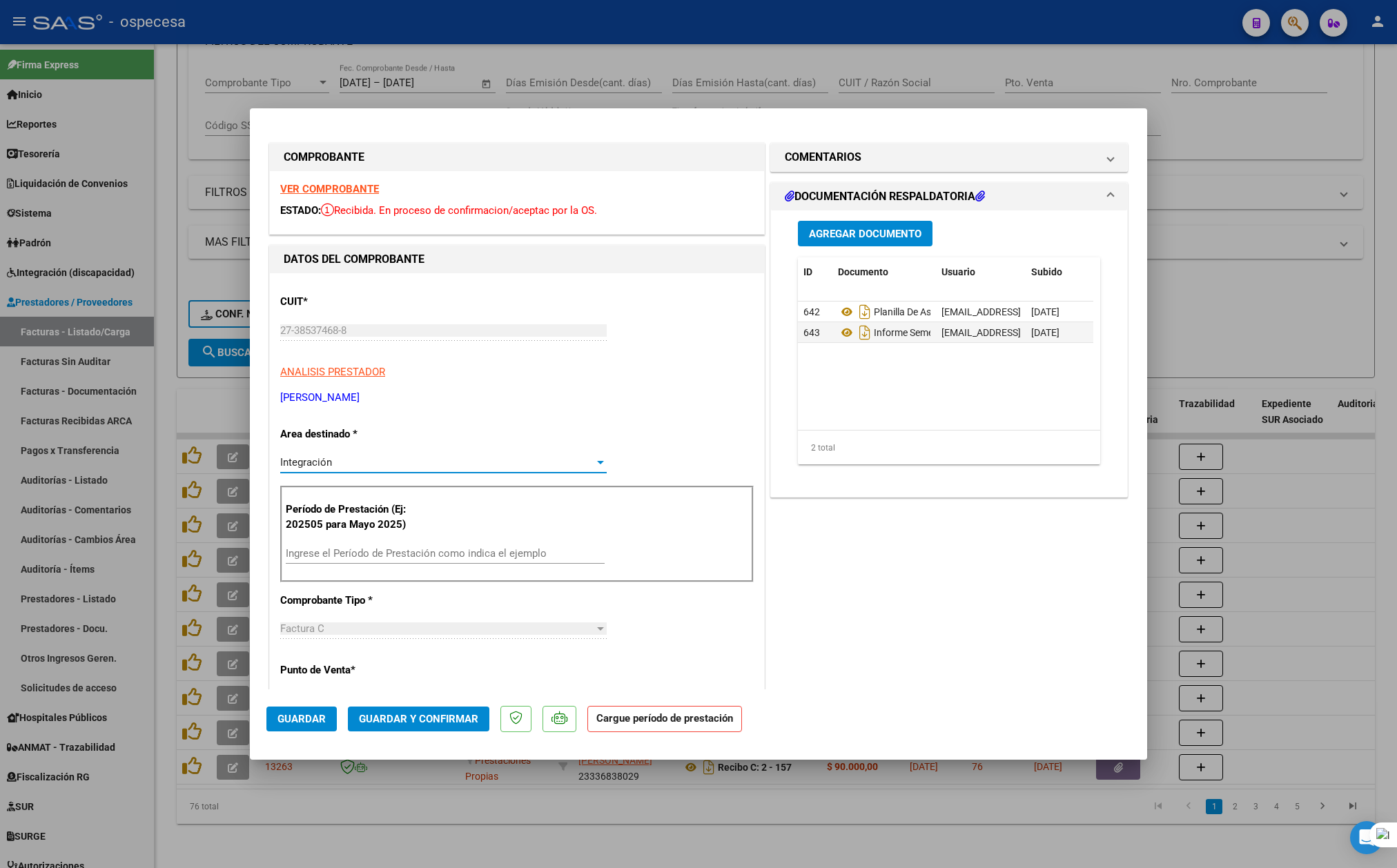
click at [444, 550] on input "Ingrese el Período de Prestación como indica el ejemplo" at bounding box center [445, 554] width 319 height 13
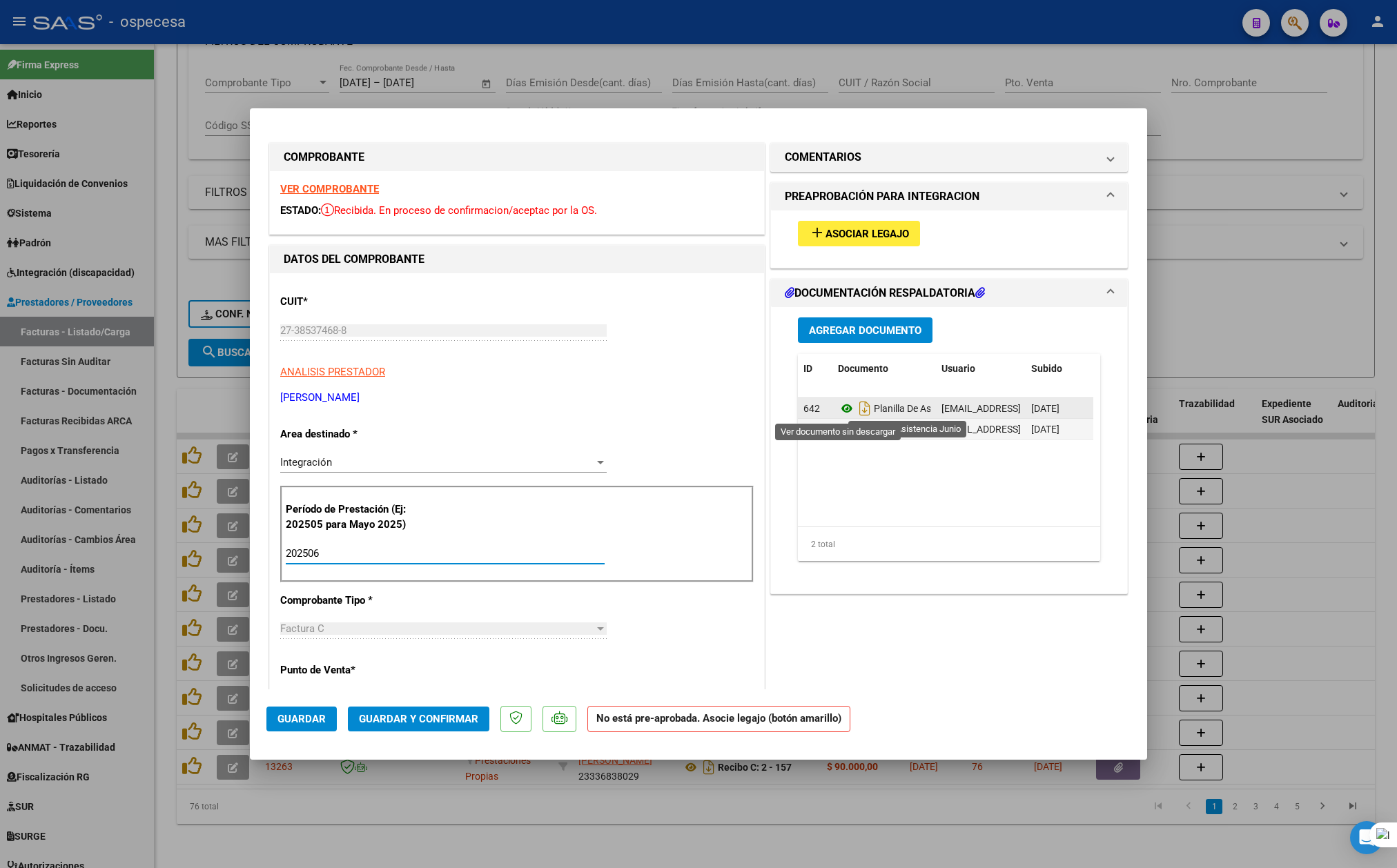
type input "202506"
click at [842, 411] on icon at bounding box center [846, 408] width 18 height 16
click at [839, 230] on span "Asociar Legajo" at bounding box center [867, 234] width 83 height 13
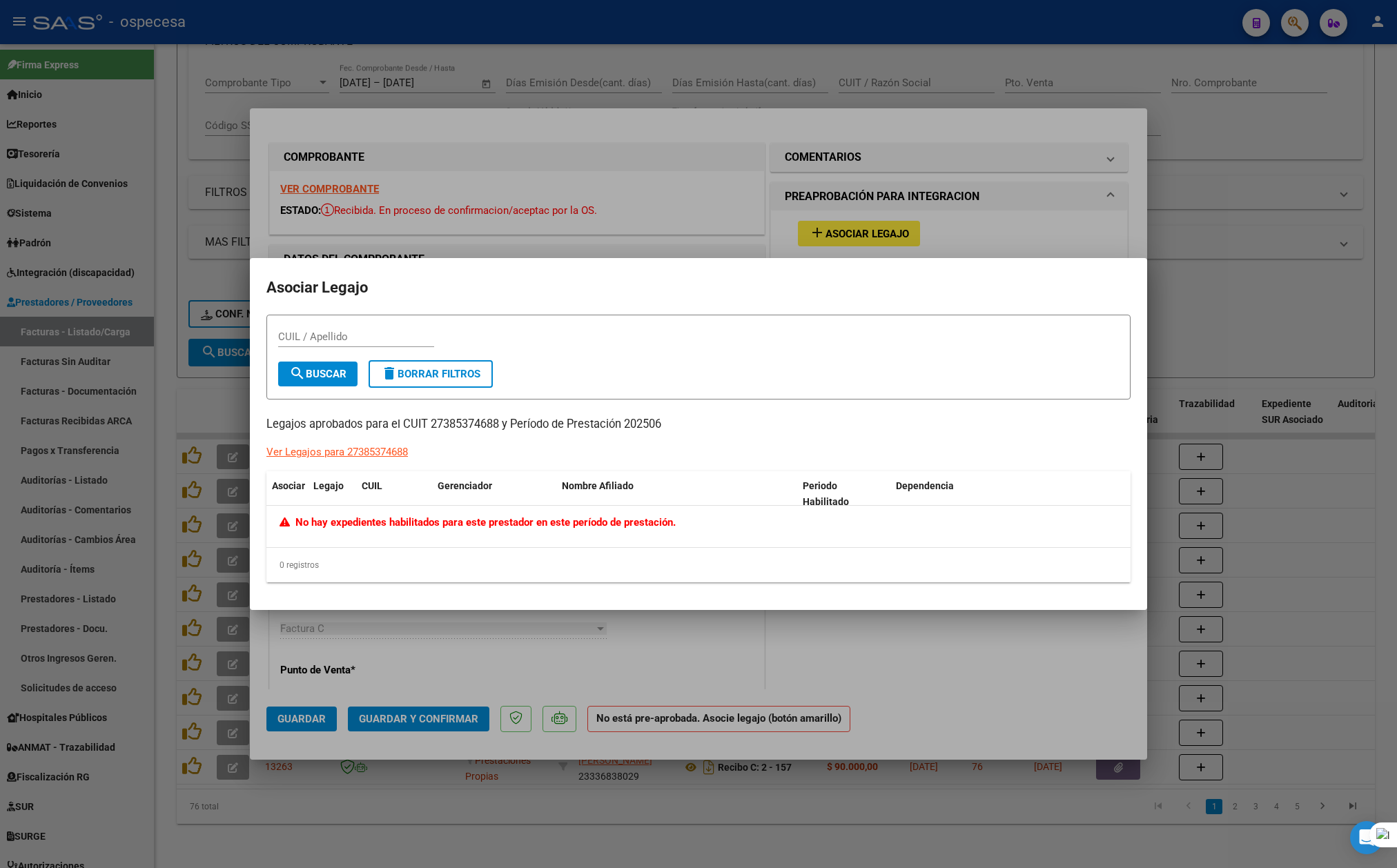
click at [946, 826] on div at bounding box center [698, 434] width 1397 height 868
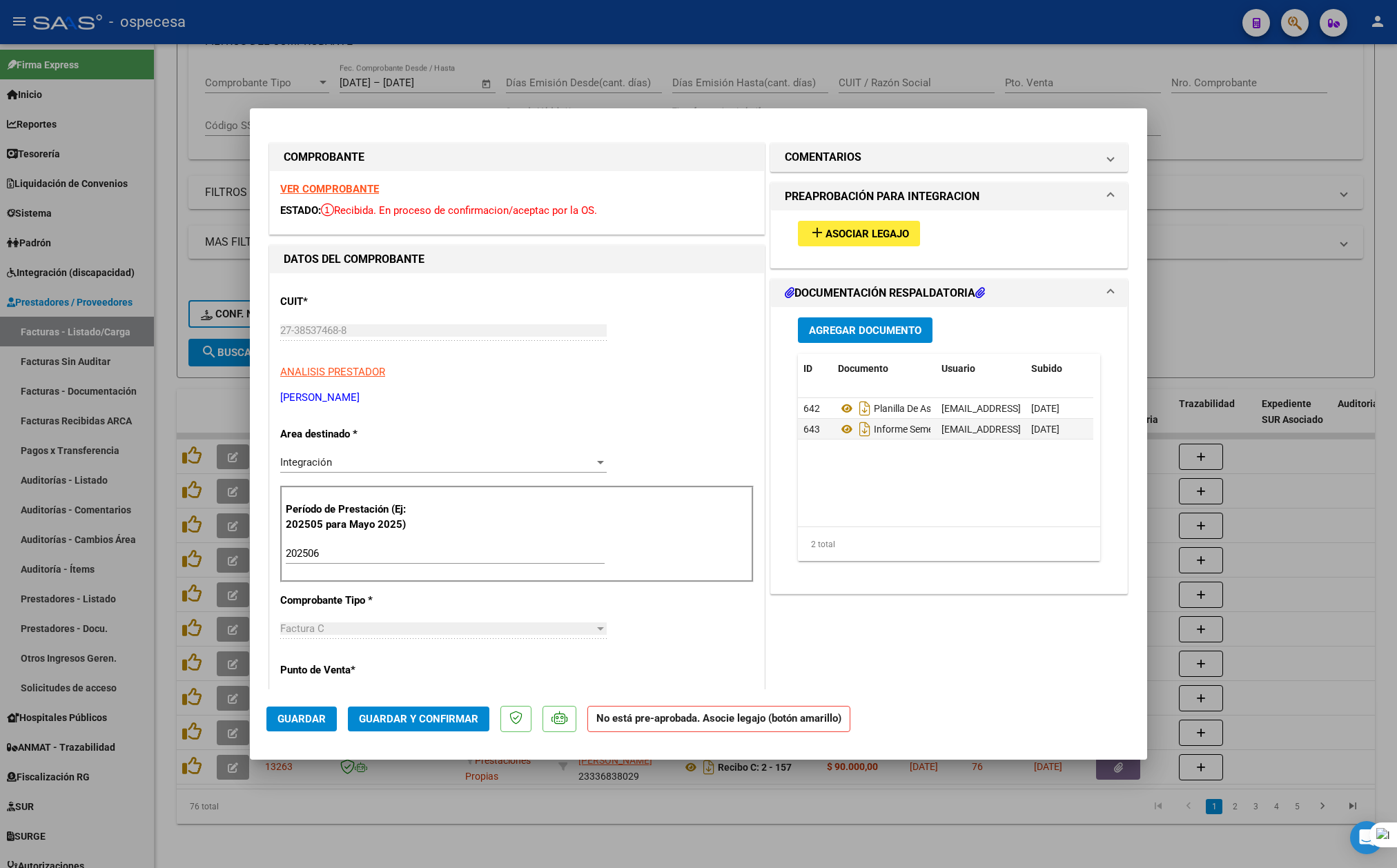
click at [1265, 224] on div at bounding box center [698, 434] width 1397 height 868
type input "$ 0,00"
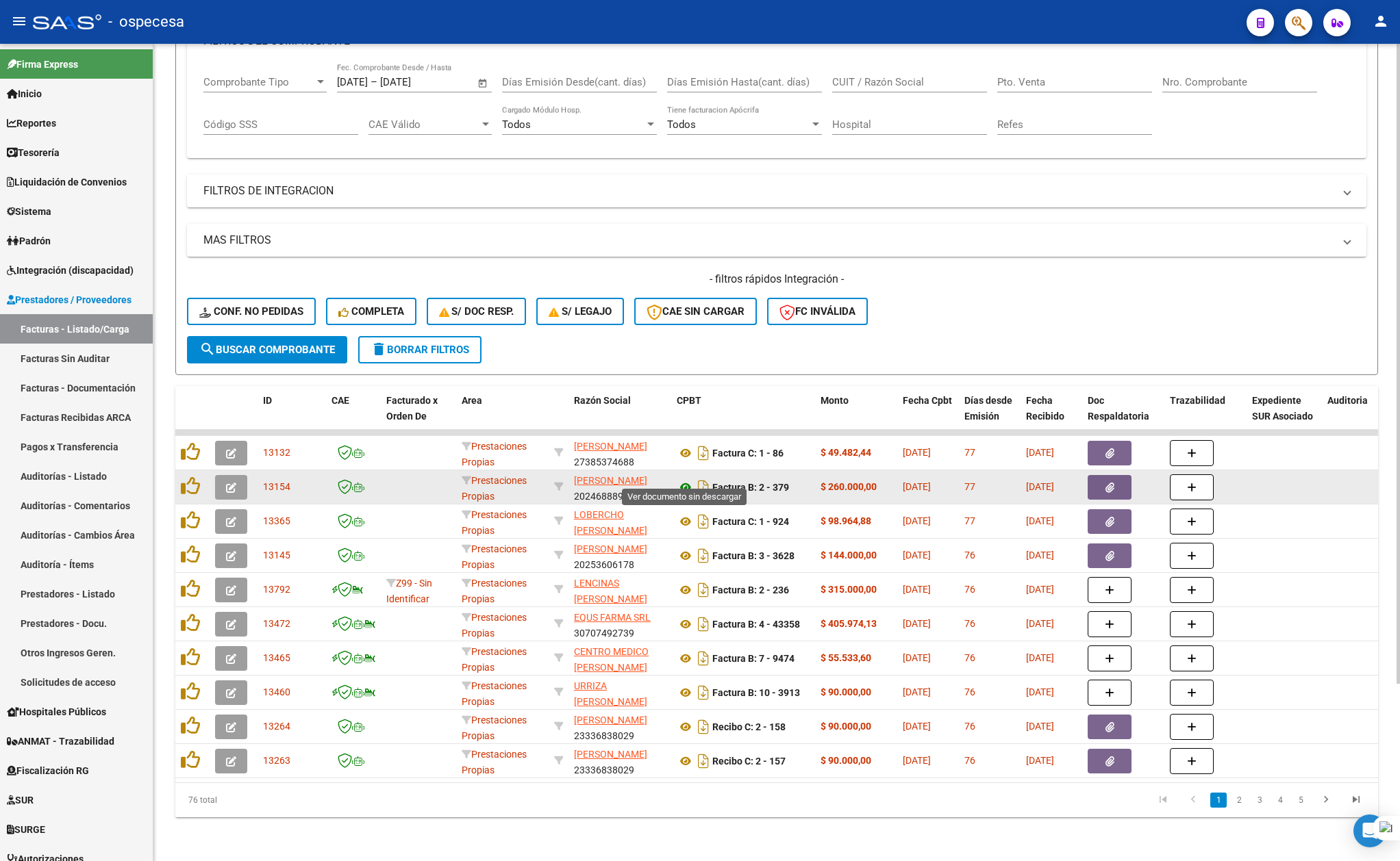
click at [690, 479] on icon at bounding box center [685, 487] width 18 height 16
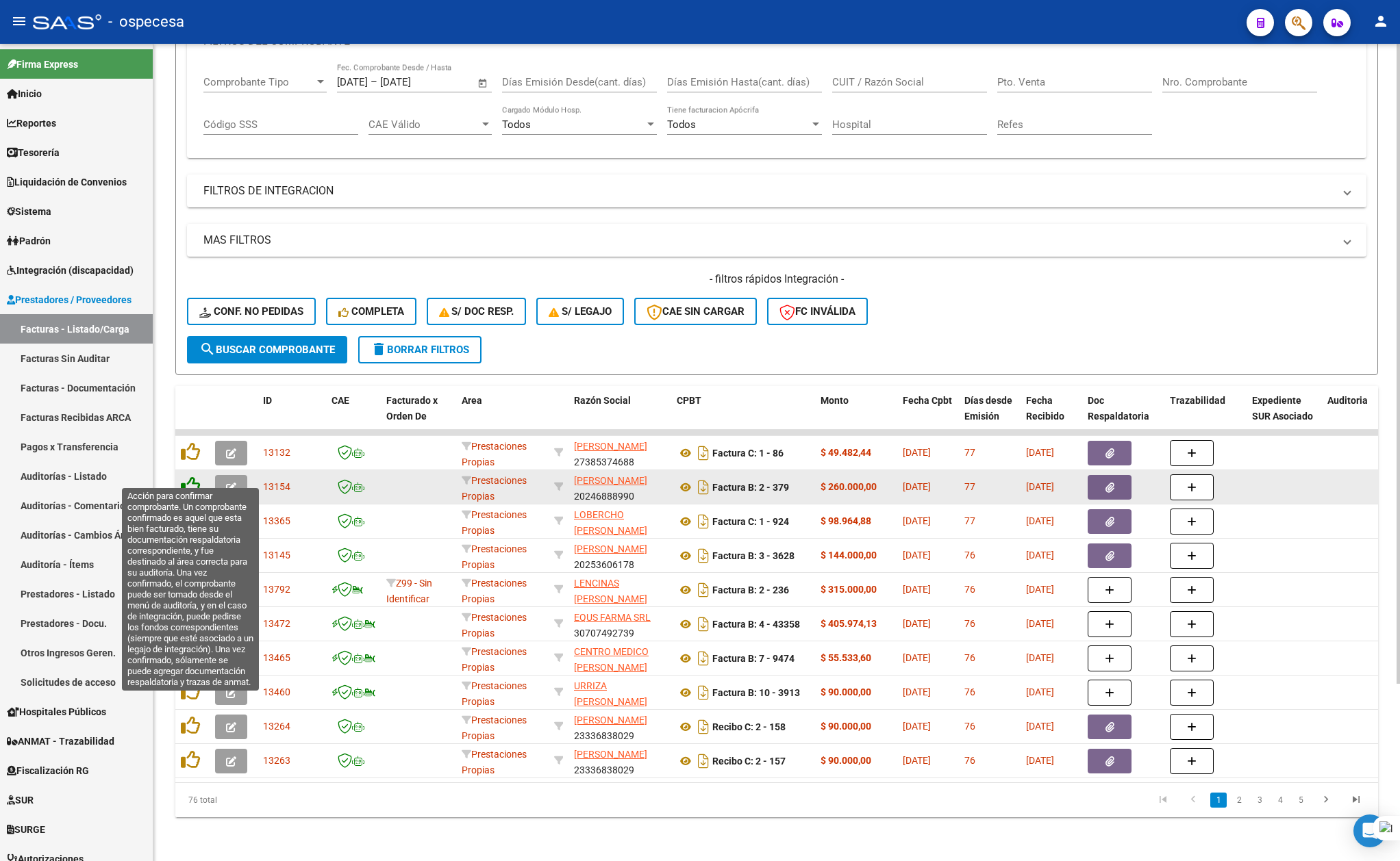
click at [190, 476] on icon at bounding box center [190, 486] width 19 height 19
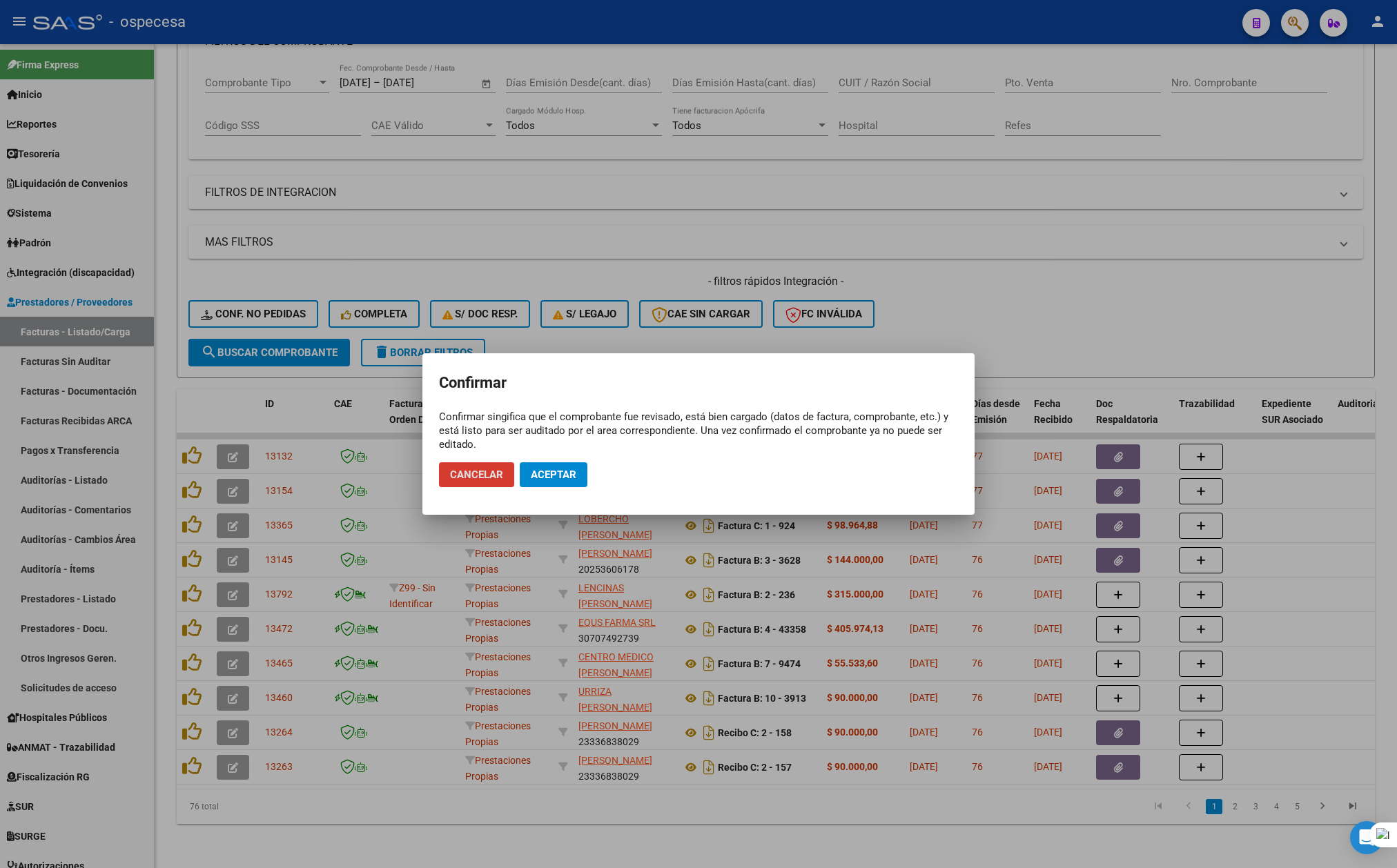
click at [569, 483] on button "Aceptar" at bounding box center [554, 475] width 68 height 25
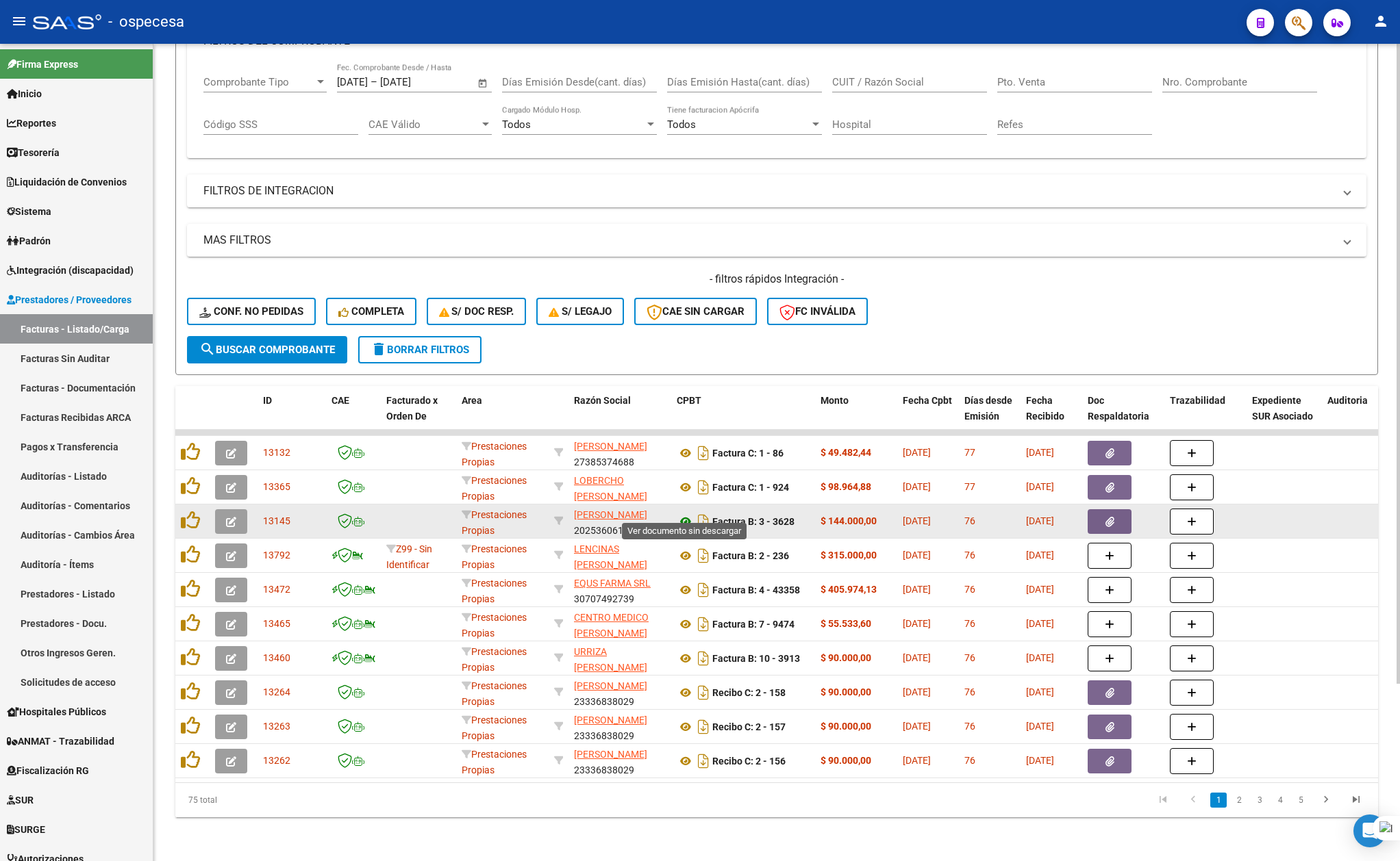
click at [678, 514] on icon at bounding box center [685, 521] width 18 height 16
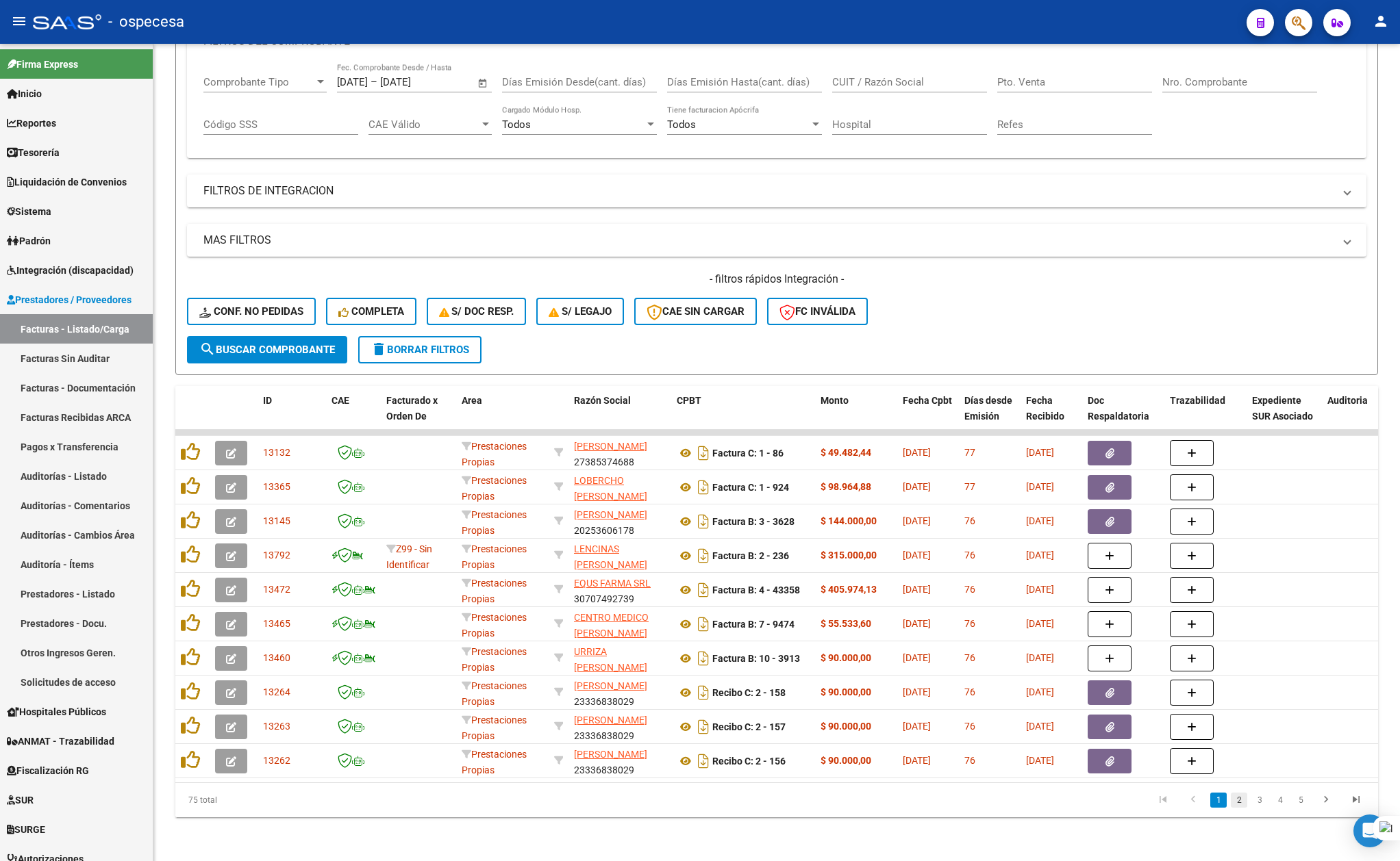
click at [1236, 799] on link "2" at bounding box center [1239, 800] width 16 height 15
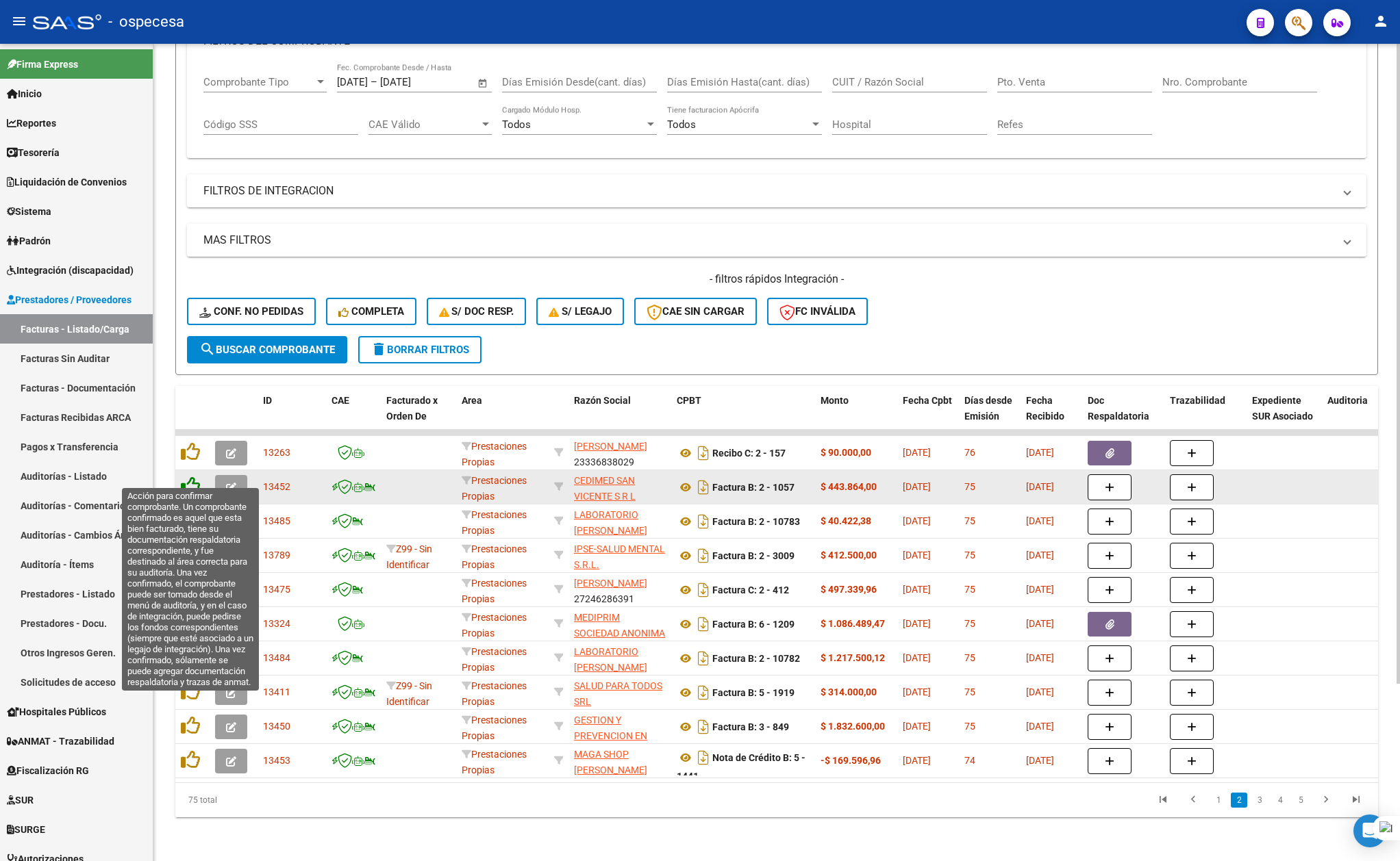
click at [187, 476] on icon at bounding box center [190, 486] width 19 height 19
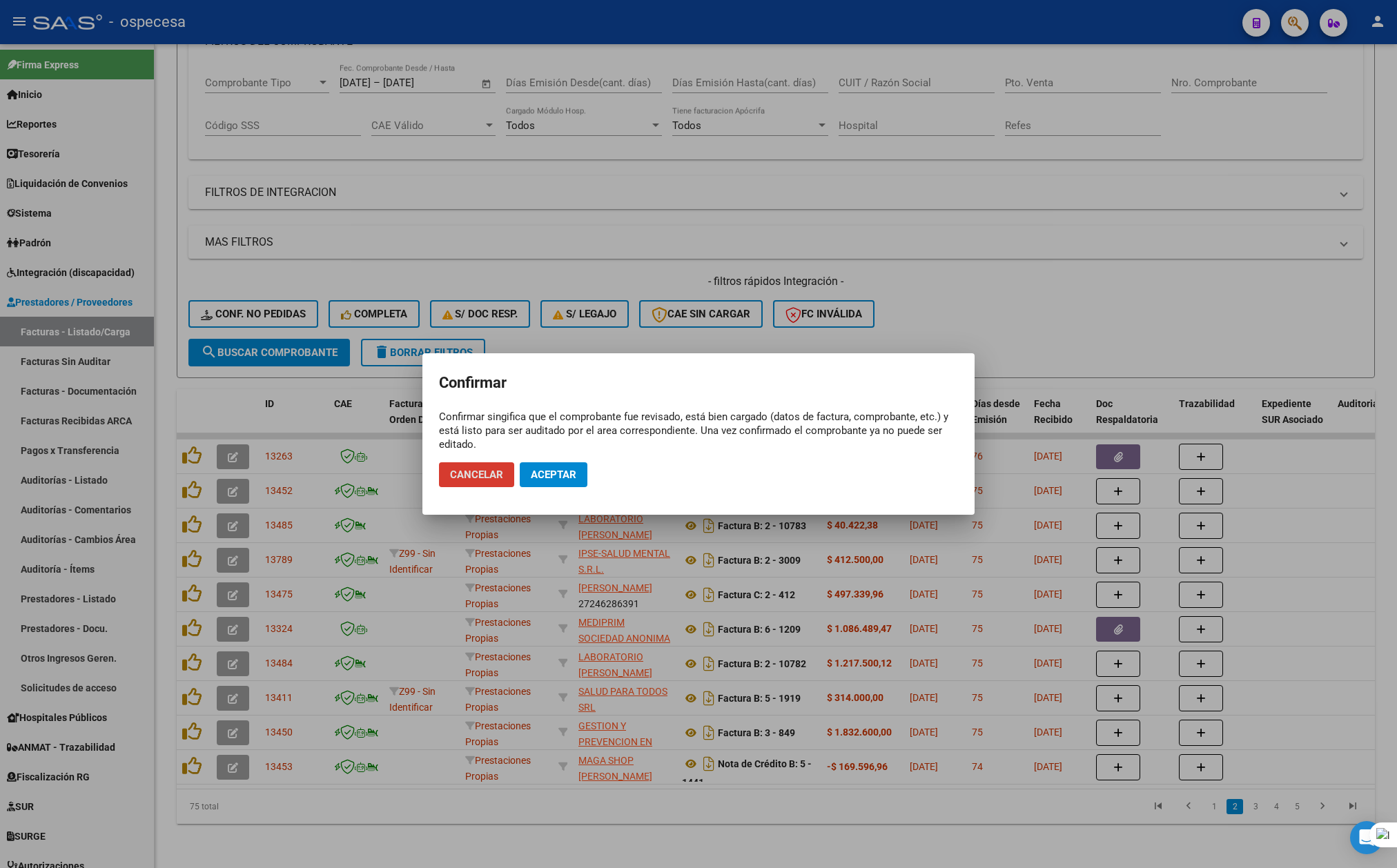
click at [537, 481] on button "Aceptar" at bounding box center [554, 475] width 68 height 25
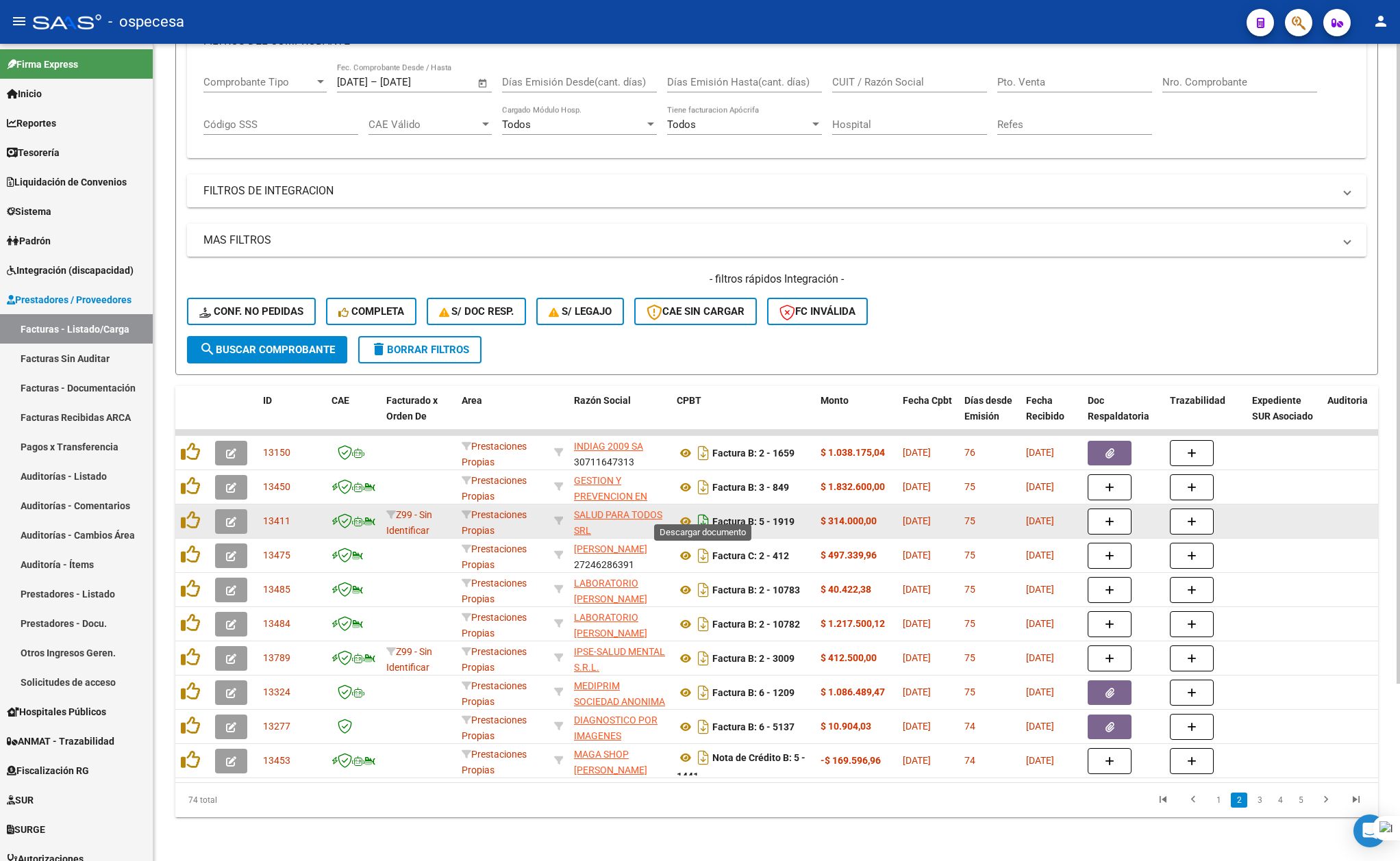
click at [701, 511] on icon "Descargar documento" at bounding box center [703, 521] width 18 height 22
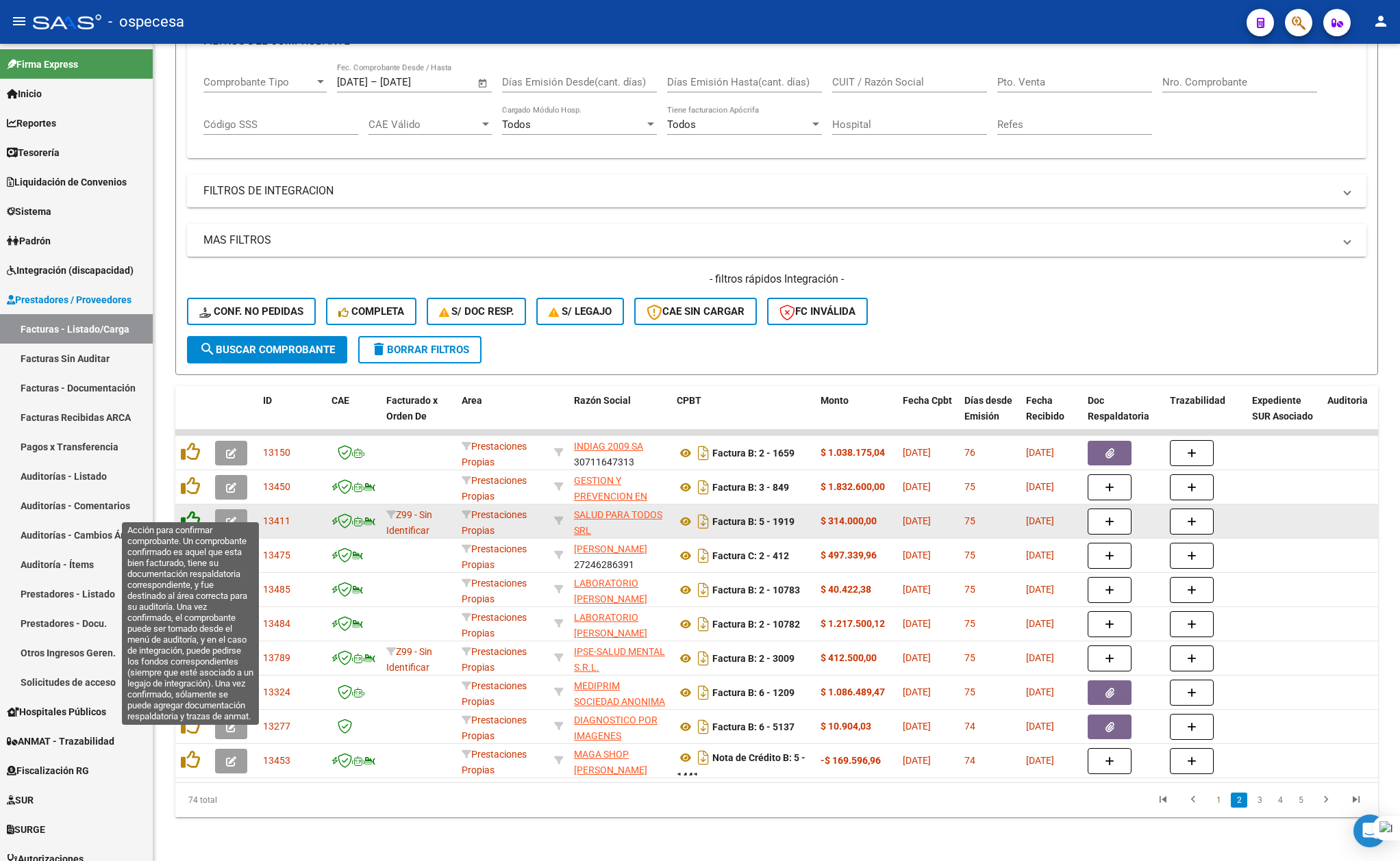
click at [190, 515] on icon at bounding box center [190, 520] width 19 height 19
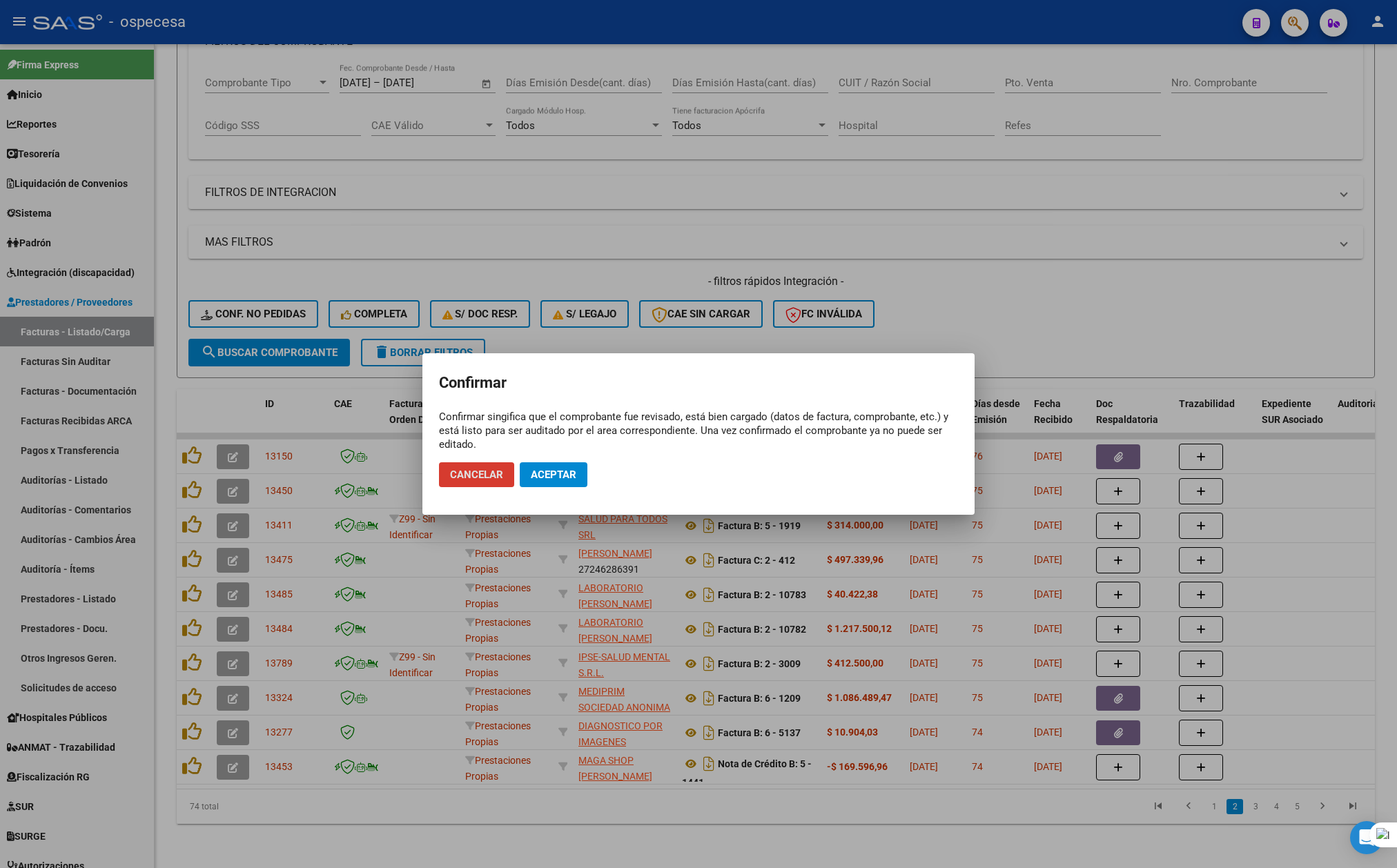
click at [566, 475] on span "Aceptar" at bounding box center [553, 475] width 45 height 13
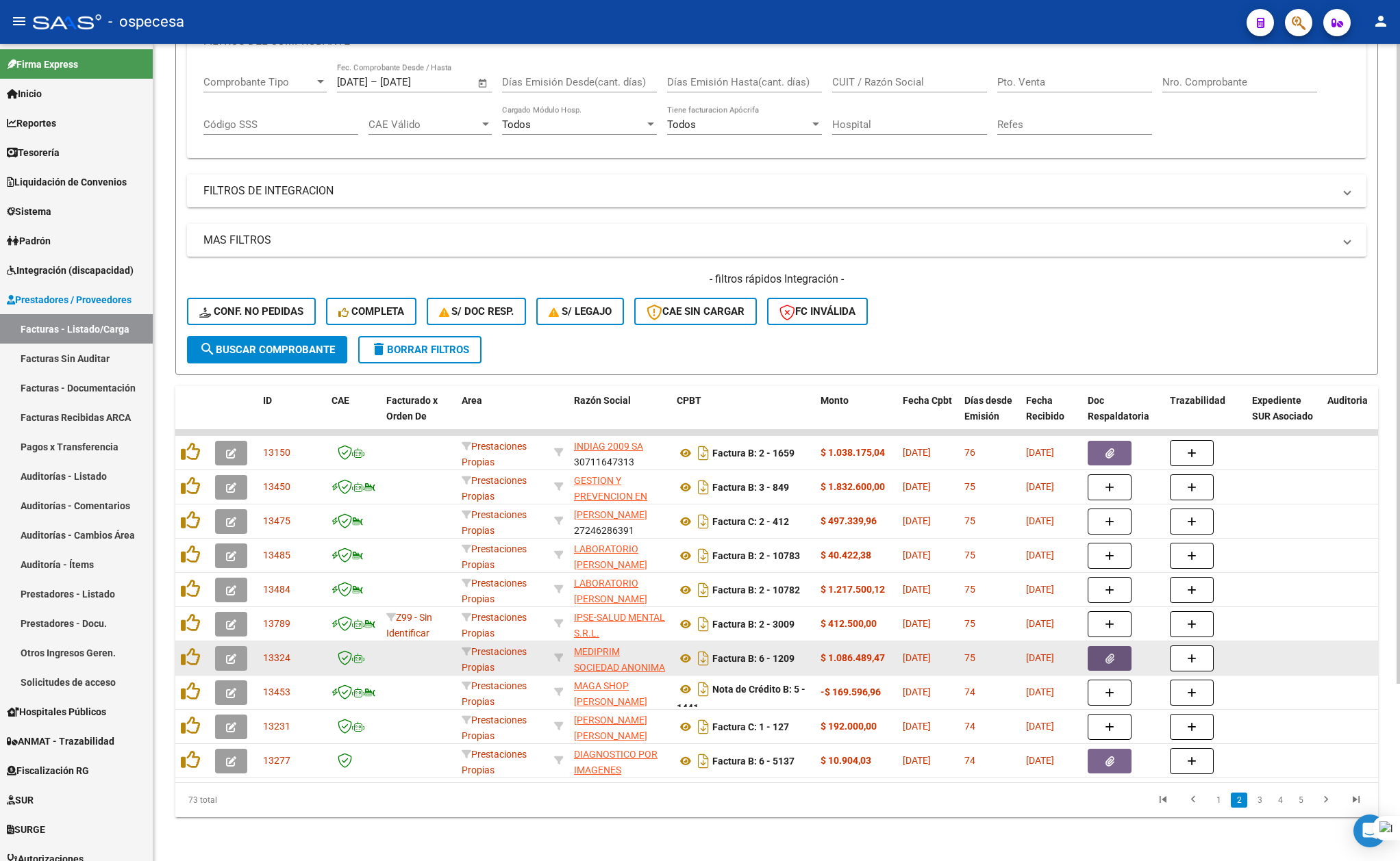
click at [1092, 648] on button "button" at bounding box center [1109, 658] width 44 height 25
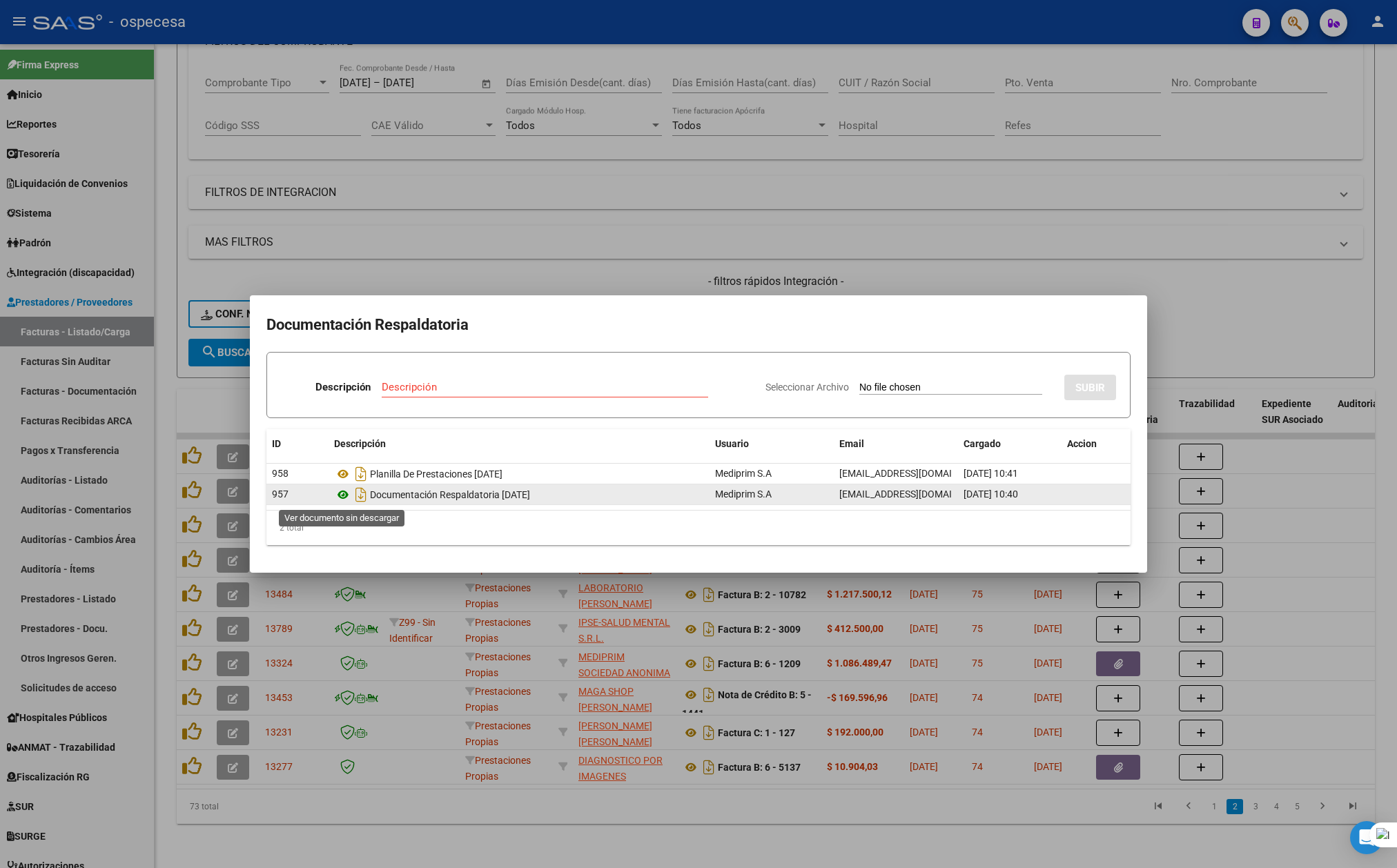
click at [347, 490] on icon at bounding box center [342, 494] width 18 height 16
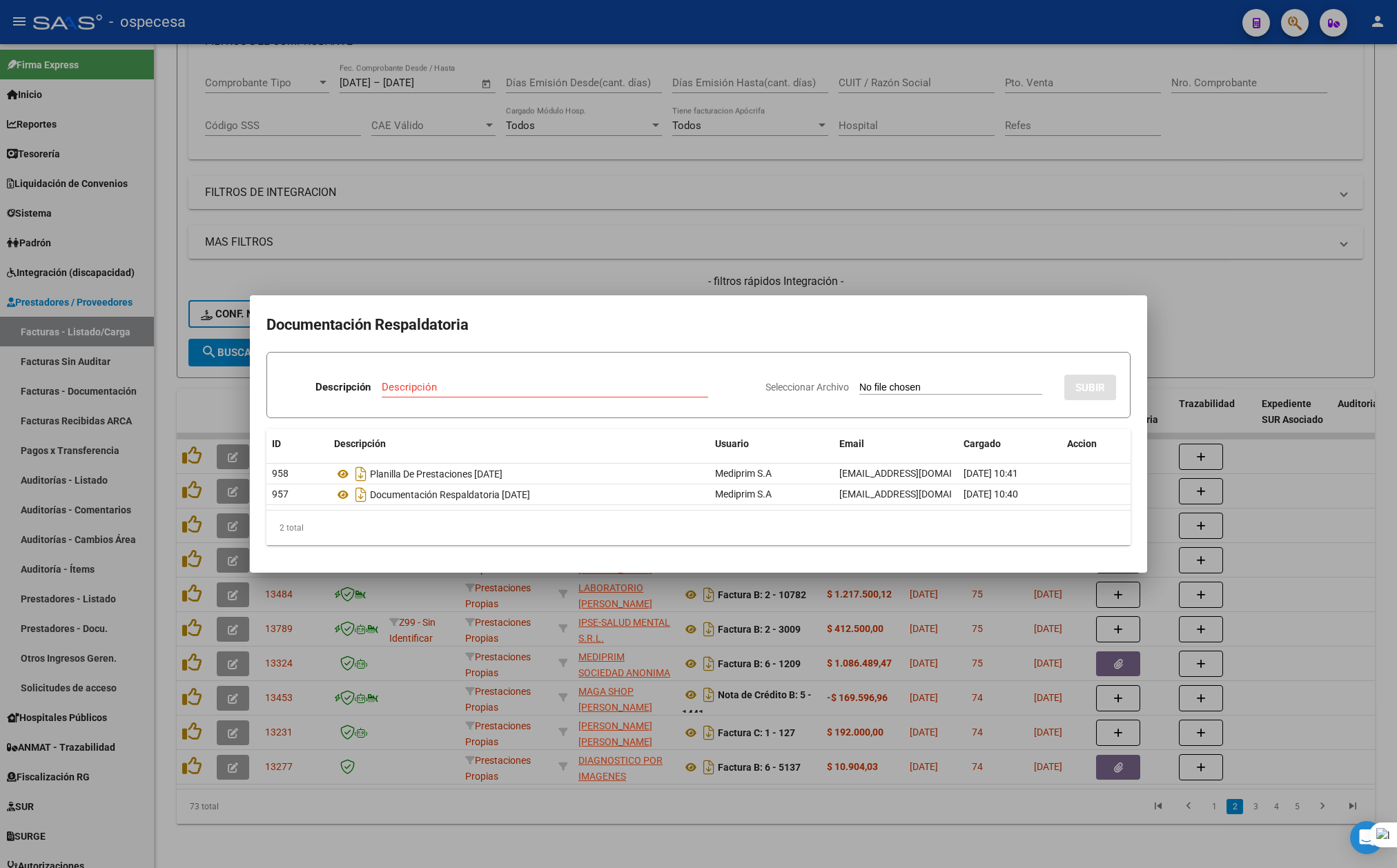
click at [1278, 299] on div at bounding box center [698, 434] width 1397 height 868
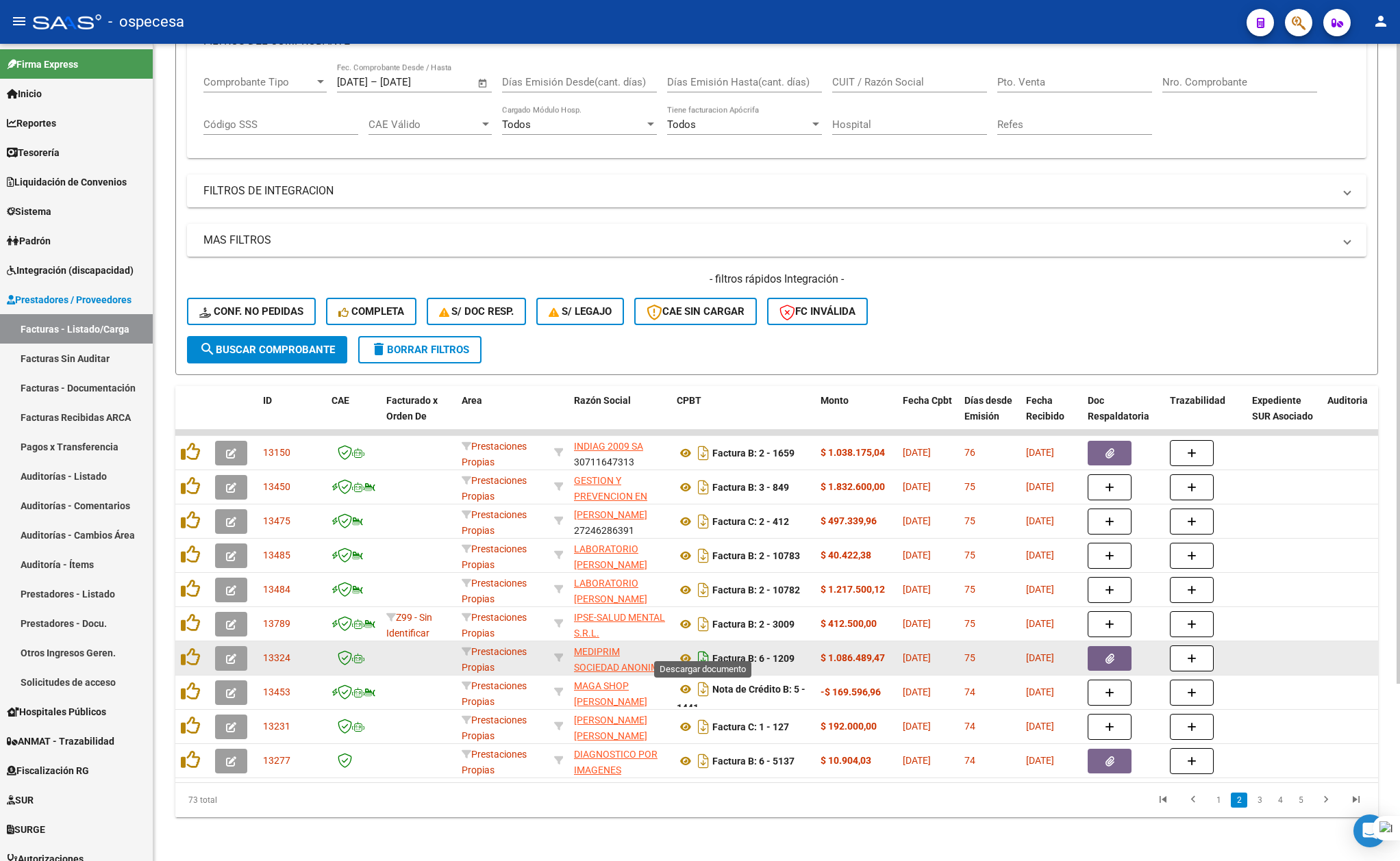
click at [699, 648] on icon "Descargar documento" at bounding box center [703, 658] width 18 height 22
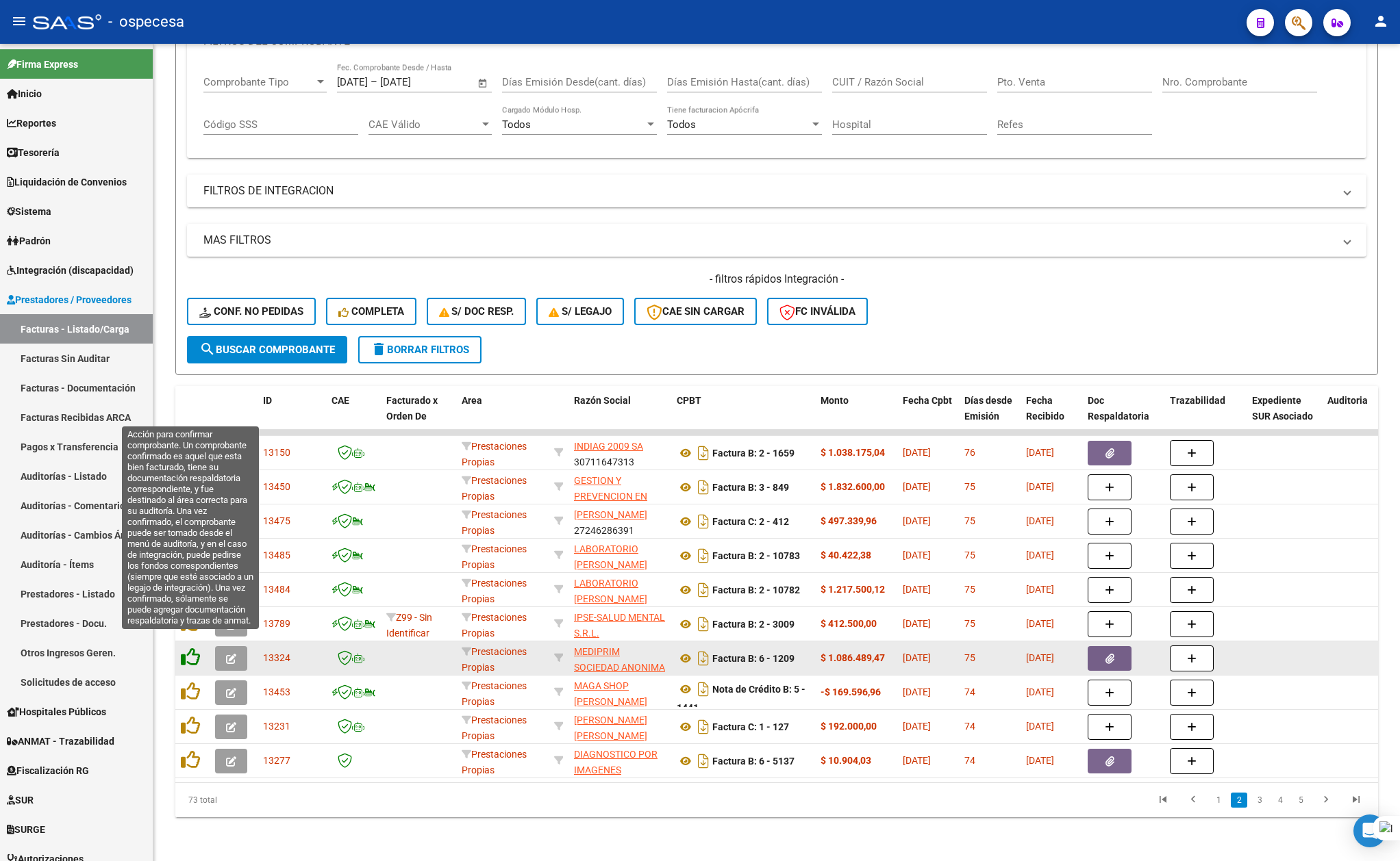
click at [192, 648] on icon at bounding box center [190, 657] width 19 height 19
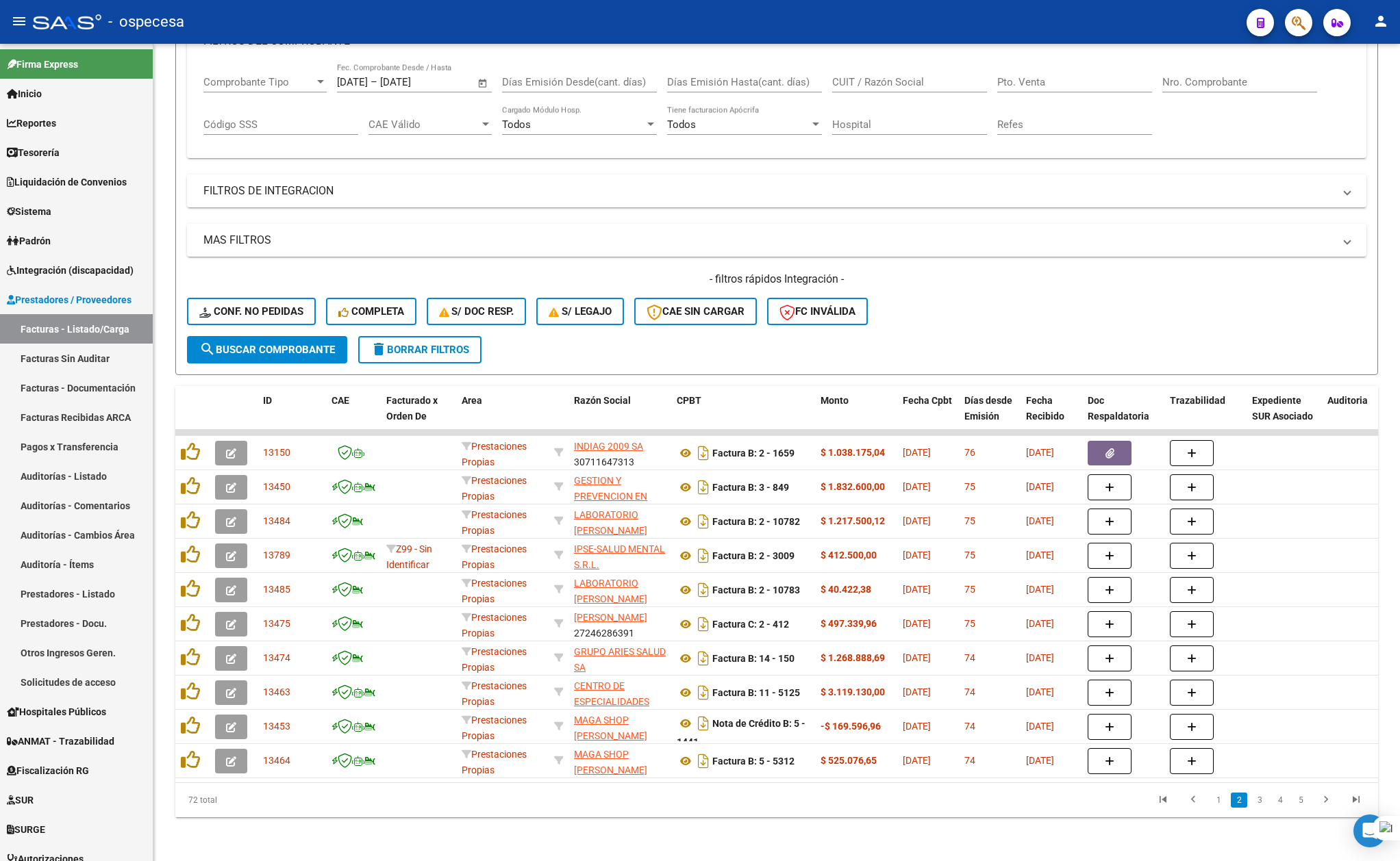
click at [1253, 802] on link "3" at bounding box center [1259, 800] width 16 height 15
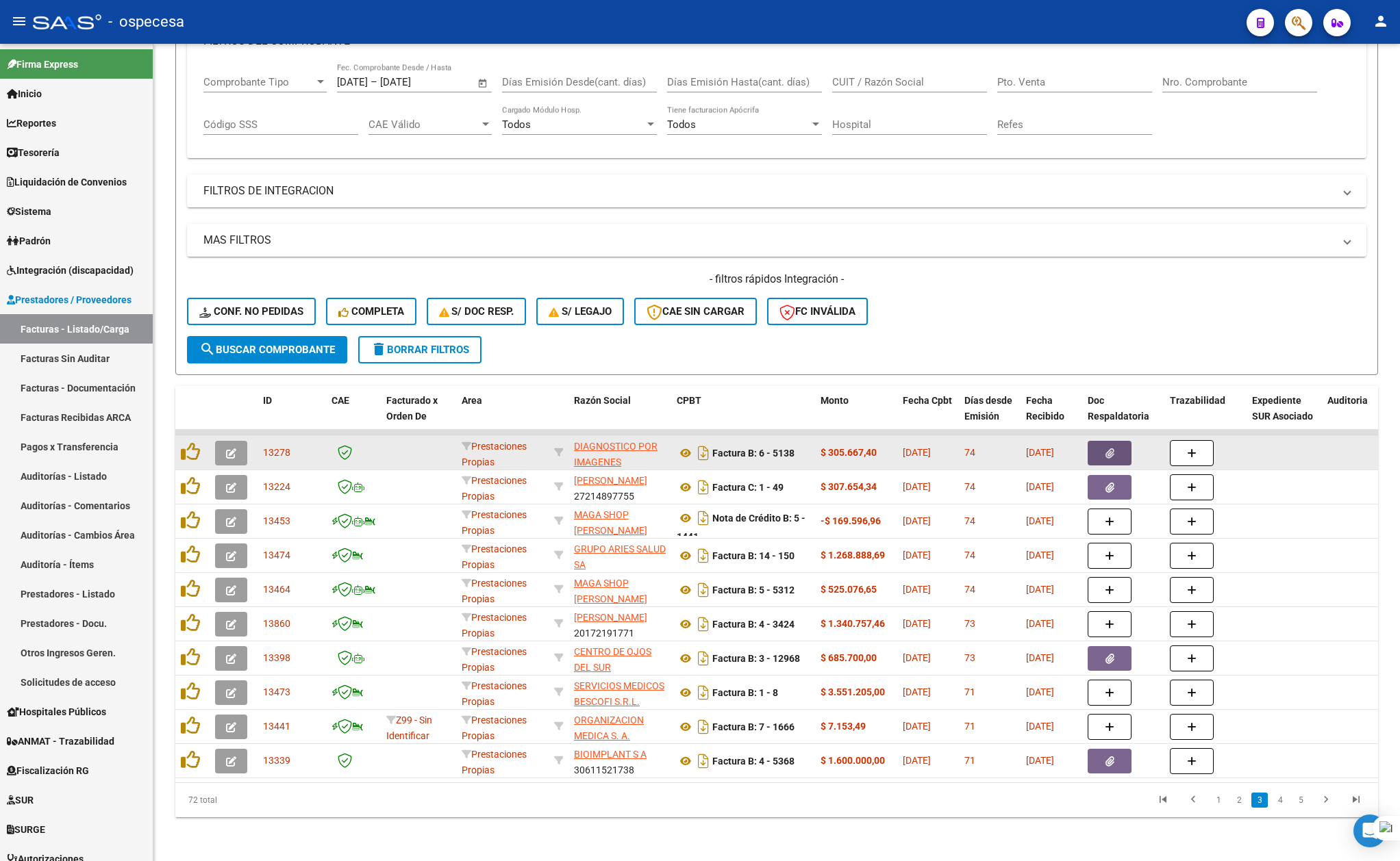
click at [1102, 441] on button "button" at bounding box center [1109, 453] width 44 height 25
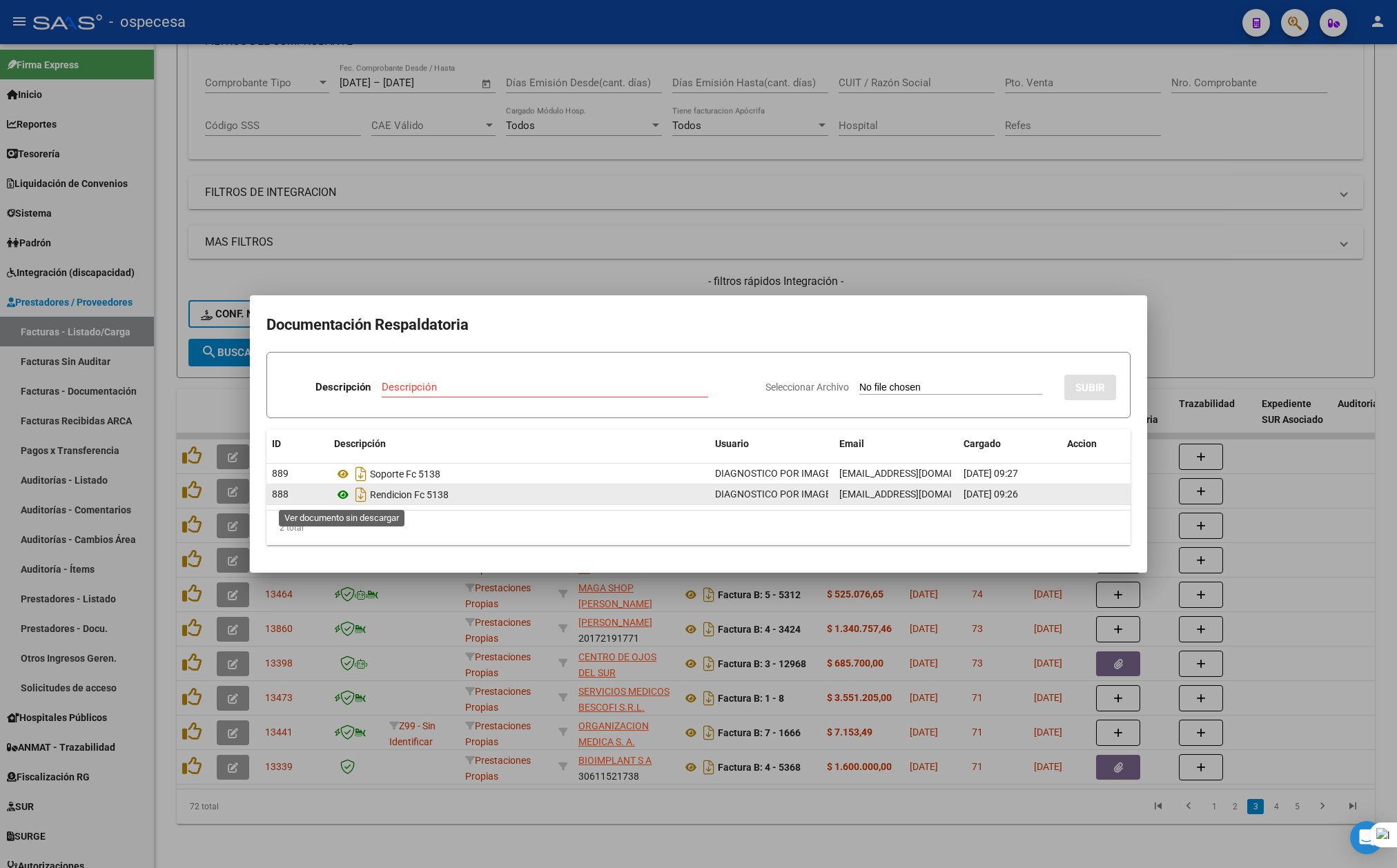
click at [340, 494] on icon at bounding box center [342, 494] width 18 height 16
